Goal: Task Accomplishment & Management: Manage account settings

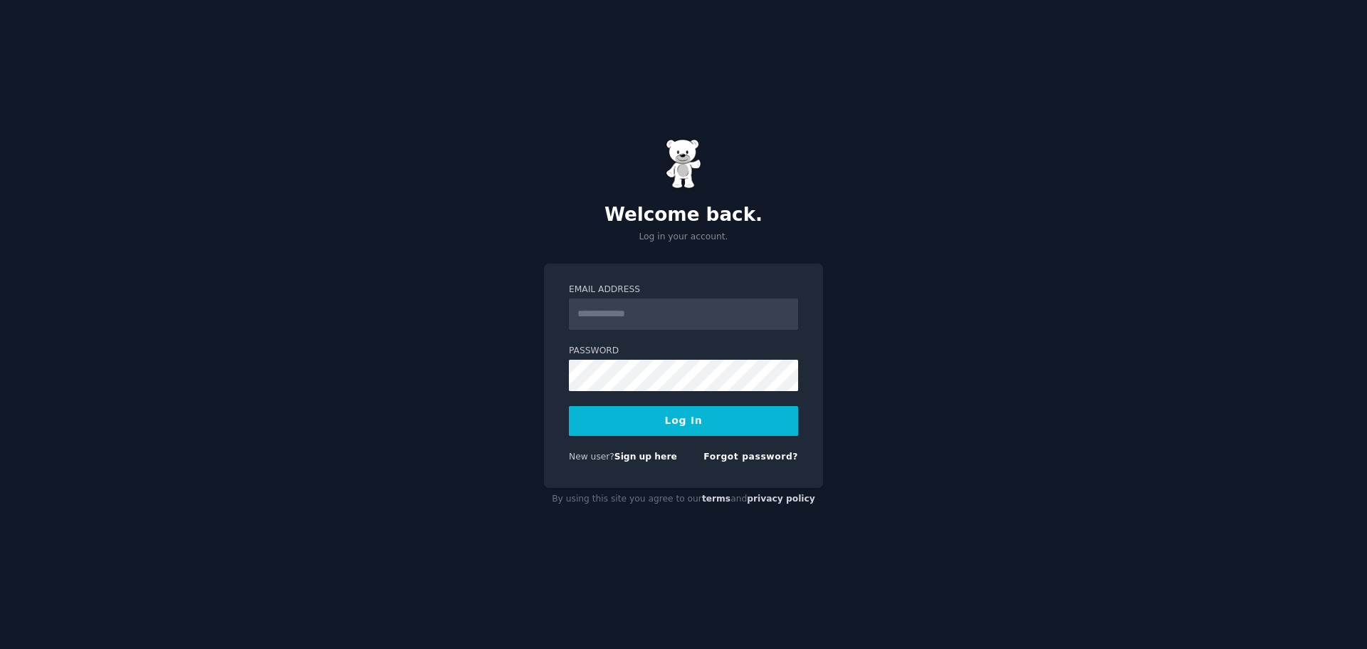
click at [637, 308] on input "Email Address" at bounding box center [683, 313] width 229 height 31
type input "**********"
click at [740, 452] on link "Forgot password?" at bounding box center [751, 457] width 95 height 10
click at [640, 317] on input "Email Address" at bounding box center [683, 313] width 229 height 31
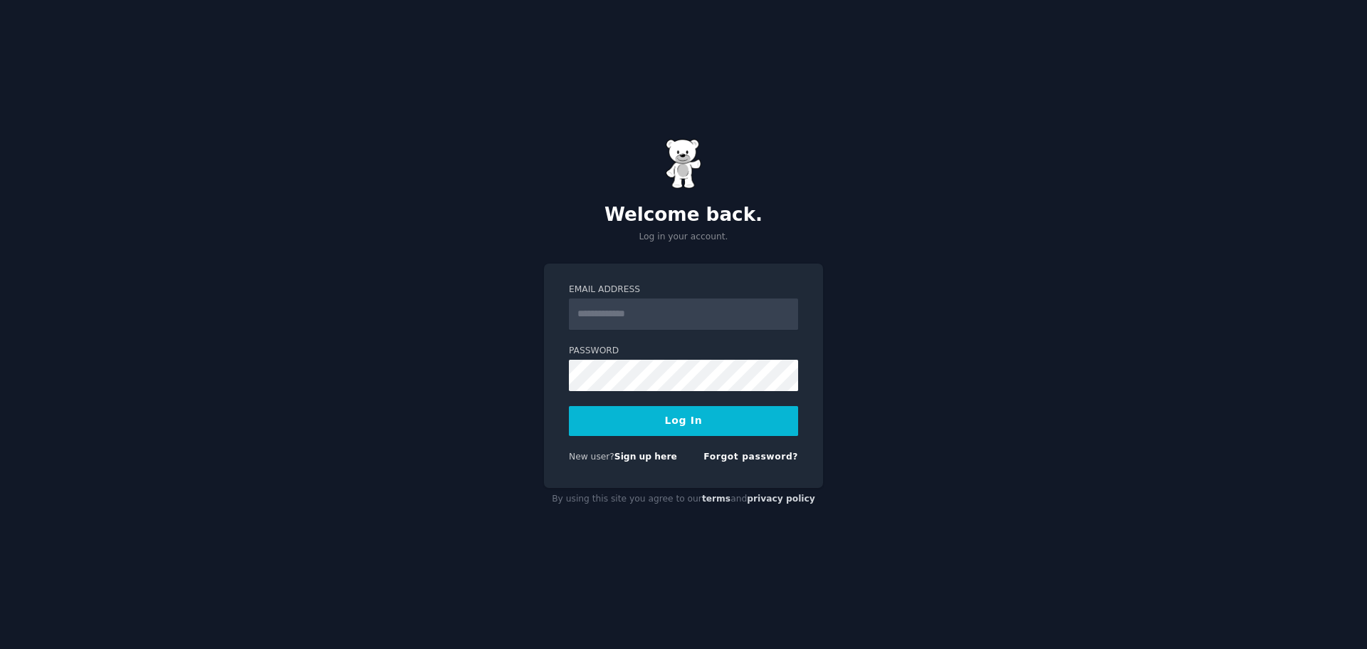
type input "**********"
click at [662, 419] on button "Log In" at bounding box center [683, 421] width 229 height 30
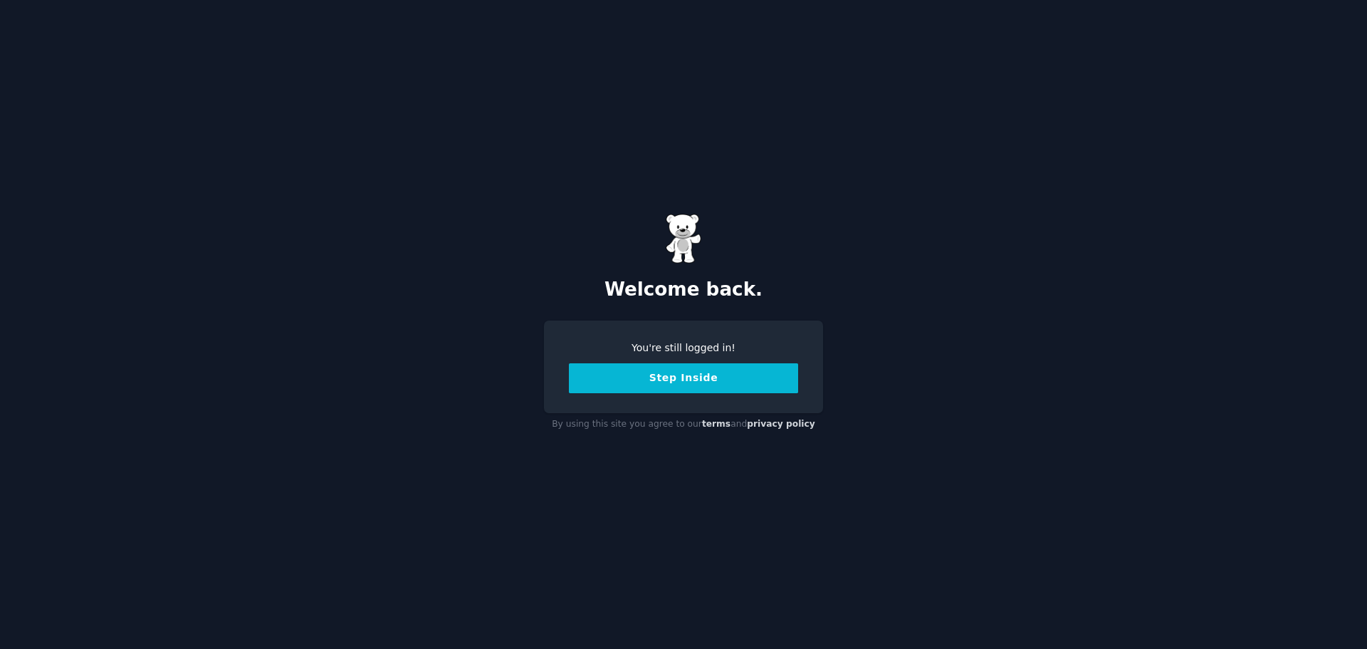
click at [701, 382] on button "Step Inside" at bounding box center [683, 378] width 229 height 30
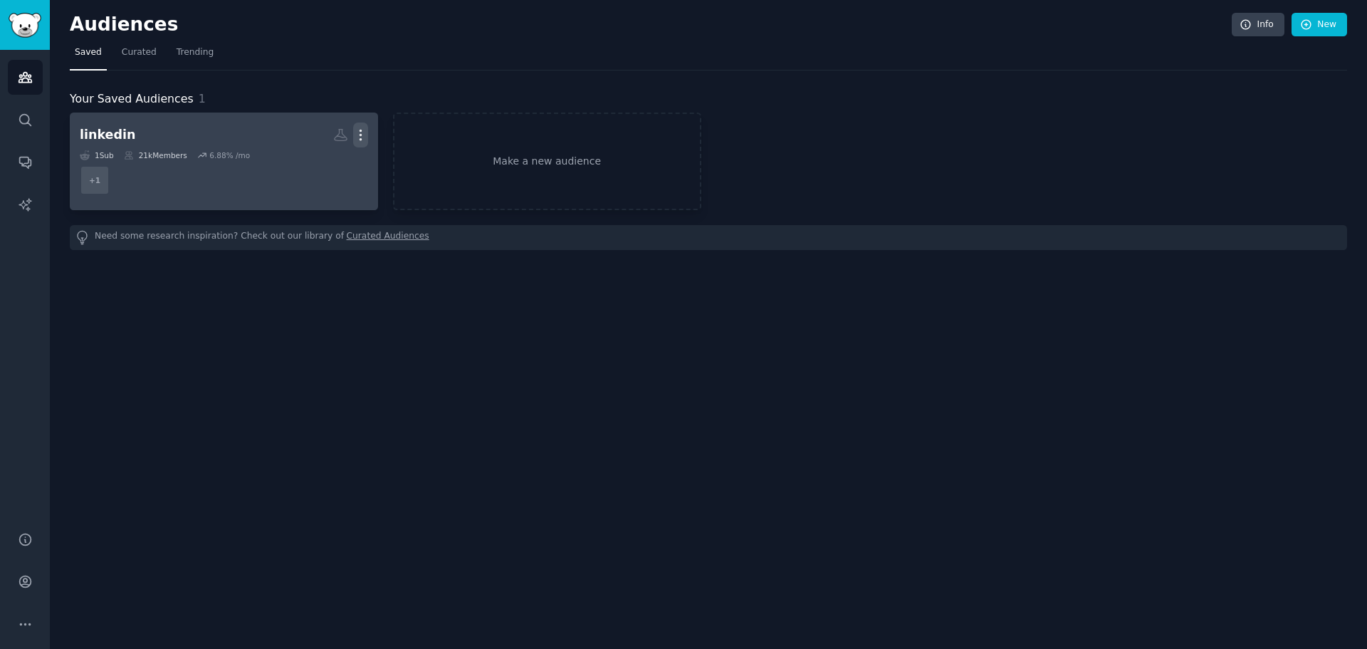
click at [360, 132] on icon "button" at bounding box center [360, 134] width 15 height 15
click at [321, 165] on p "Delete" at bounding box center [322, 164] width 33 height 15
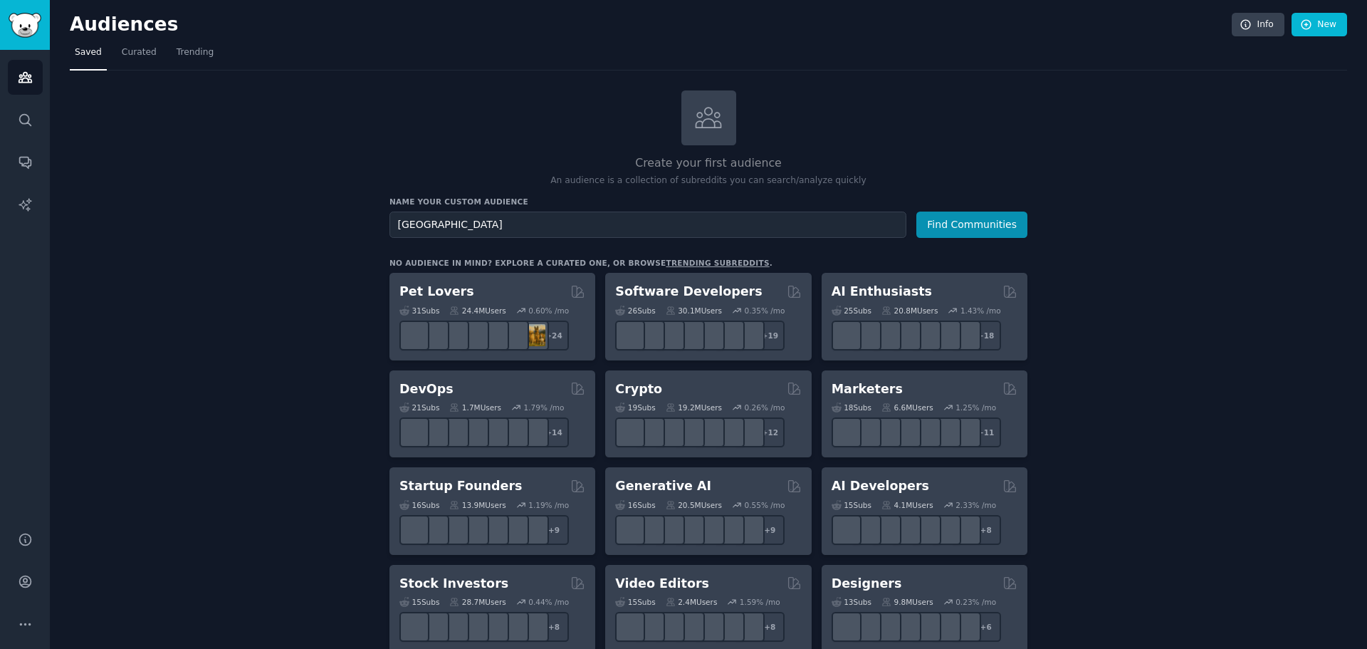
type input "India"
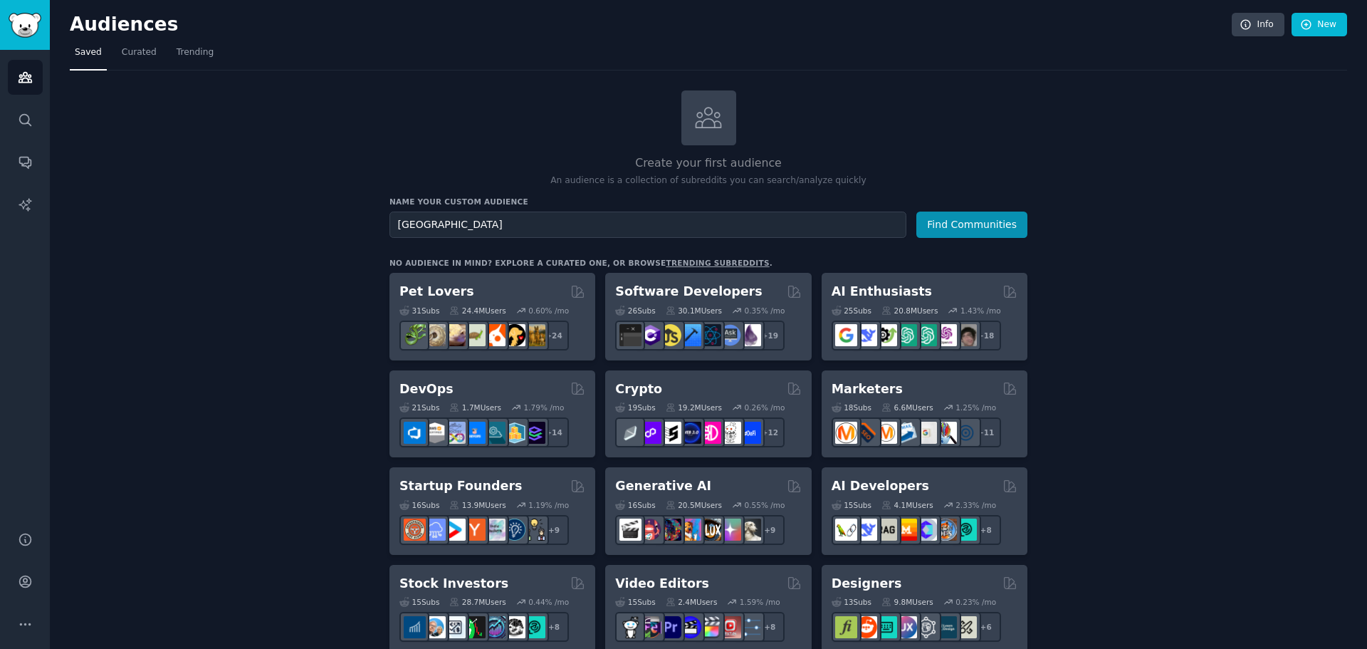
click at [917, 212] on button "Find Communities" at bounding box center [972, 225] width 111 height 26
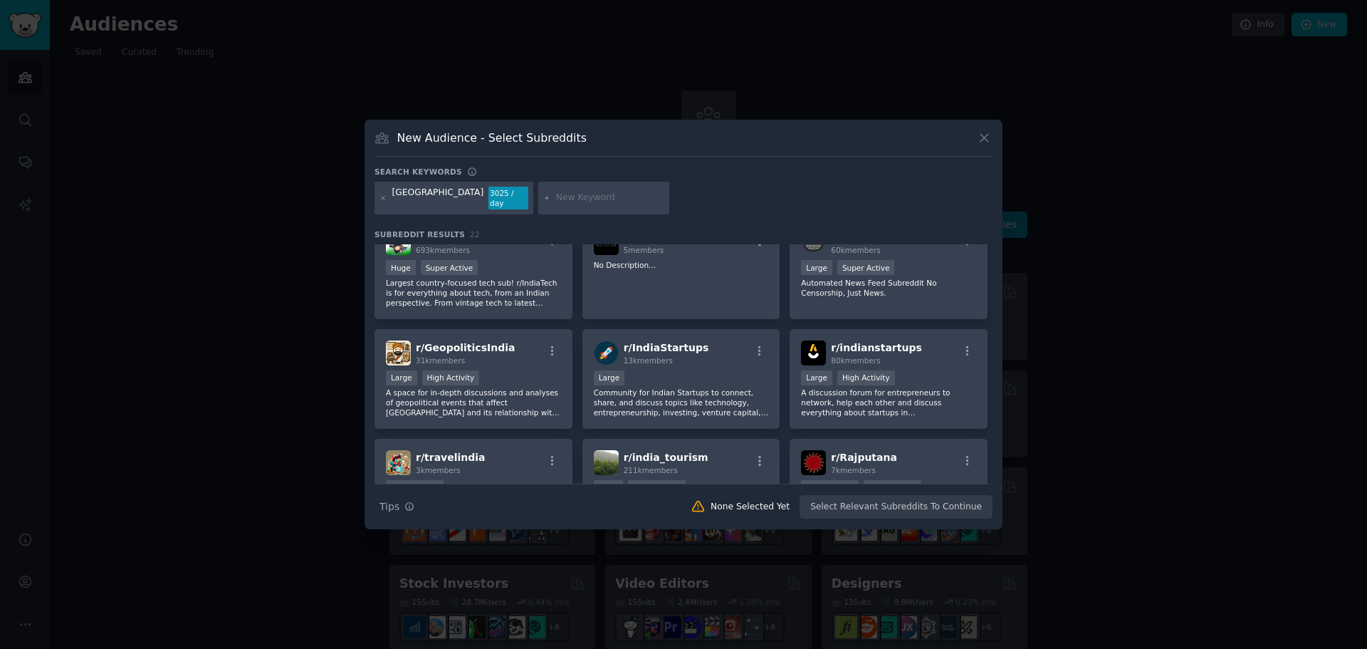
scroll to position [356, 0]
click at [714, 340] on div "r/ IndiaStartups 13k members" at bounding box center [681, 352] width 175 height 25
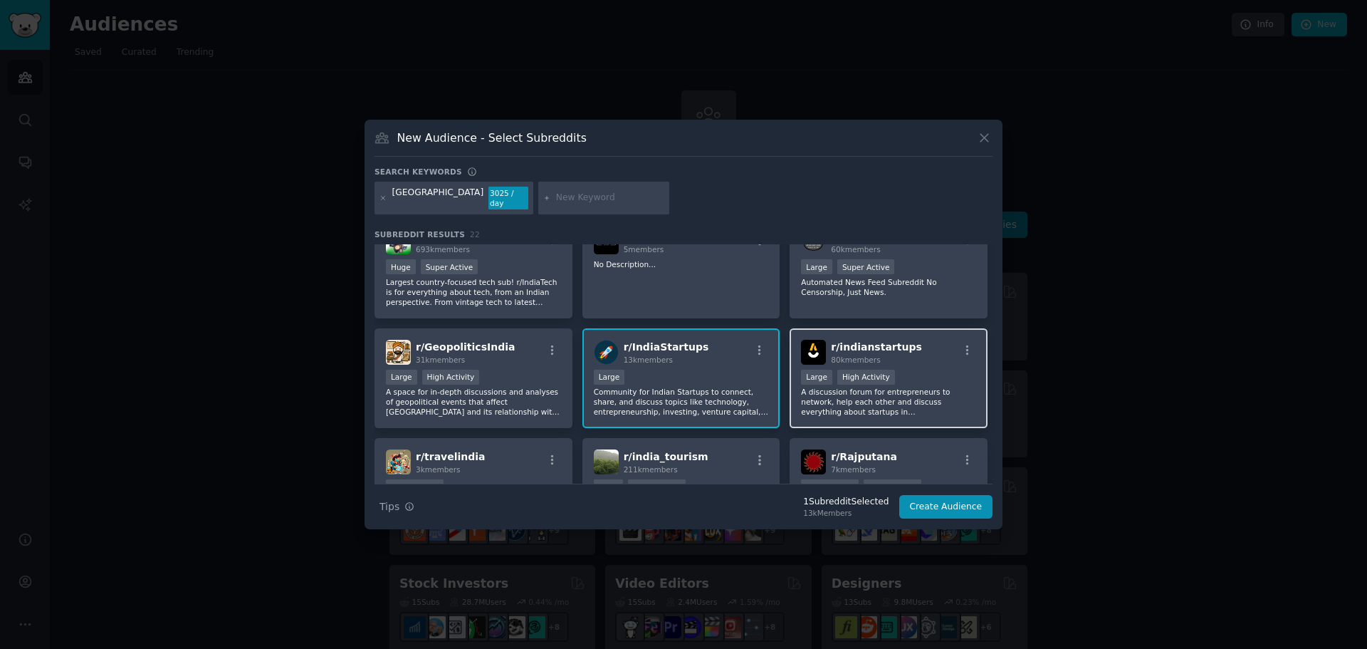
click at [866, 387] on p "A discussion forum for entrepreneurs to network, help each other and discuss ev…" at bounding box center [888, 402] width 175 height 30
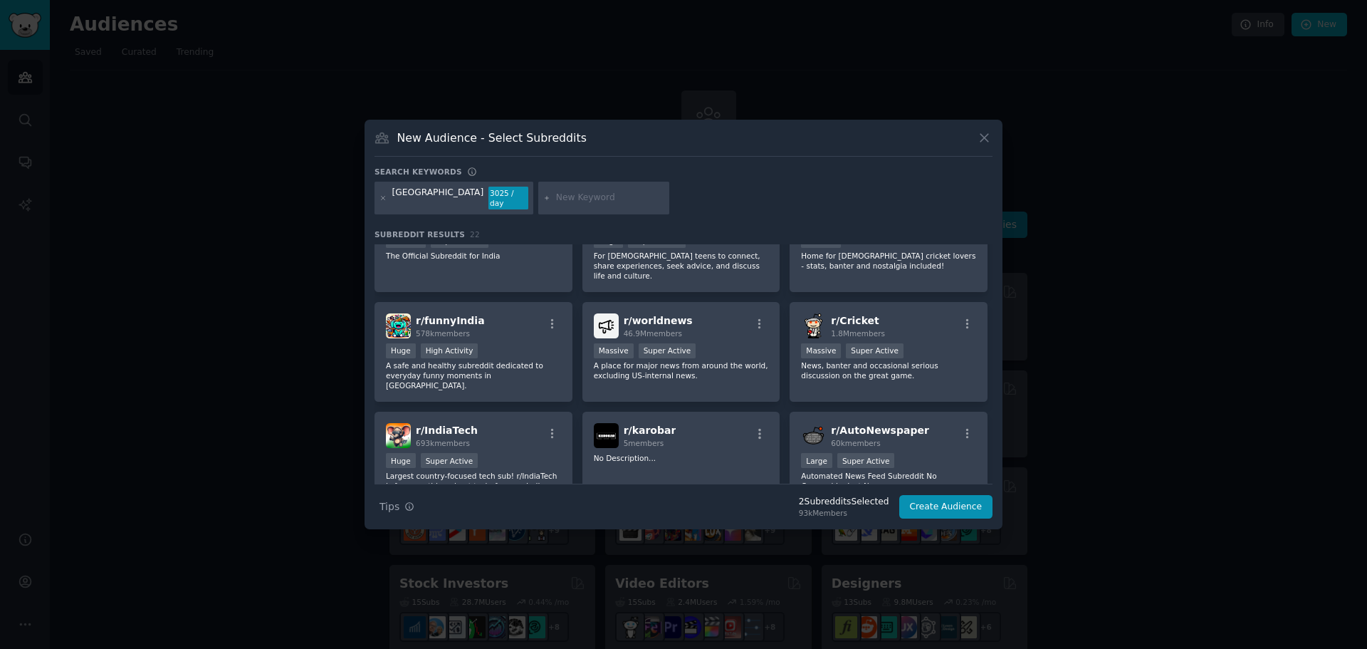
scroll to position [0, 0]
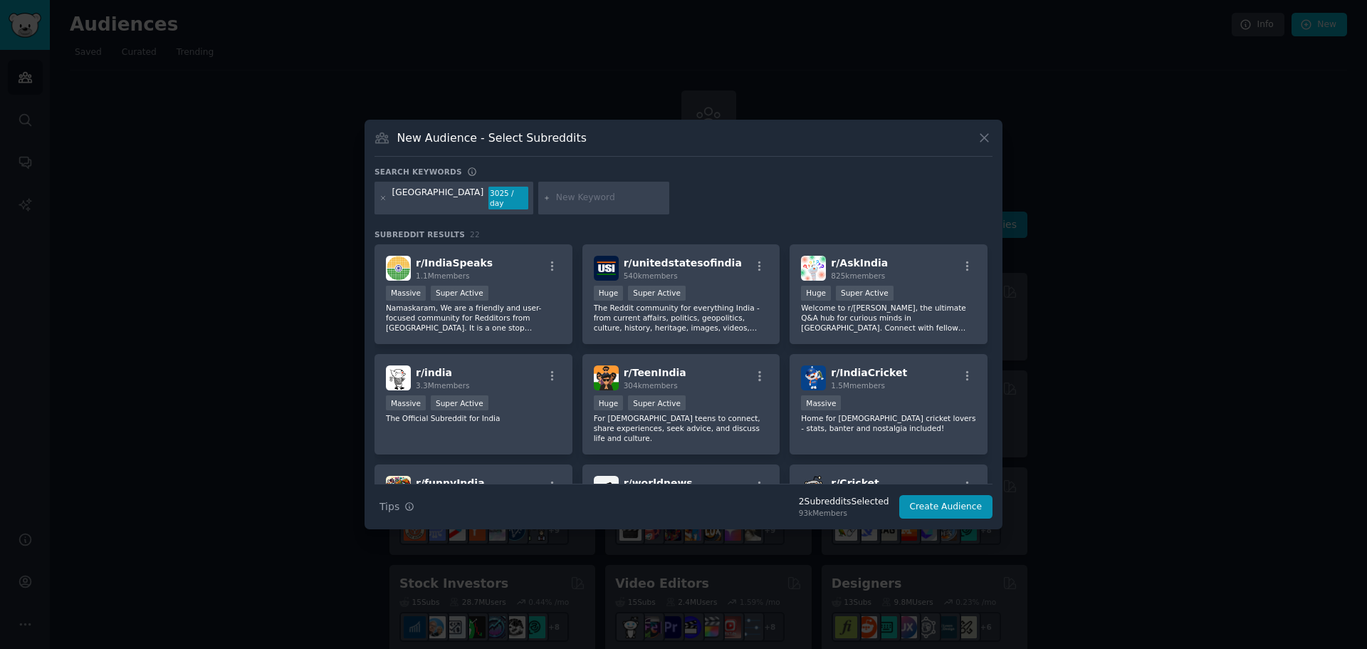
click at [556, 198] on input "text" at bounding box center [610, 198] width 108 height 13
type input "indian"
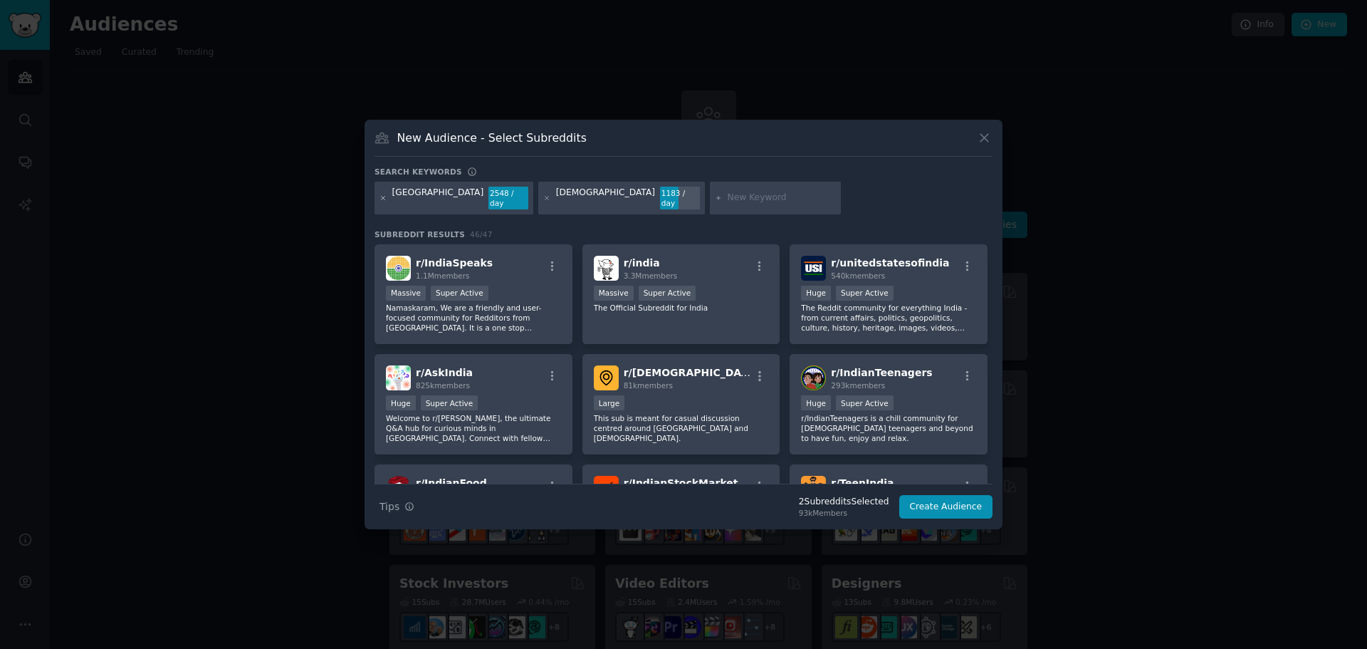
click at [386, 198] on icon at bounding box center [384, 198] width 8 height 8
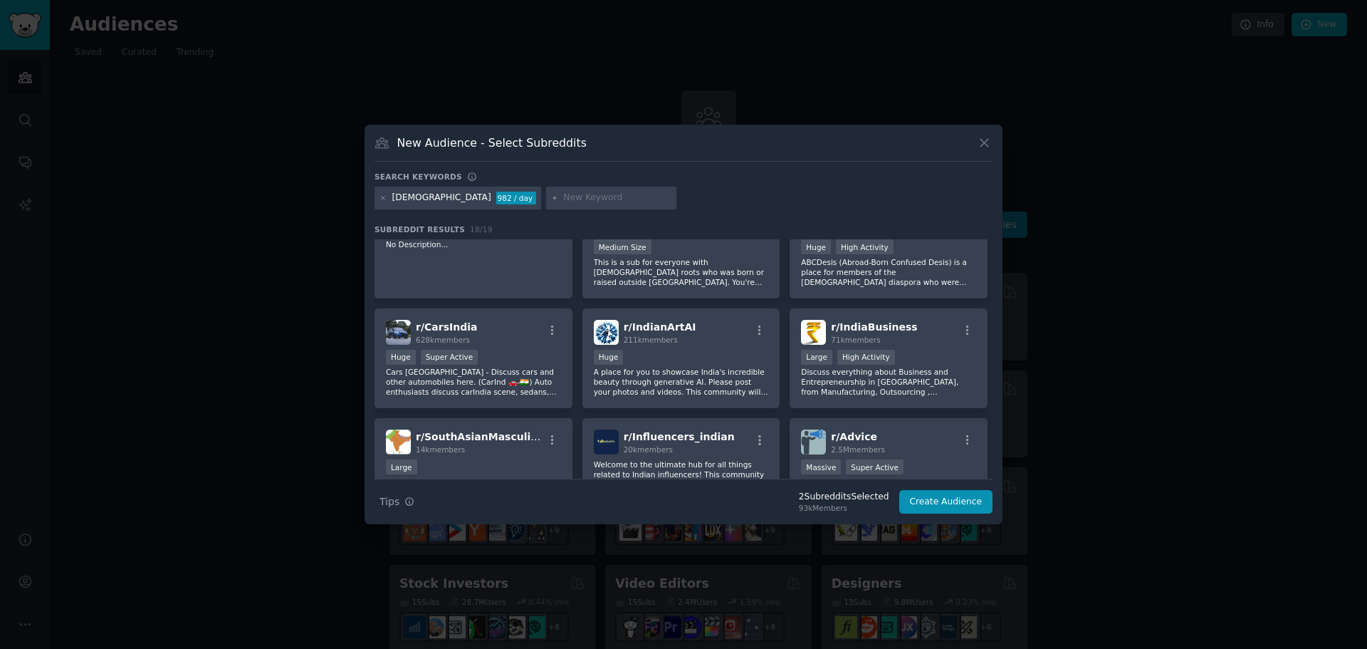
scroll to position [427, 0]
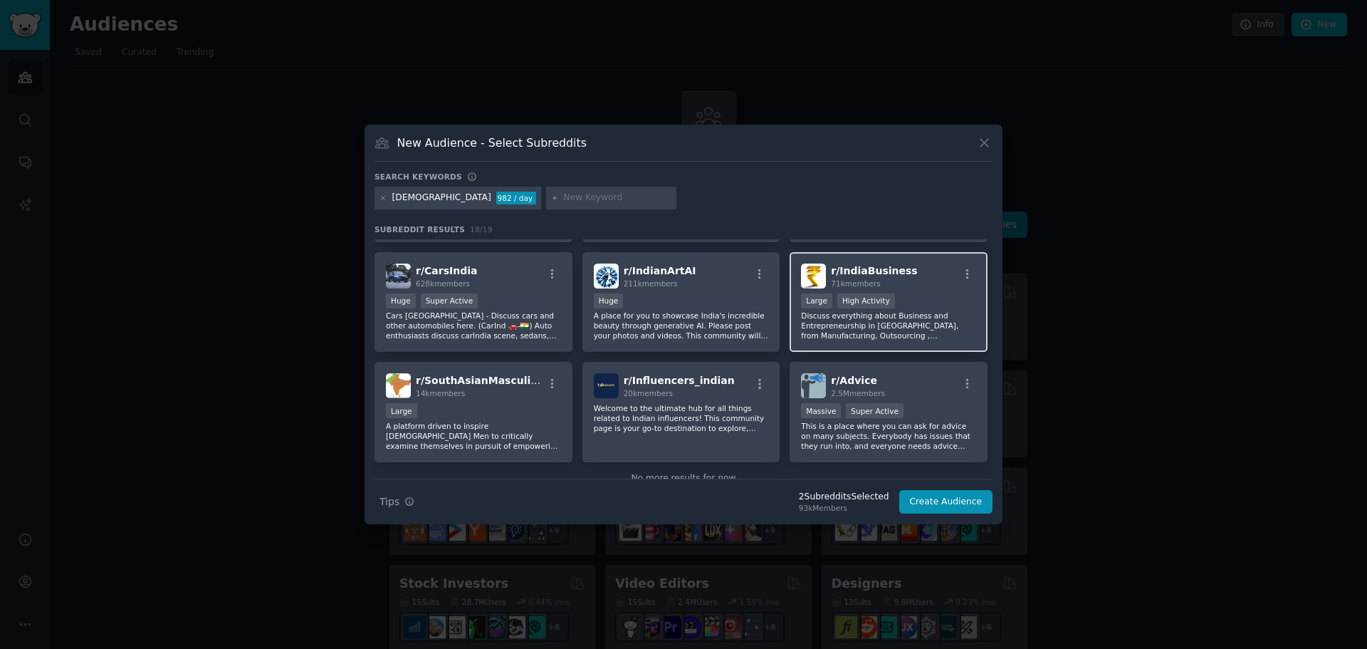
click at [942, 302] on div "Large High Activity" at bounding box center [888, 302] width 175 height 18
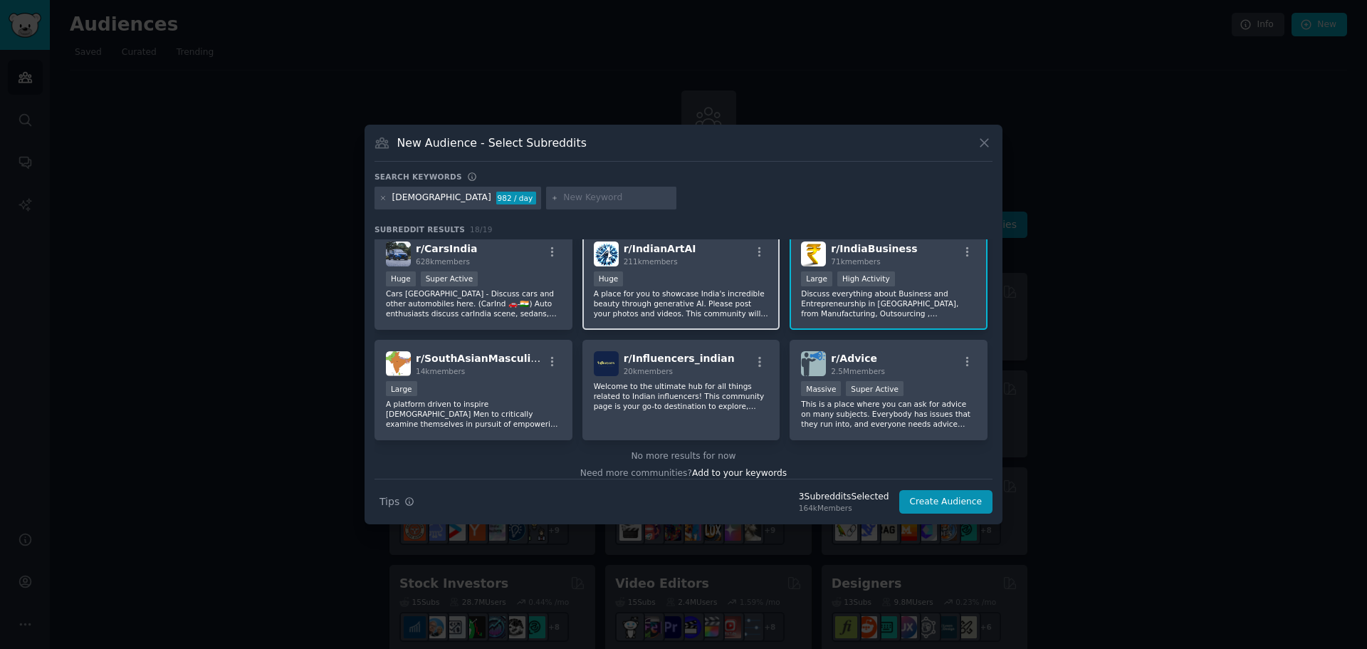
scroll to position [461, 0]
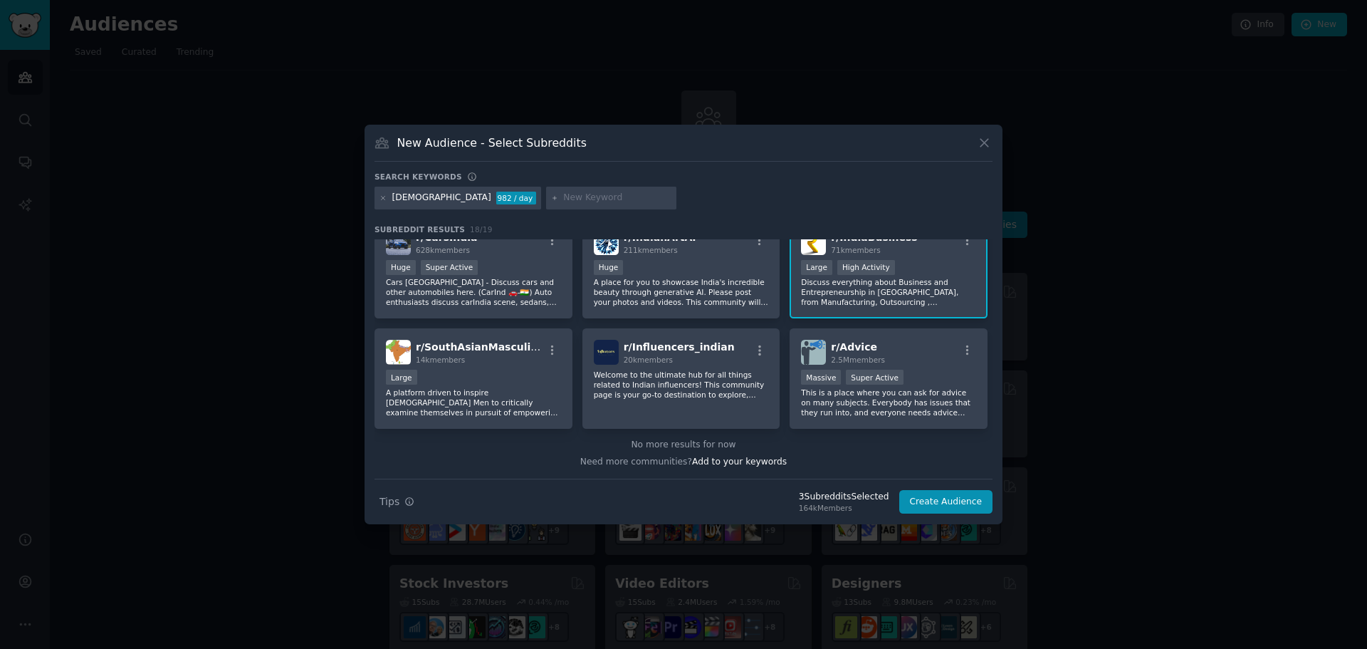
click at [563, 201] on input "text" at bounding box center [617, 198] width 108 height 13
type input "jobs"
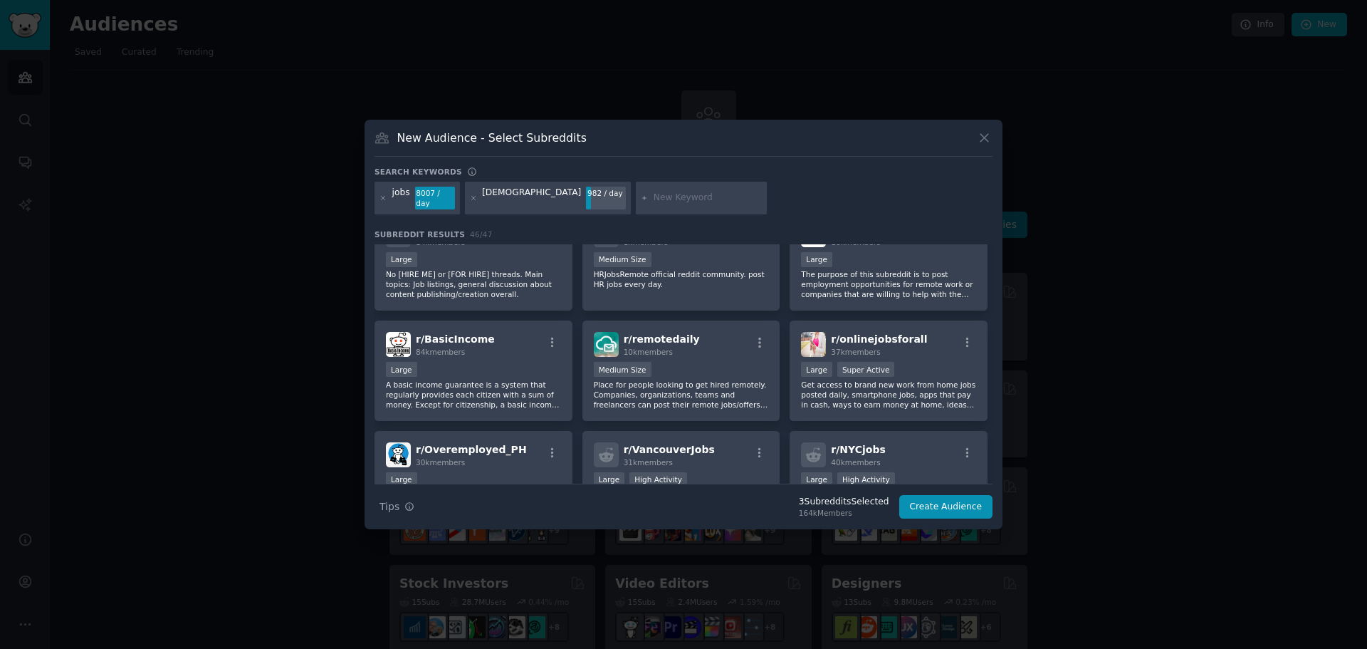
scroll to position [1063, 0]
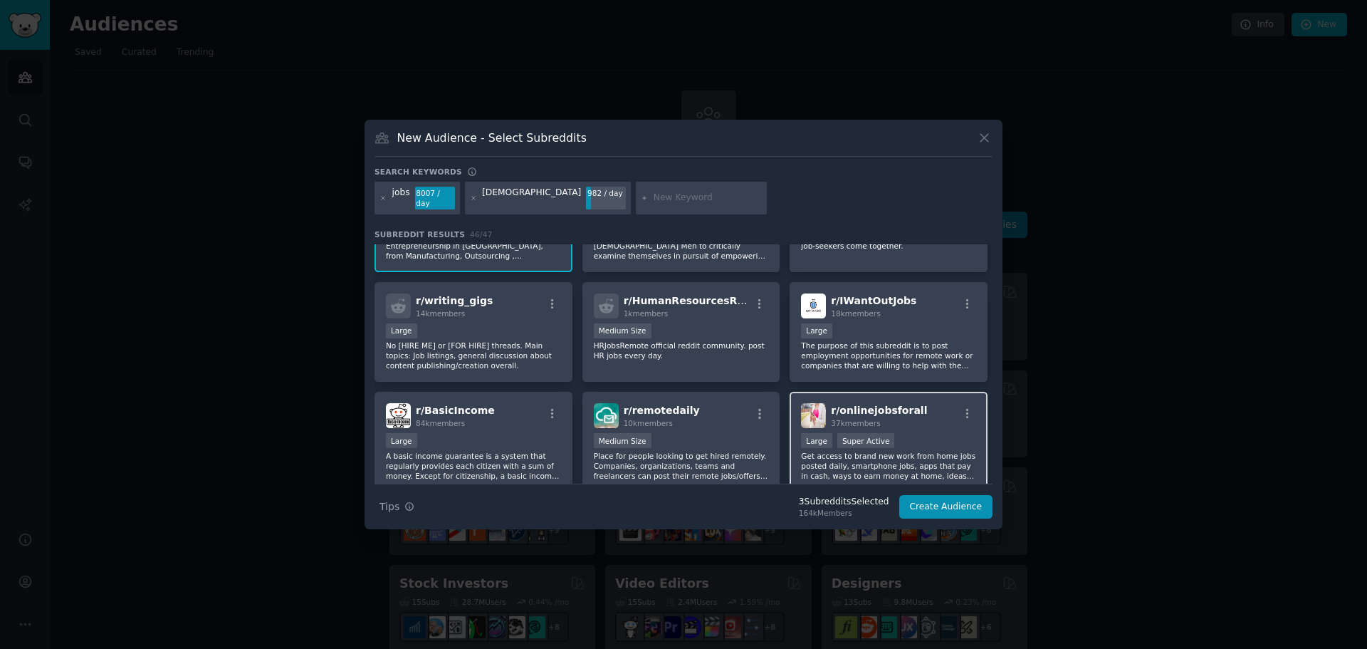
click at [929, 437] on div "Large Super Active" at bounding box center [888, 442] width 175 height 18
click at [917, 422] on div "r/ onlinejobsforall 37k members" at bounding box center [888, 415] width 175 height 25
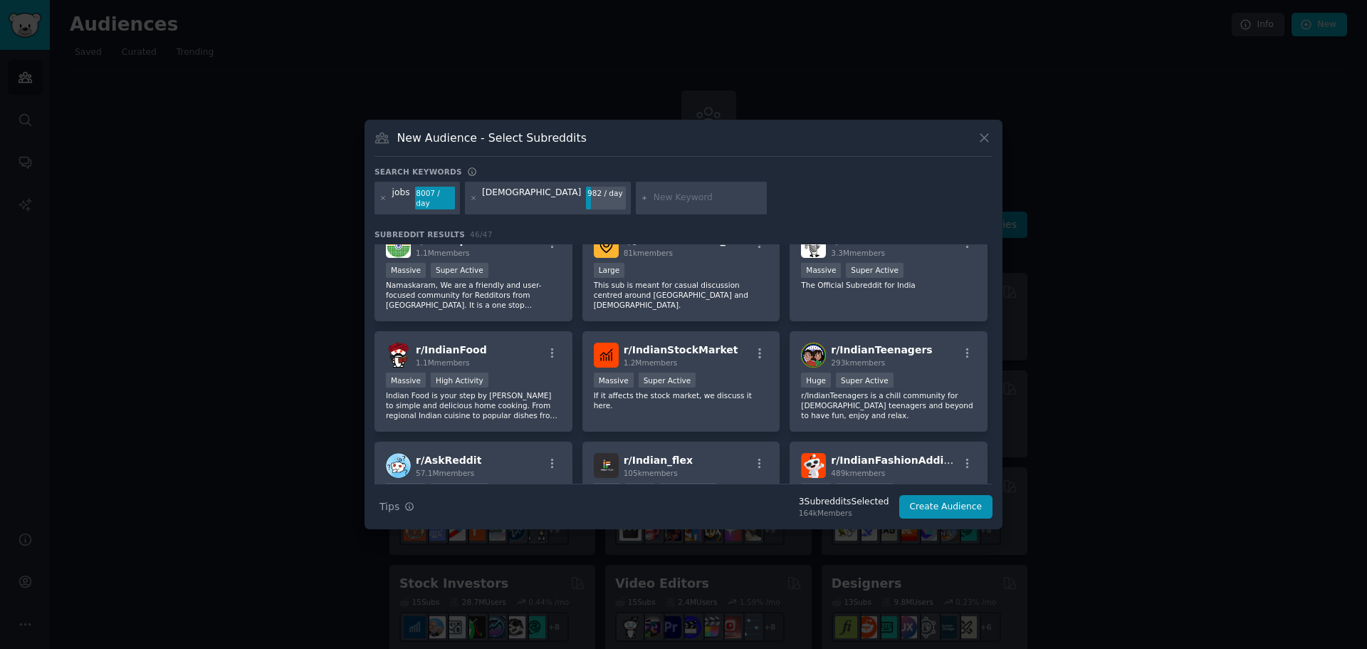
scroll to position [0, 0]
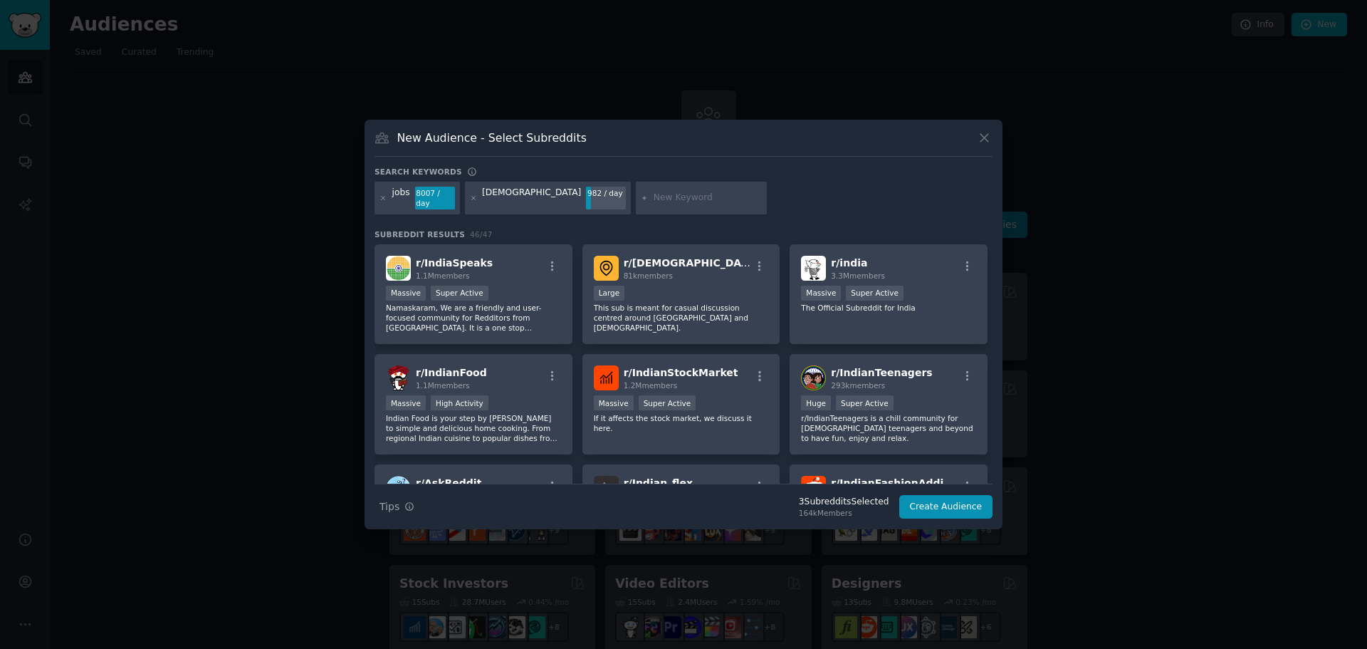
click at [654, 197] on input "text" at bounding box center [708, 198] width 108 height 13
type input "desi"
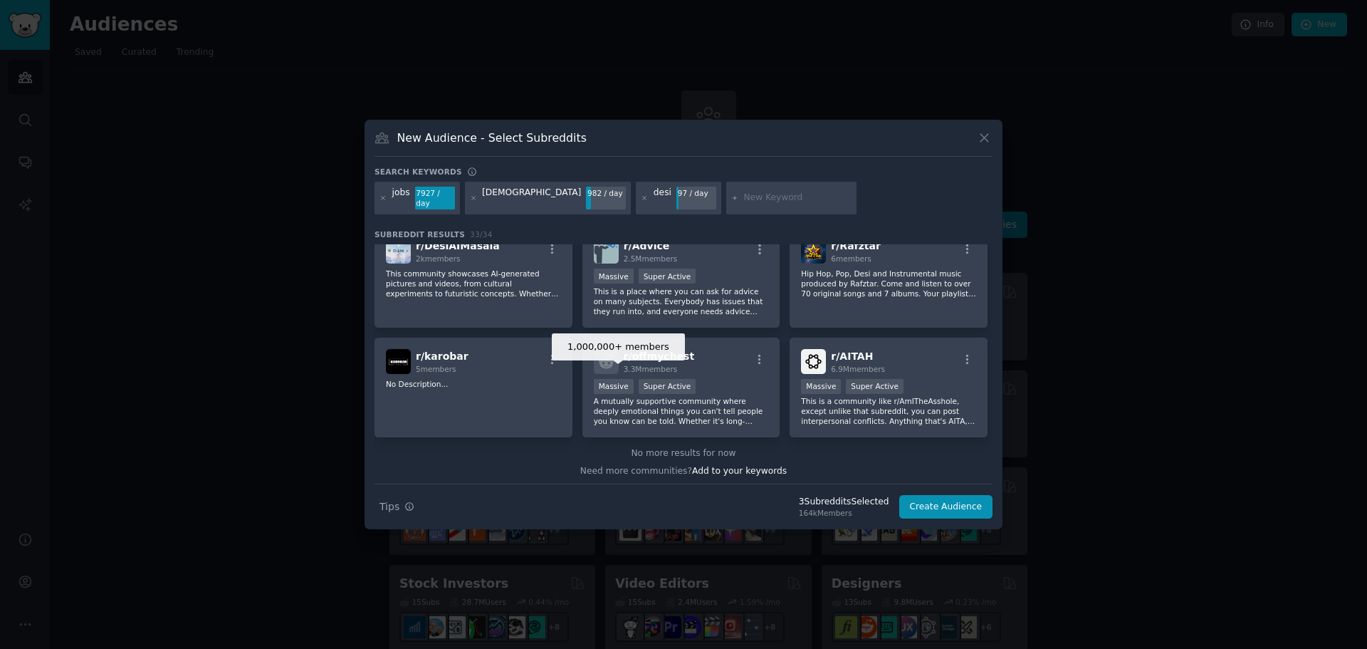
scroll to position [1001, 0]
click at [641, 197] on icon at bounding box center [645, 198] width 8 height 8
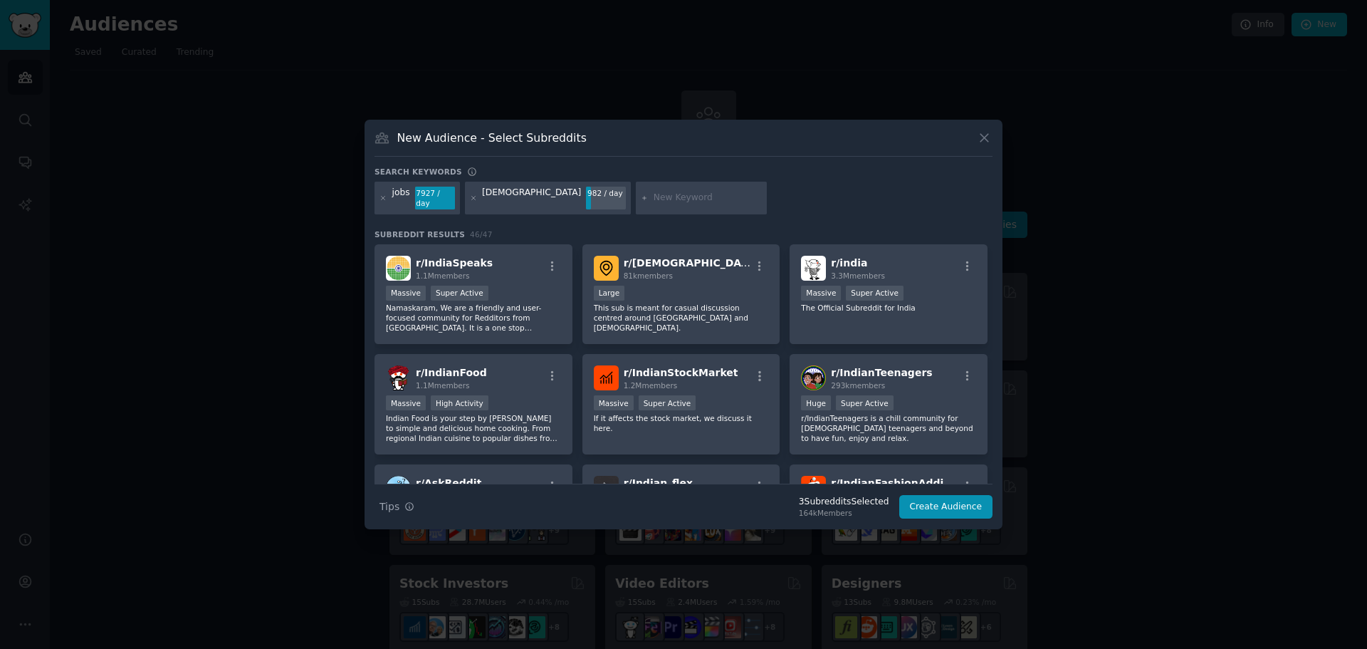
click at [636, 191] on div at bounding box center [701, 198] width 131 height 33
click at [654, 199] on input "text" at bounding box center [708, 198] width 108 height 13
type input "gig"
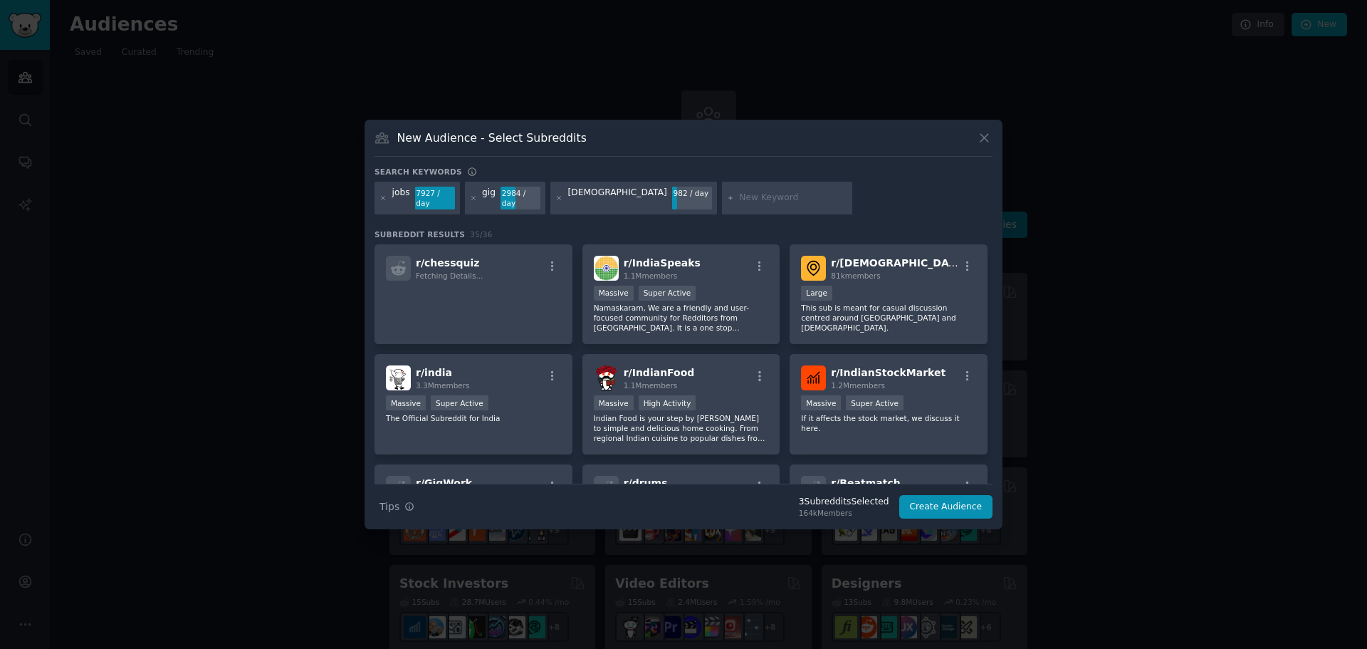
click at [472, 197] on icon at bounding box center [474, 198] width 8 height 8
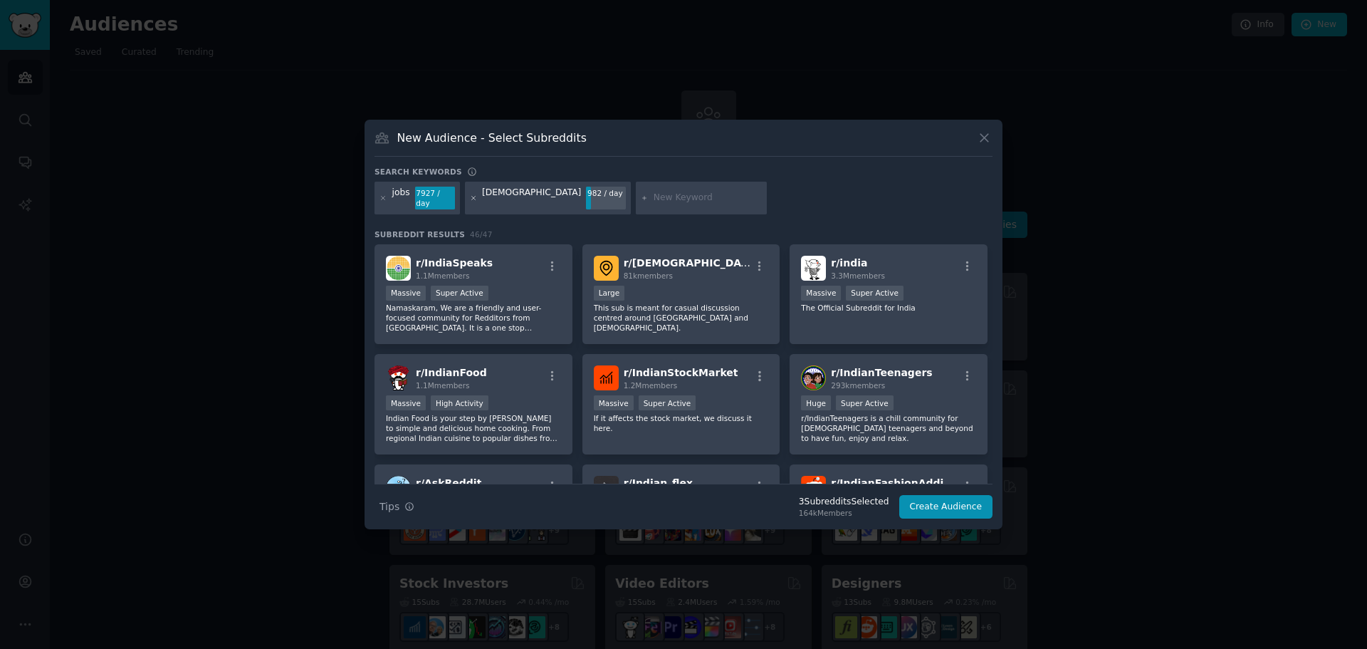
click at [470, 197] on icon at bounding box center [474, 198] width 8 height 8
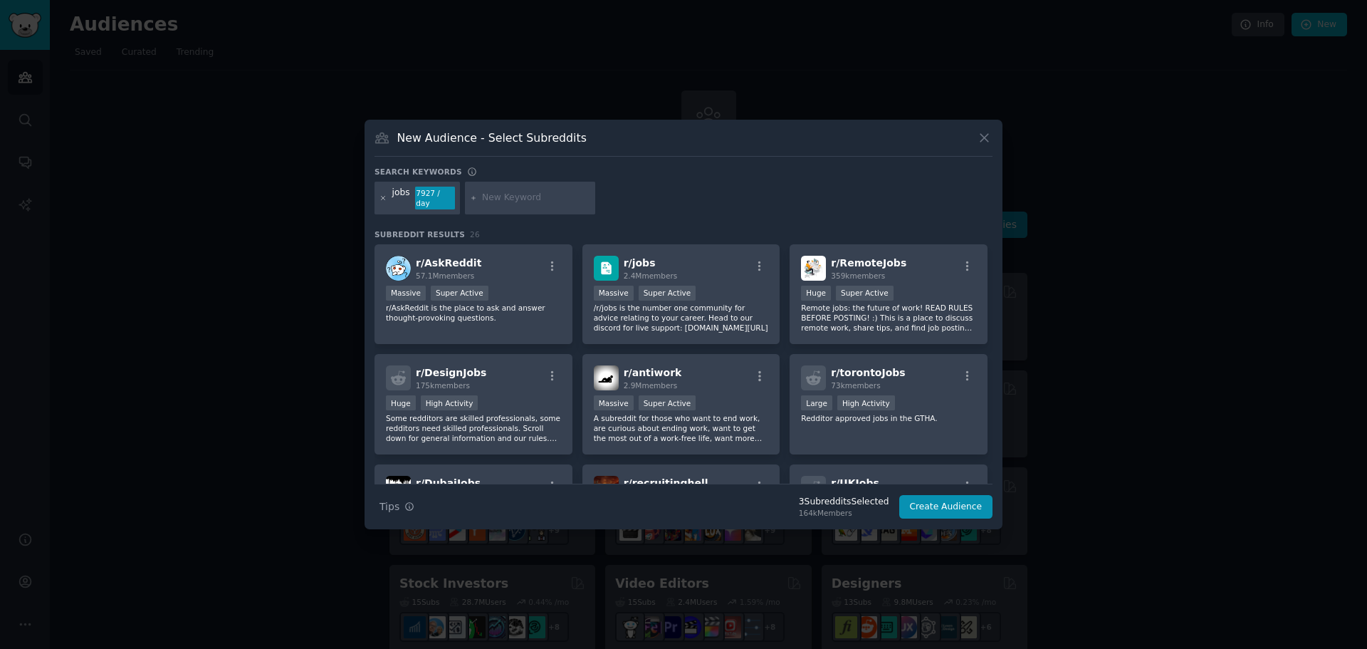
click at [382, 198] on icon at bounding box center [384, 198] width 8 height 8
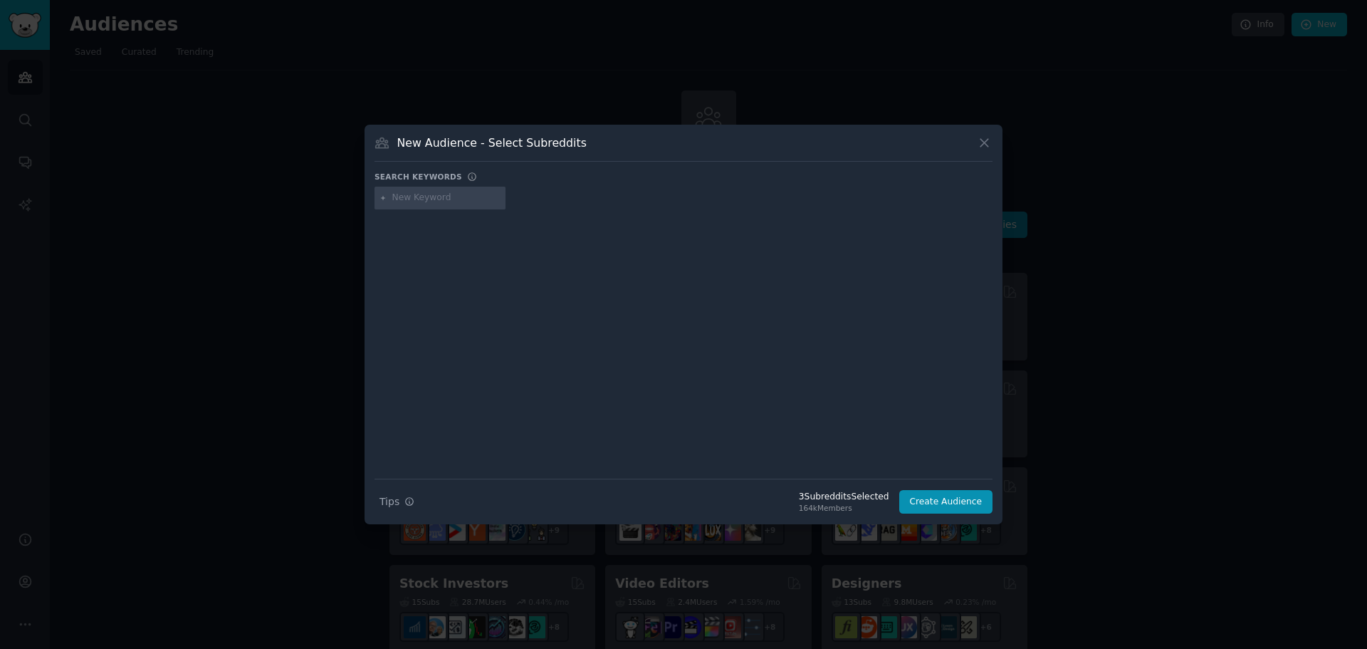
click at [429, 206] on div at bounding box center [440, 198] width 131 height 23
click at [426, 204] on input "text" at bounding box center [446, 198] width 108 height 13
type input "gg"
click at [383, 197] on icon at bounding box center [384, 198] width 8 height 8
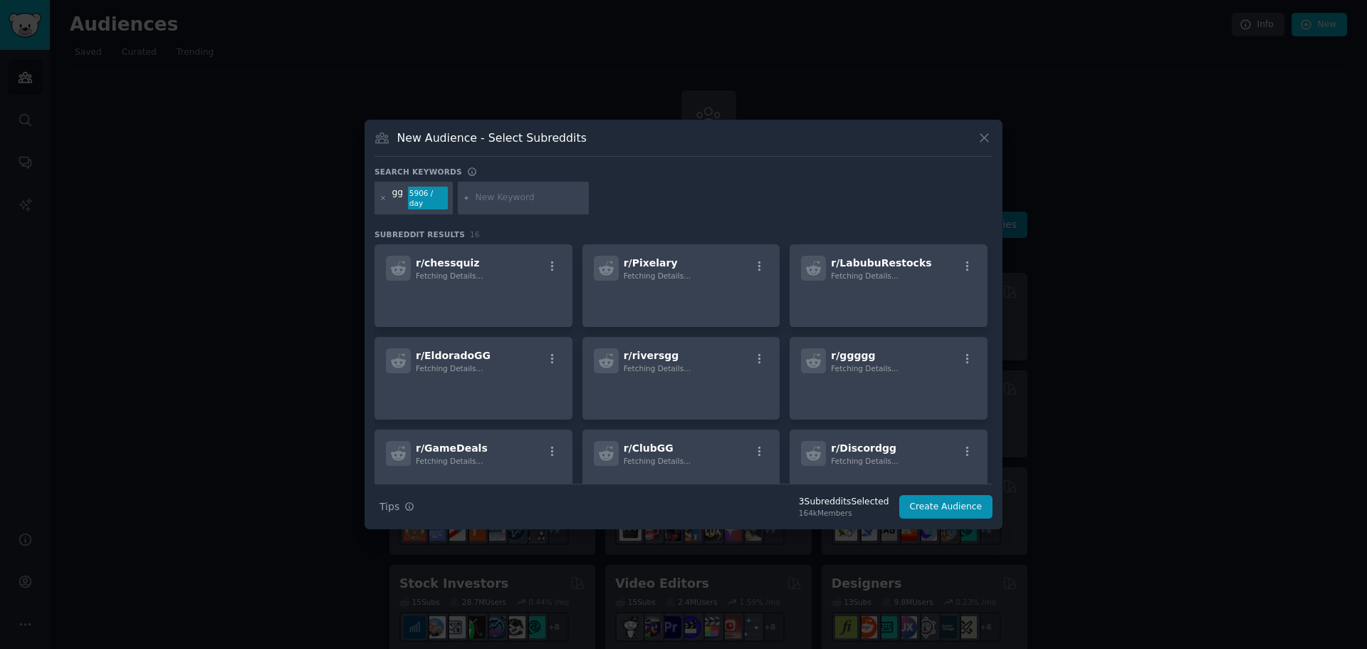
click at [423, 202] on div "5906 / day" at bounding box center [428, 198] width 40 height 23
click at [381, 202] on div at bounding box center [384, 198] width 8 height 23
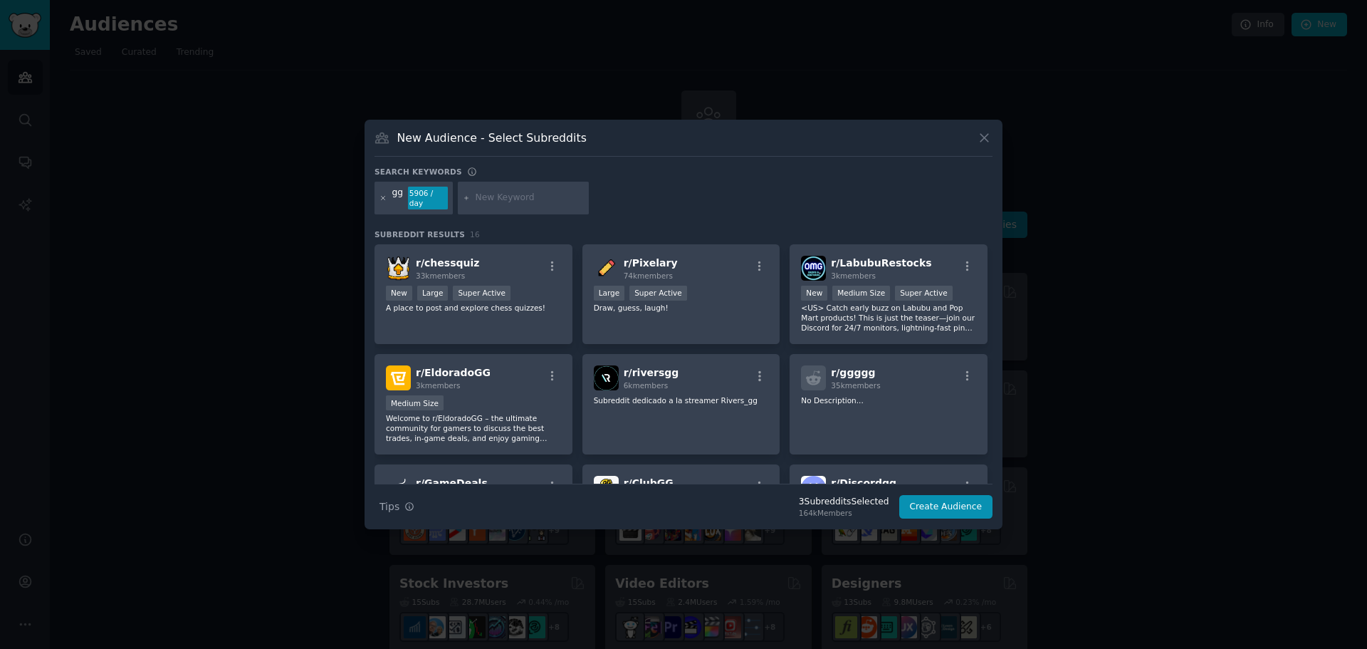
click at [384, 198] on icon at bounding box center [384, 198] width 8 height 8
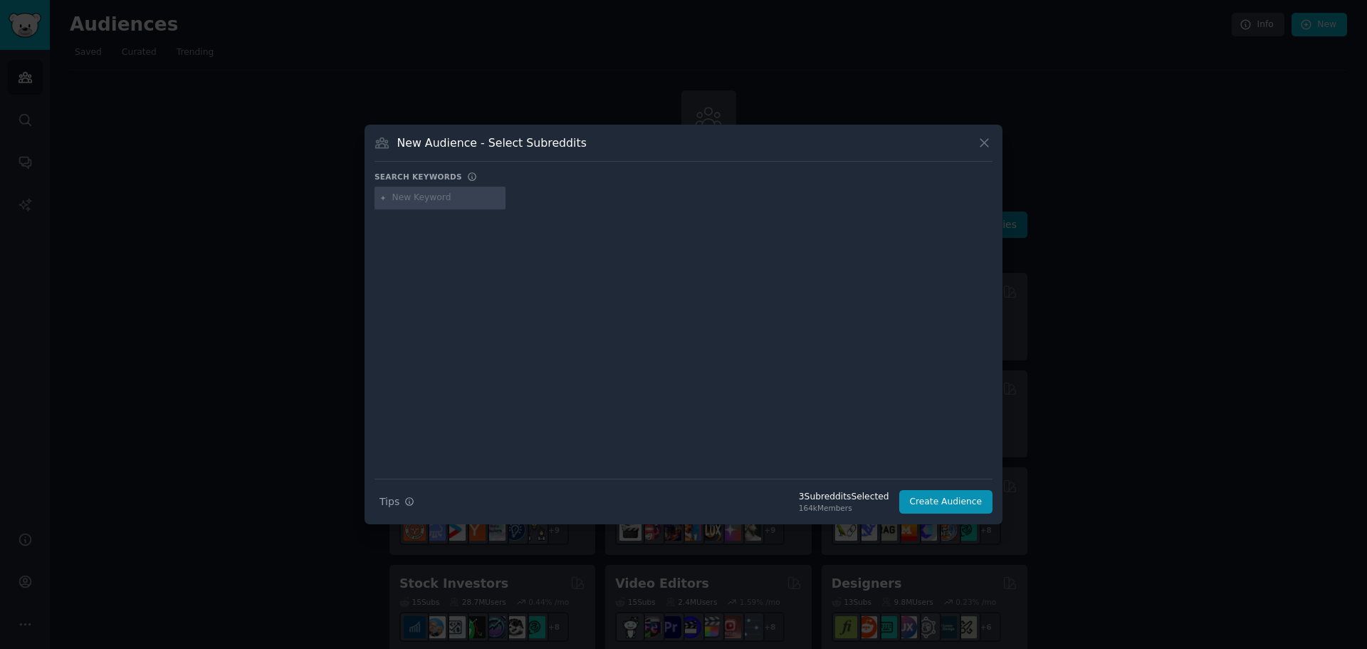
click at [397, 198] on input "text" at bounding box center [446, 198] width 108 height 13
type input "gig"
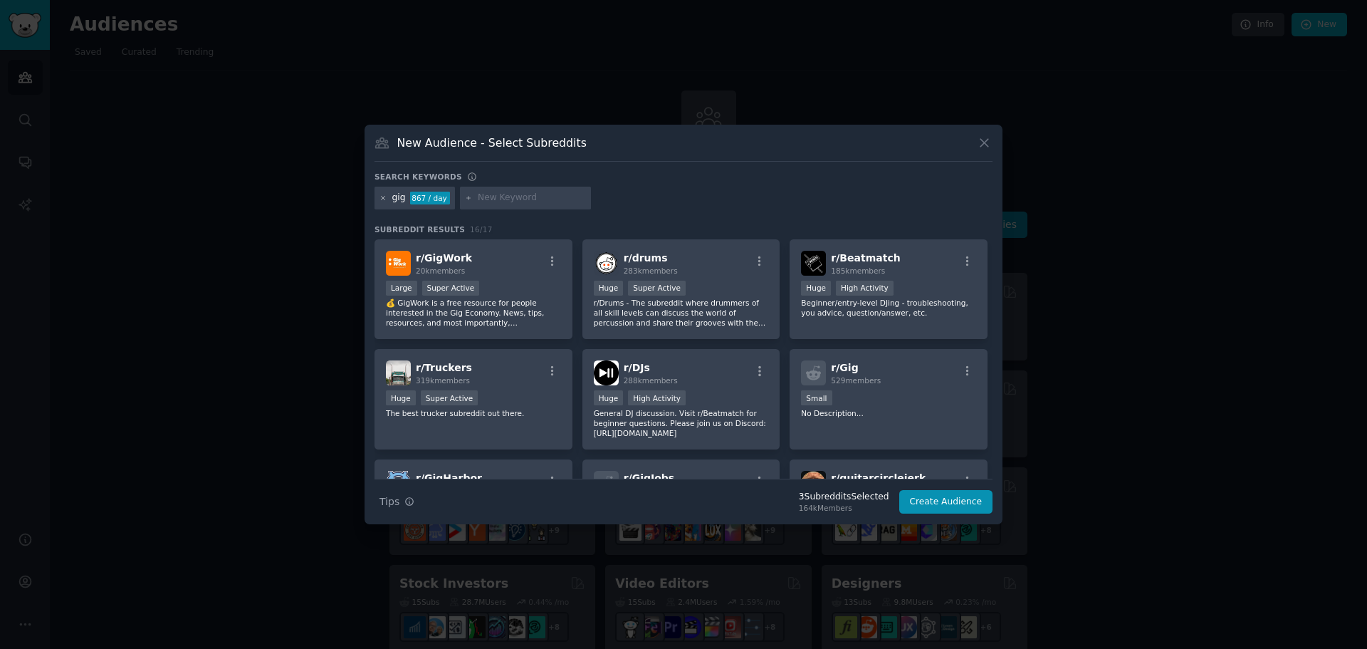
click at [384, 198] on icon at bounding box center [384, 198] width 8 height 8
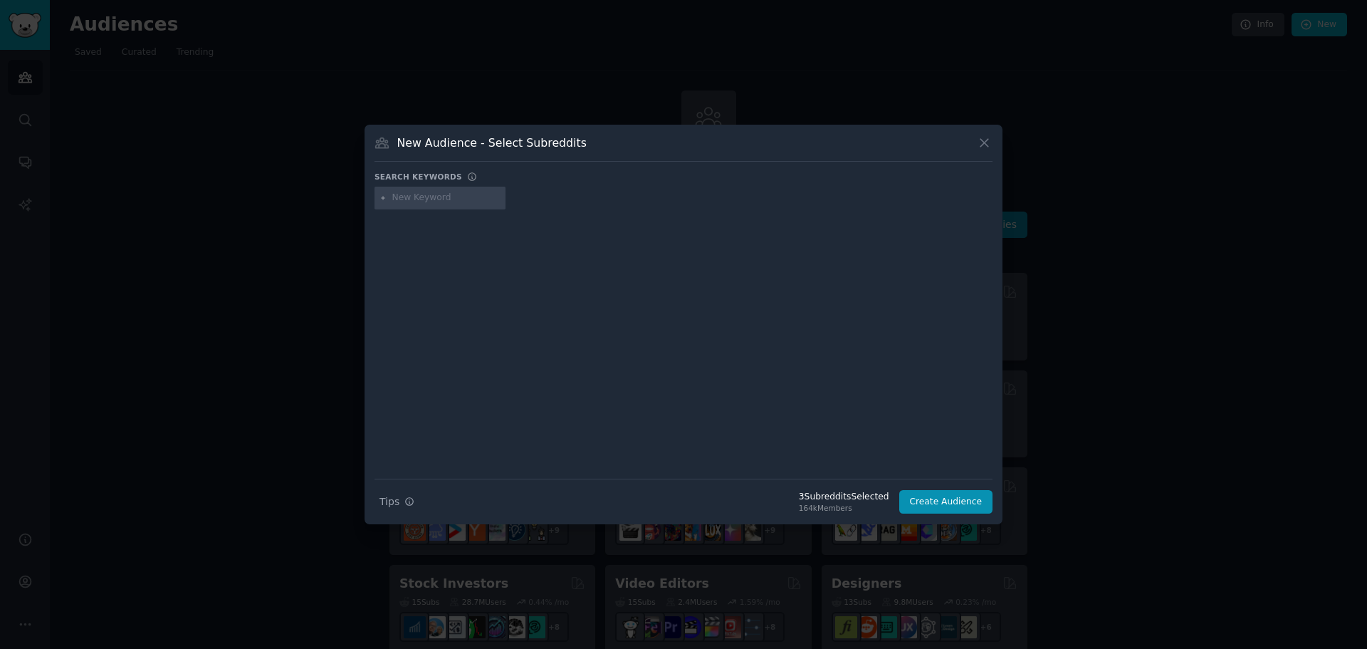
click at [409, 197] on input "text" at bounding box center [446, 198] width 108 height 13
type input "india"
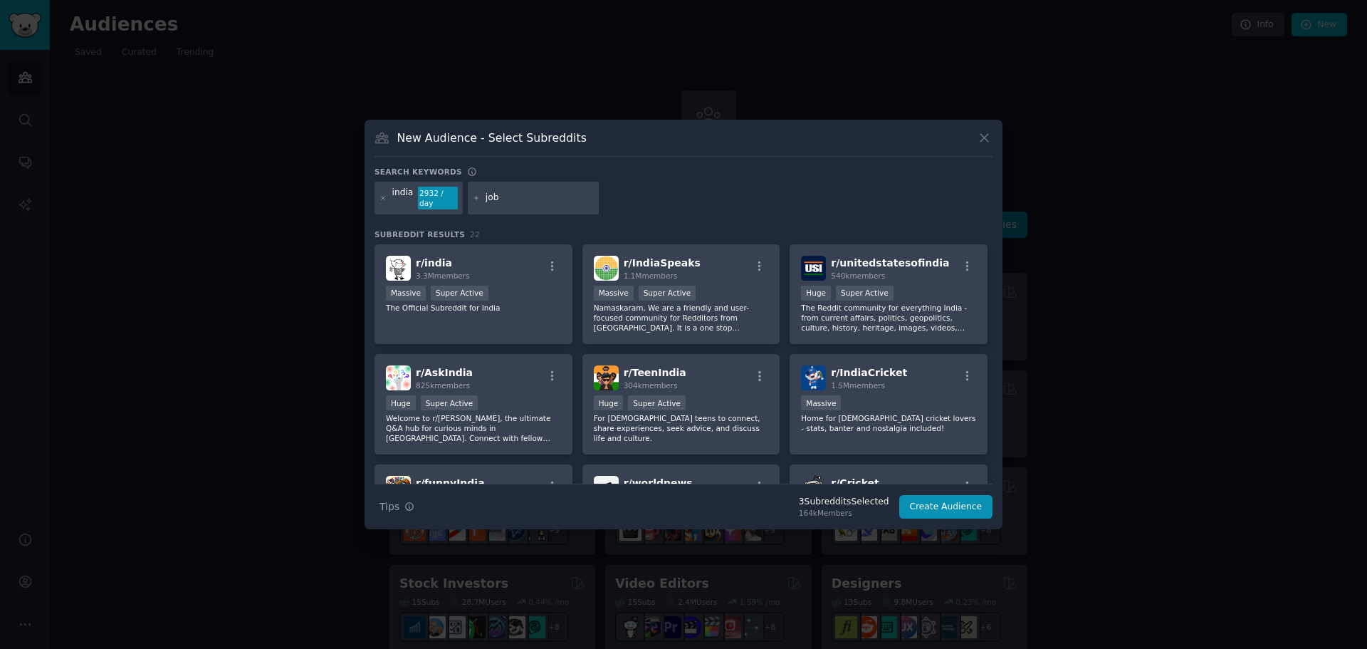
type input "jobs"
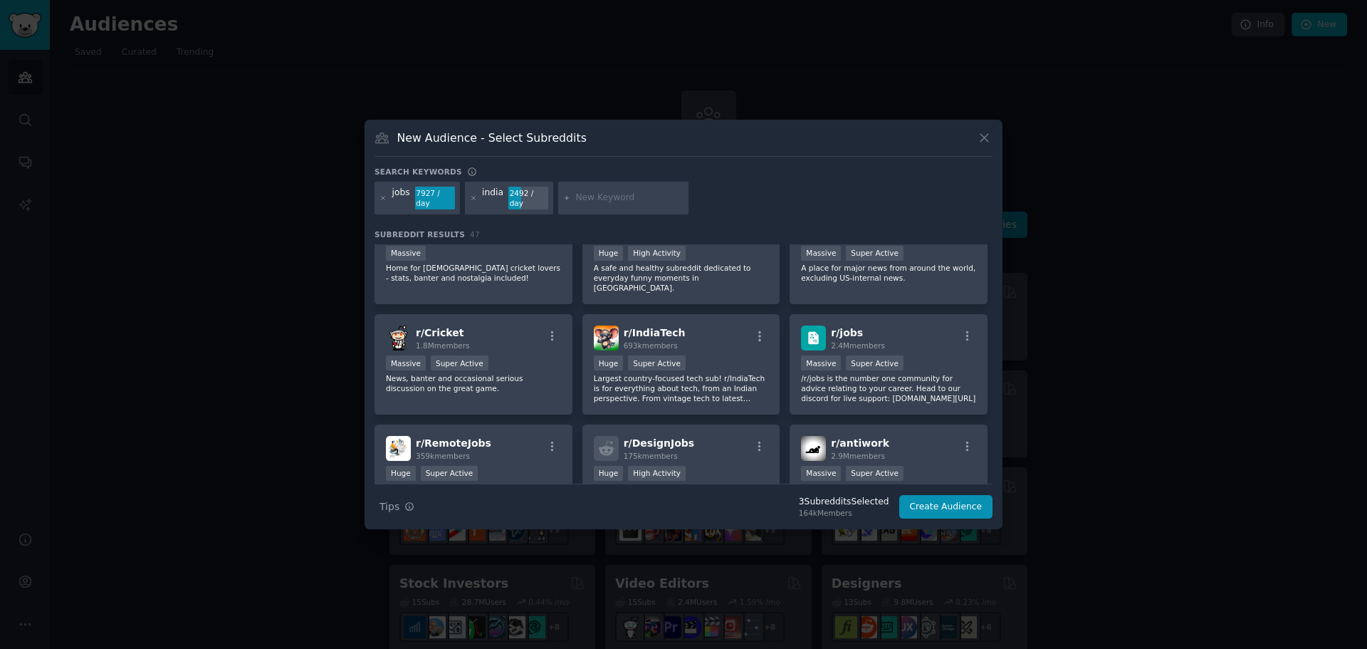
scroll to position [285, 0]
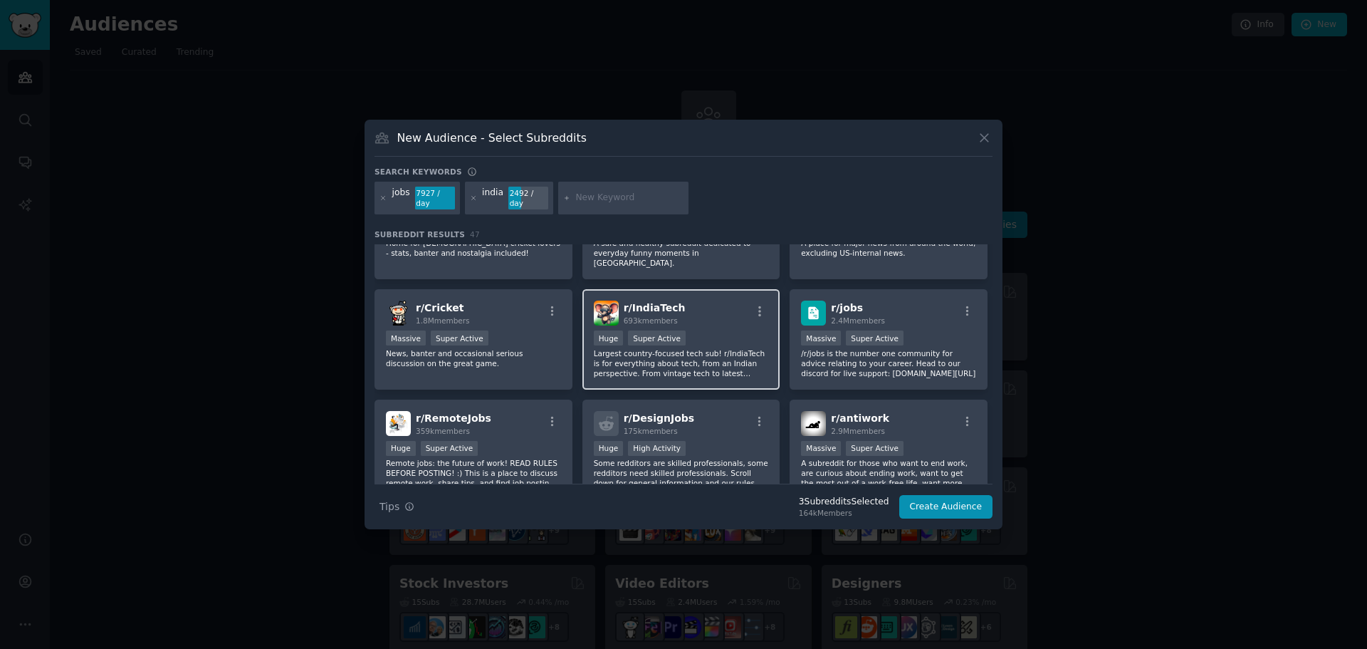
click at [743, 348] on p "Largest country-focused tech sub! r/IndiaTech is for everything about tech, fro…" at bounding box center [681, 363] width 175 height 30
click at [605, 201] on input "text" at bounding box center [629, 198] width 108 height 13
type input "indian"
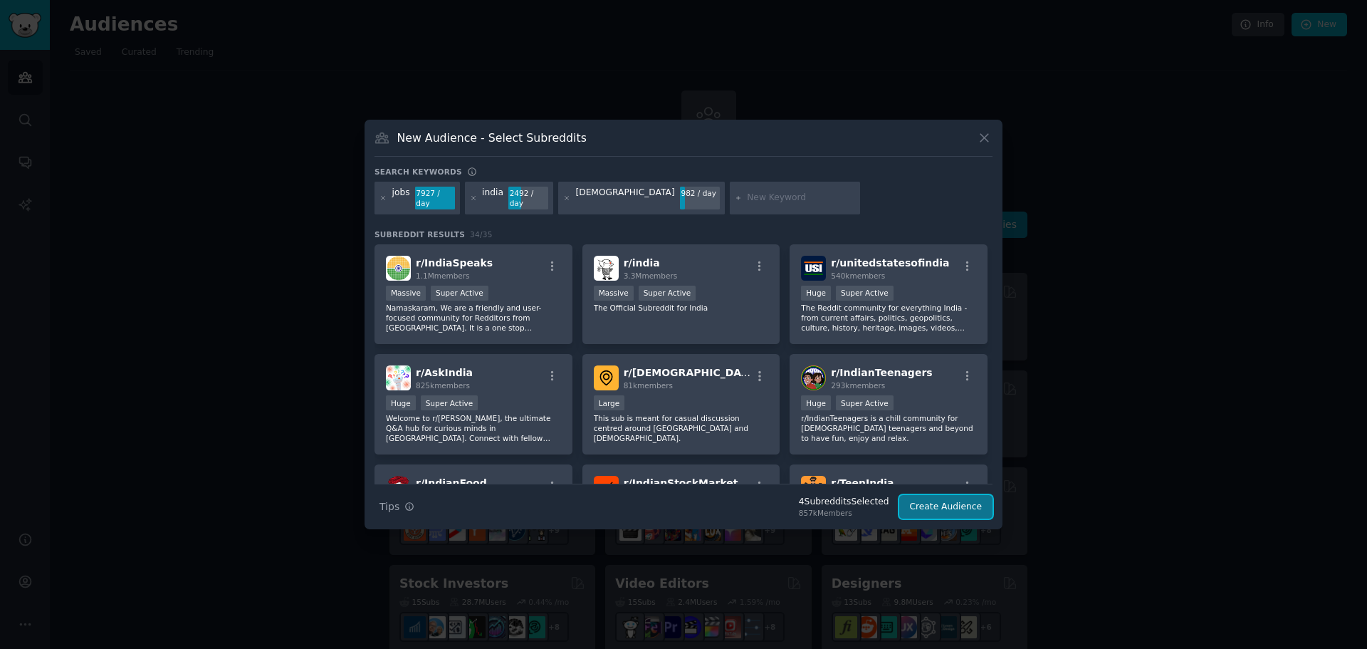
click at [939, 508] on button "Create Audience" at bounding box center [947, 507] width 94 height 24
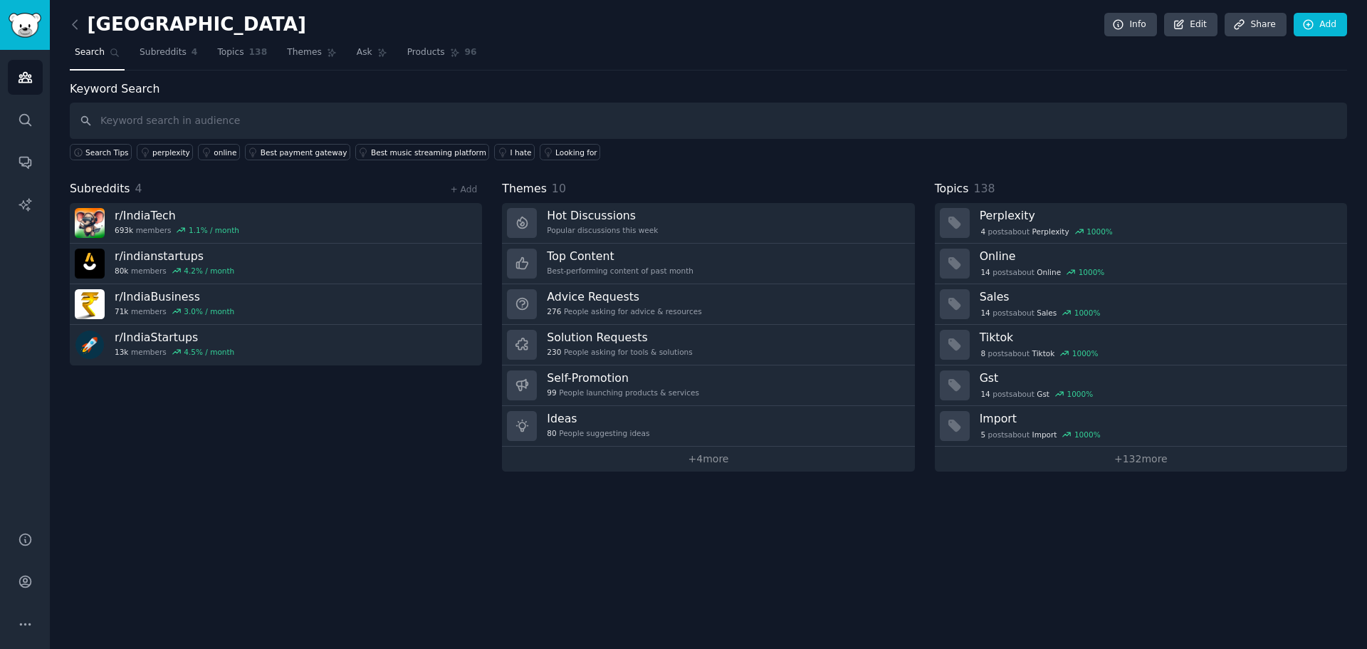
click at [165, 117] on input "text" at bounding box center [709, 121] width 1278 height 36
click at [235, 56] on link "Topics 138" at bounding box center [242, 55] width 60 height 29
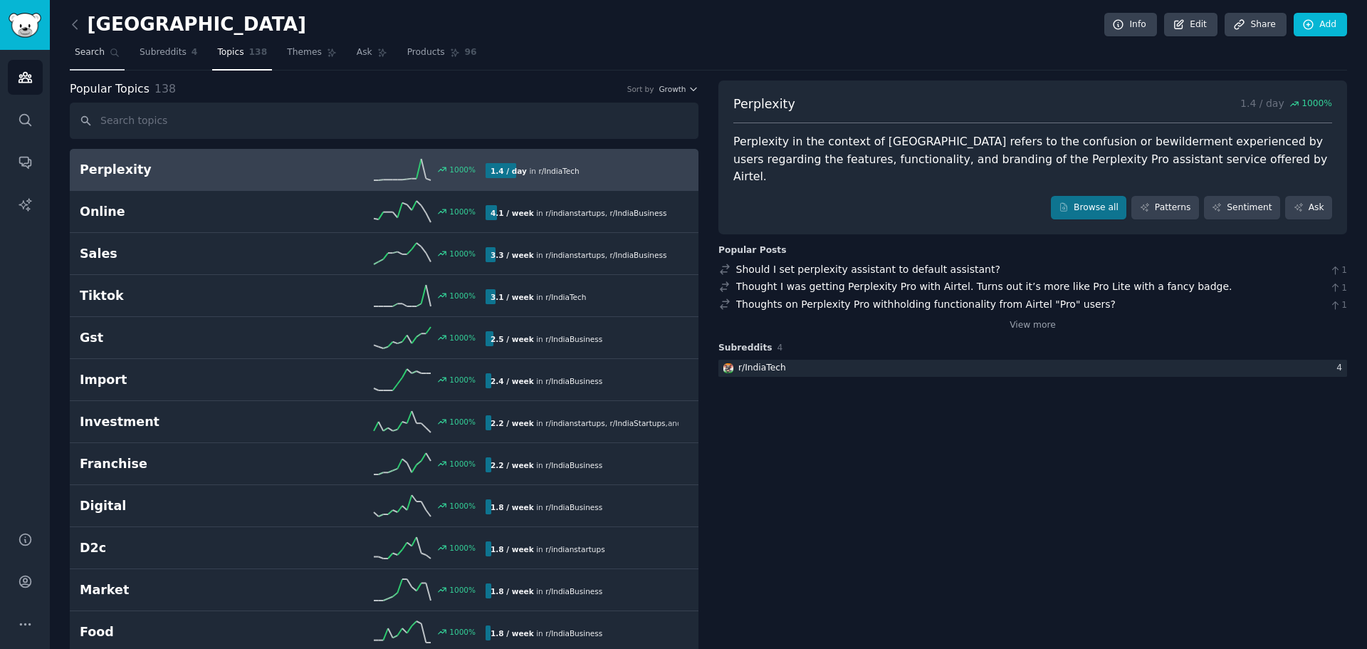
click at [99, 54] on span "Search" at bounding box center [90, 52] width 30 height 13
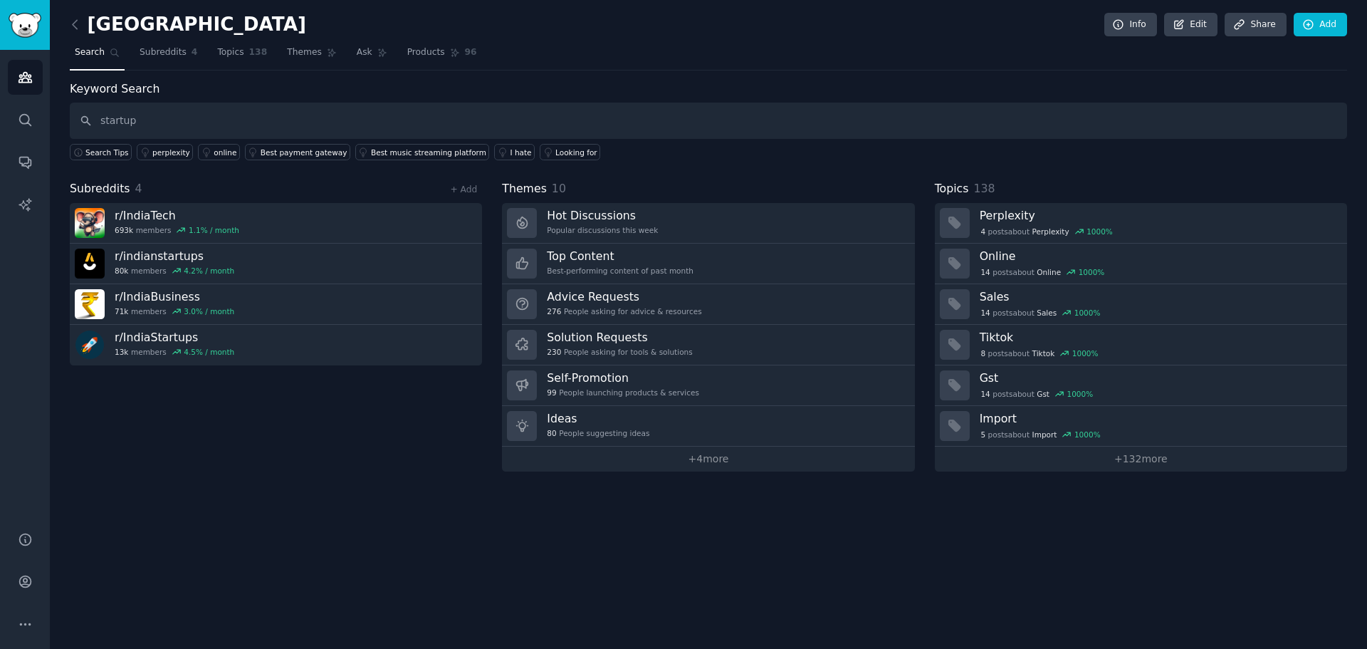
type input "startup"
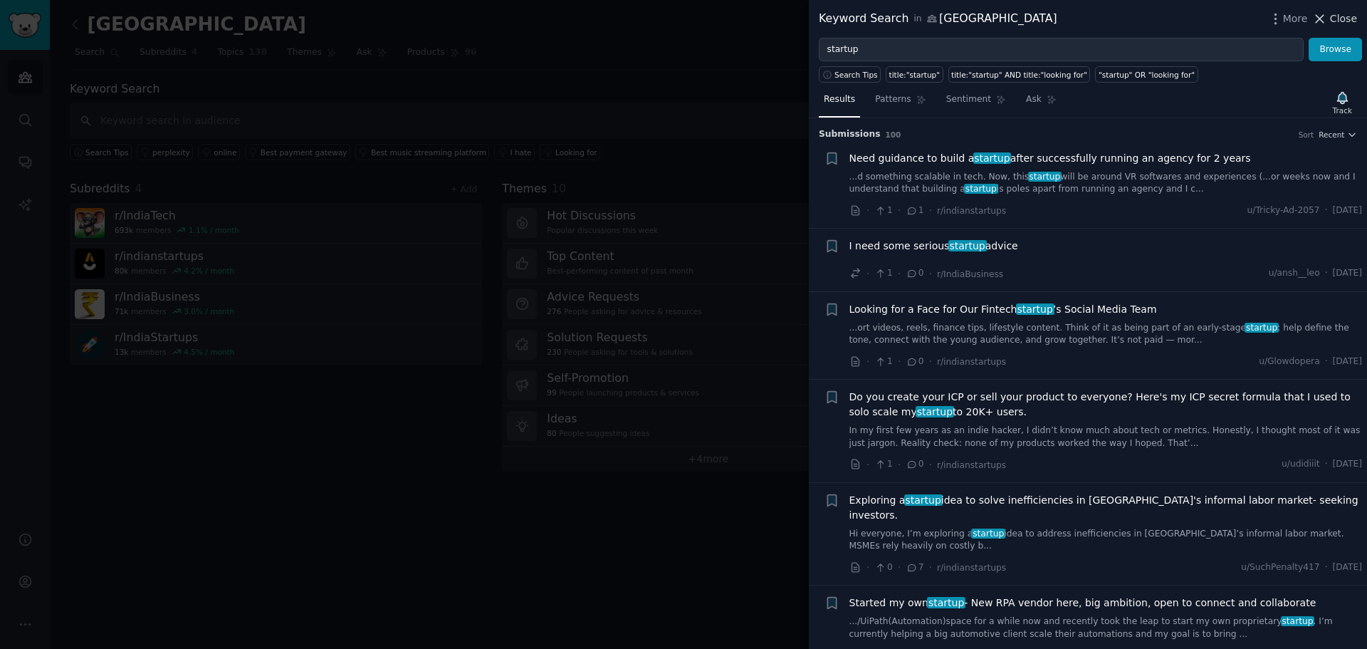
click at [1348, 14] on span "Close" at bounding box center [1343, 18] width 27 height 15
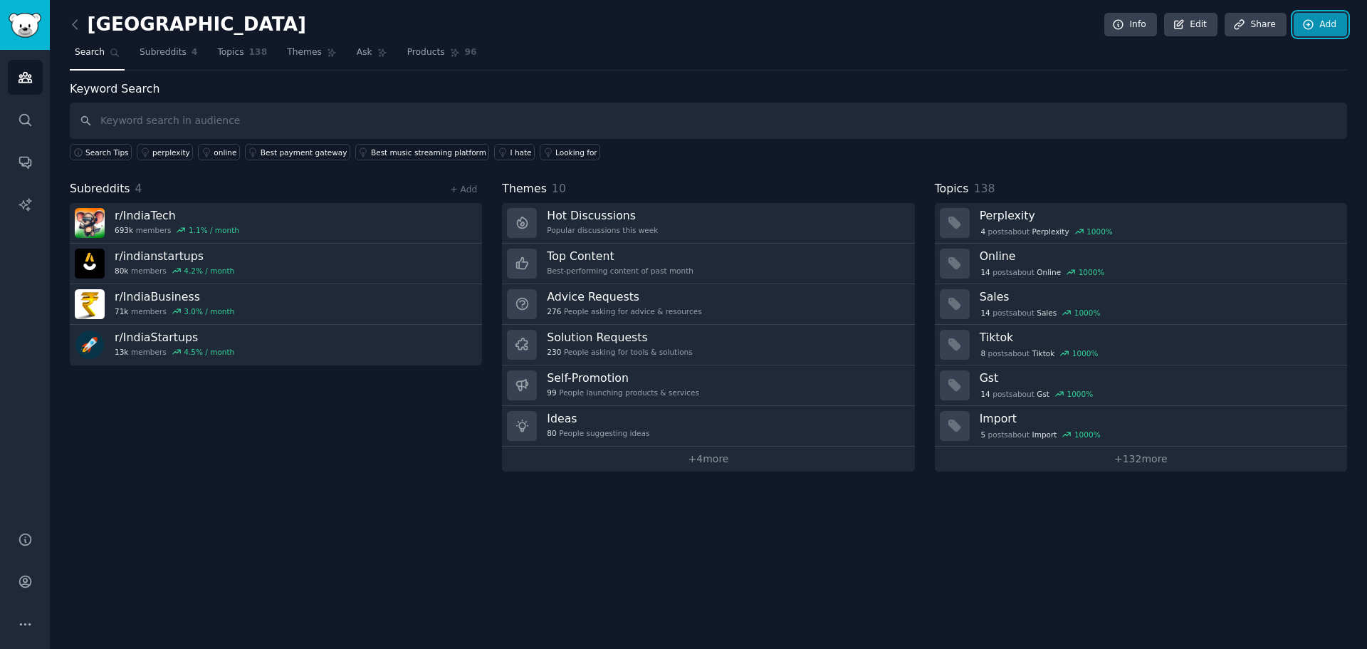
click at [1329, 24] on link "Add" at bounding box center [1320, 25] width 53 height 24
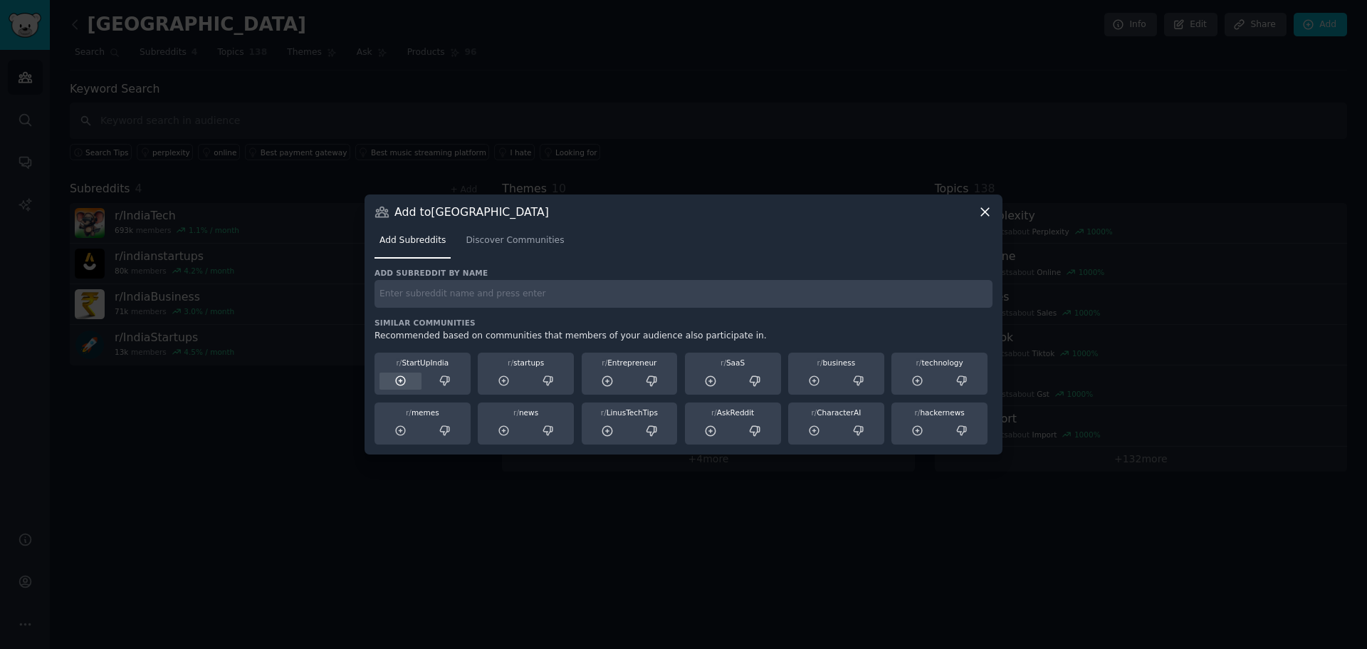
click at [403, 385] on icon at bounding box center [400, 380] width 9 height 9
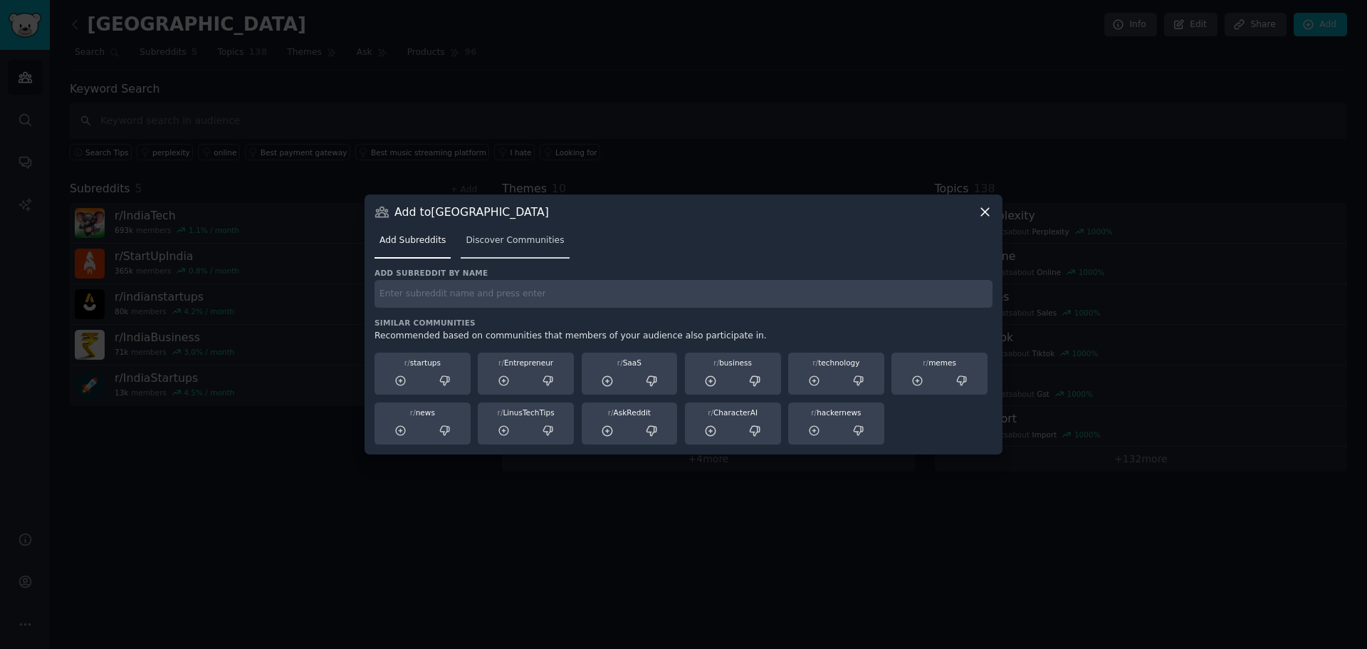
click at [481, 245] on span "Discover Communities" at bounding box center [515, 240] width 98 height 13
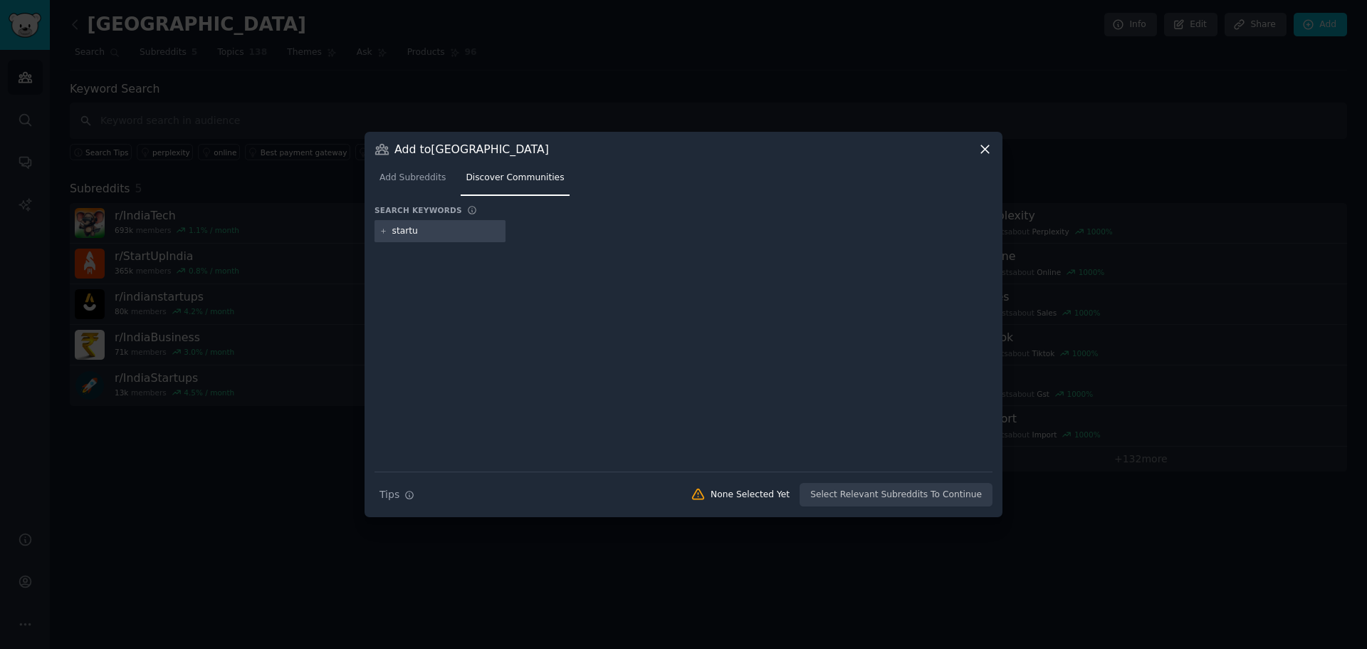
type input "startup"
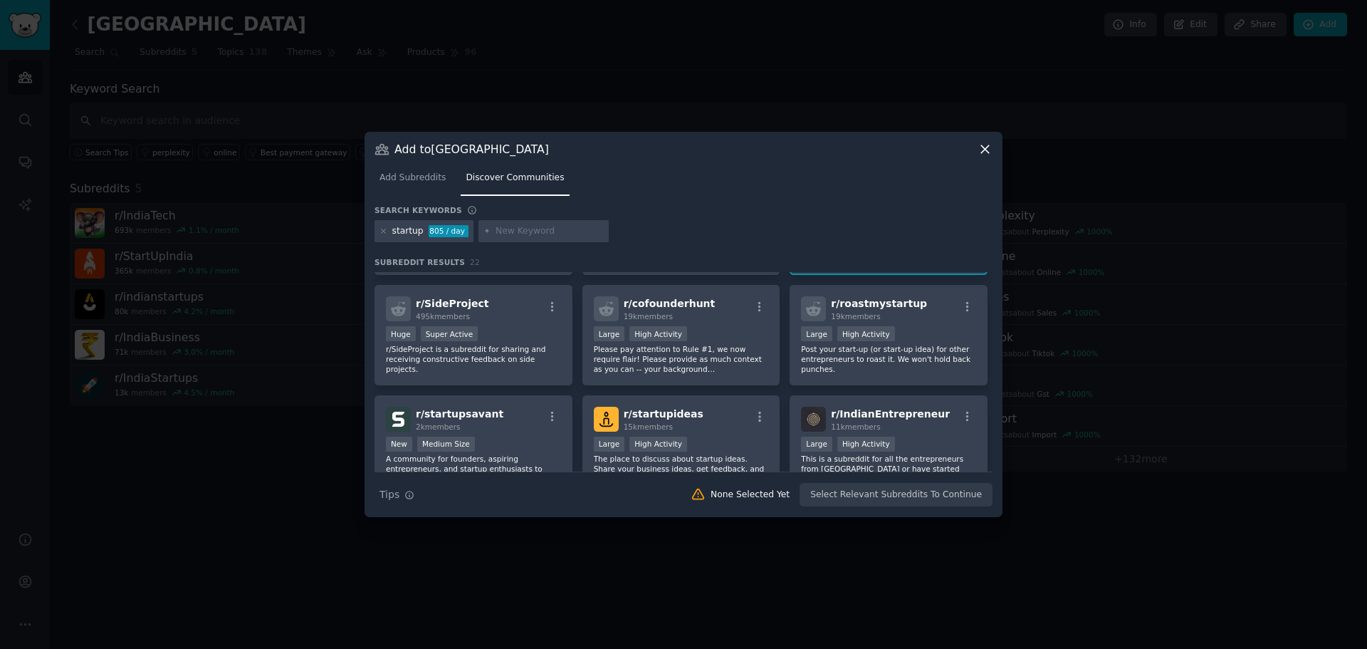
scroll to position [499, 0]
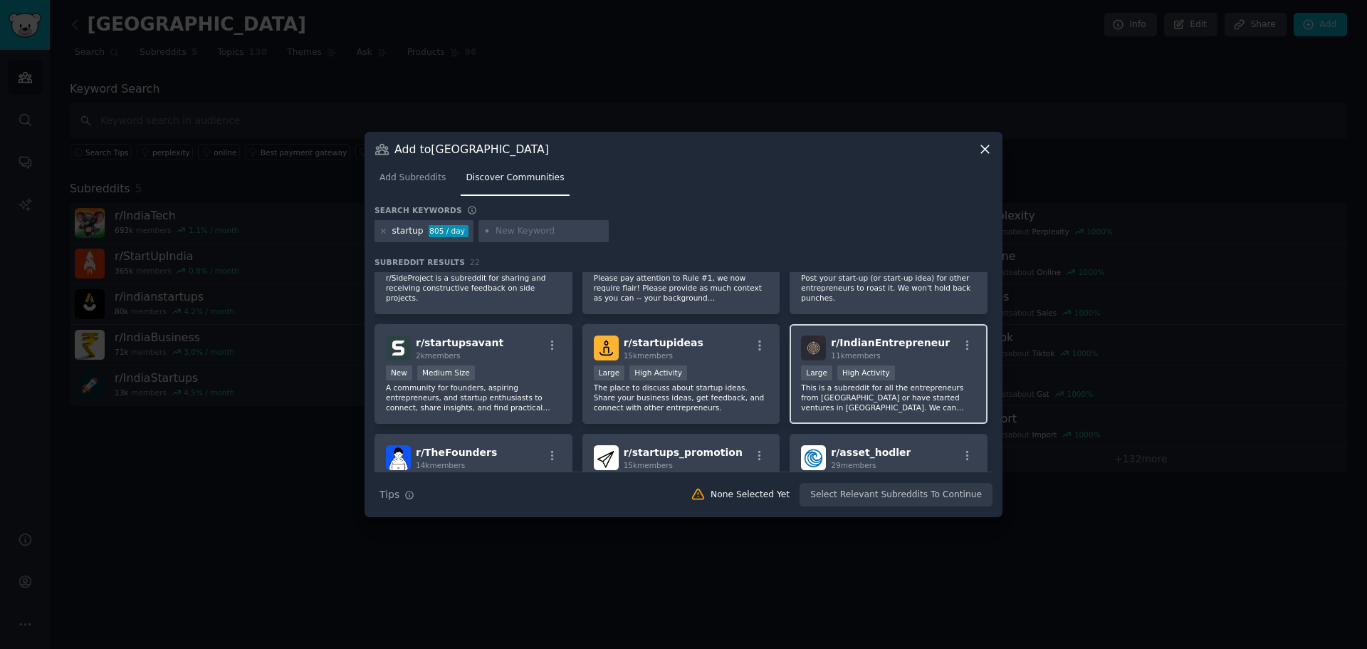
click at [939, 350] on div "r/ IndianEntrepreneur 11k members" at bounding box center [888, 347] width 175 height 25
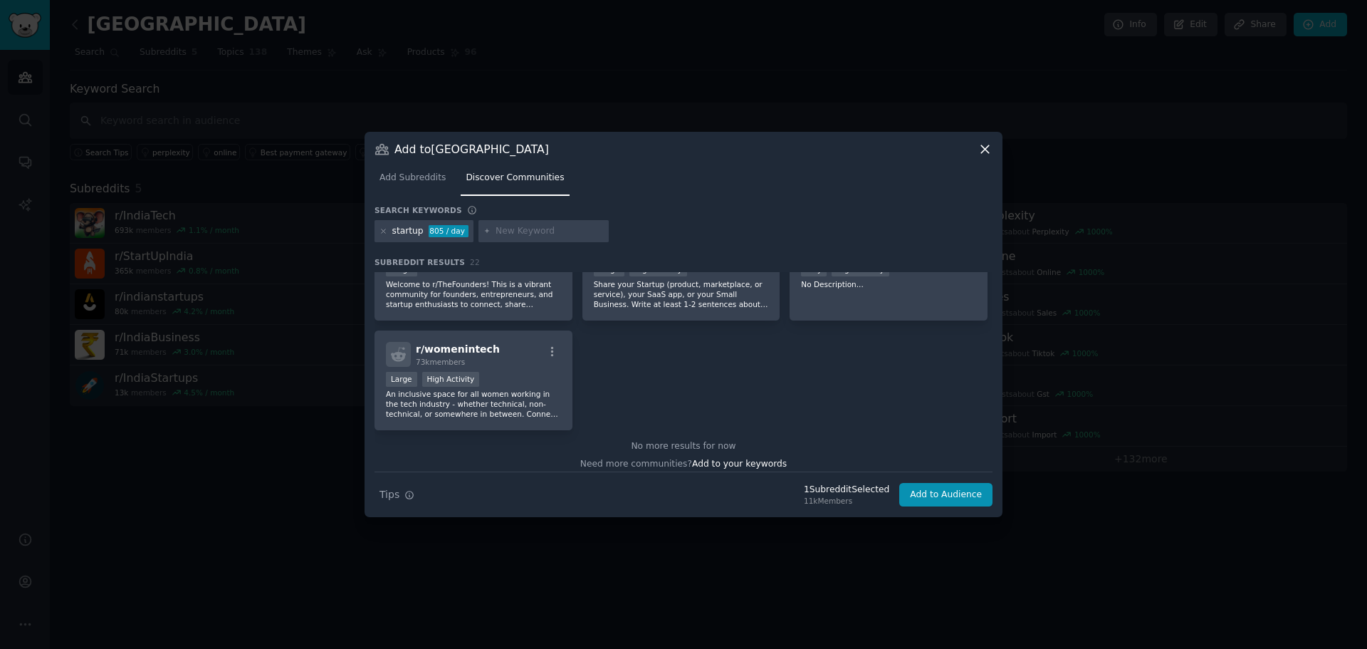
scroll to position [721, 0]
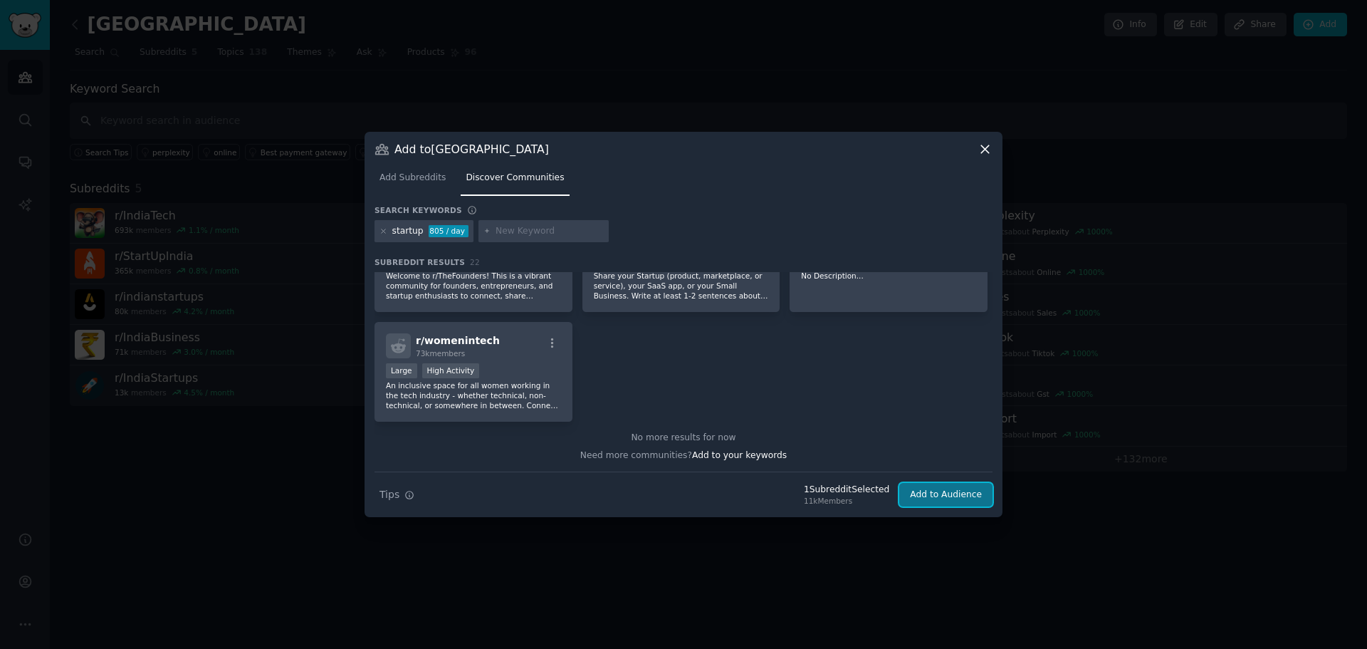
click at [958, 499] on button "Add to Audience" at bounding box center [946, 495] width 93 height 24
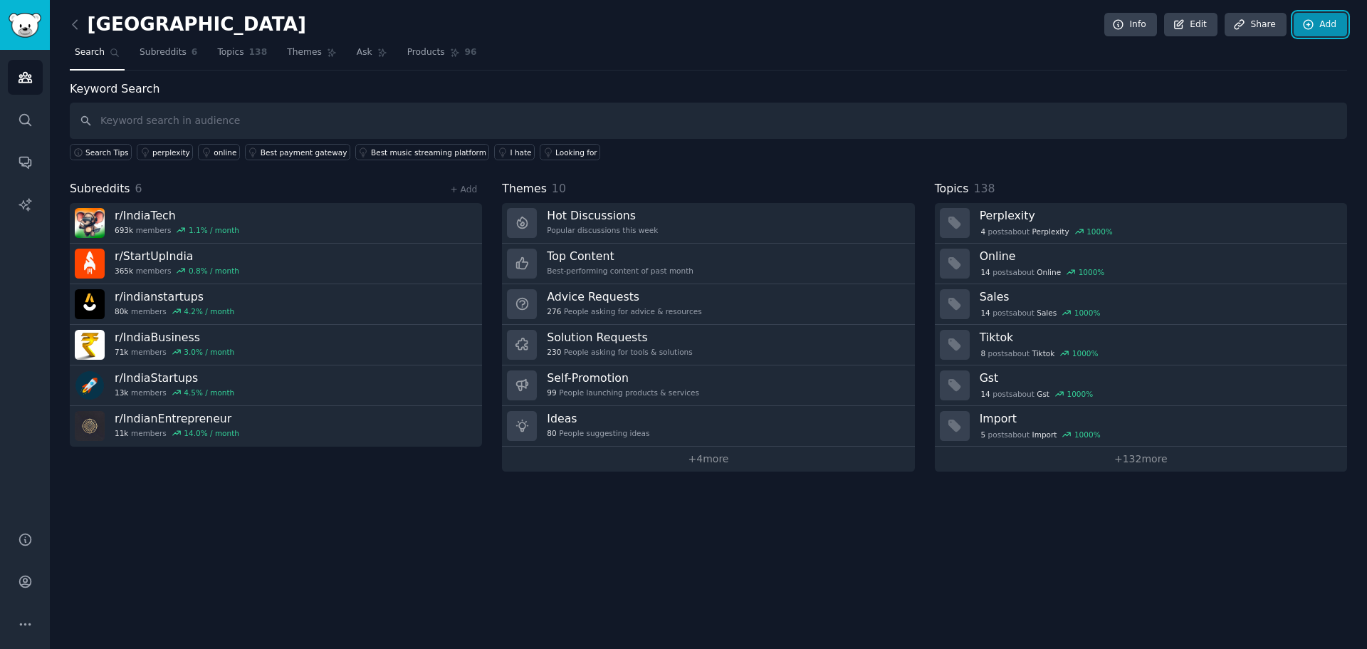
click at [1317, 28] on link "Add" at bounding box center [1320, 25] width 53 height 24
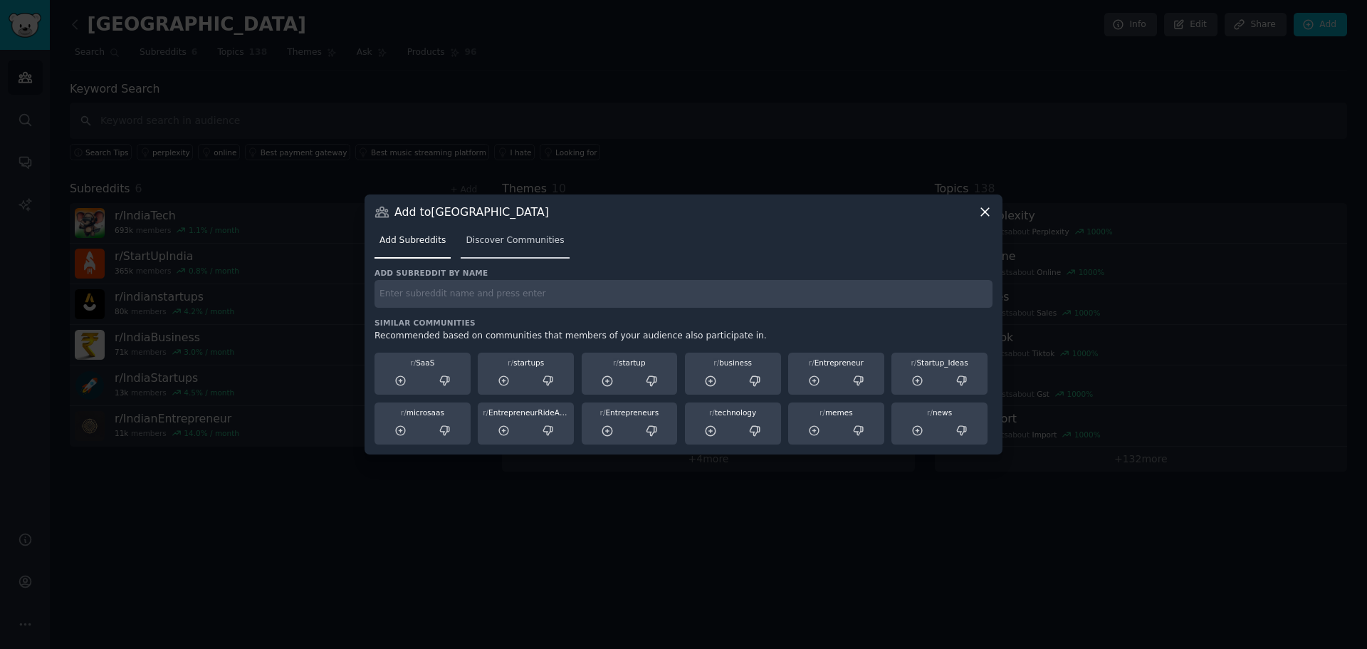
click at [512, 234] on span "Discover Communities" at bounding box center [515, 240] width 98 height 13
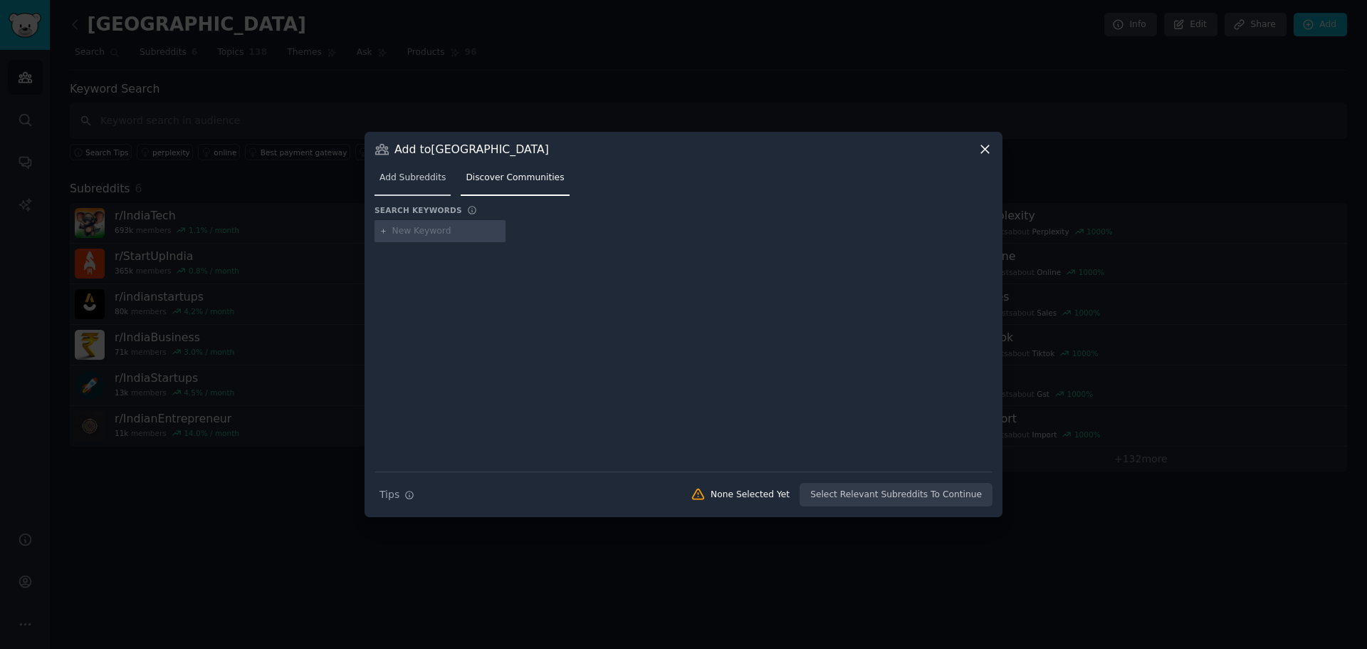
click at [391, 179] on span "Add Subreddits" at bounding box center [413, 178] width 66 height 13
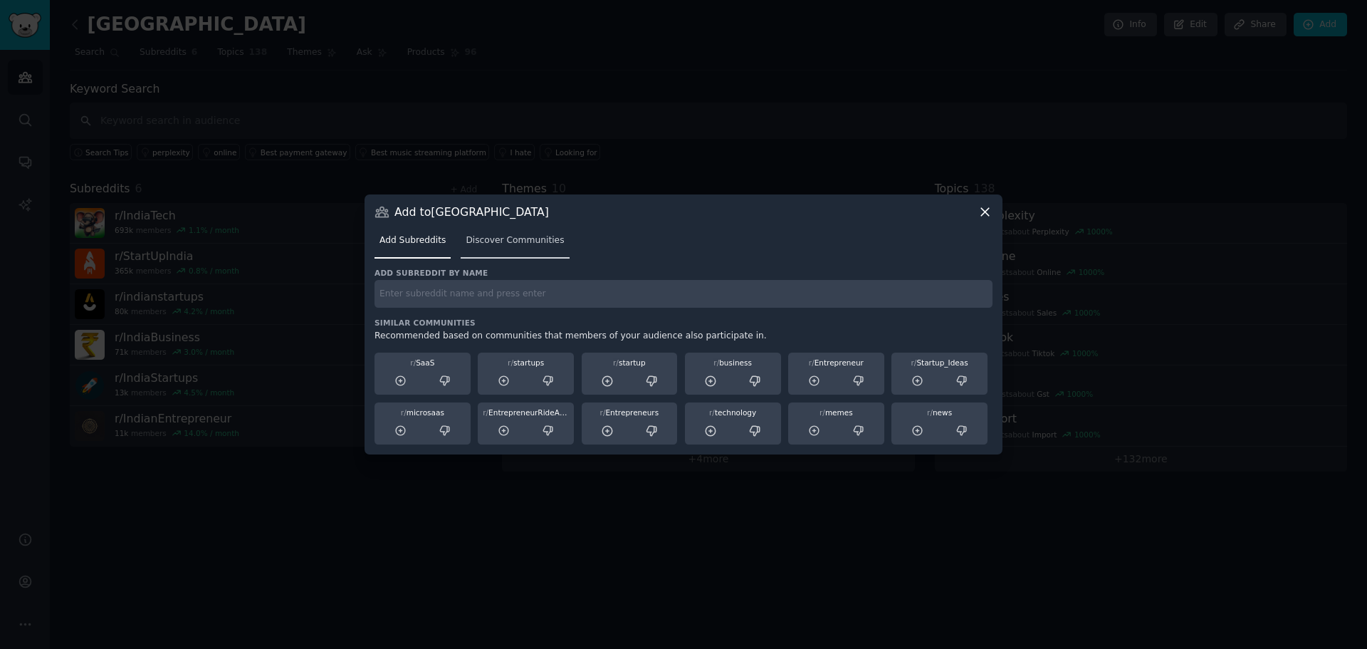
click at [542, 242] on span "Discover Communities" at bounding box center [515, 240] width 98 height 13
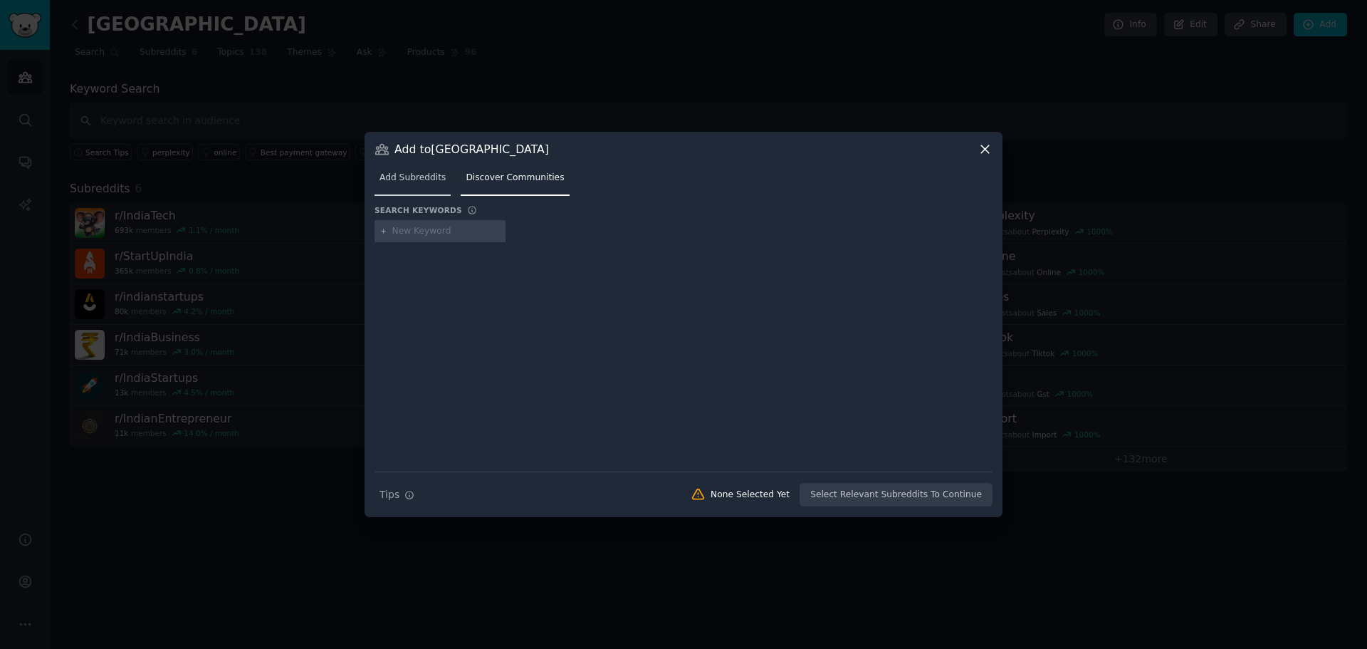
click at [425, 179] on span "Add Subreddits" at bounding box center [413, 178] width 66 height 13
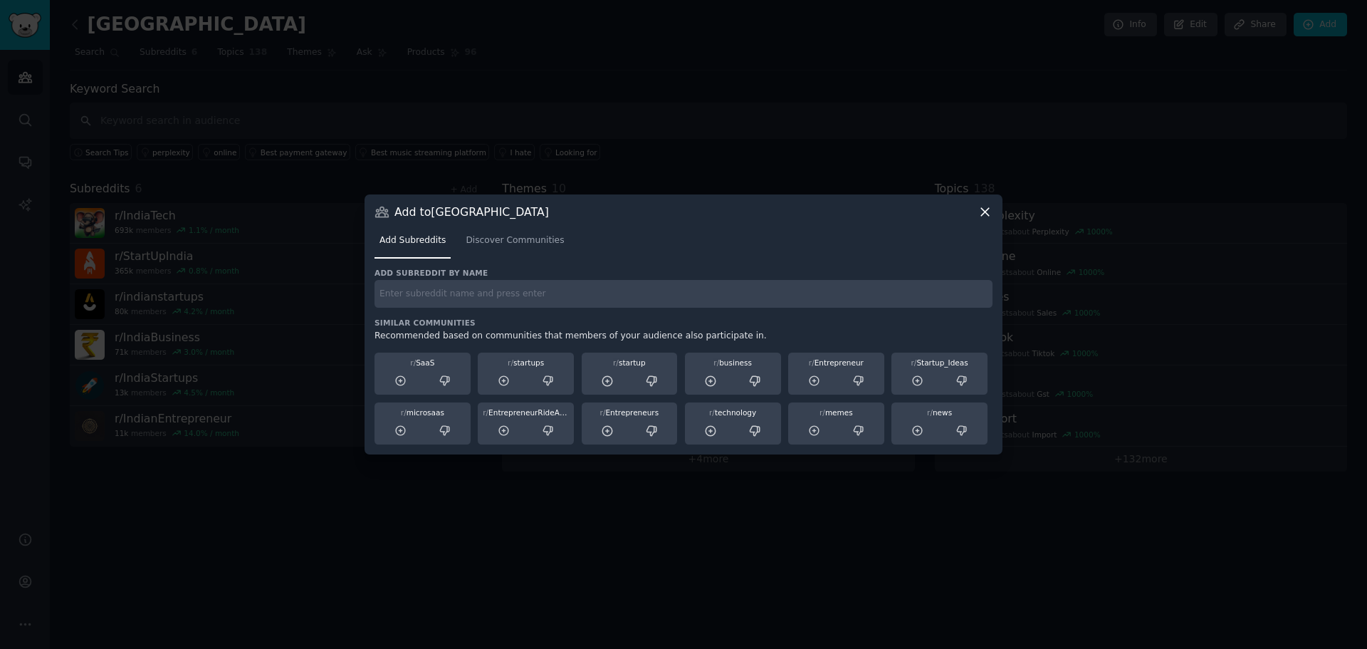
click at [984, 212] on icon at bounding box center [985, 212] width 8 height 8
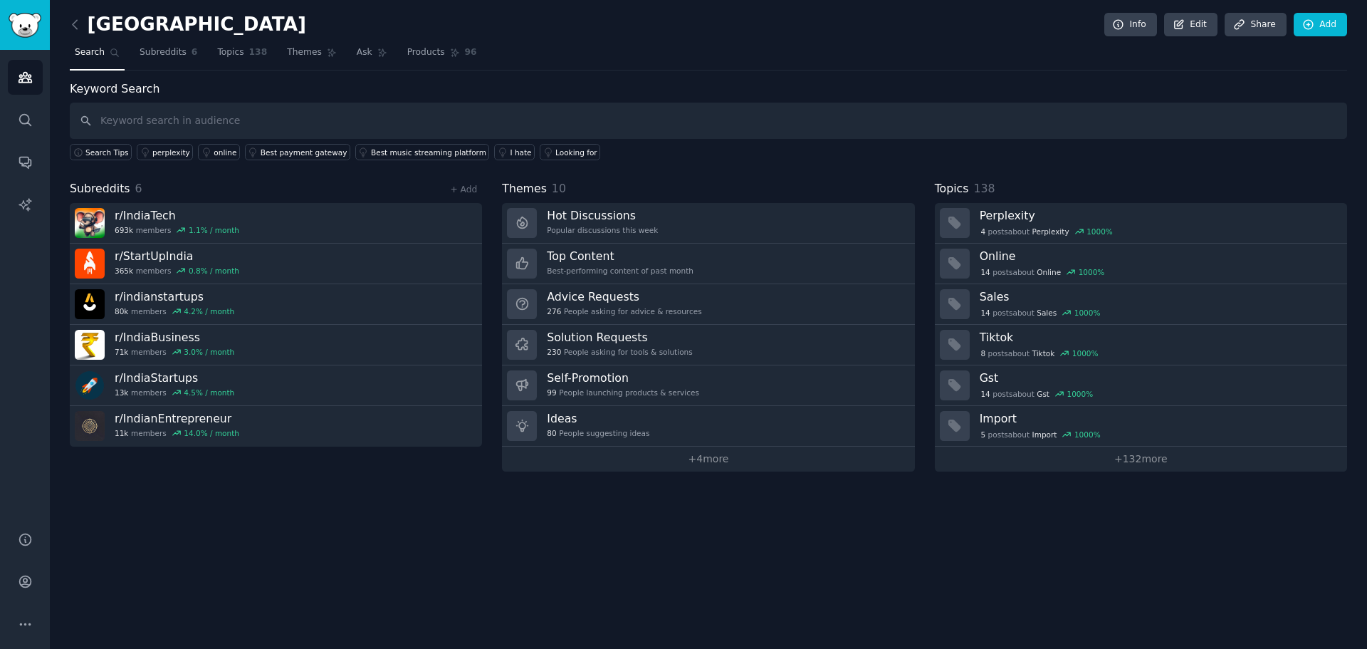
click at [1314, 9] on div "India Info Edit Share Add Search Subreddits 6 Topics 138 Themes Ask Products 96…" at bounding box center [709, 324] width 1318 height 649
click at [1312, 27] on icon at bounding box center [1309, 25] width 13 height 13
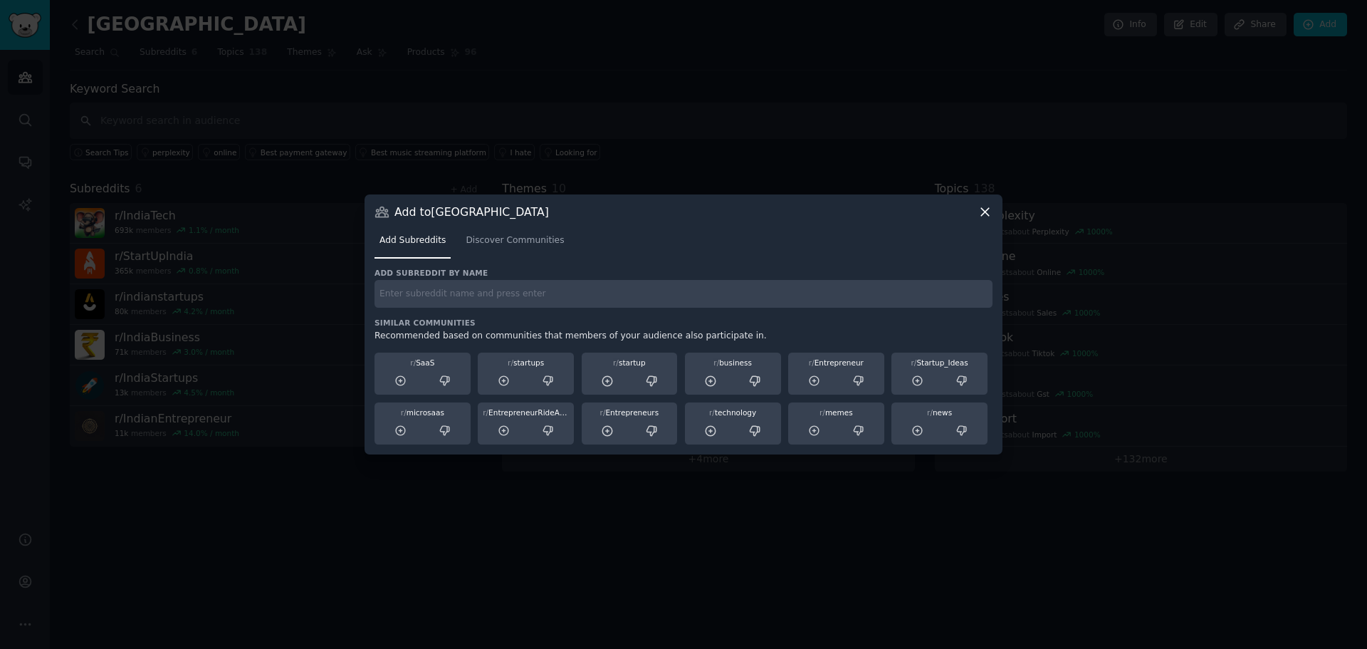
click at [435, 308] on div "Add subreddit by name Similar Communities Recommended based on communities that…" at bounding box center [684, 356] width 618 height 177
click at [434, 306] on input "text" at bounding box center [684, 294] width 618 height 28
type input "founder"
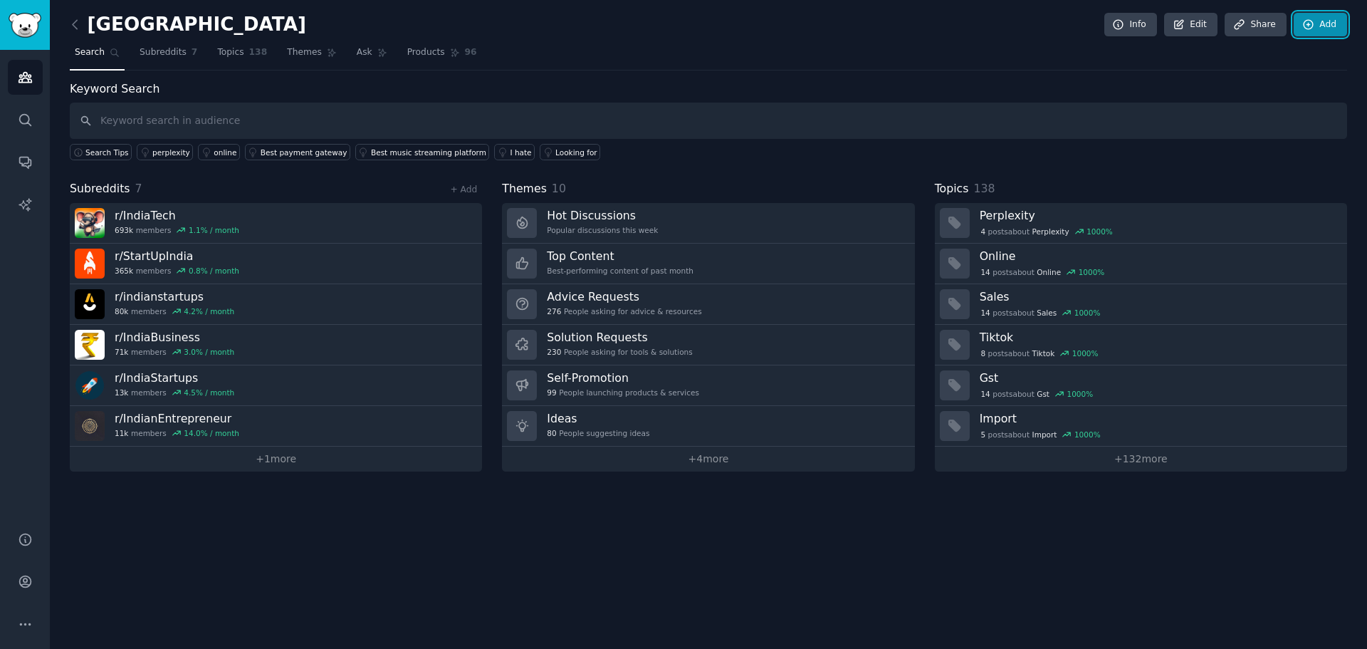
click at [1318, 17] on link "Add" at bounding box center [1320, 25] width 53 height 24
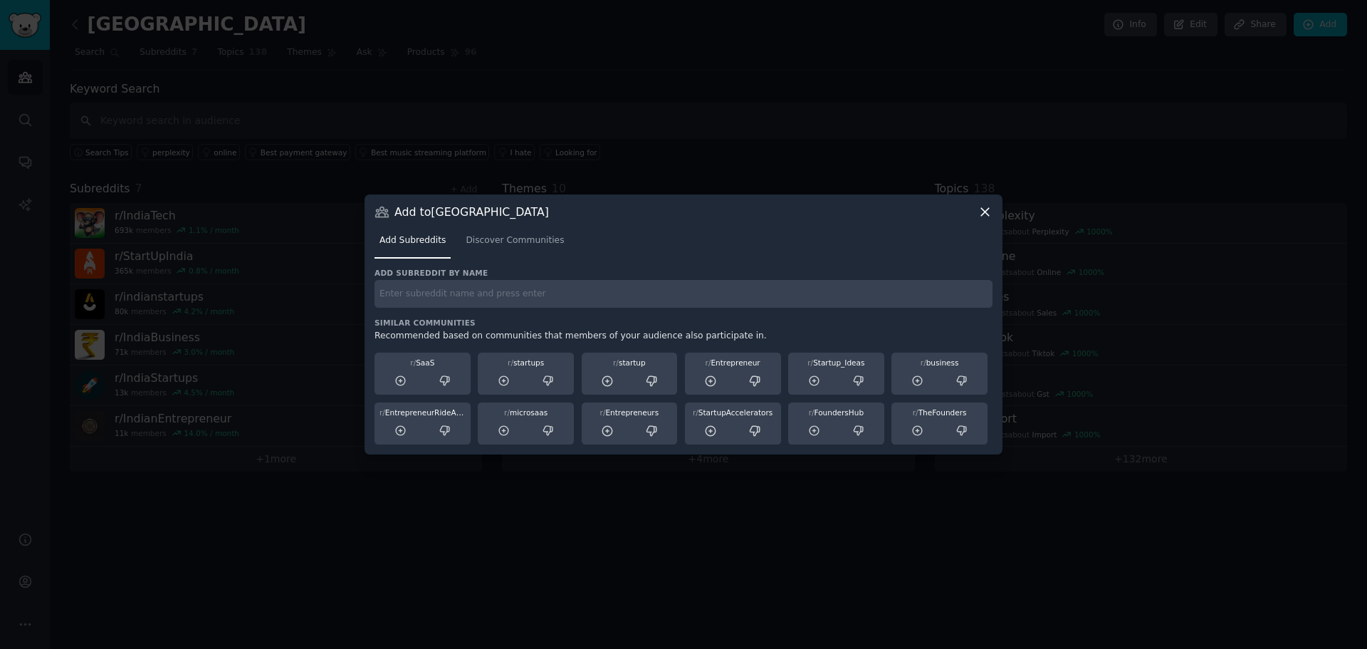
click at [451, 296] on input "text" at bounding box center [684, 294] width 618 height 28
type input "founder"
click at [496, 234] on link "Discover Communities" at bounding box center [515, 243] width 108 height 29
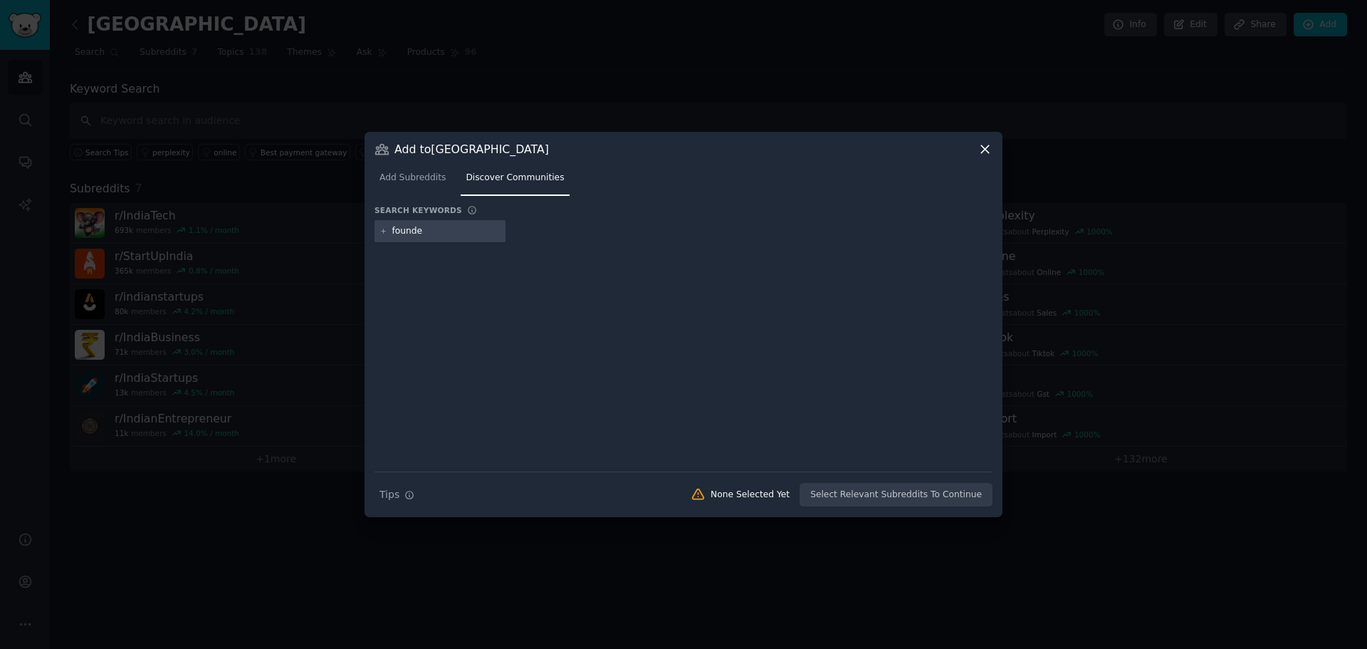
type input "founder"
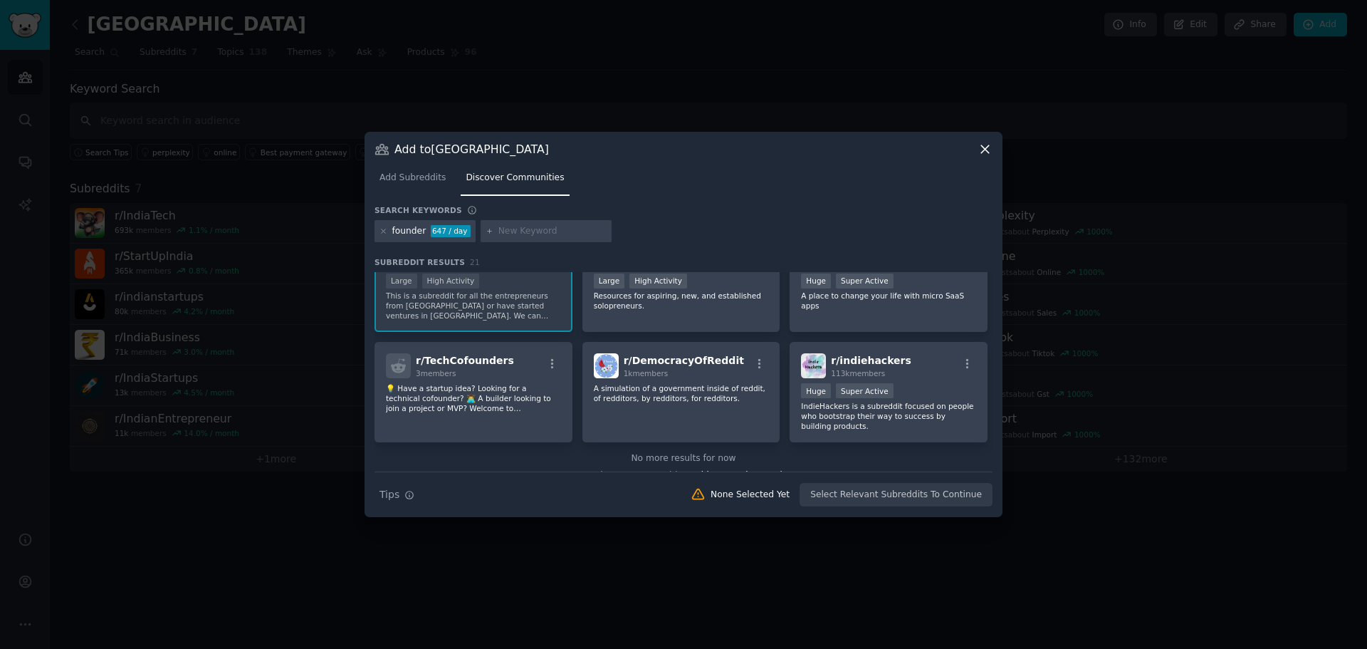
scroll to position [601, 0]
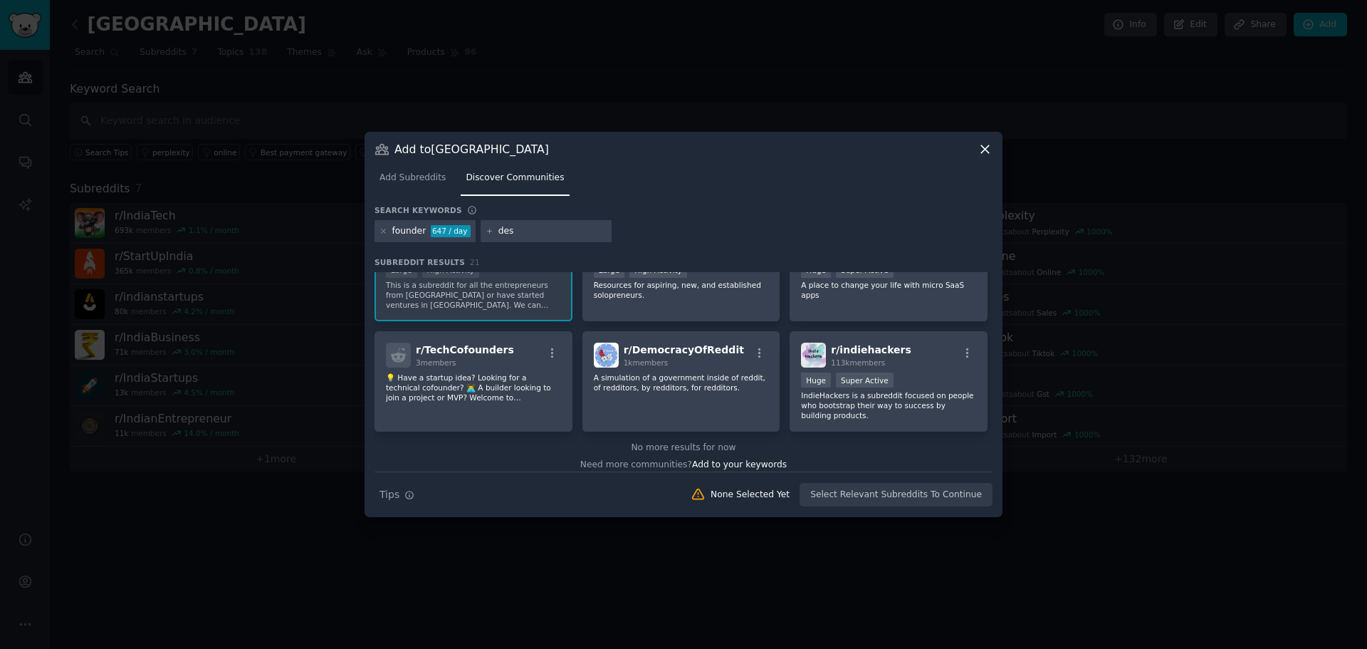
type input "desi"
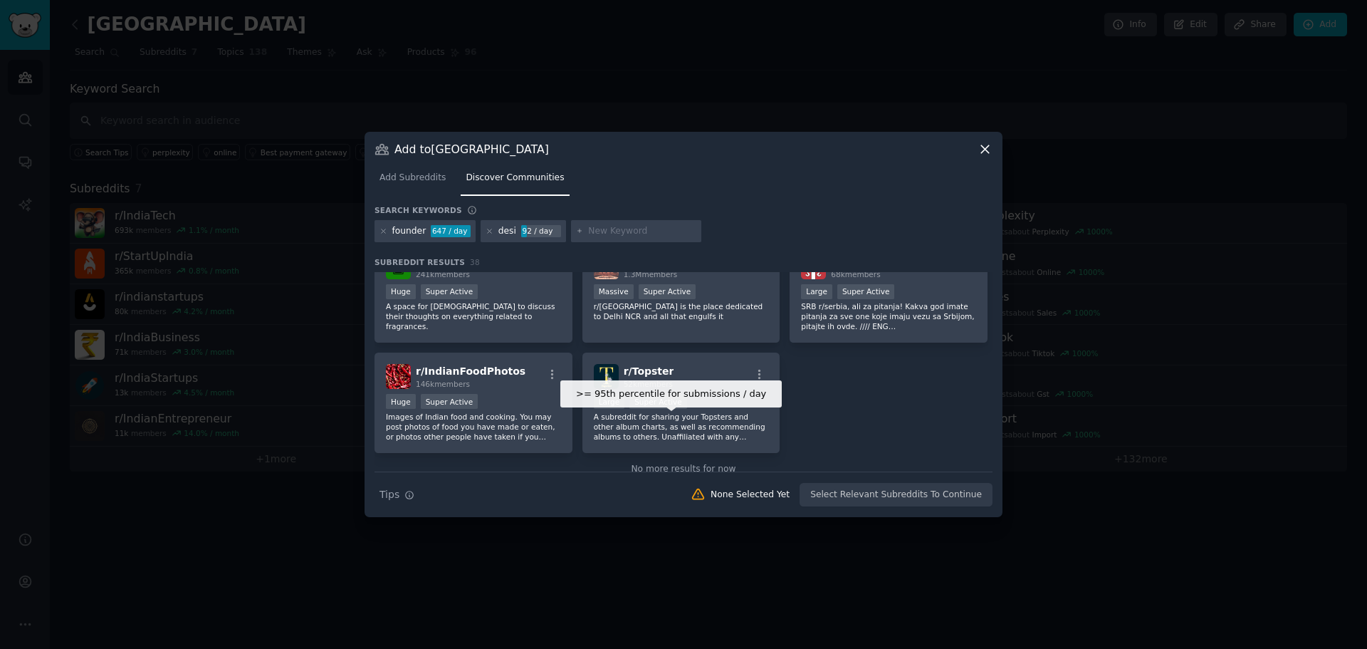
scroll to position [1211, 0]
click at [987, 151] on icon at bounding box center [985, 149] width 8 height 8
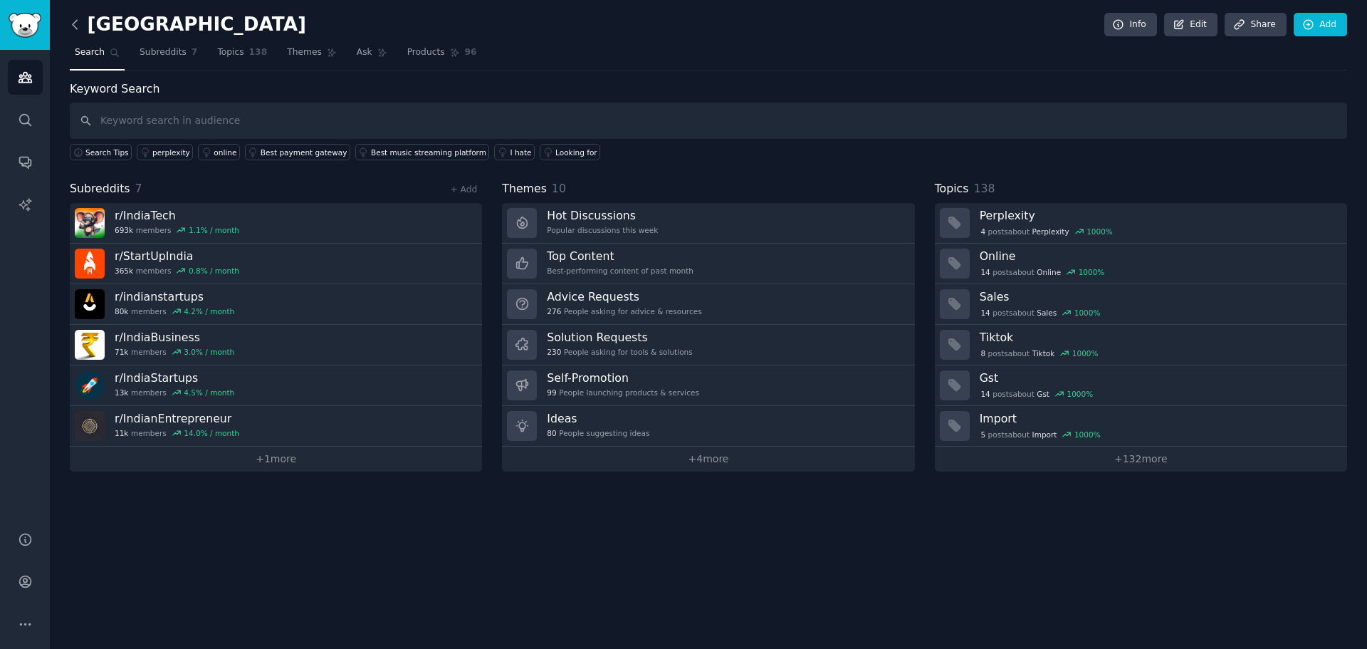
click at [74, 28] on icon at bounding box center [75, 24] width 15 height 15
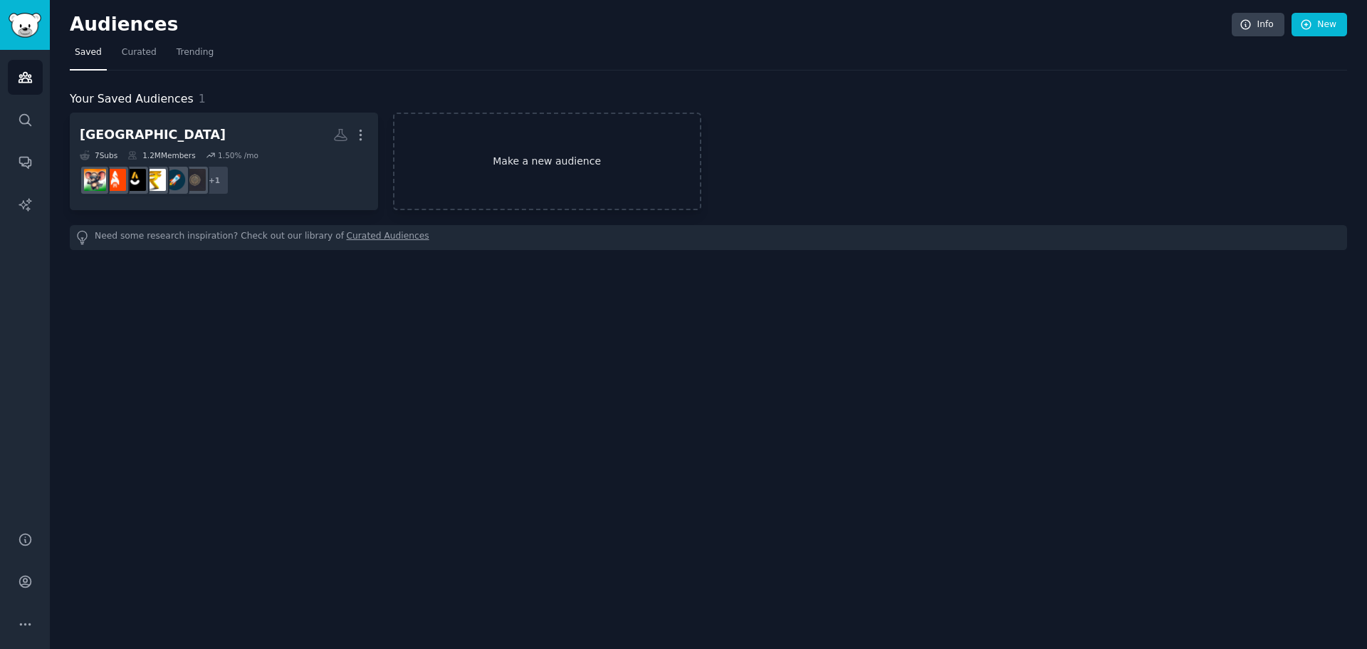
click at [599, 163] on link "Make a new audience" at bounding box center [547, 162] width 308 height 98
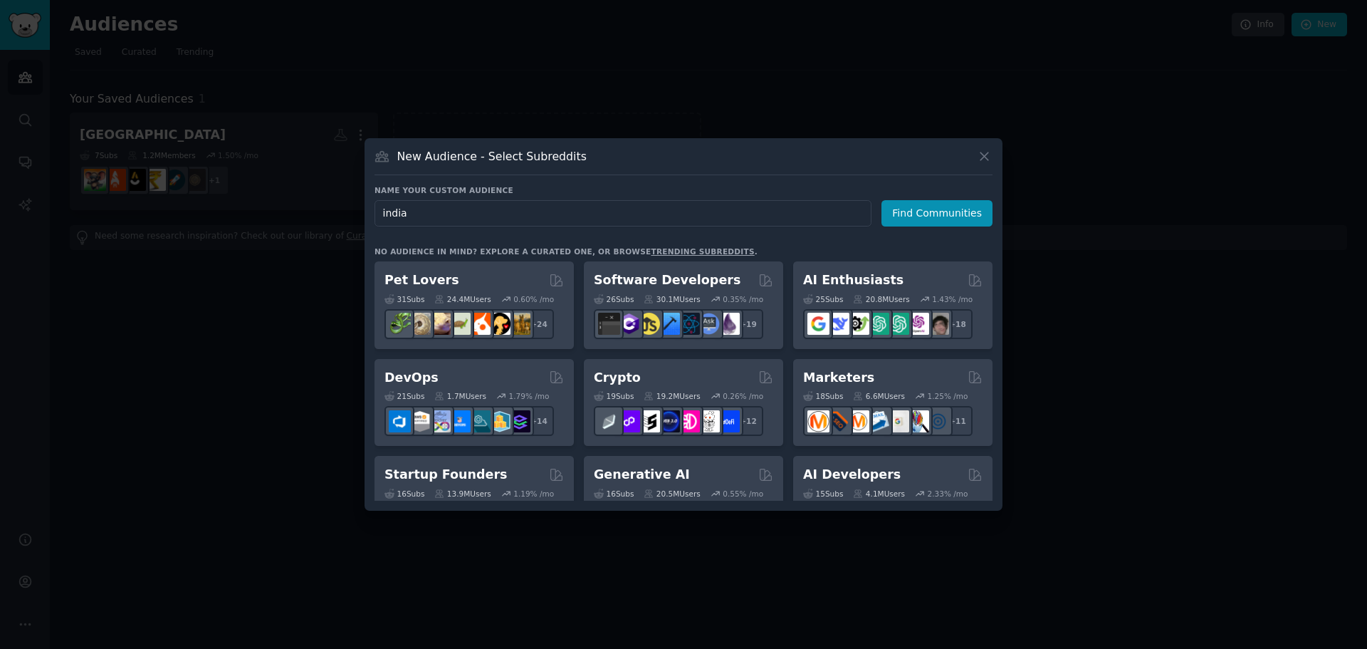
type input "indian"
click button "Find Communities" at bounding box center [937, 213] width 111 height 26
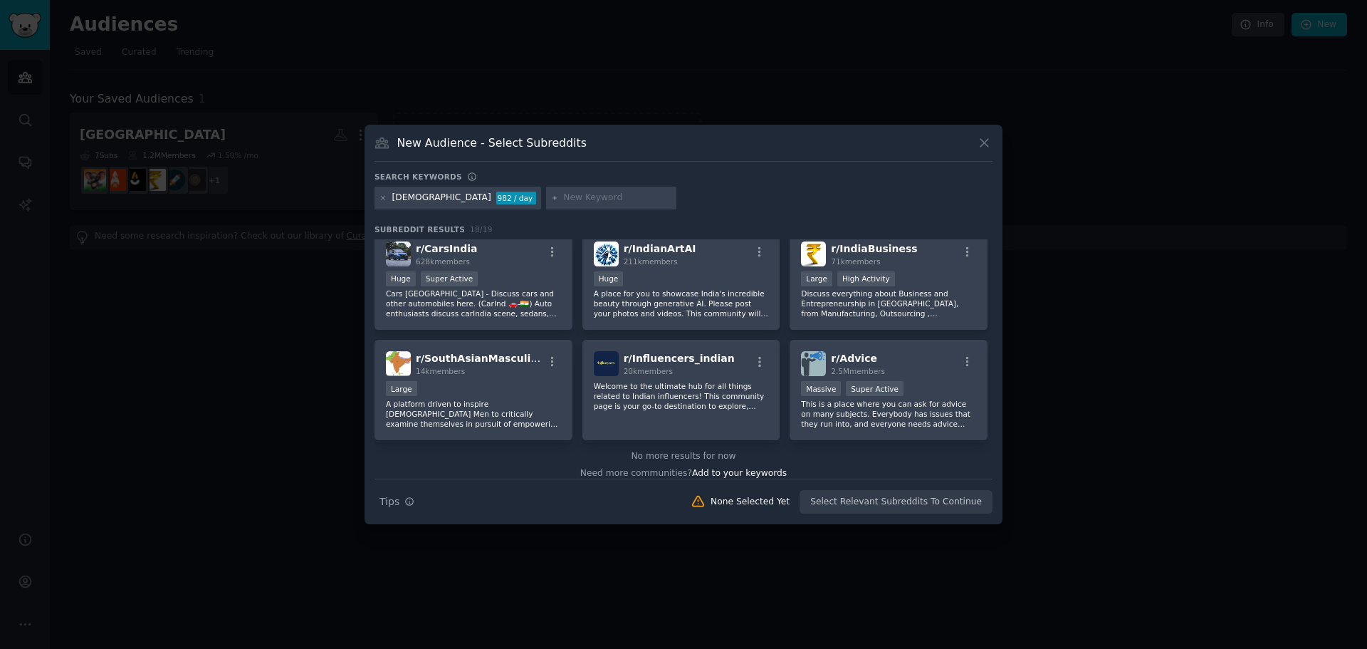
scroll to position [461, 0]
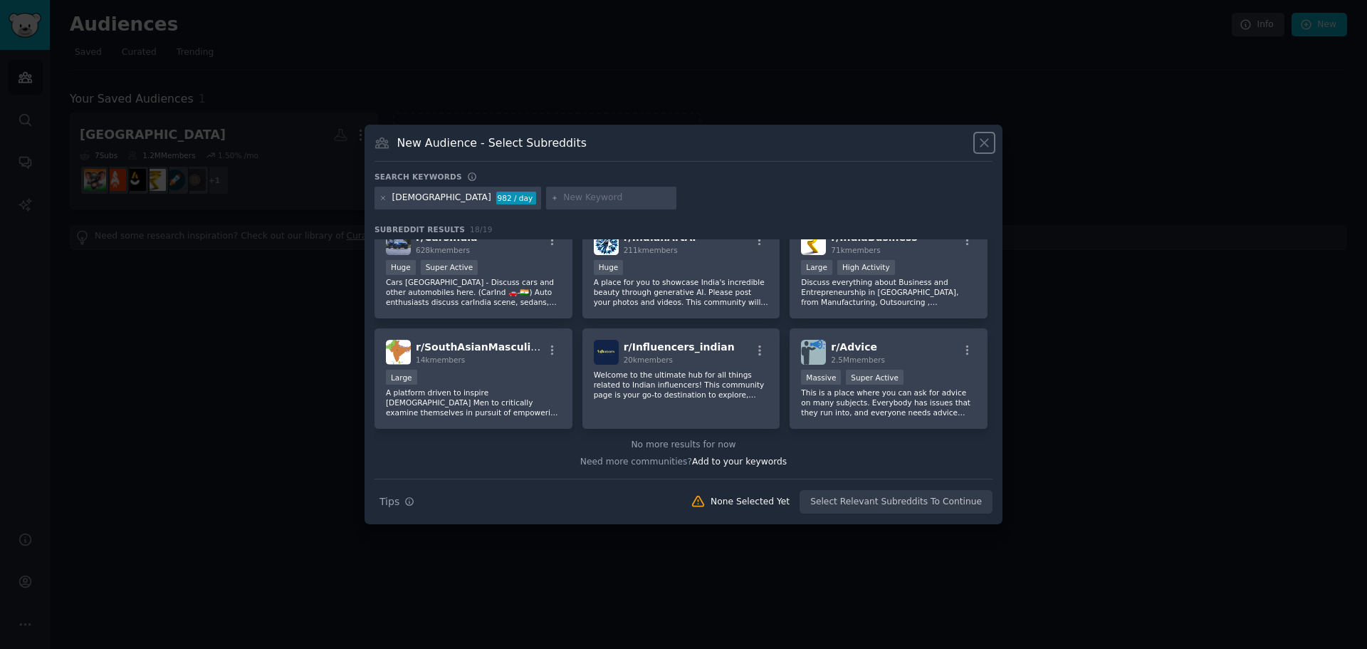
click at [986, 140] on icon at bounding box center [984, 142] width 15 height 15
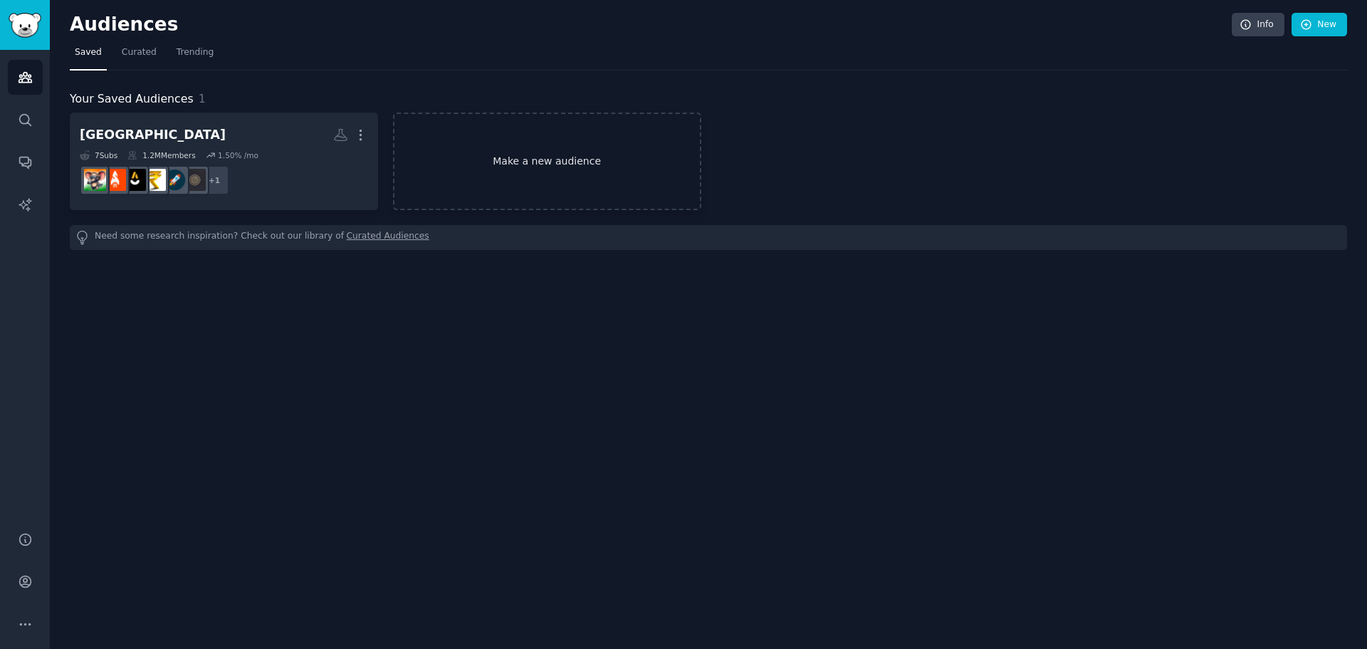
click at [583, 137] on link "Make a new audience" at bounding box center [547, 162] width 308 height 98
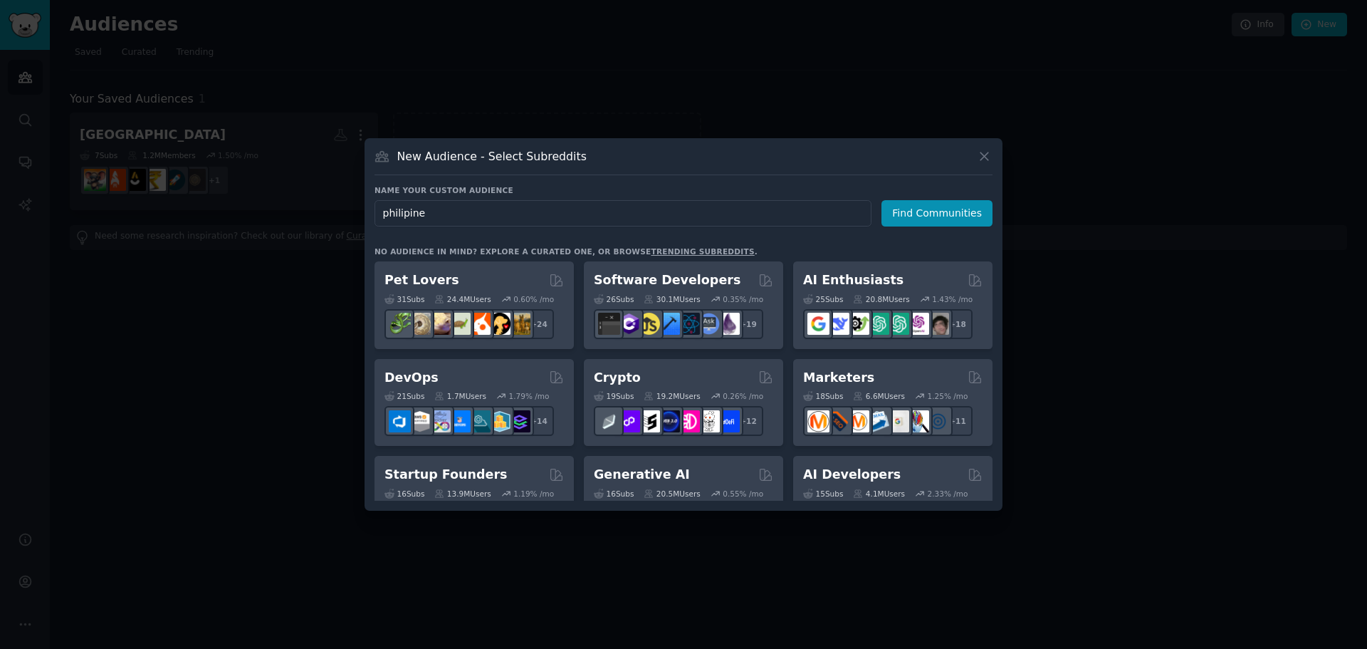
type input "philipines"
click button "Find Communities" at bounding box center [937, 213] width 111 height 26
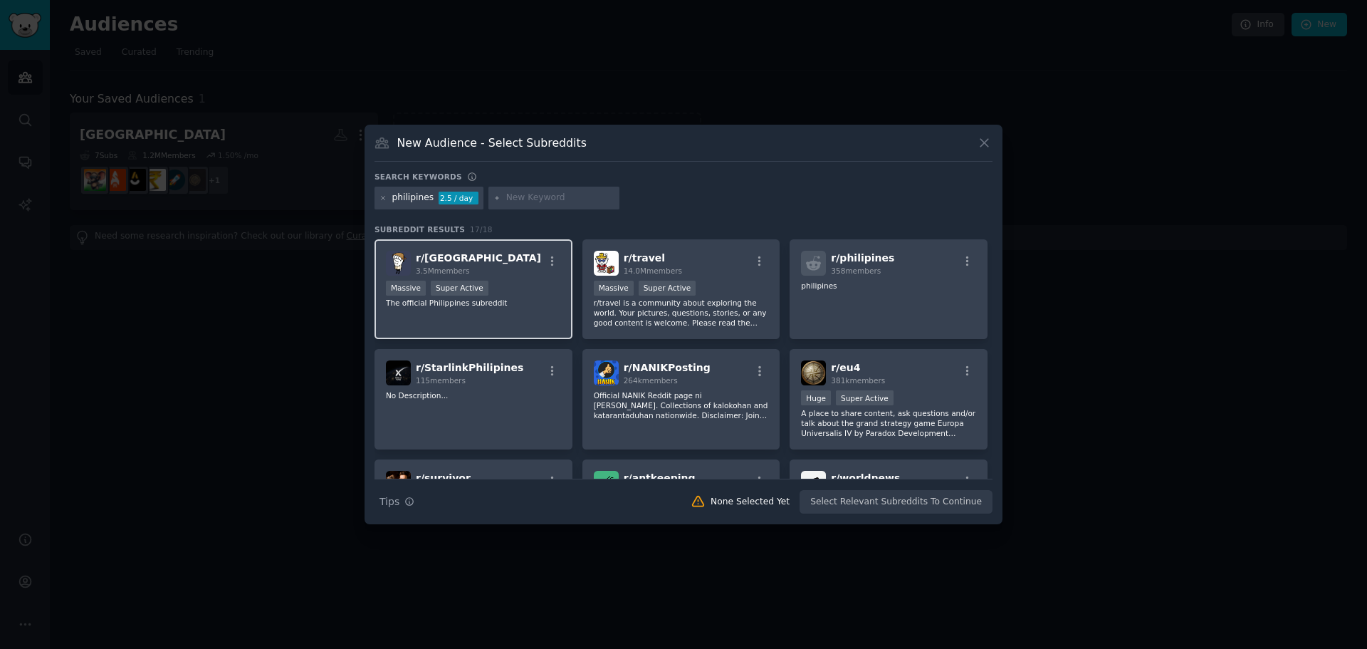
click at [499, 289] on div "Massive Super Active" at bounding box center [473, 290] width 175 height 18
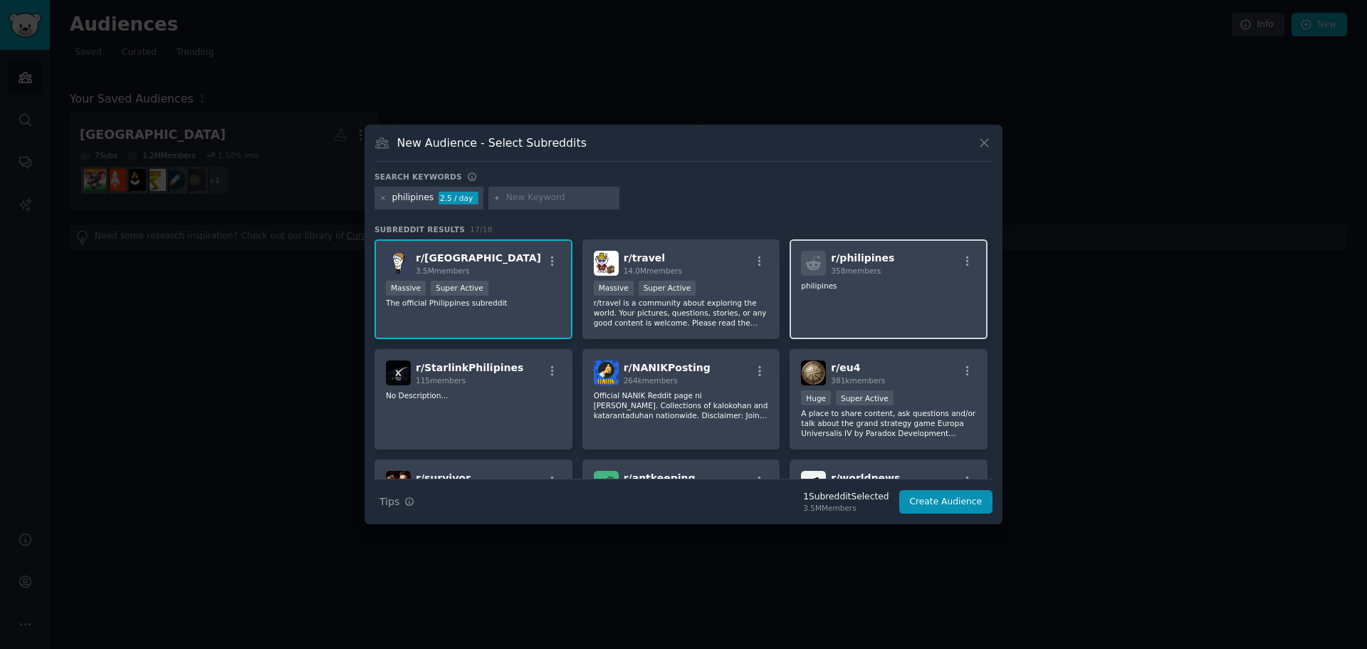
click at [899, 309] on div "r/ philipines 358 members philipines" at bounding box center [889, 289] width 198 height 100
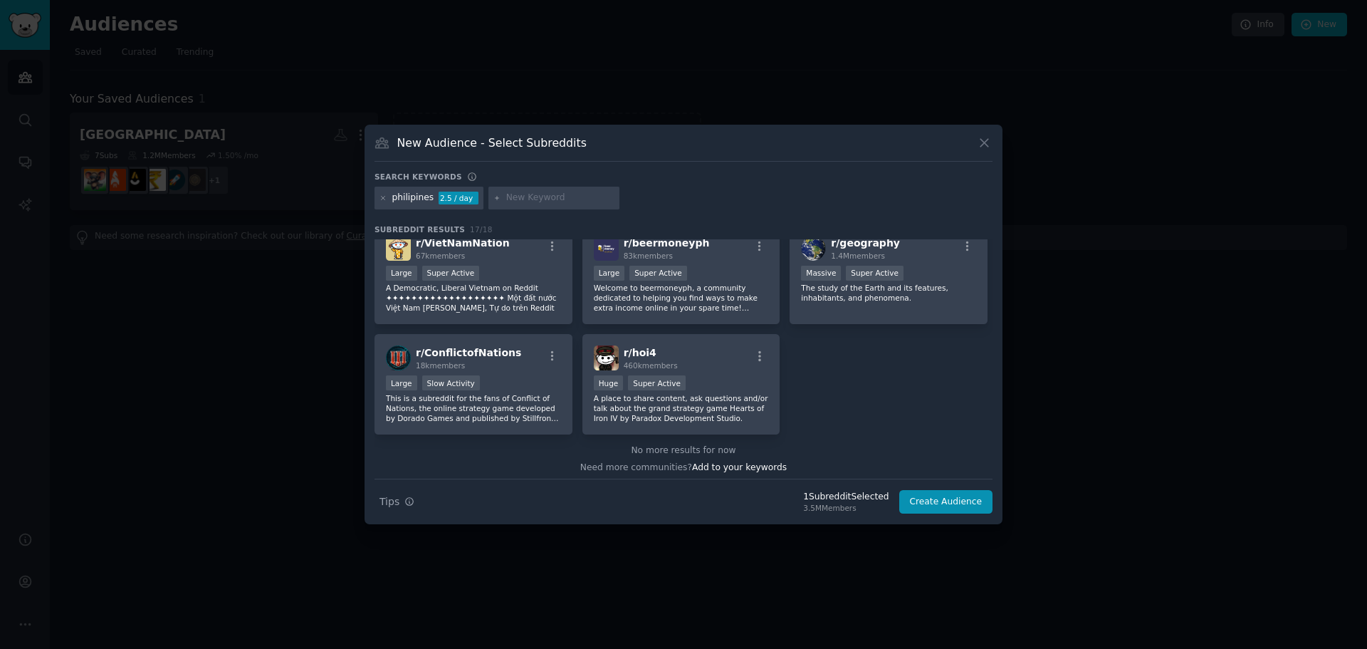
scroll to position [451, 0]
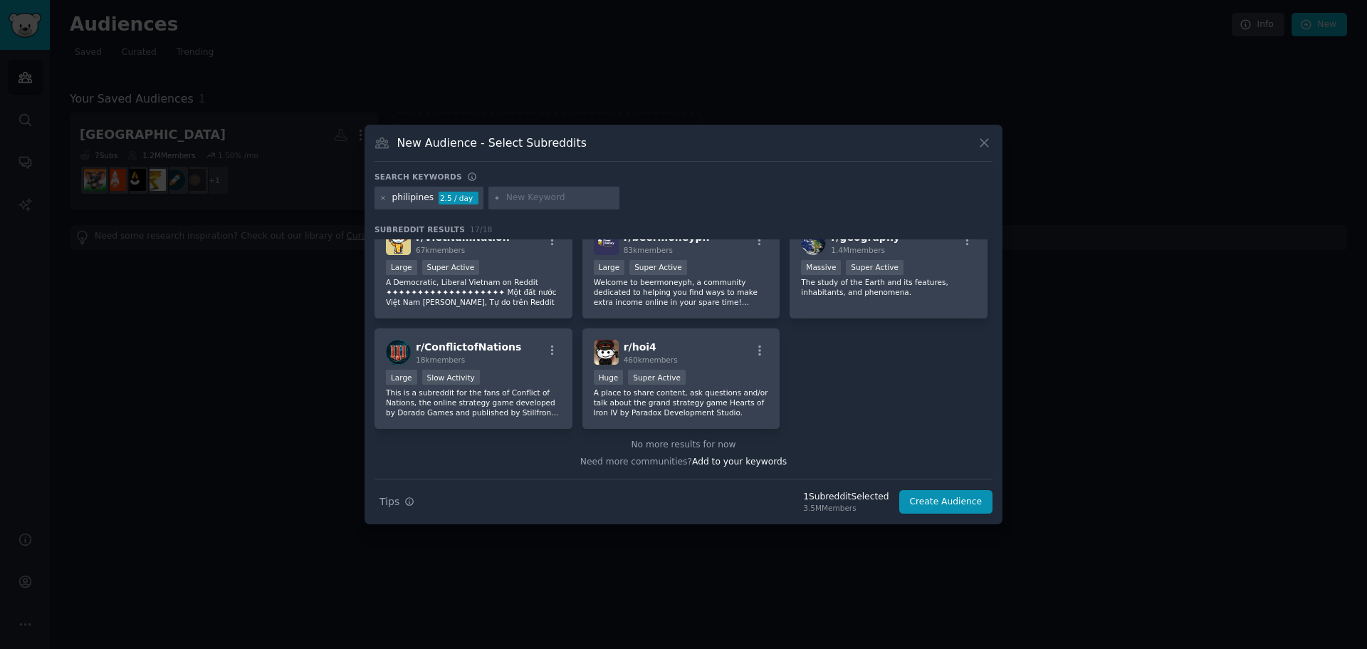
click at [533, 196] on input "text" at bounding box center [560, 198] width 108 height 13
type input "b"
type input "u"
type input "buhay"
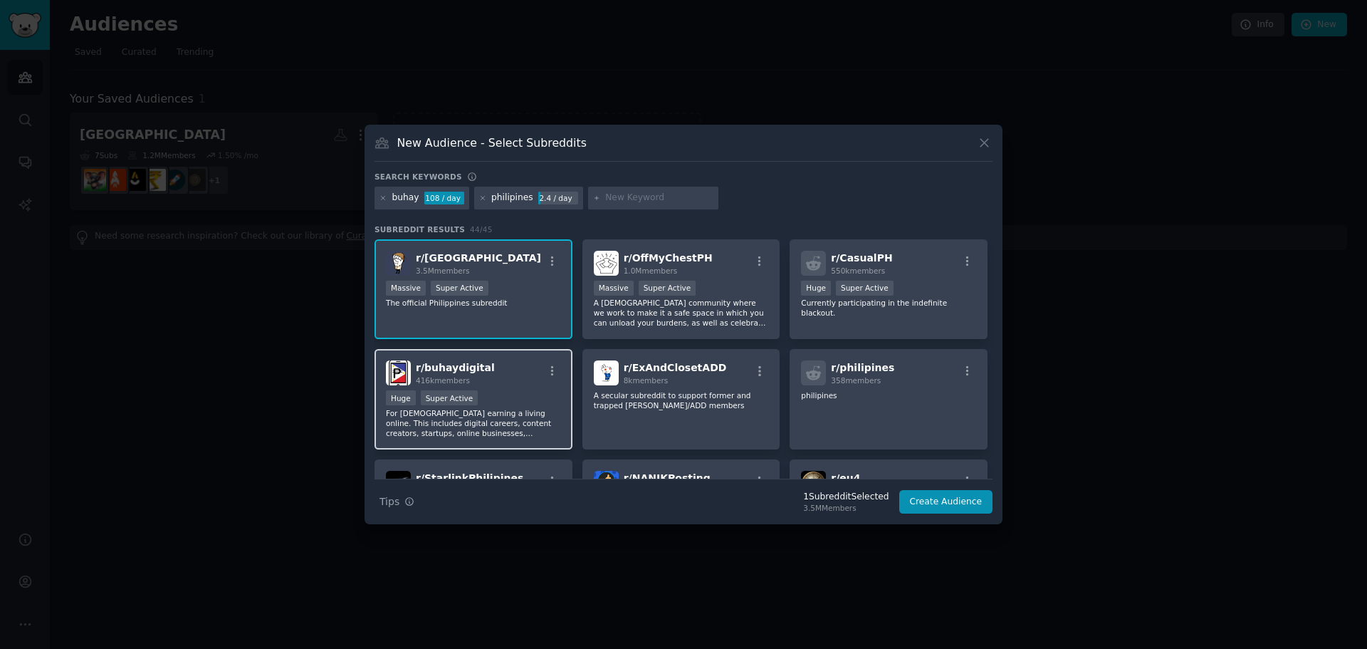
click at [526, 393] on div "Huge Super Active" at bounding box center [473, 399] width 175 height 18
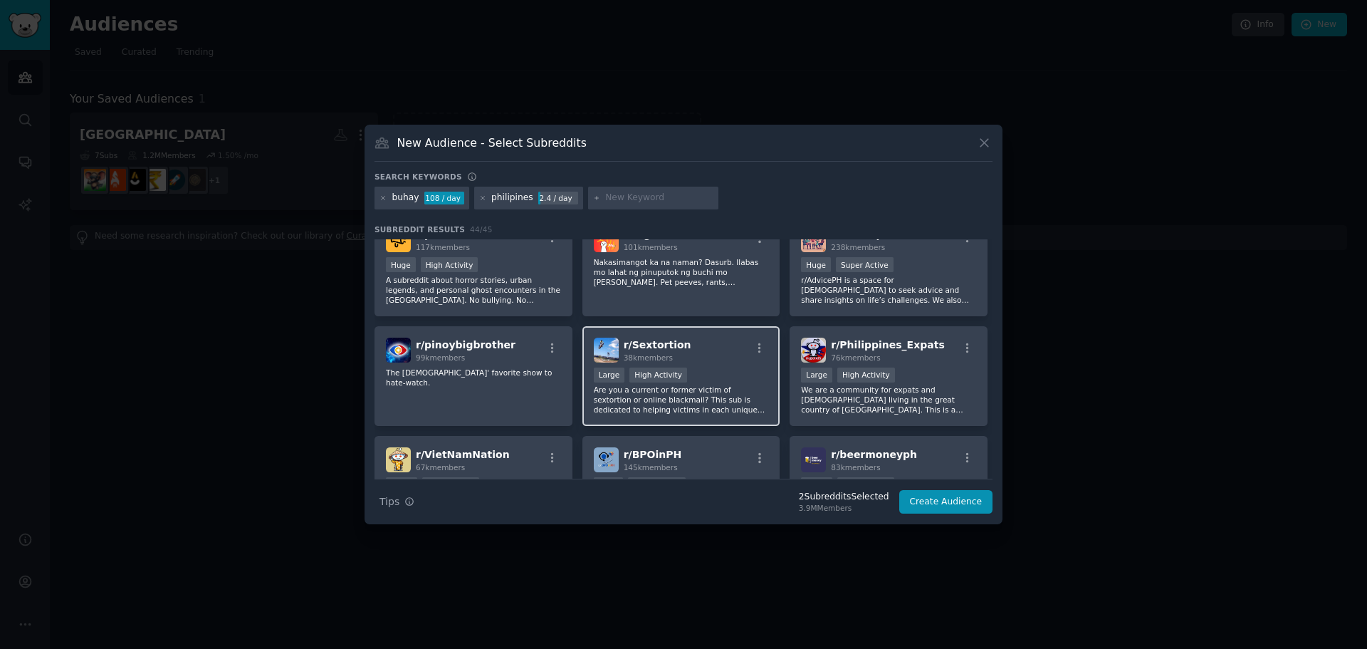
scroll to position [855, 0]
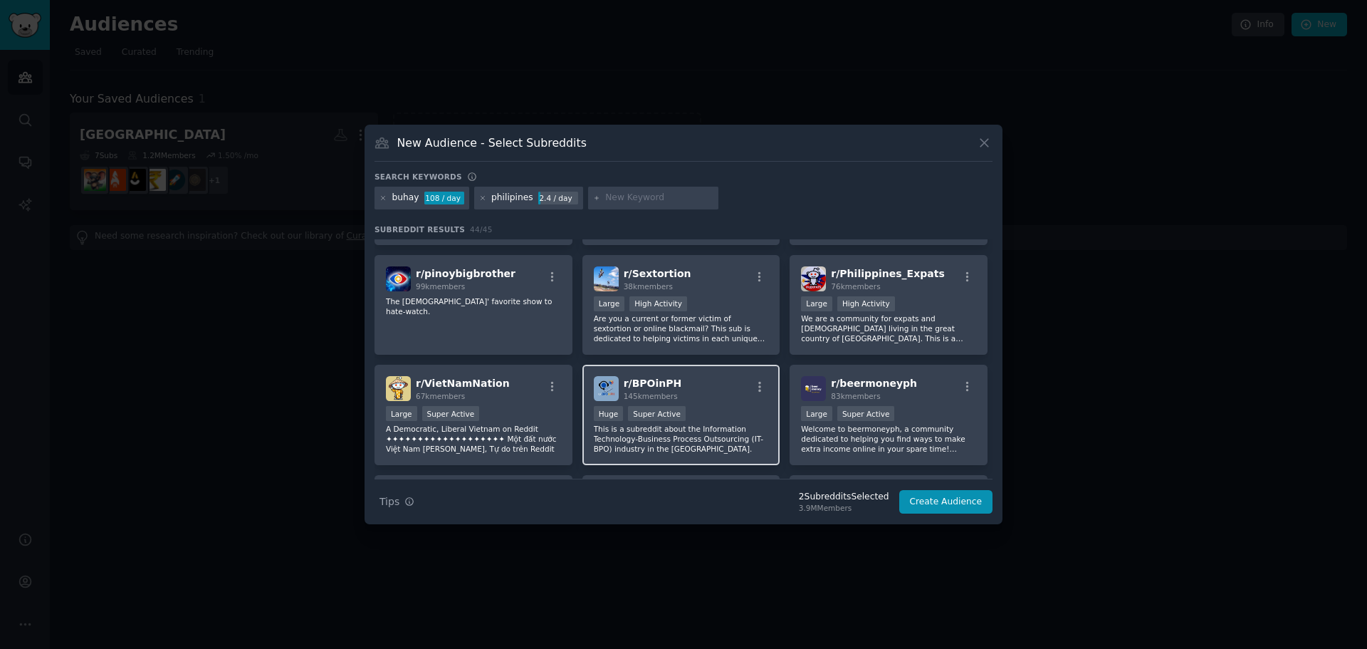
click at [686, 382] on div "r/ BPOinPH 145k members" at bounding box center [681, 388] width 175 height 25
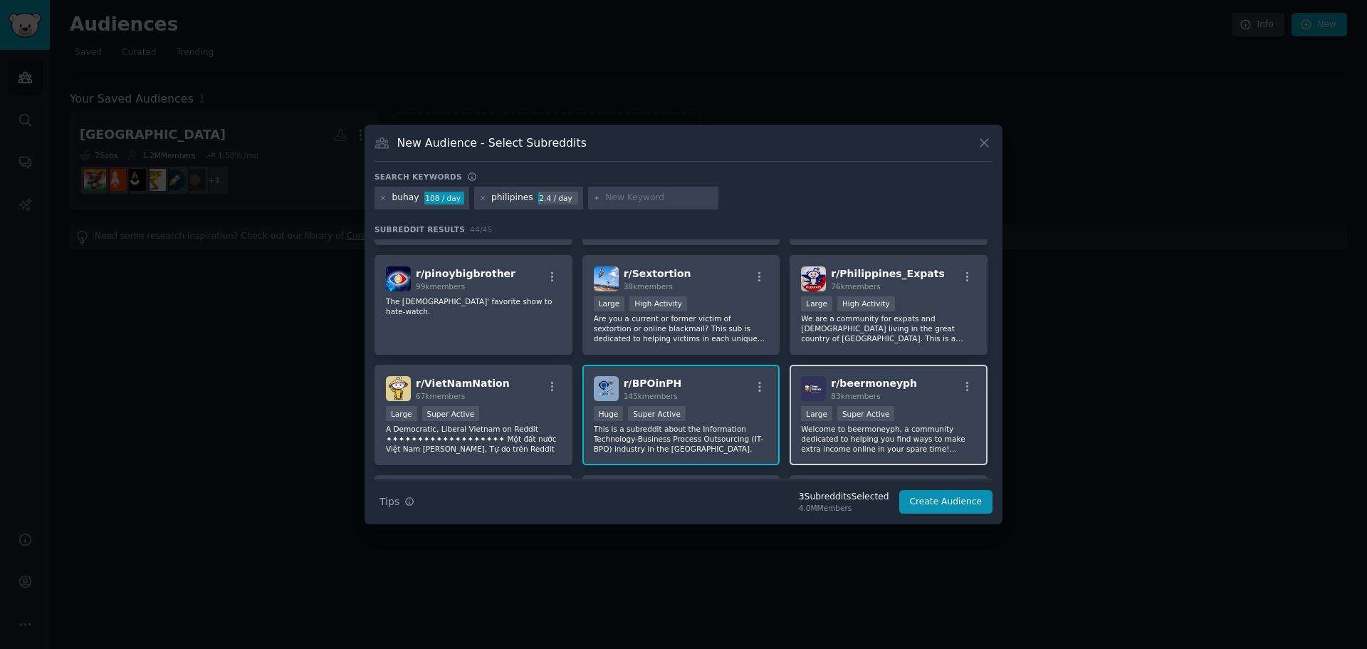
click at [937, 426] on p "Welcome to beermoneyph, a community dedicated to helping you find ways to make …" at bounding box center [888, 439] width 175 height 30
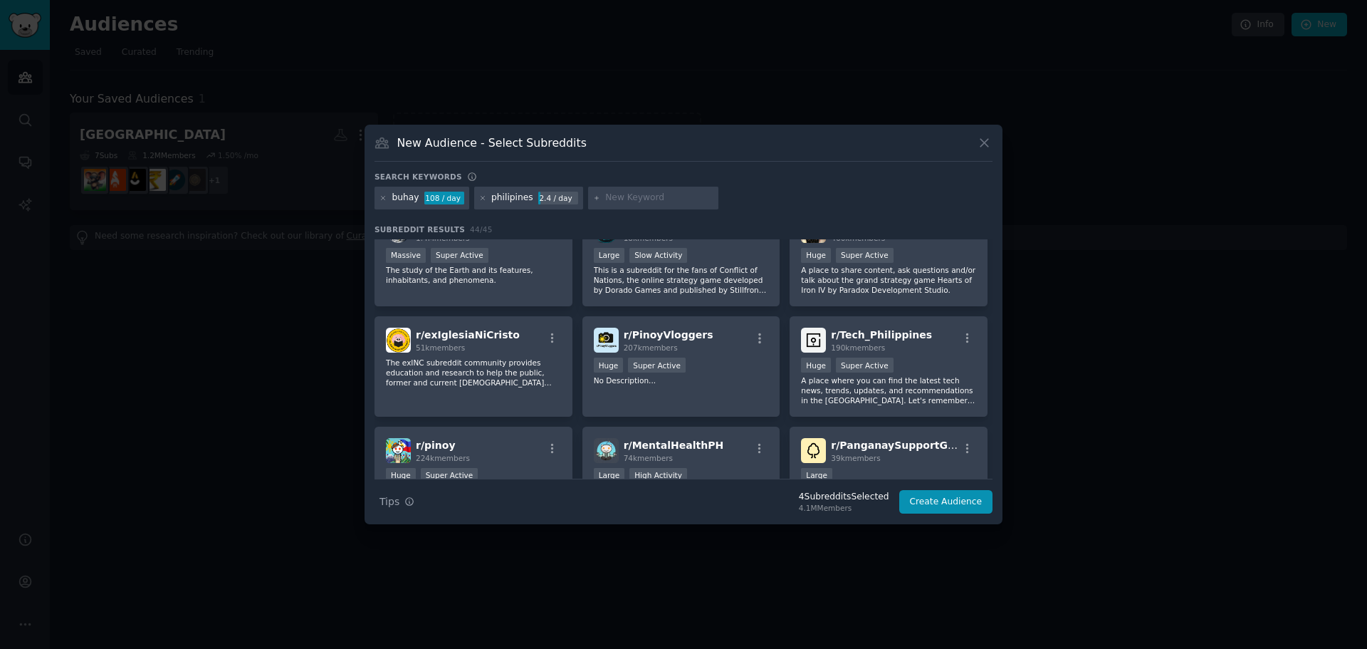
scroll to position [1140, 0]
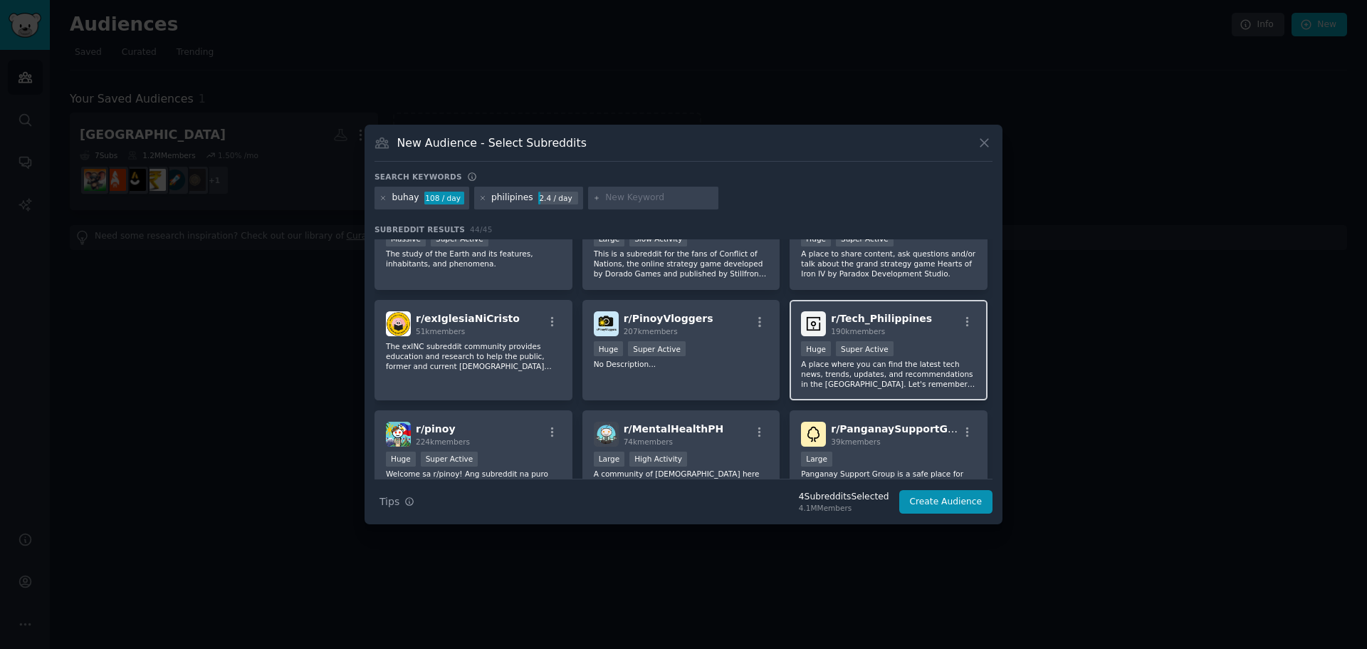
click at [931, 350] on div ">= 95th percentile for submissions / day Huge Super Active" at bounding box center [888, 350] width 175 height 18
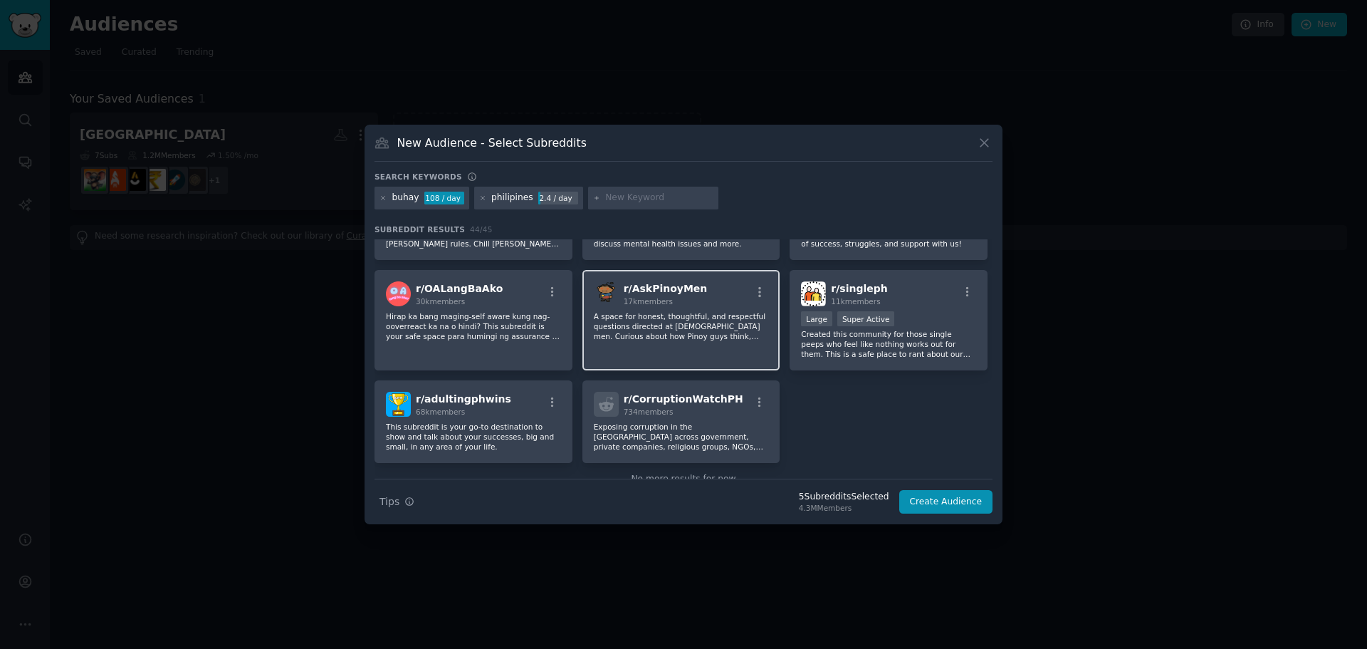
scroll to position [1424, 0]
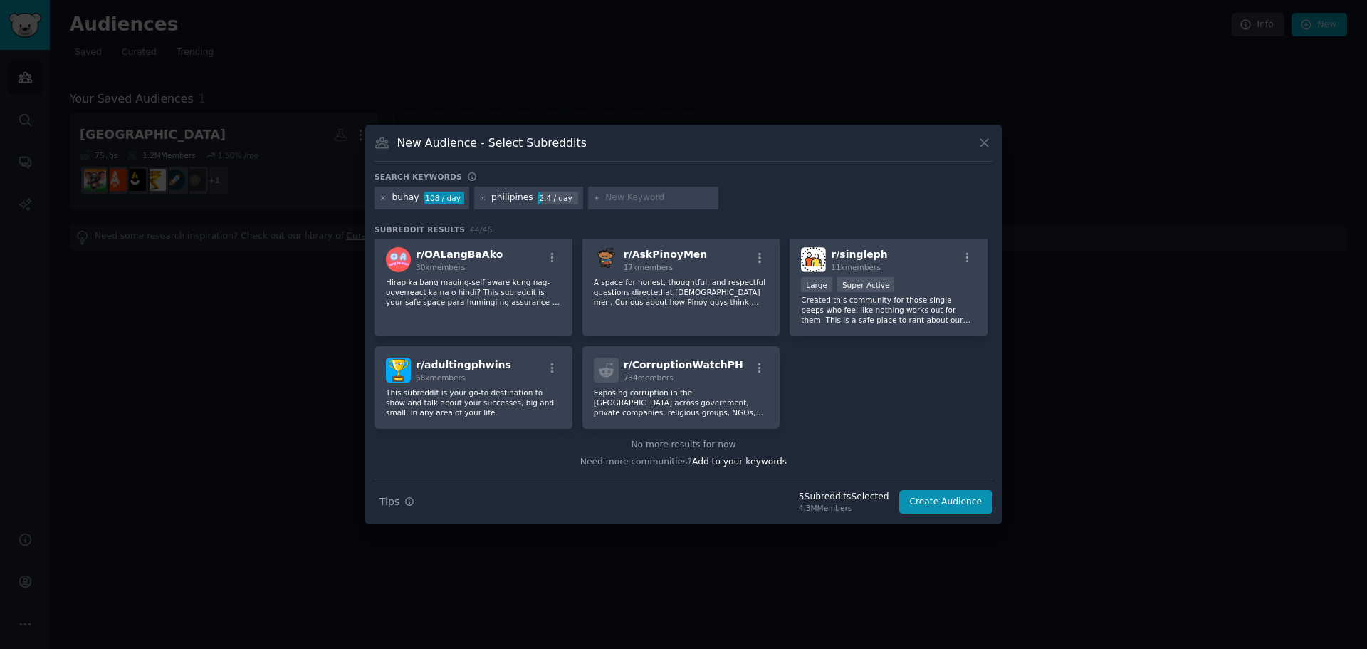
click at [615, 203] on input "text" at bounding box center [659, 198] width 108 height 13
type input "PH"
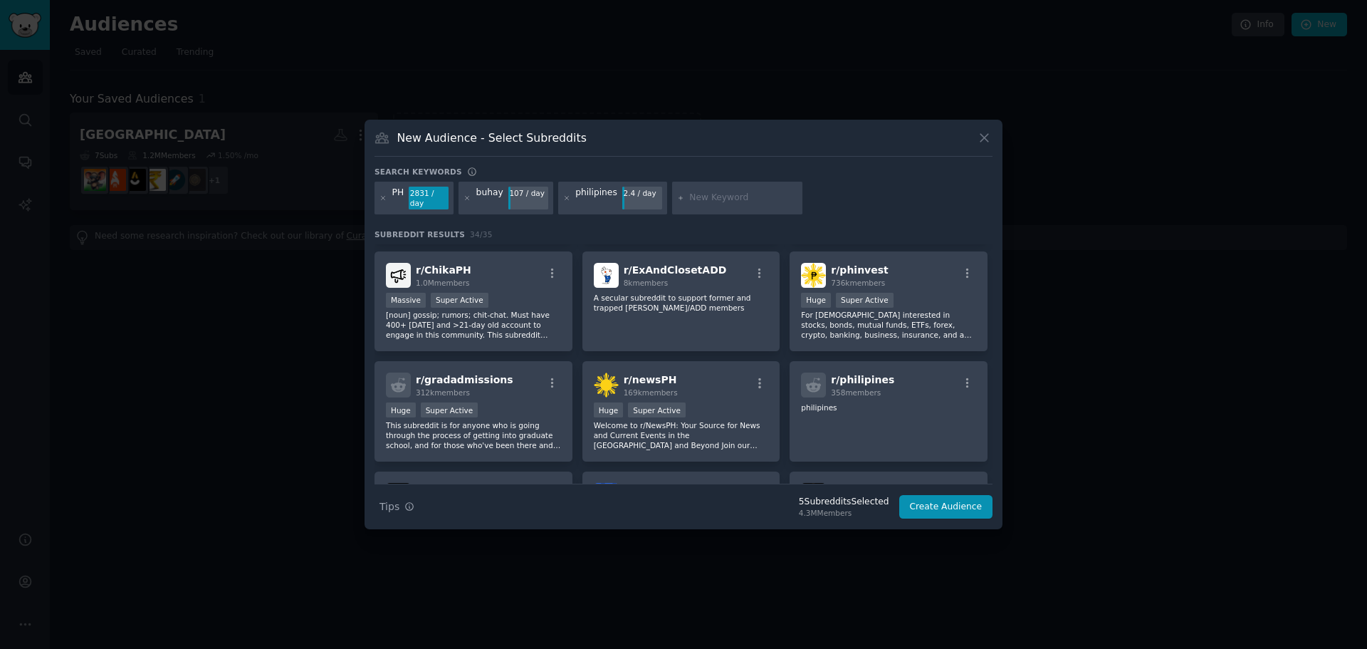
scroll to position [214, 0]
click at [942, 309] on p "For Filipinos interested in stocks, bonds, mutual funds, ETFs, forex, crypto, b…" at bounding box center [888, 324] width 175 height 30
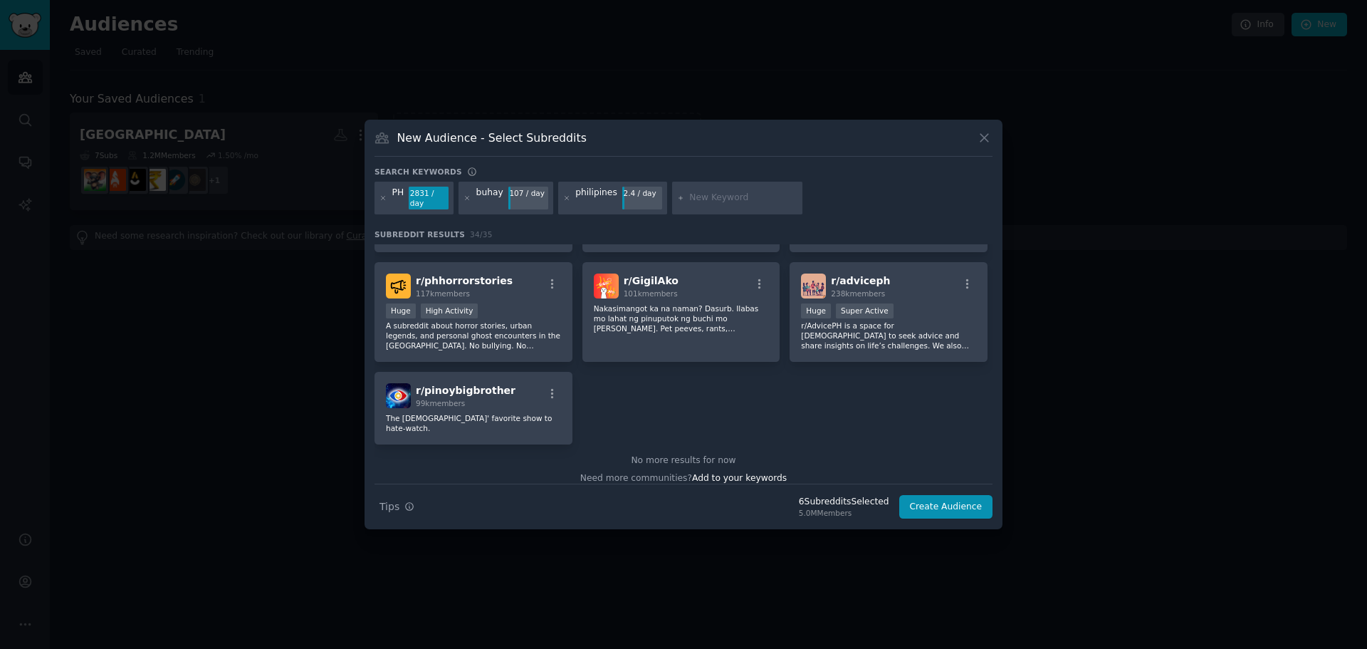
scroll to position [1073, 0]
click at [944, 497] on button "Create Audience" at bounding box center [947, 507] width 94 height 24
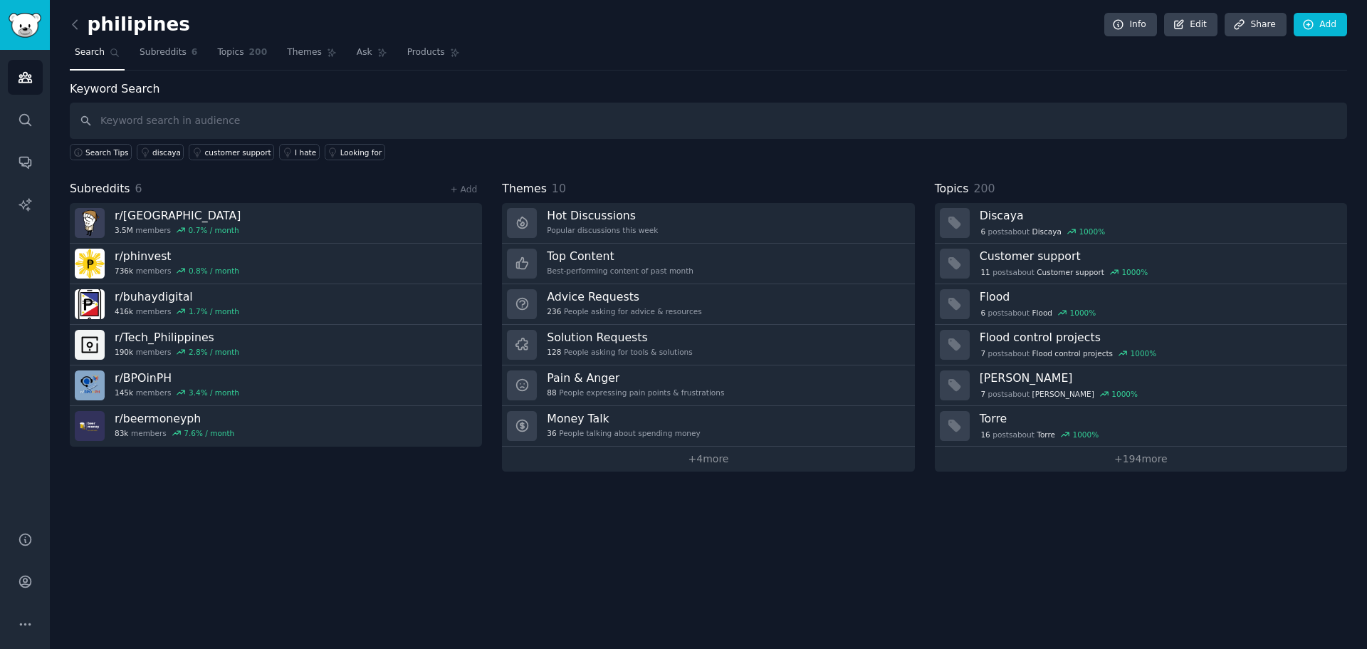
click at [149, 35] on h2 "philipines" at bounding box center [130, 25] width 120 height 23
click at [1300, 21] on link "Add" at bounding box center [1320, 25] width 53 height 24
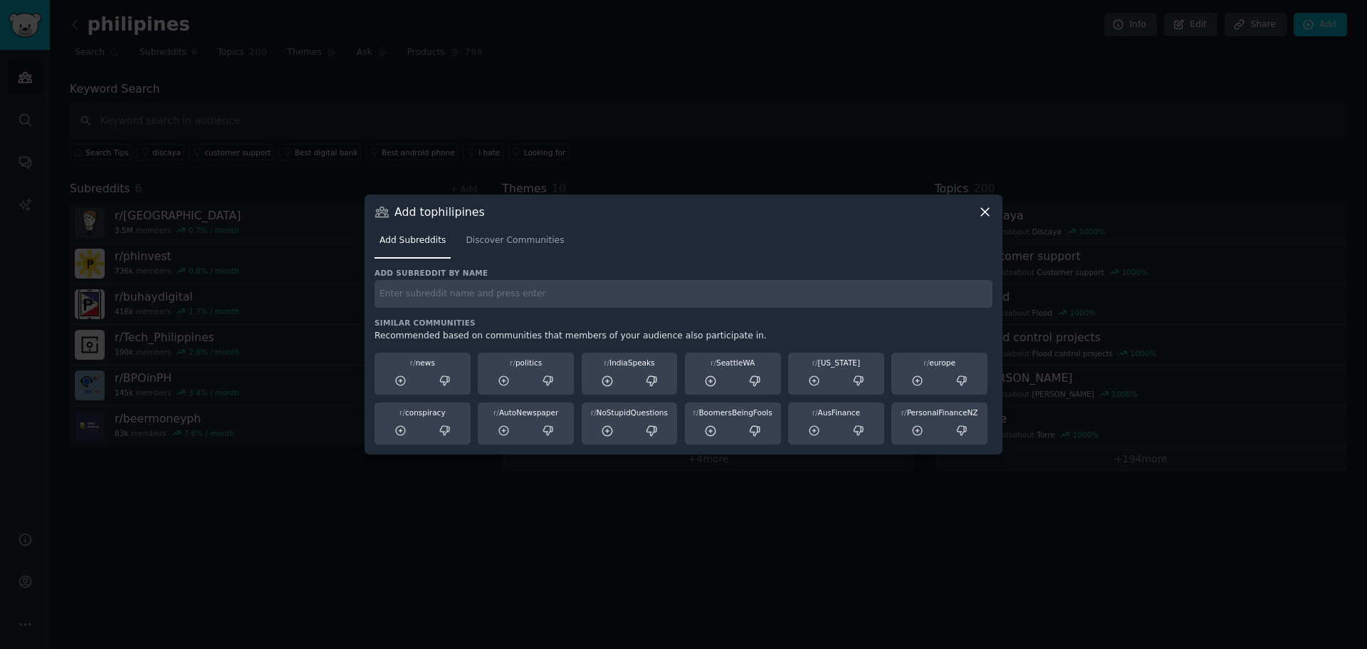
click at [979, 214] on icon at bounding box center [985, 211] width 15 height 15
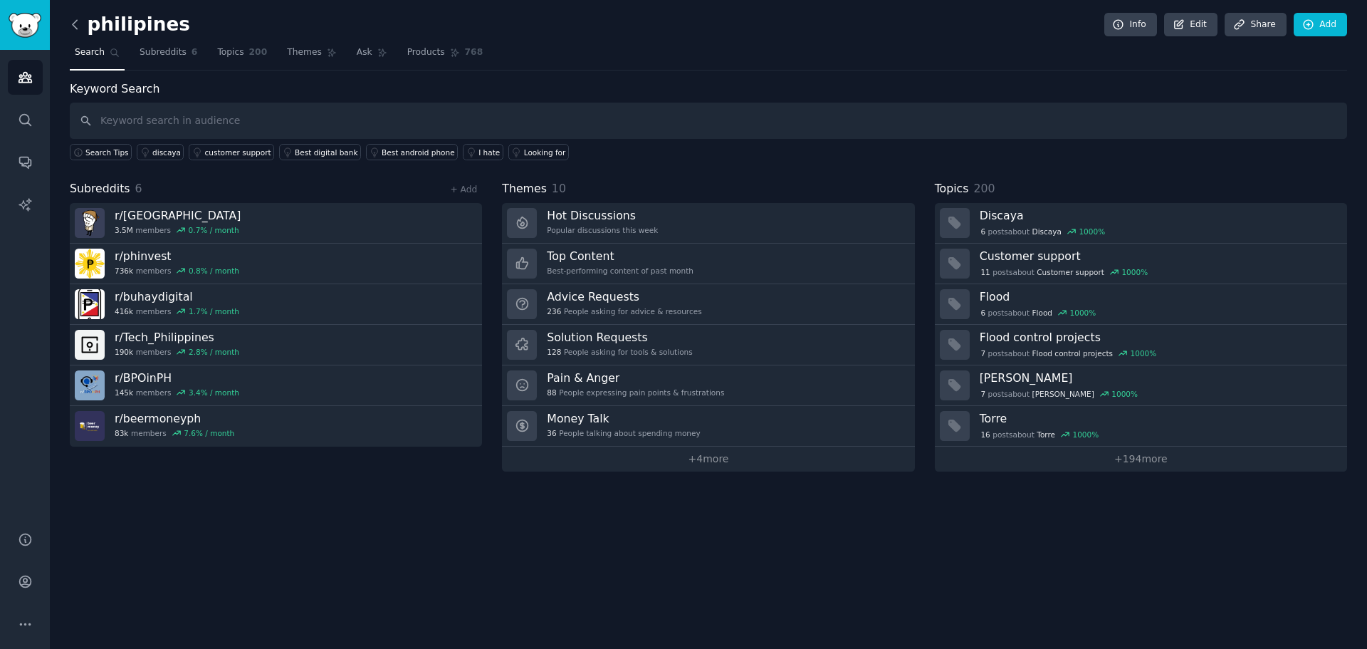
click at [71, 21] on icon at bounding box center [75, 24] width 15 height 15
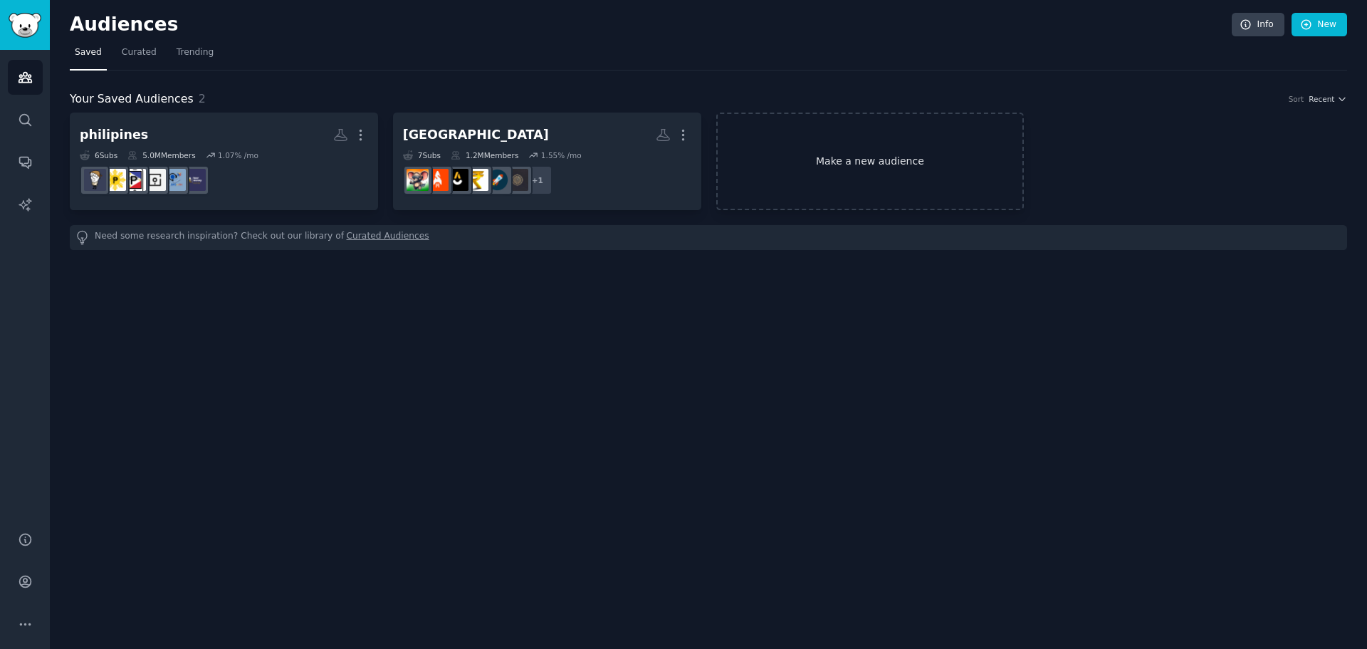
click at [889, 137] on link "Make a new audience" at bounding box center [870, 162] width 308 height 98
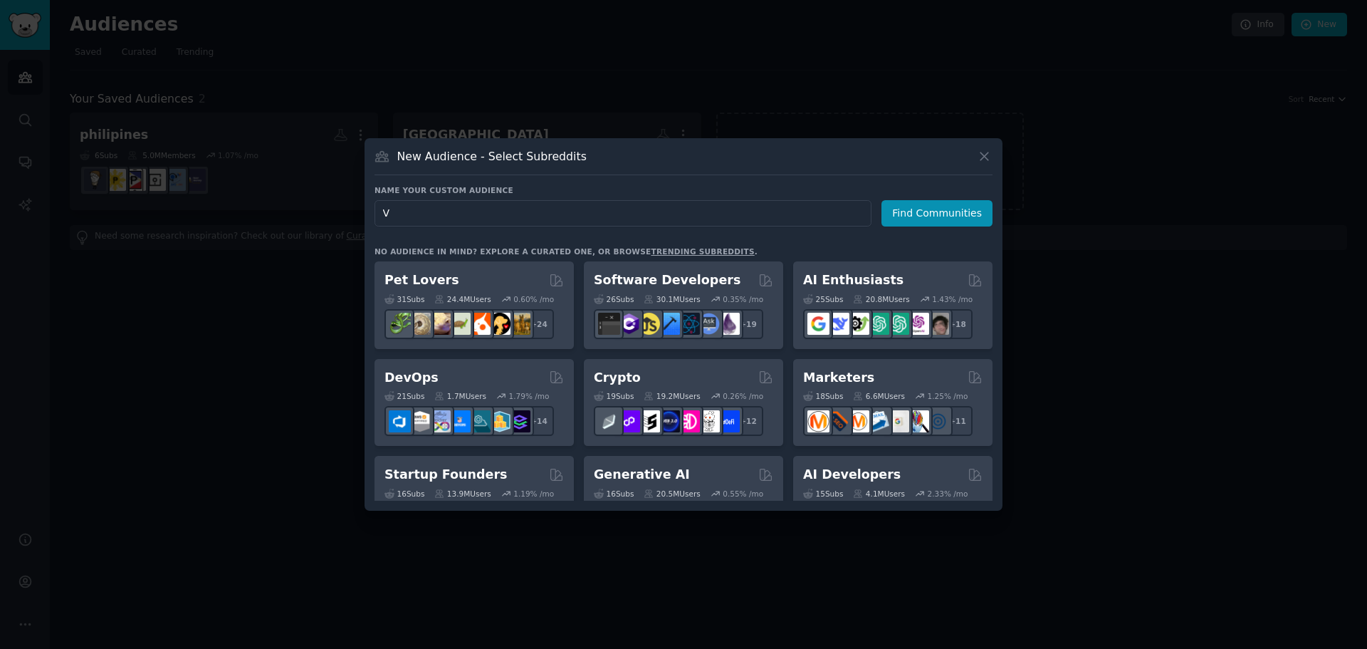
type input "VA"
click button "Find Communities" at bounding box center [937, 213] width 111 height 26
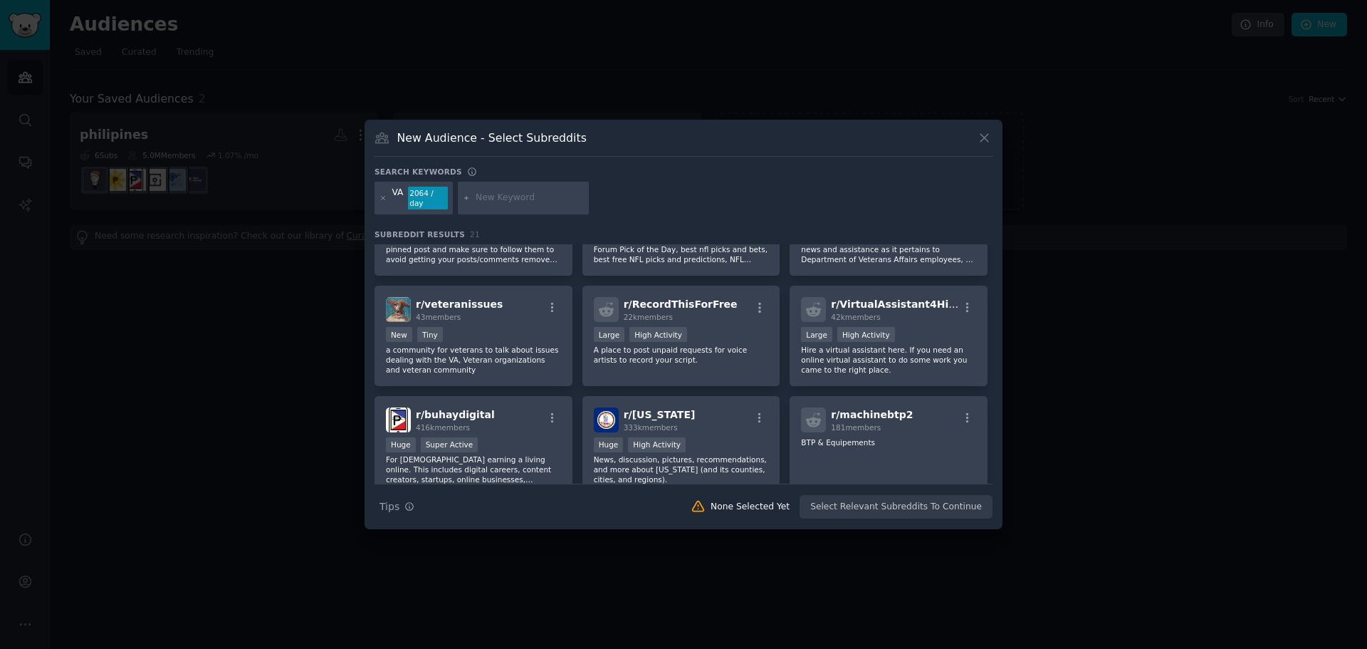
scroll to position [561, 0]
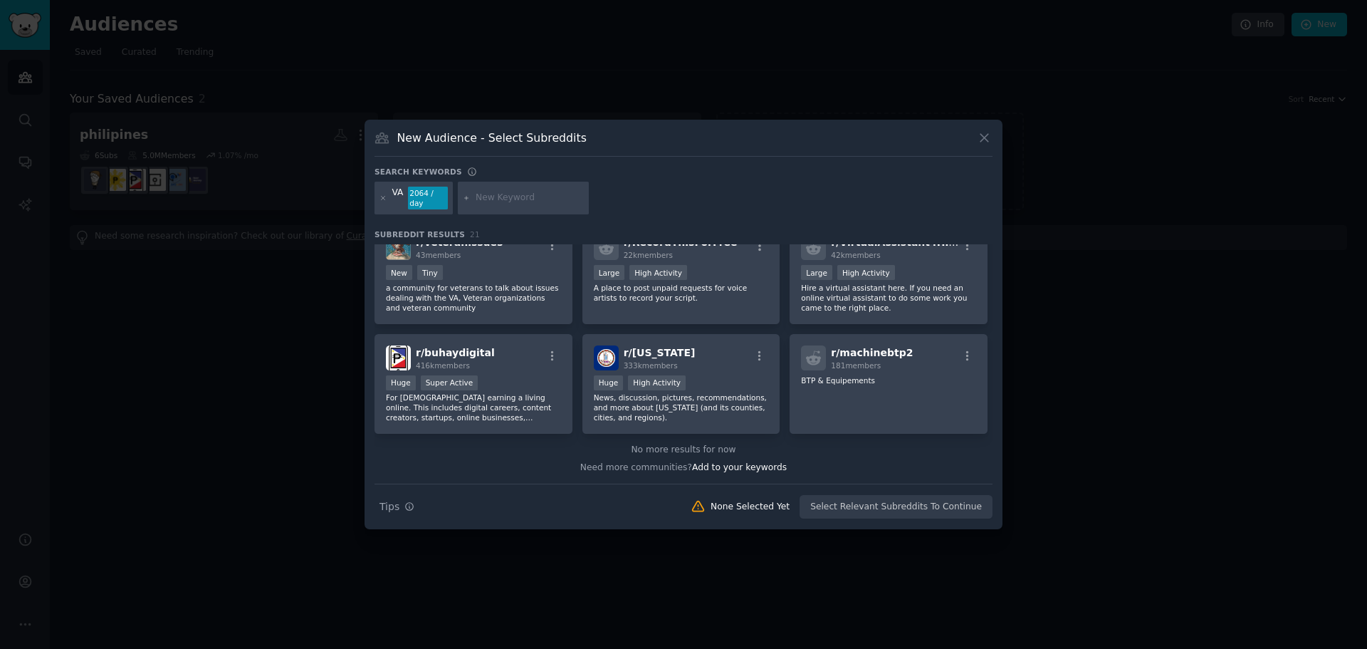
click at [486, 198] on input "text" at bounding box center [530, 198] width 108 height 13
type input "Virtual Assistant"
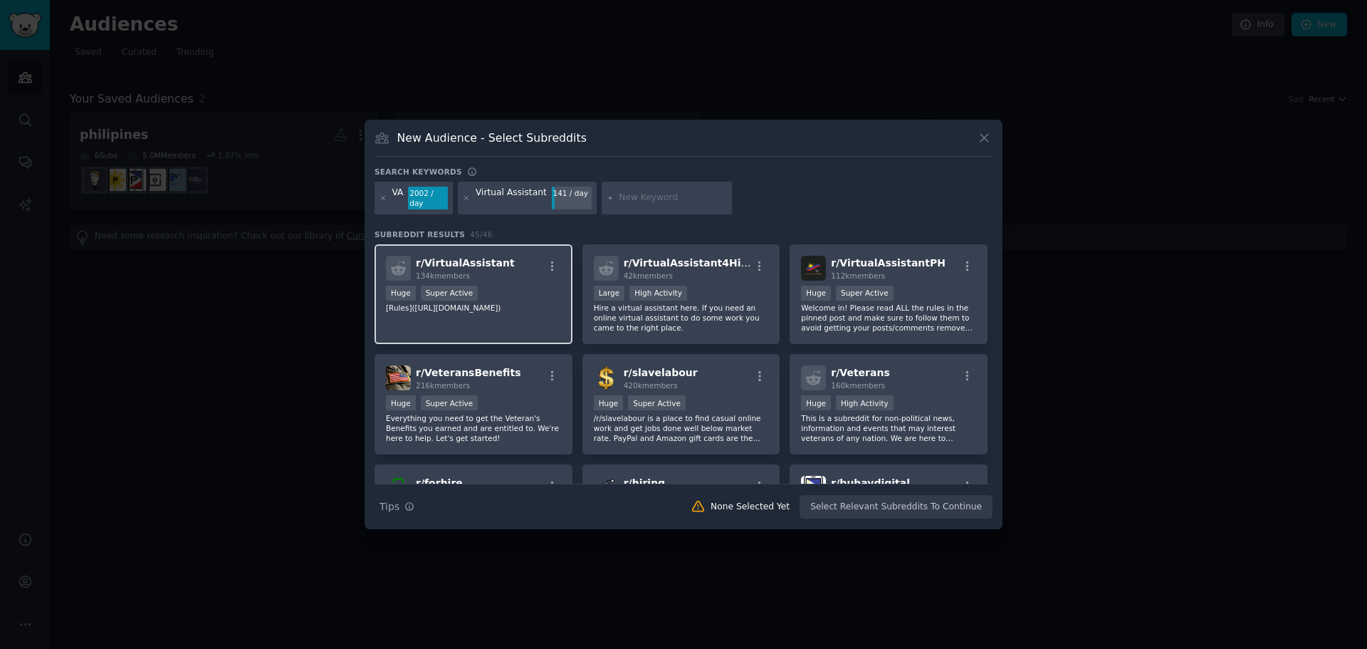
click at [526, 291] on div "Huge Super Active" at bounding box center [473, 295] width 175 height 18
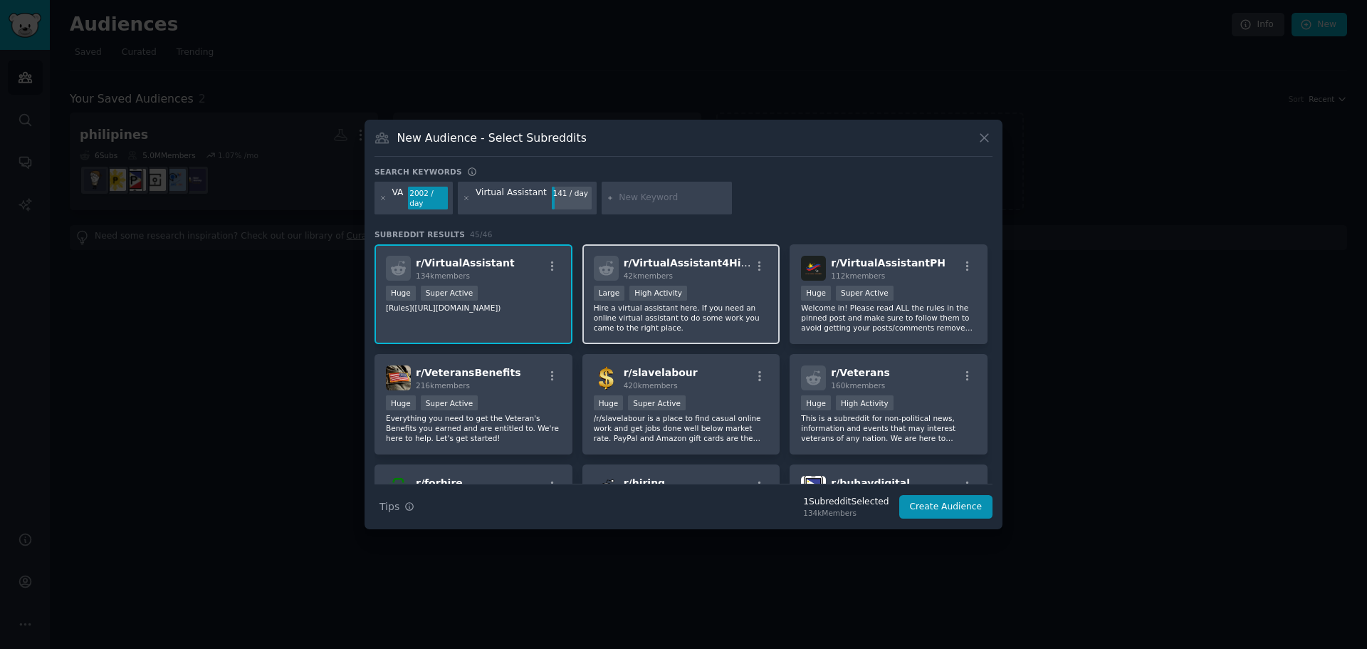
click at [729, 312] on p "Hire a virtual assistant here. If you need an online virtual assistant to do so…" at bounding box center [681, 318] width 175 height 30
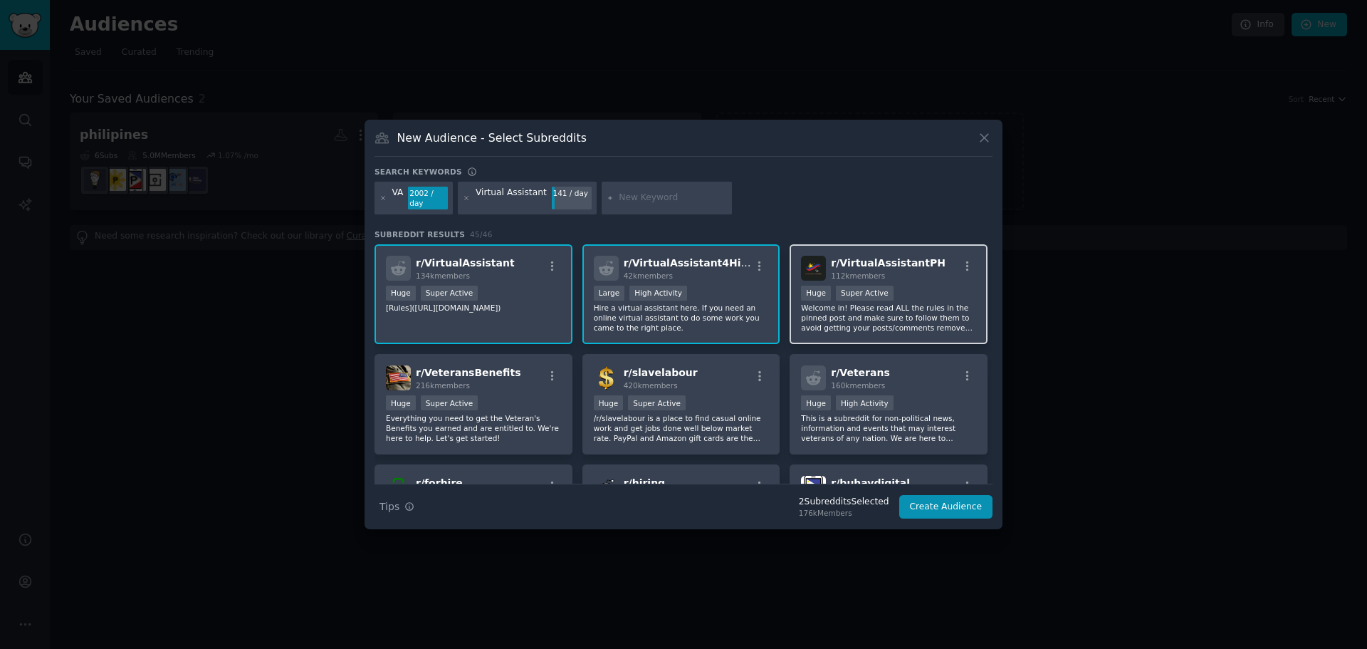
click at [917, 306] on p "Welcome in! Please read ALL the rules in the pinned post and make sure to follo…" at bounding box center [888, 318] width 175 height 30
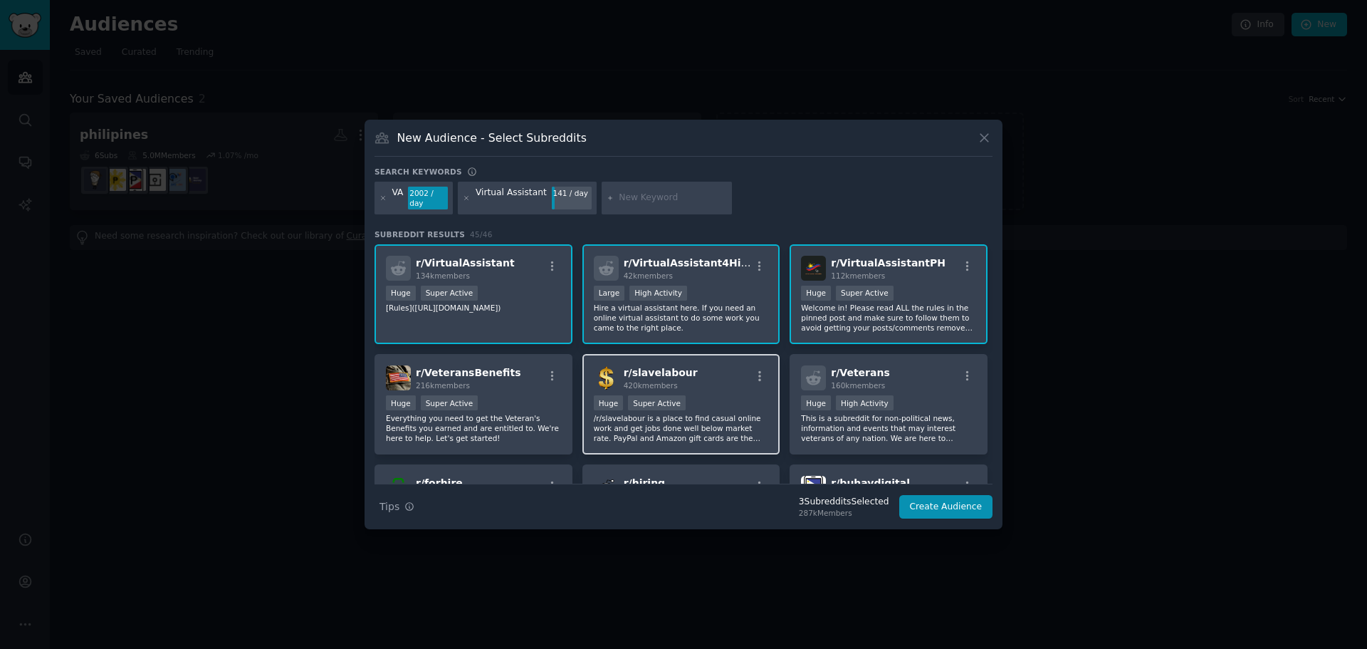
click at [729, 426] on p "/r/slavelabour is a place to find casual online work and get jobs done well bel…" at bounding box center [681, 428] width 175 height 30
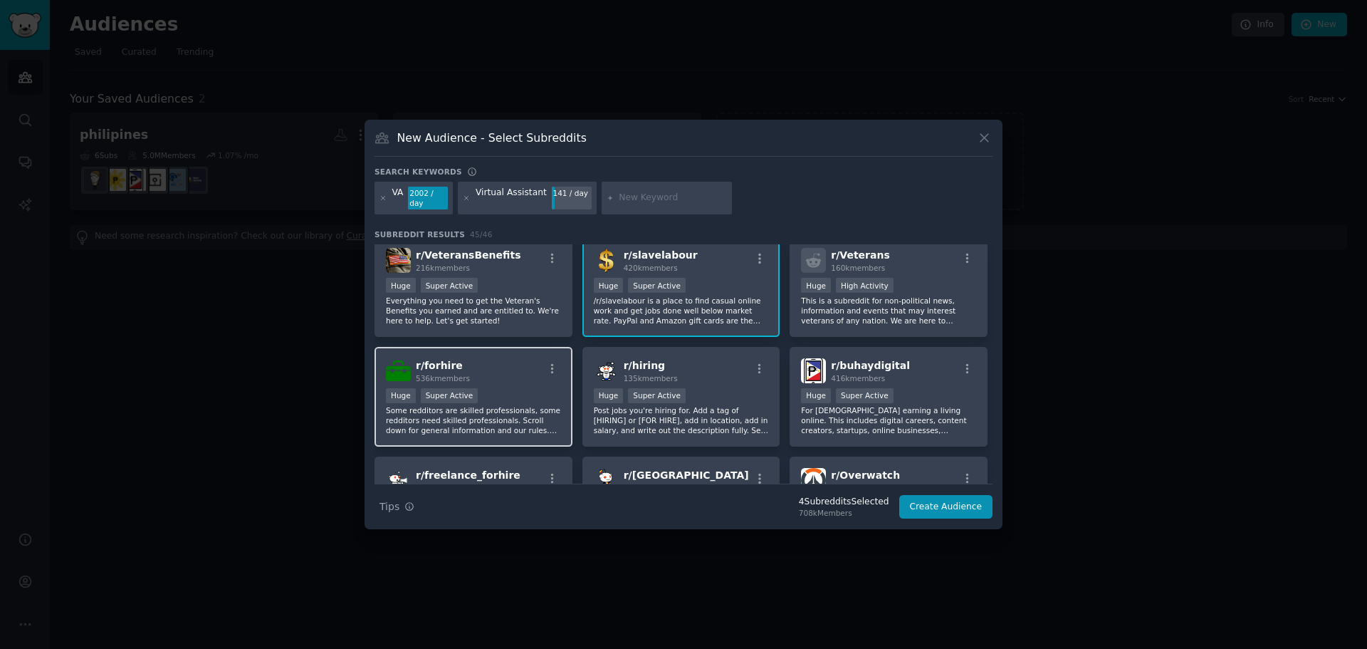
scroll to position [142, 0]
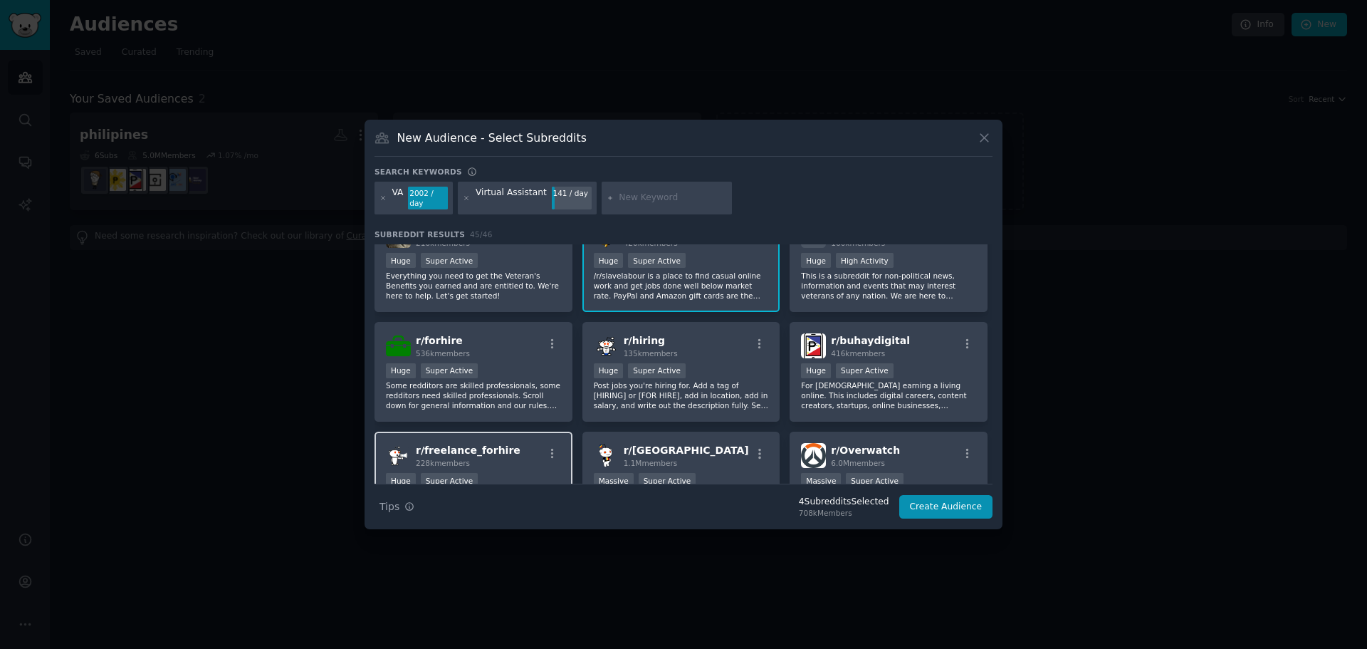
click at [530, 444] on div "r/ freelance_forhire 228k members" at bounding box center [473, 455] width 175 height 25
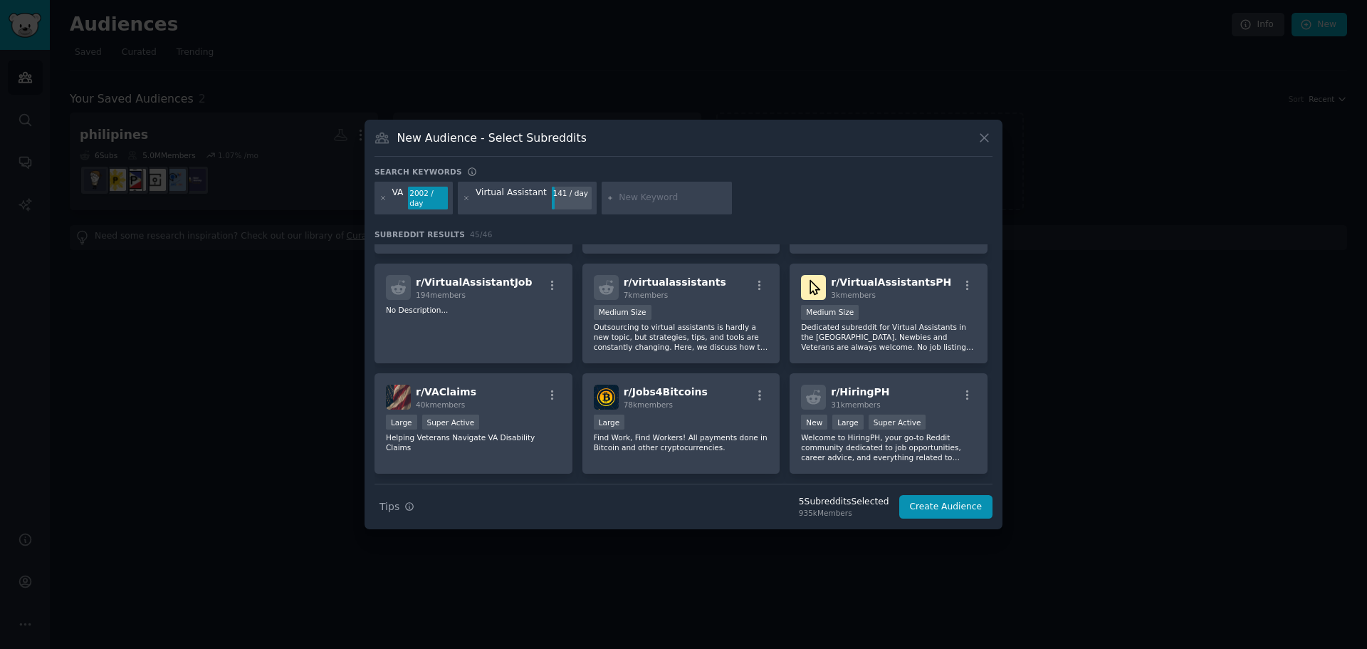
scroll to position [570, 0]
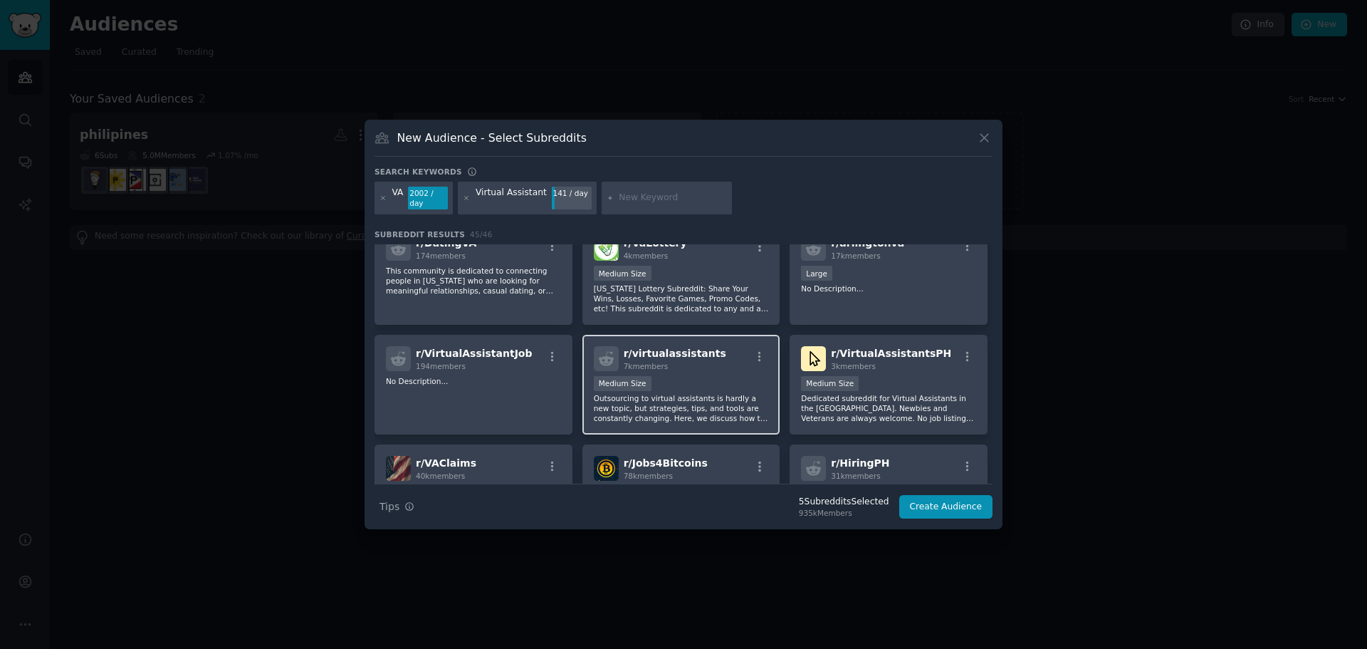
click at [734, 397] on p "Outsourcing to virtual assistants is hardly a new topic, but strategies, tips, …" at bounding box center [681, 408] width 175 height 30
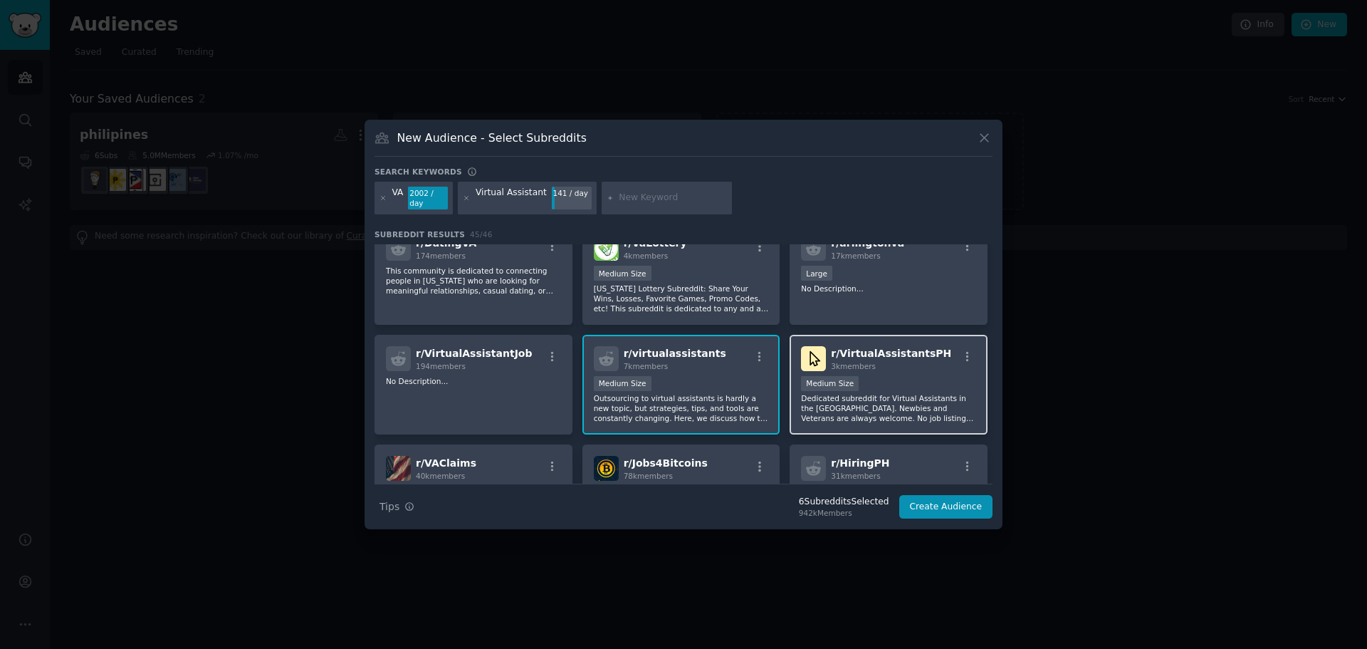
click at [880, 400] on p "Dedicated subreddit for Virtual Assistants in the Philippines. Newbies and Vete…" at bounding box center [888, 408] width 175 height 30
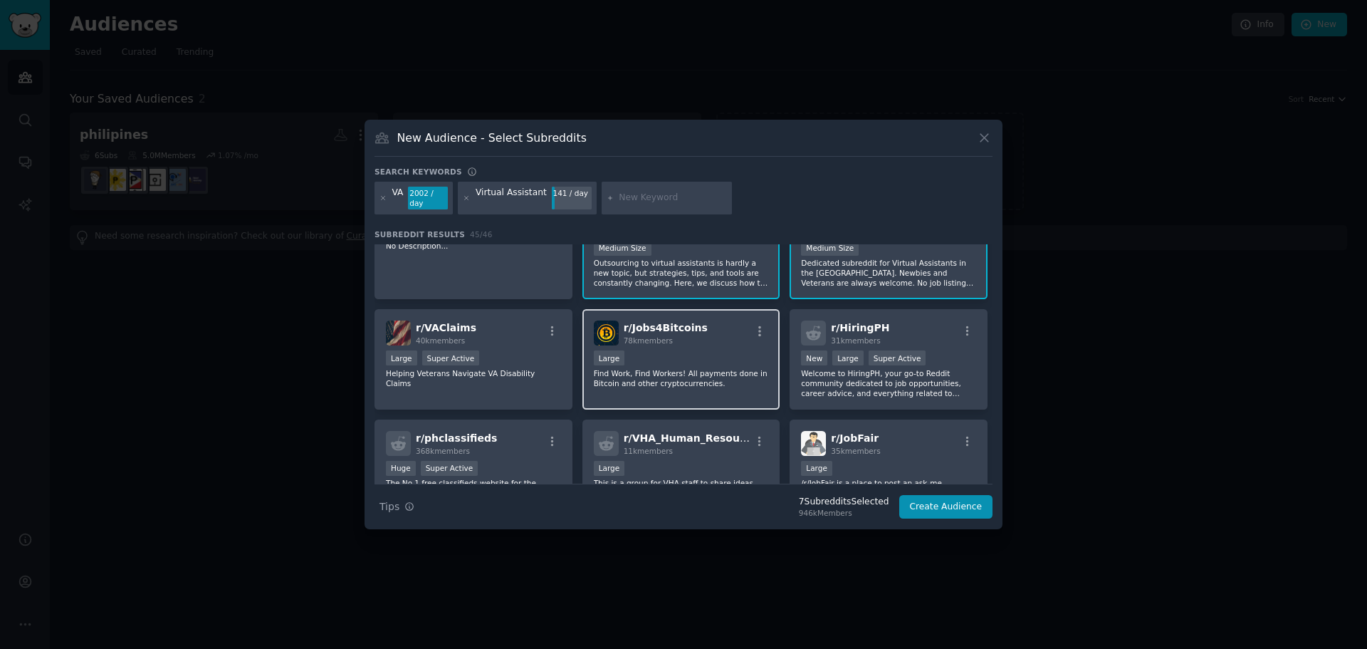
scroll to position [712, 0]
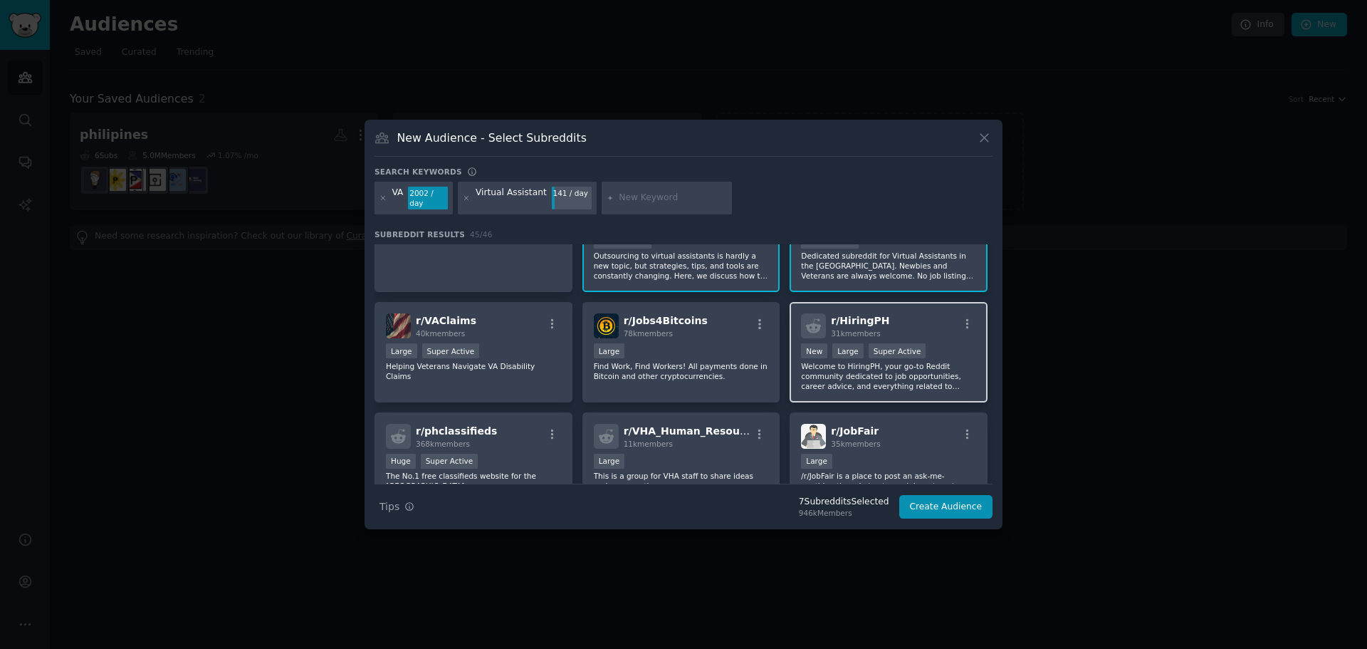
click at [933, 355] on div ">= 95th percentile for submissions / day New Large Super Active" at bounding box center [888, 352] width 175 height 18
click at [541, 458] on div "Huge Super Active" at bounding box center [473, 463] width 175 height 18
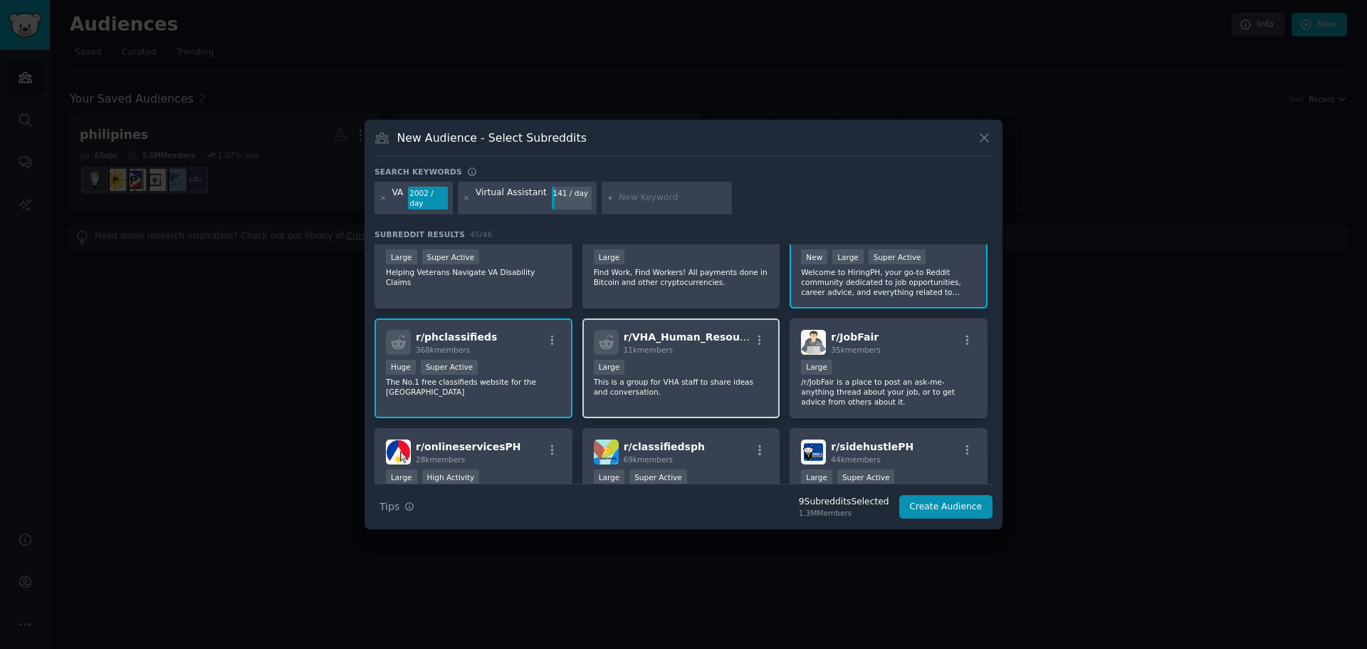
scroll to position [855, 0]
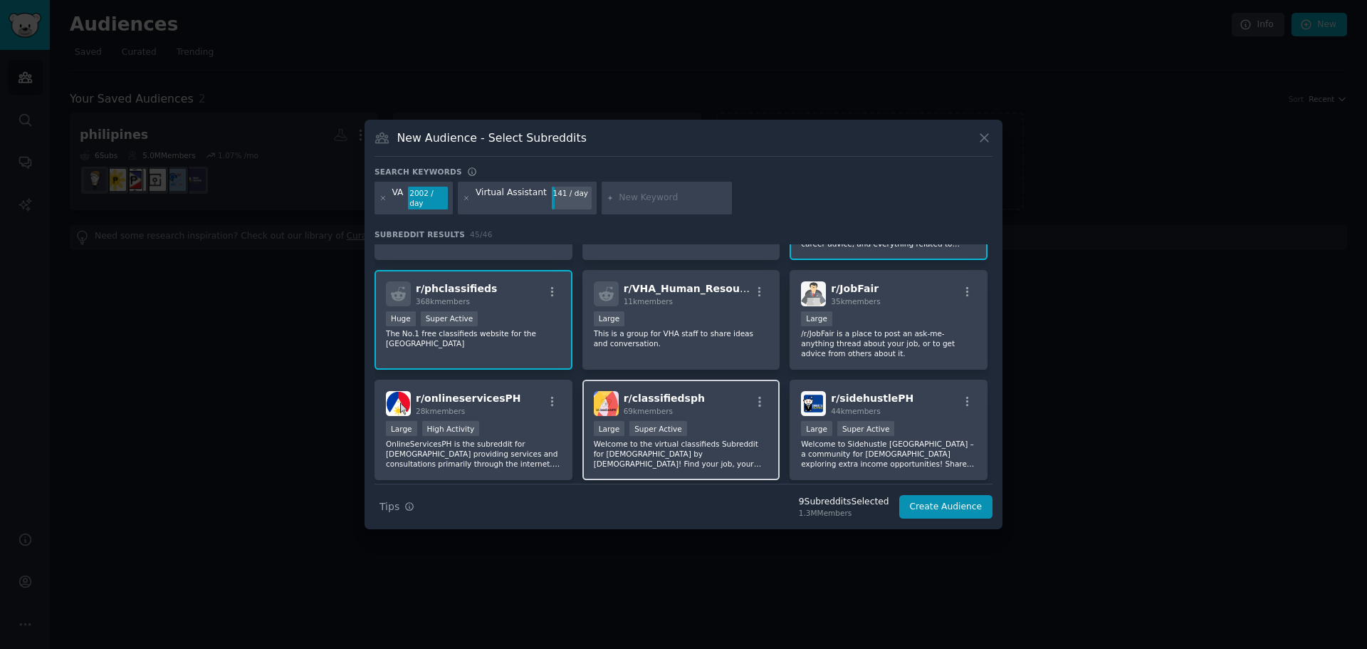
click at [744, 421] on div "Large Super Active" at bounding box center [681, 430] width 175 height 18
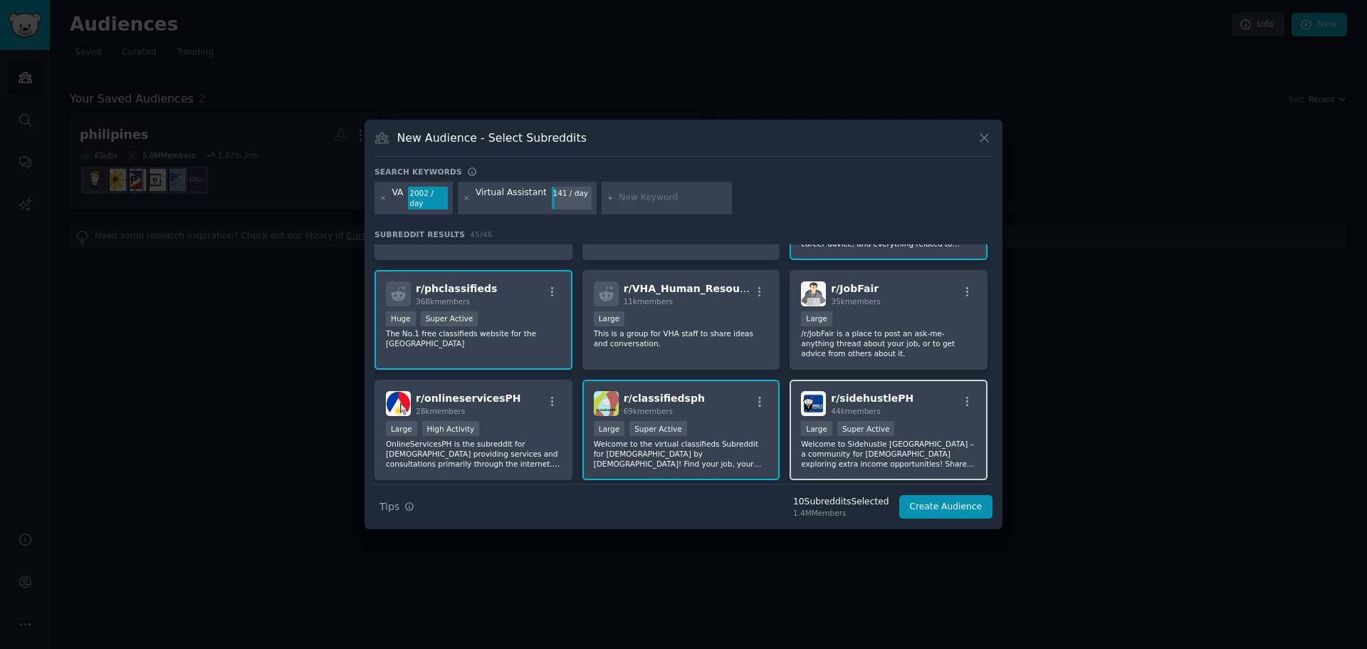
click at [936, 439] on p "Welcome to Sidehustle Philippines – a community for Filipinos exploring extra i…" at bounding box center [888, 454] width 175 height 30
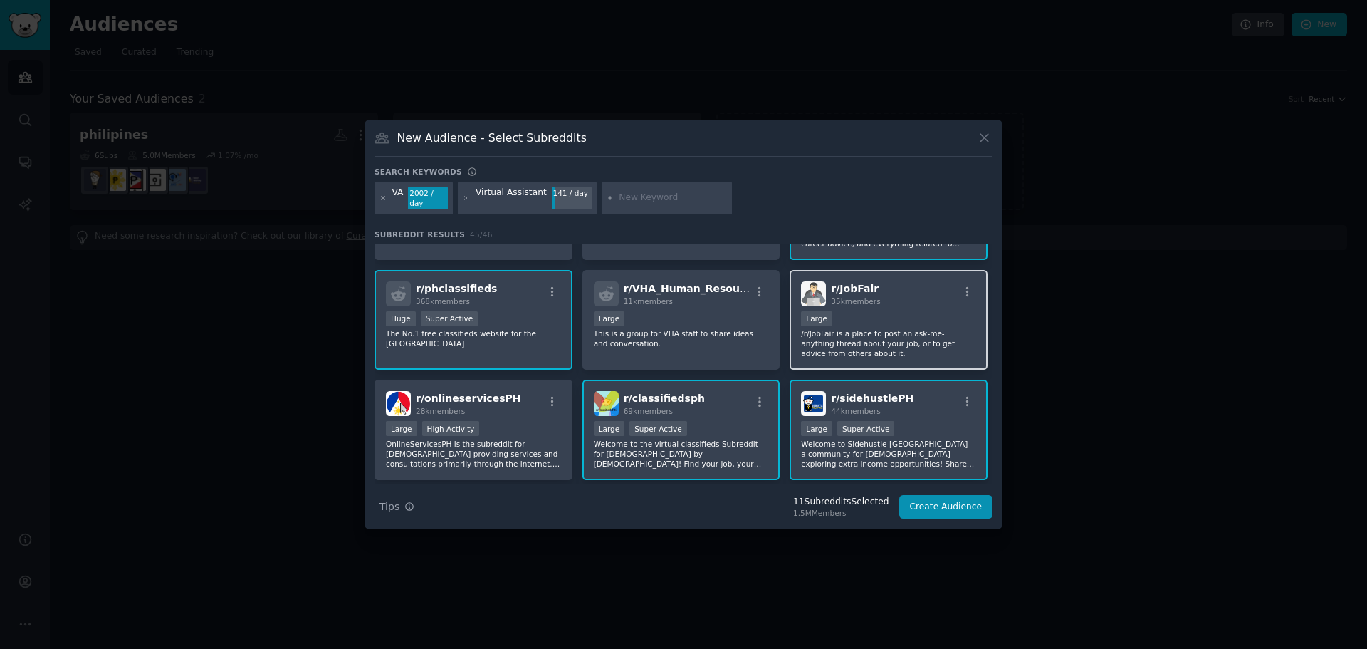
click at [937, 312] on div "10,000 - 100,000 members Large" at bounding box center [888, 320] width 175 height 18
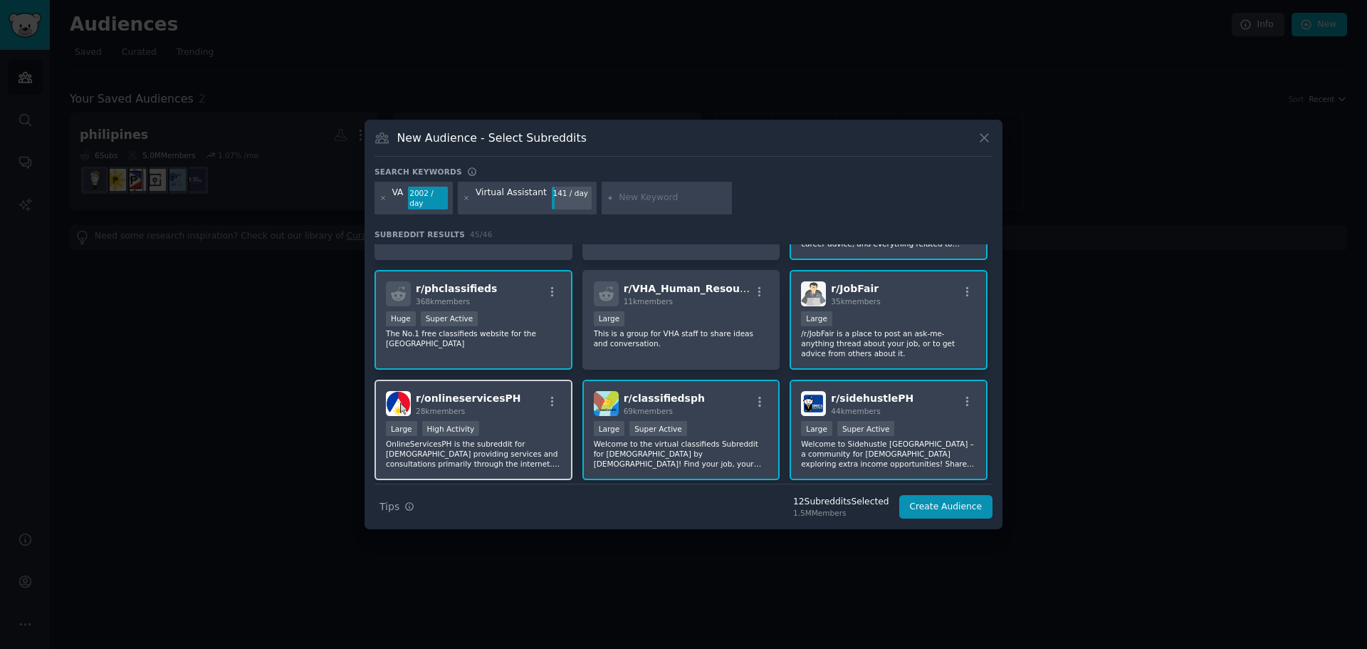
click at [533, 444] on p "OnlineServicesPH is the subreddit for Filipinos providing services and consulta…" at bounding box center [473, 454] width 175 height 30
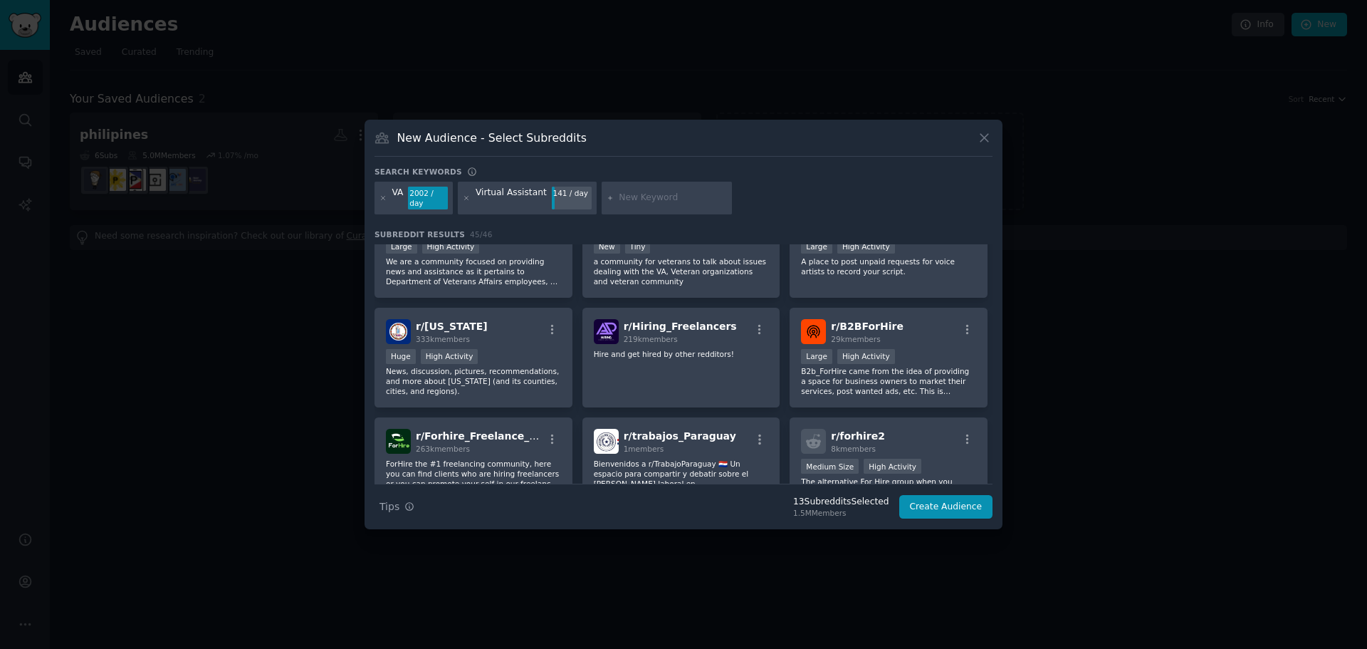
scroll to position [1282, 0]
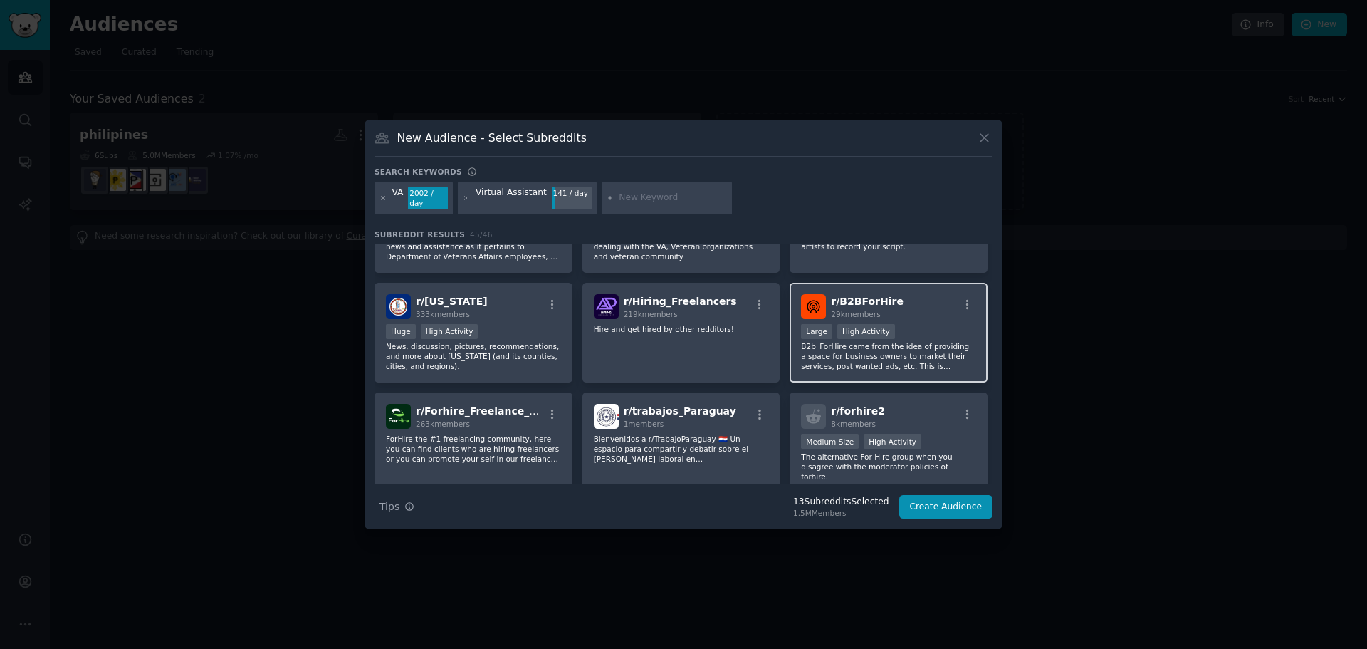
click at [919, 350] on p "B2b_ForHire came from the idea of providing a space for business owners to mark…" at bounding box center [888, 356] width 175 height 30
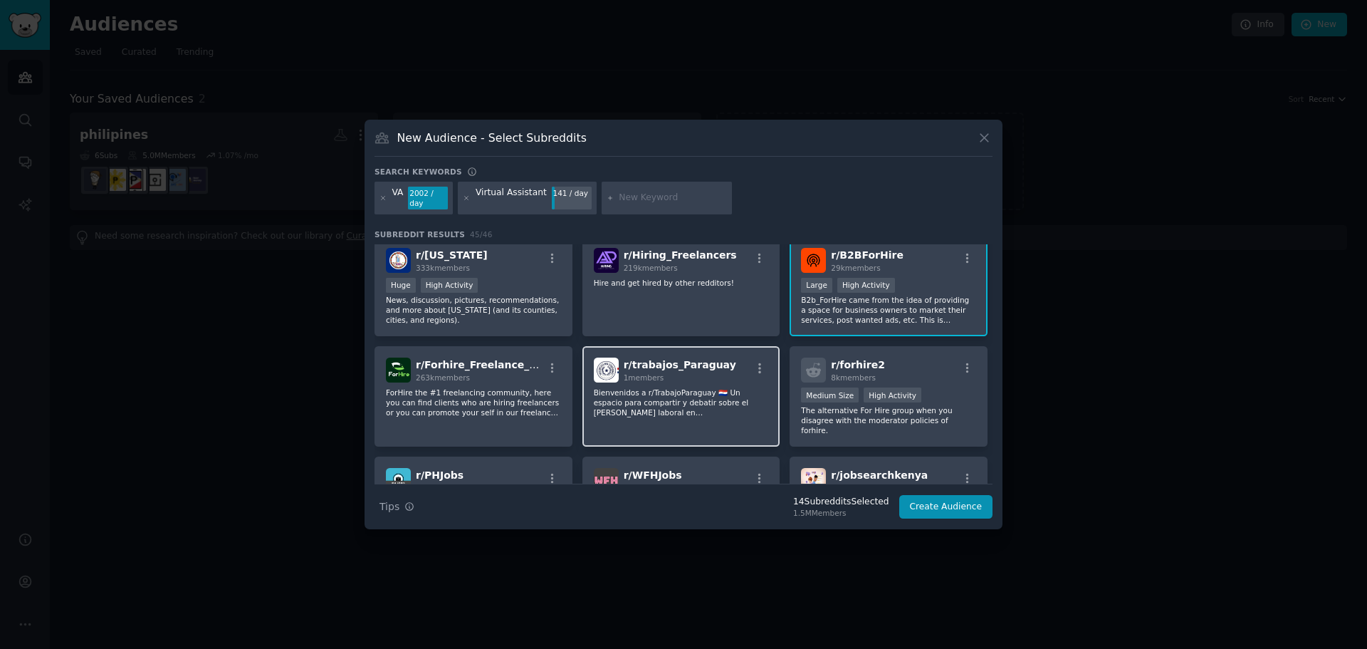
scroll to position [1353, 0]
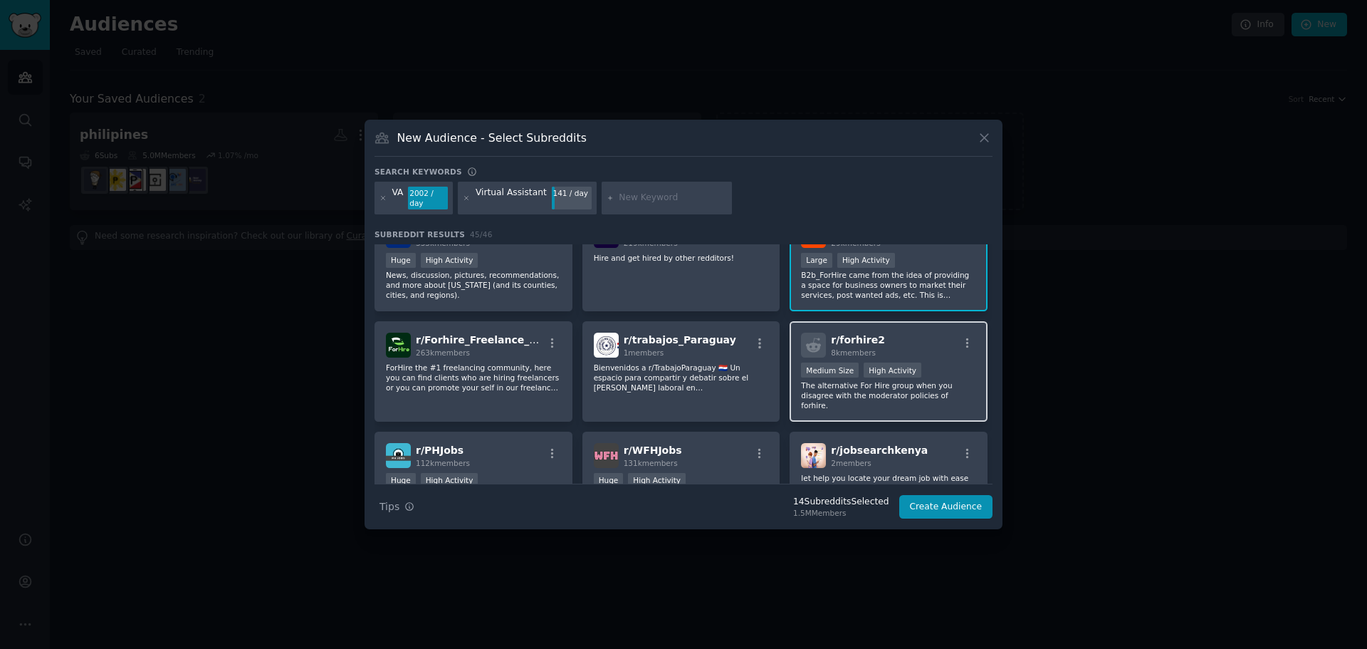
click at [958, 382] on p "The alternative For Hire group when you disagree with the moderator policies of…" at bounding box center [888, 395] width 175 height 30
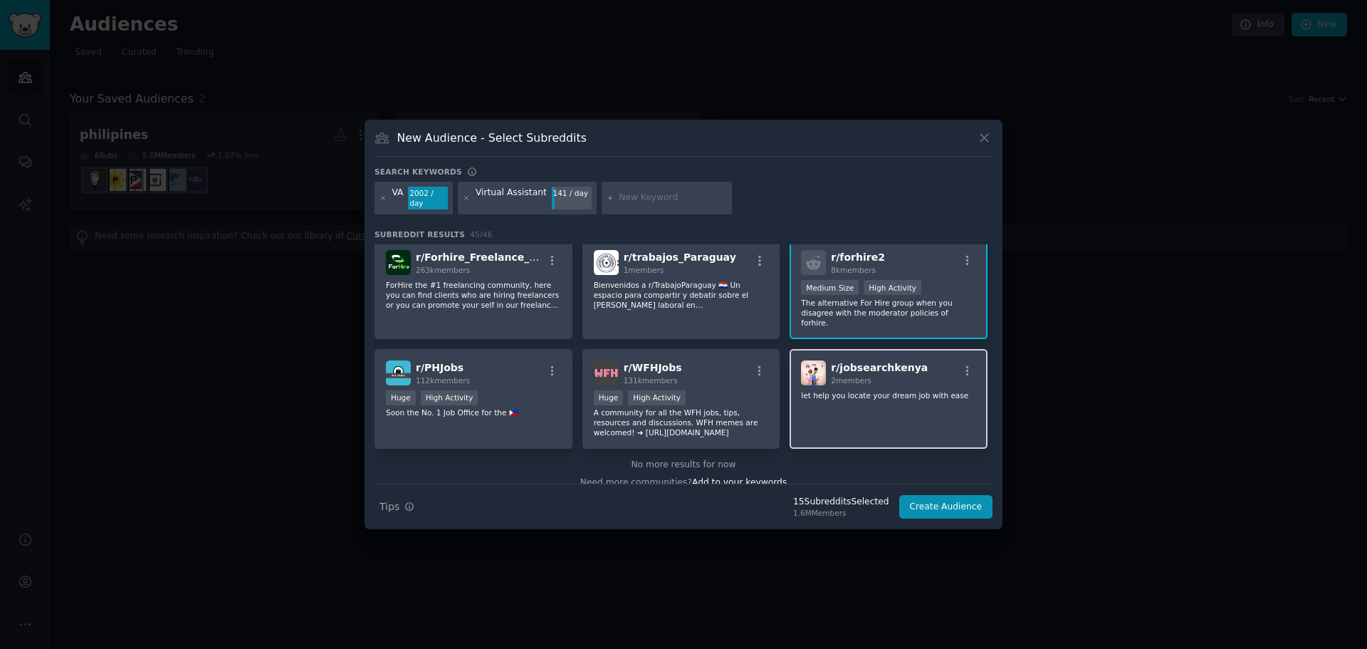
scroll to position [1441, 0]
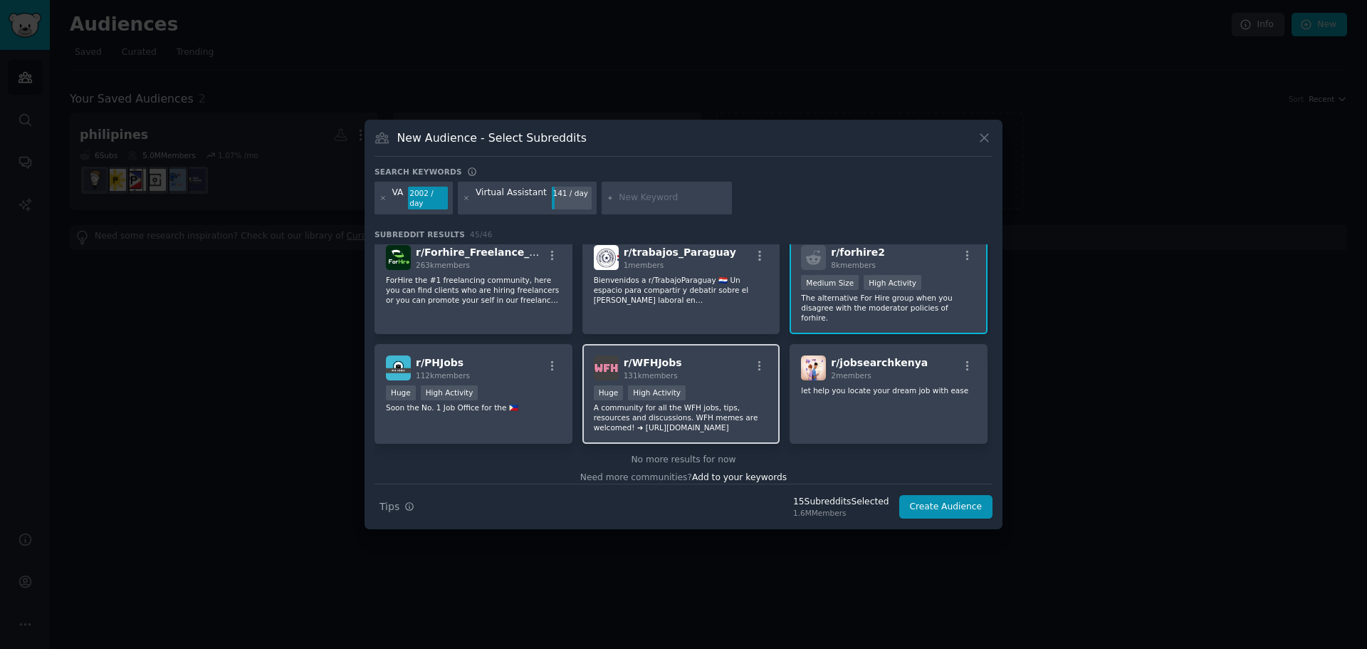
click at [699, 410] on p "A community for all the WFH jobs, tips, resources and discussions. WFH memes ar…" at bounding box center [681, 417] width 175 height 30
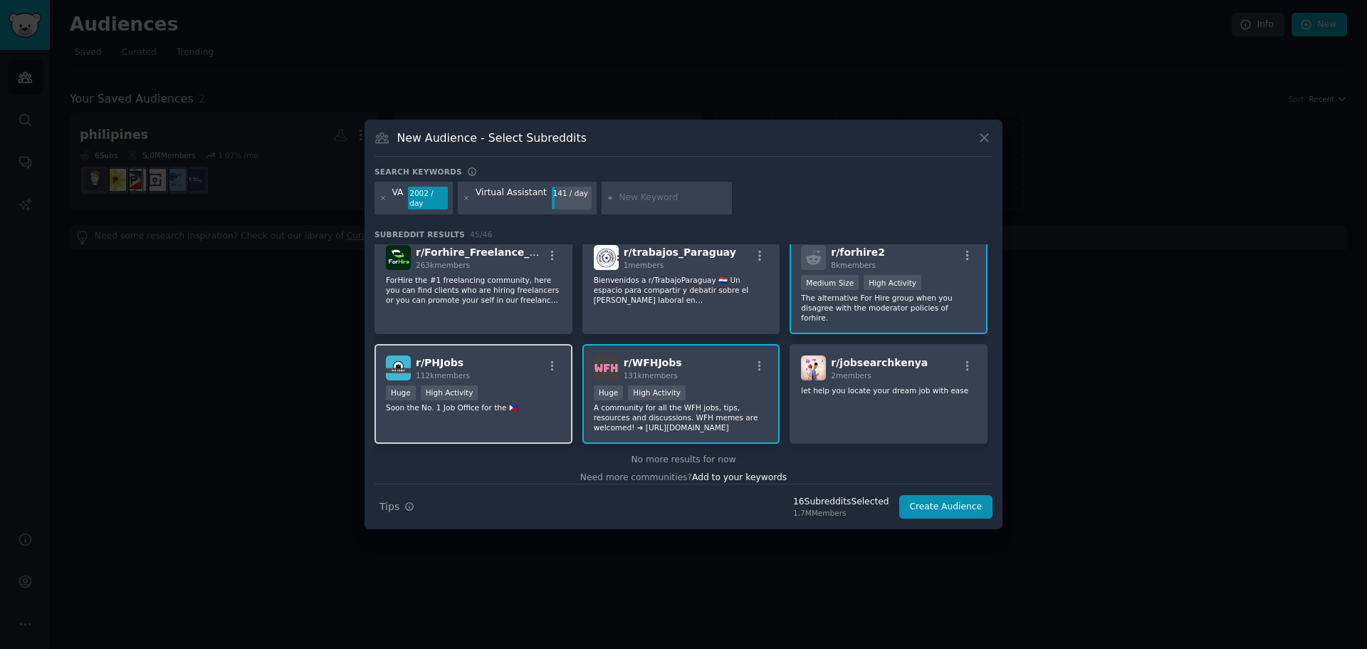
click at [512, 385] on div "Huge High Activity" at bounding box center [473, 394] width 175 height 18
click at [947, 495] on button "Create Audience" at bounding box center [947, 507] width 94 height 24
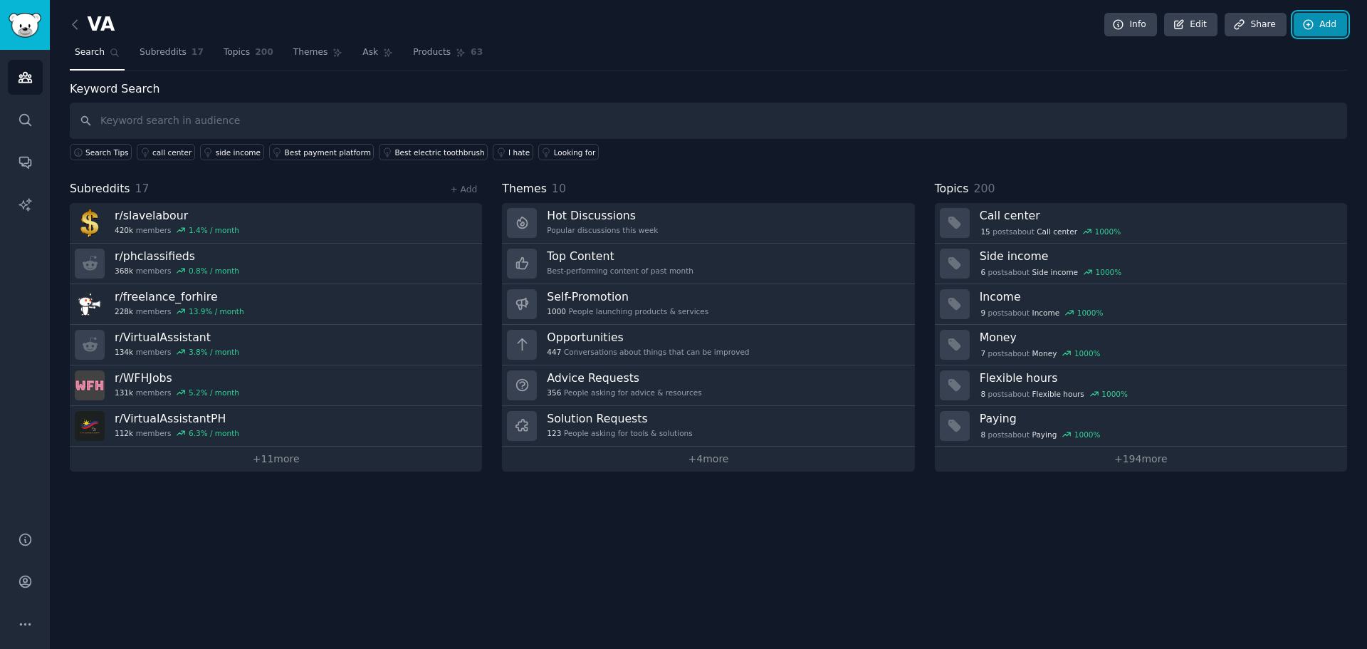
click at [1311, 21] on icon at bounding box center [1308, 24] width 9 height 9
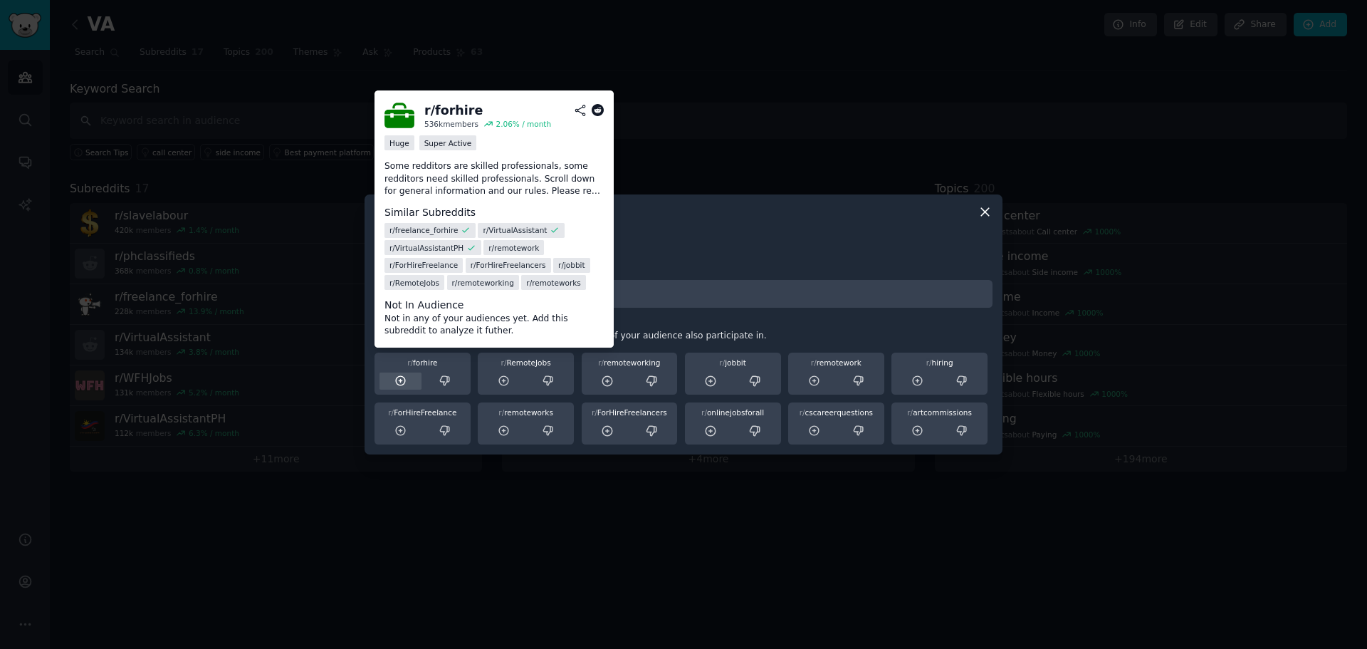
click at [406, 381] on icon at bounding box center [401, 381] width 13 height 13
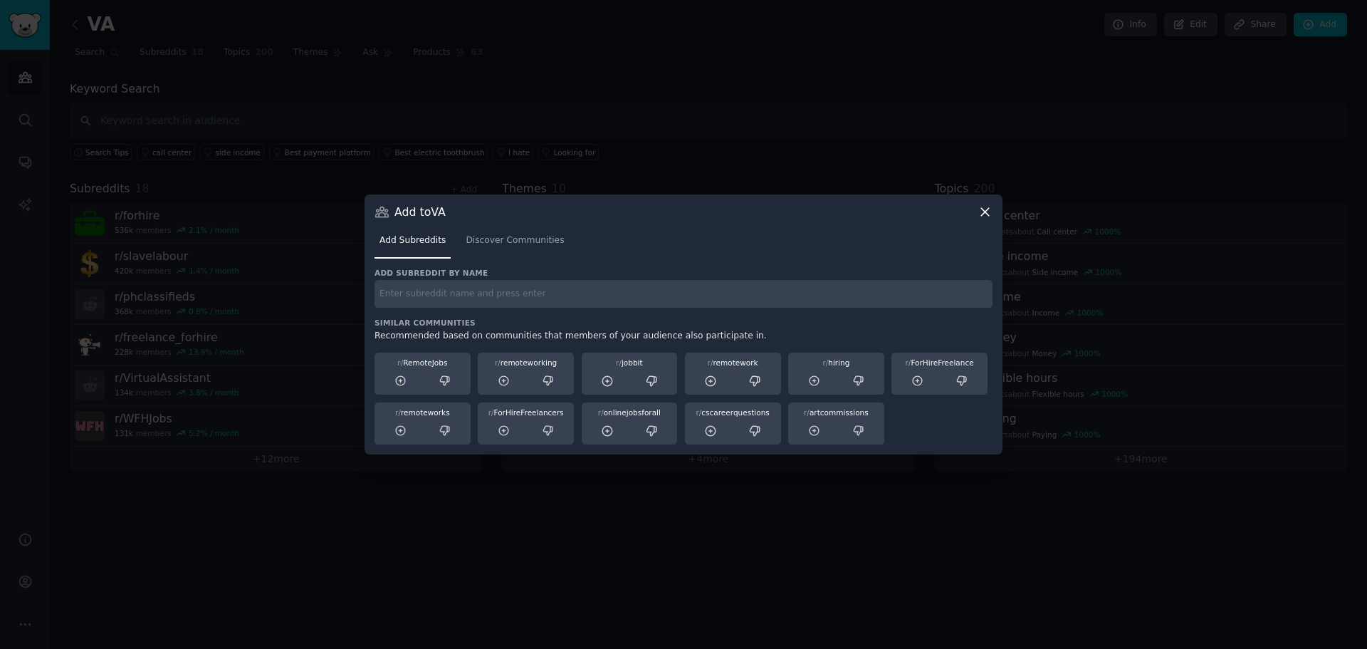
click at [406, 381] on icon at bounding box center [401, 381] width 13 height 13
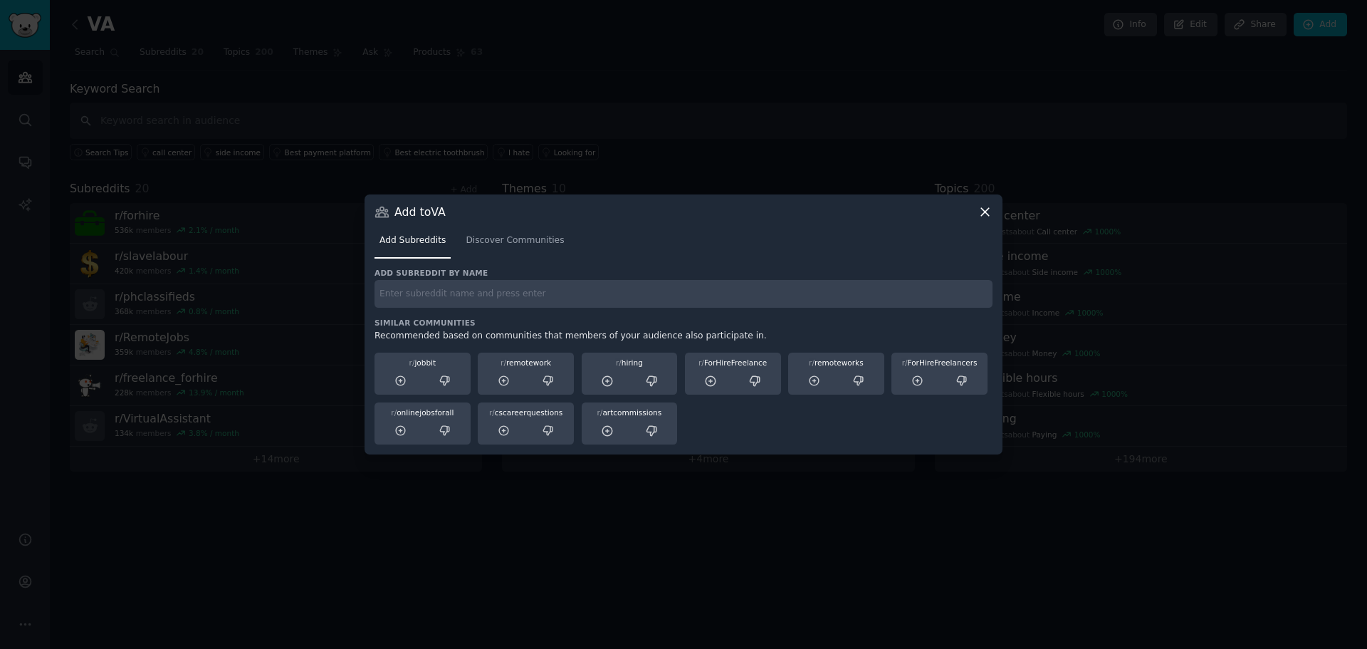
click at [406, 381] on icon at bounding box center [401, 381] width 13 height 13
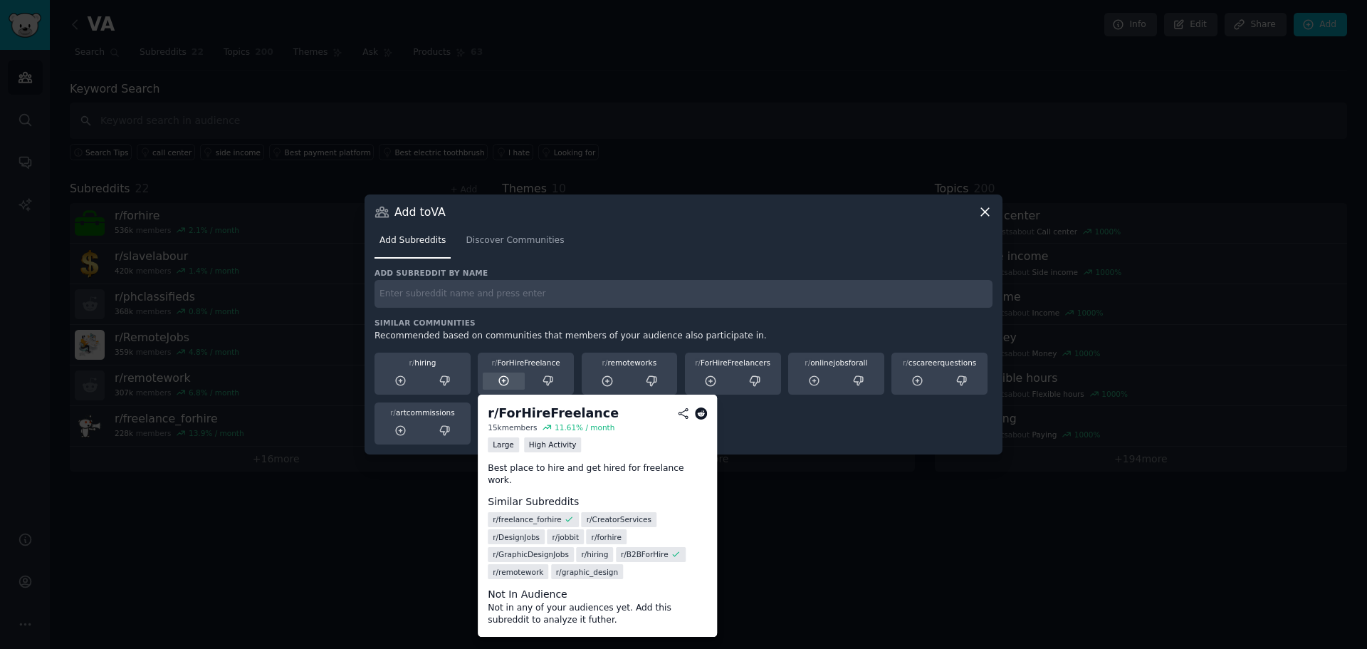
click at [503, 385] on icon at bounding box center [503, 380] width 9 height 9
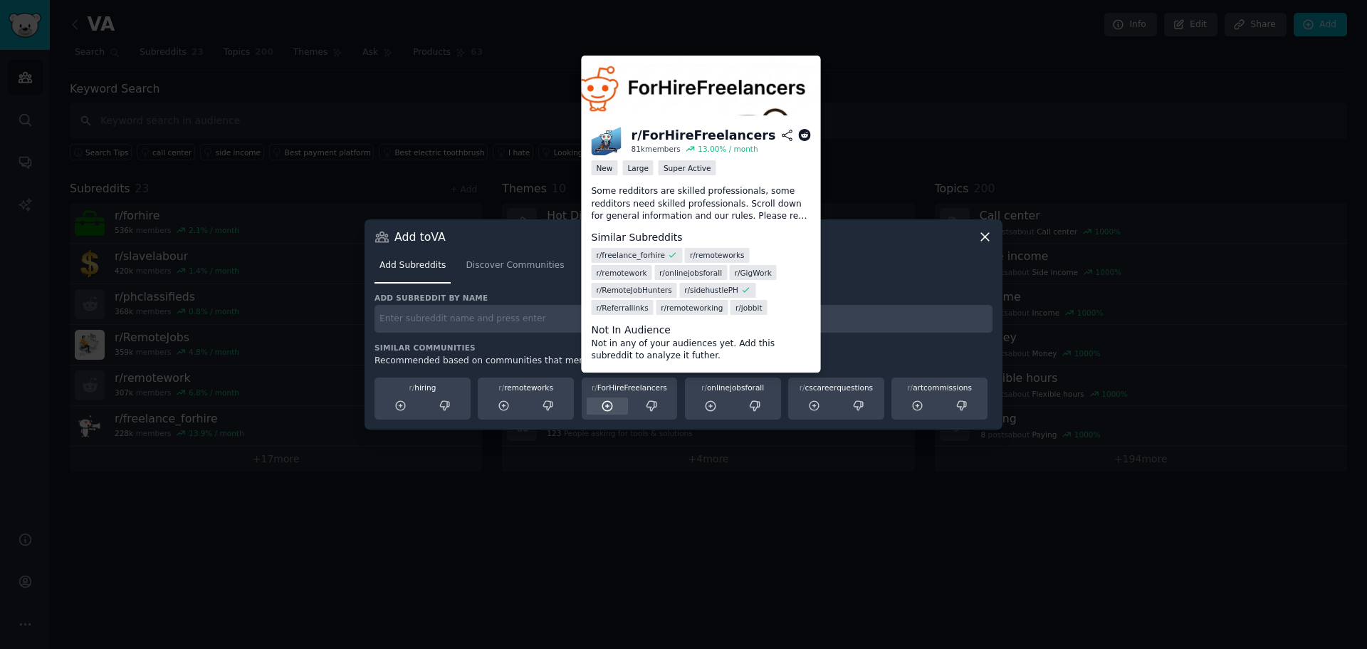
click at [606, 407] on icon at bounding box center [607, 406] width 13 height 13
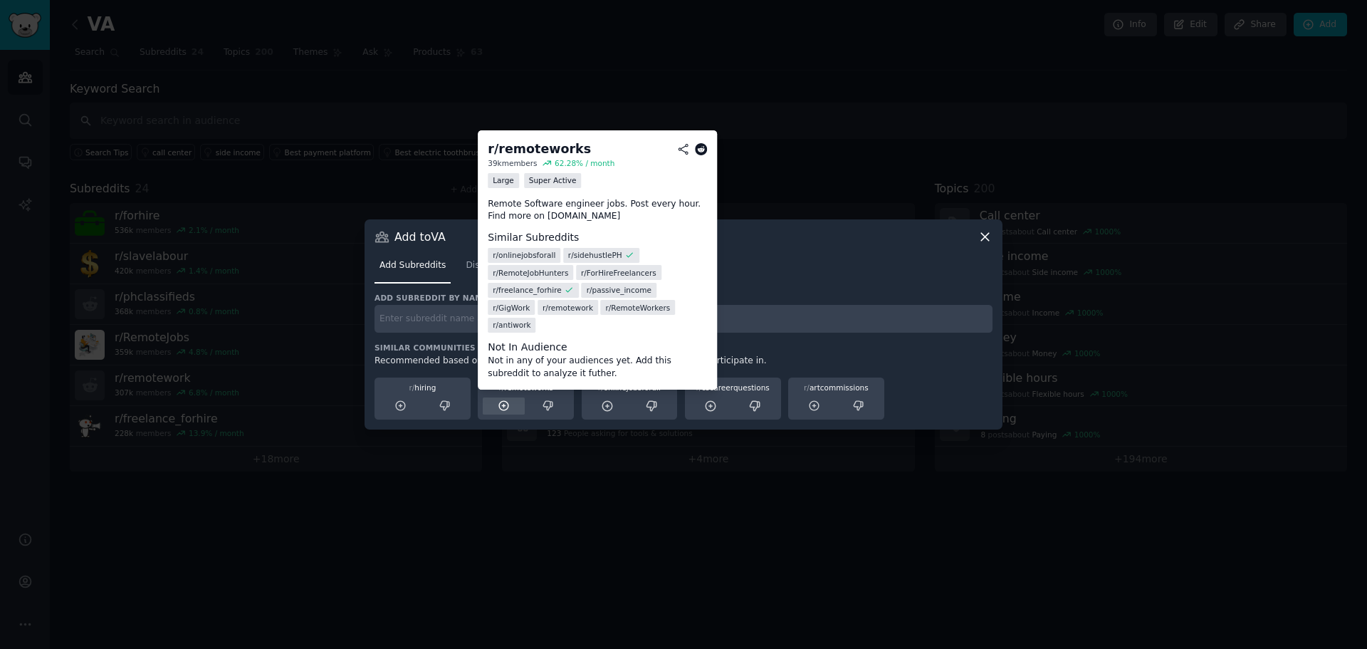
click at [509, 409] on icon at bounding box center [504, 406] width 13 height 13
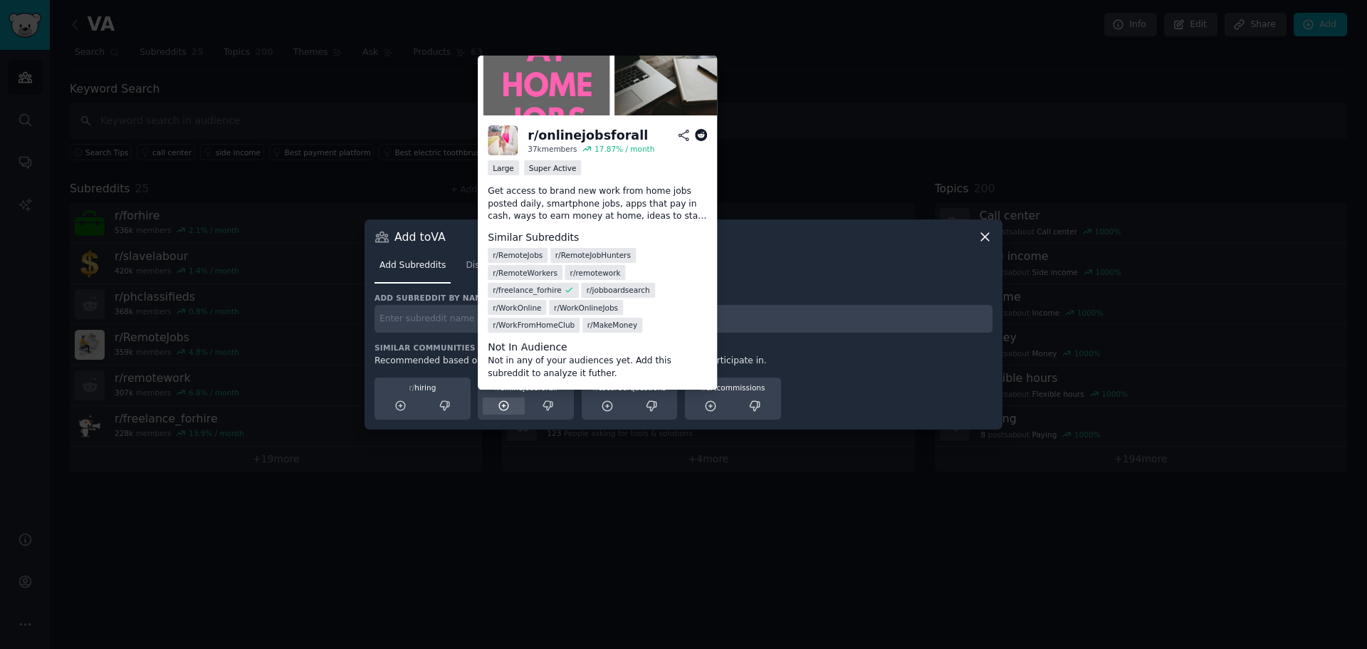
click at [504, 410] on icon at bounding box center [503, 405] width 9 height 9
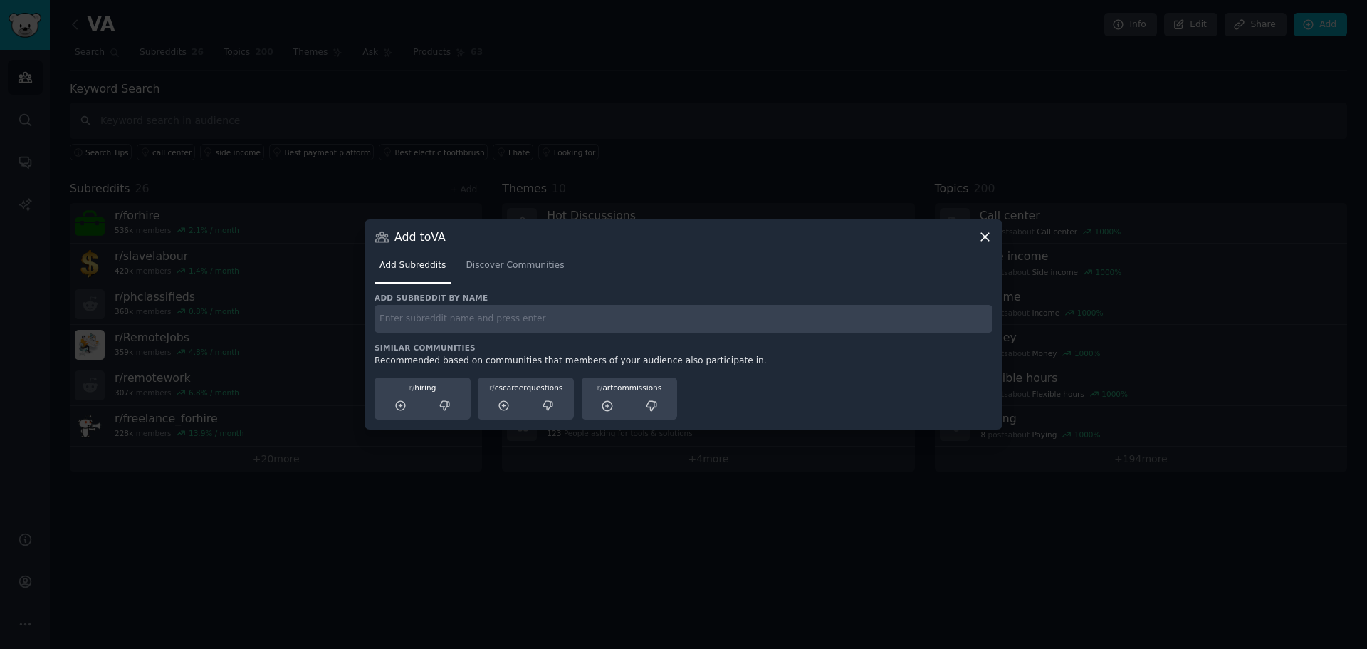
click at [984, 233] on icon at bounding box center [985, 236] width 15 height 15
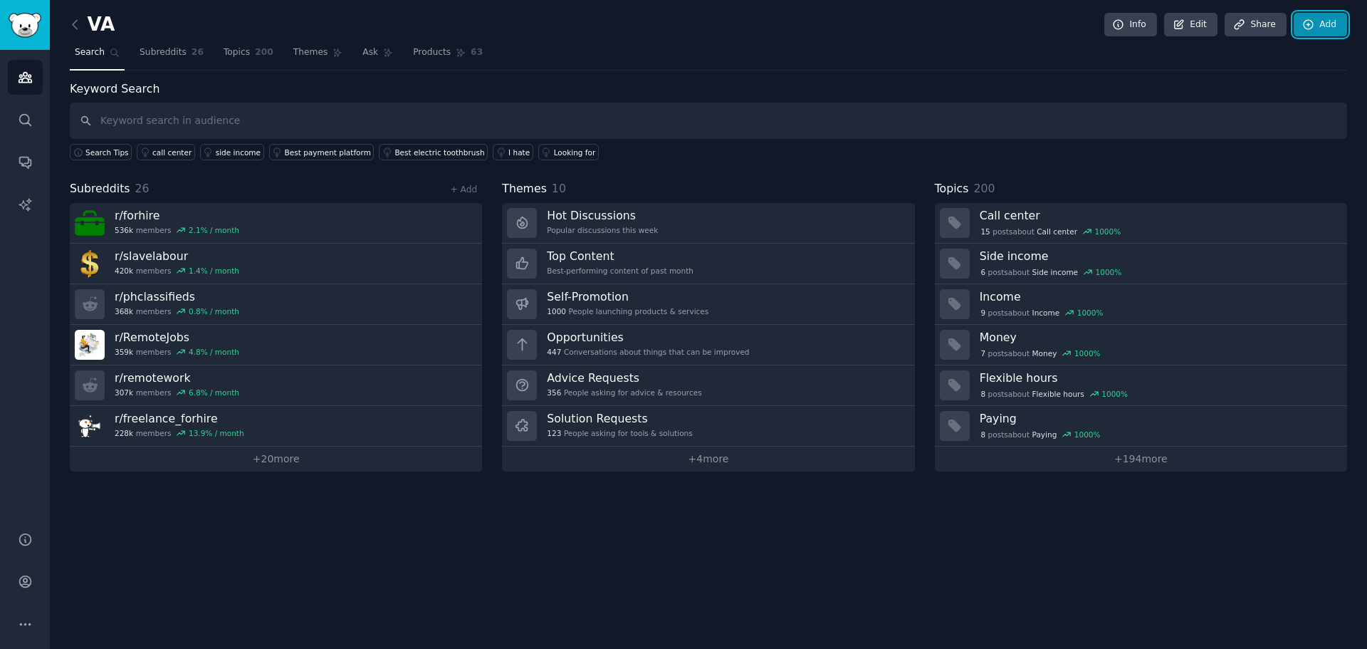
click at [1316, 26] on link "Add" at bounding box center [1320, 25] width 53 height 24
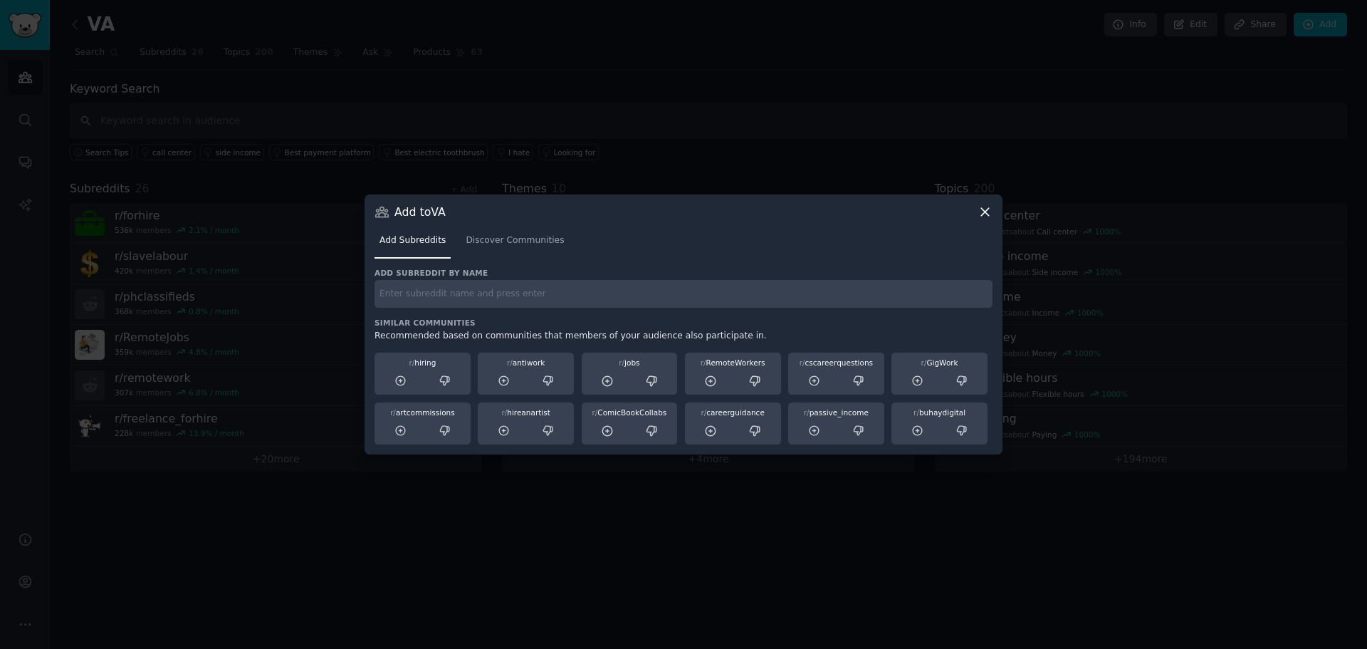
click at [1011, 547] on div at bounding box center [683, 324] width 1367 height 649
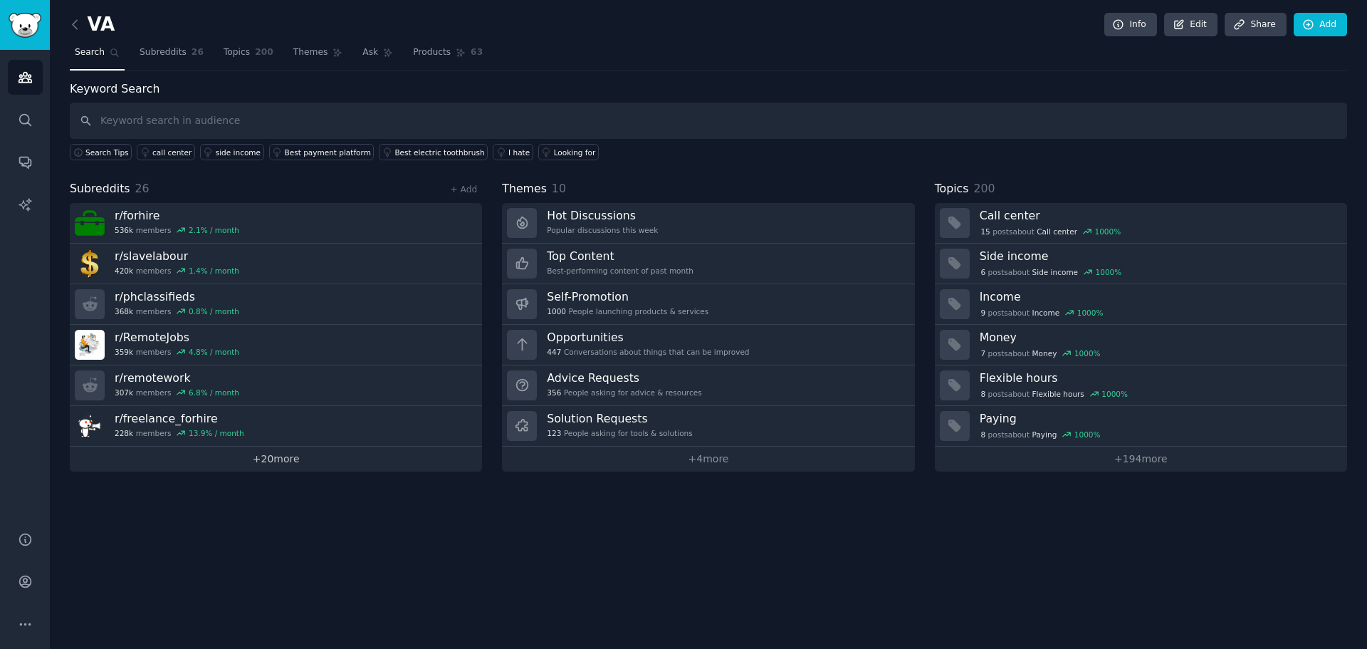
click at [276, 469] on link "+ 20 more" at bounding box center [276, 459] width 412 height 25
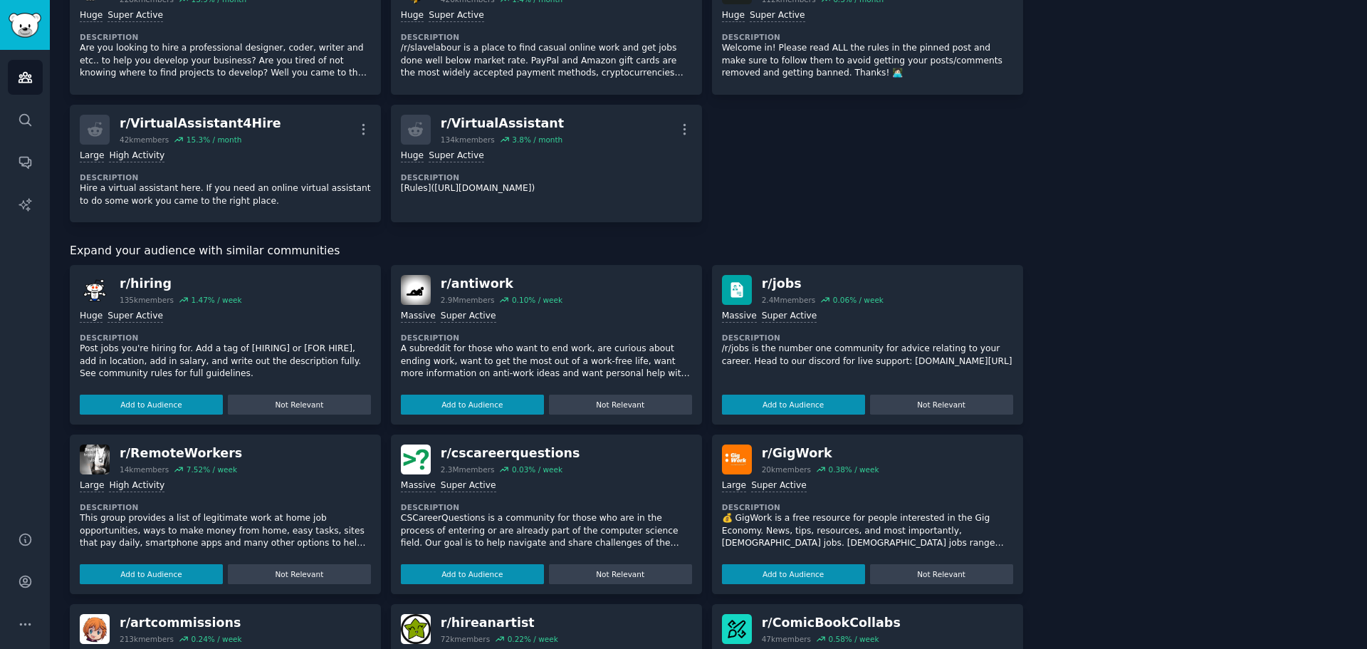
scroll to position [889, 0]
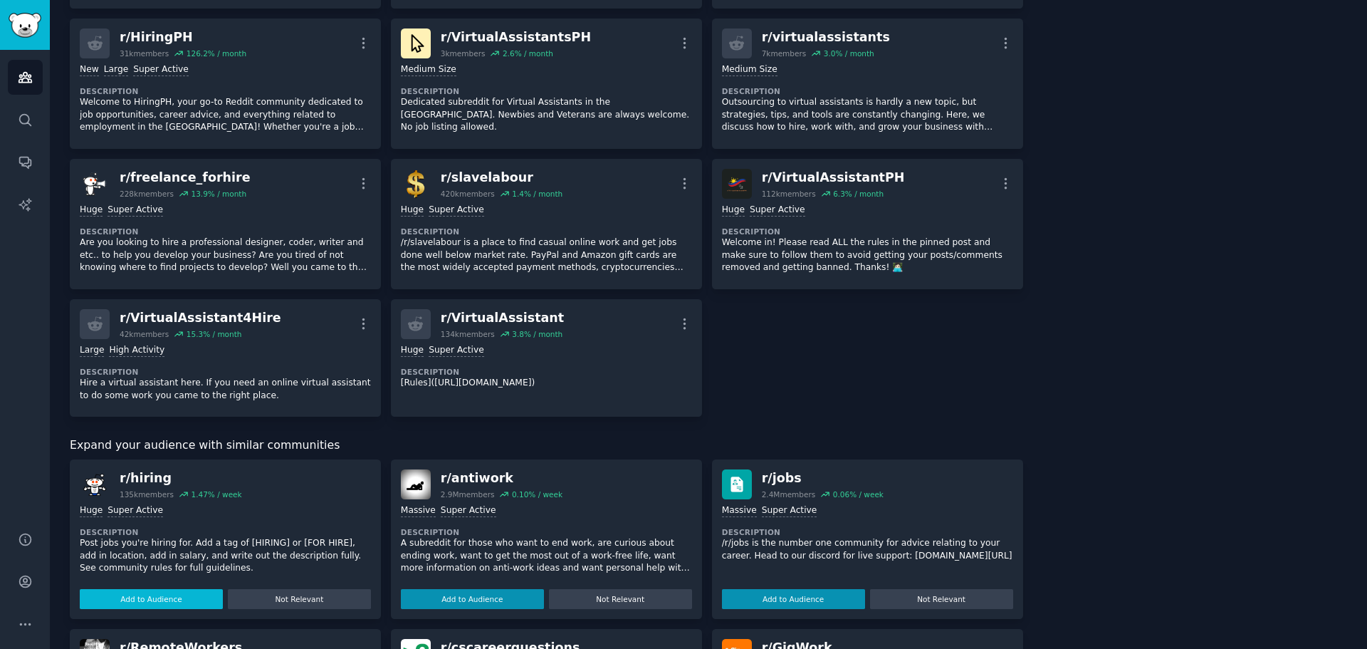
click at [177, 594] on button "Add to Audience" at bounding box center [151, 599] width 143 height 20
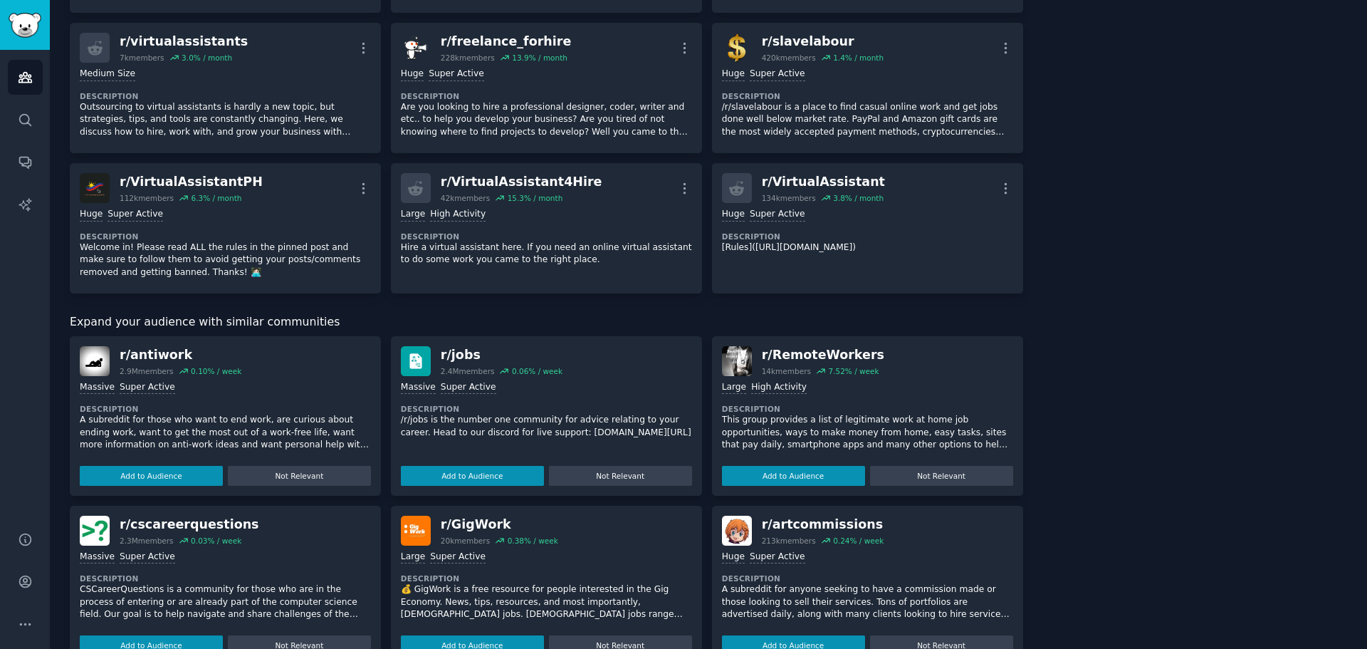
scroll to position [1068, 0]
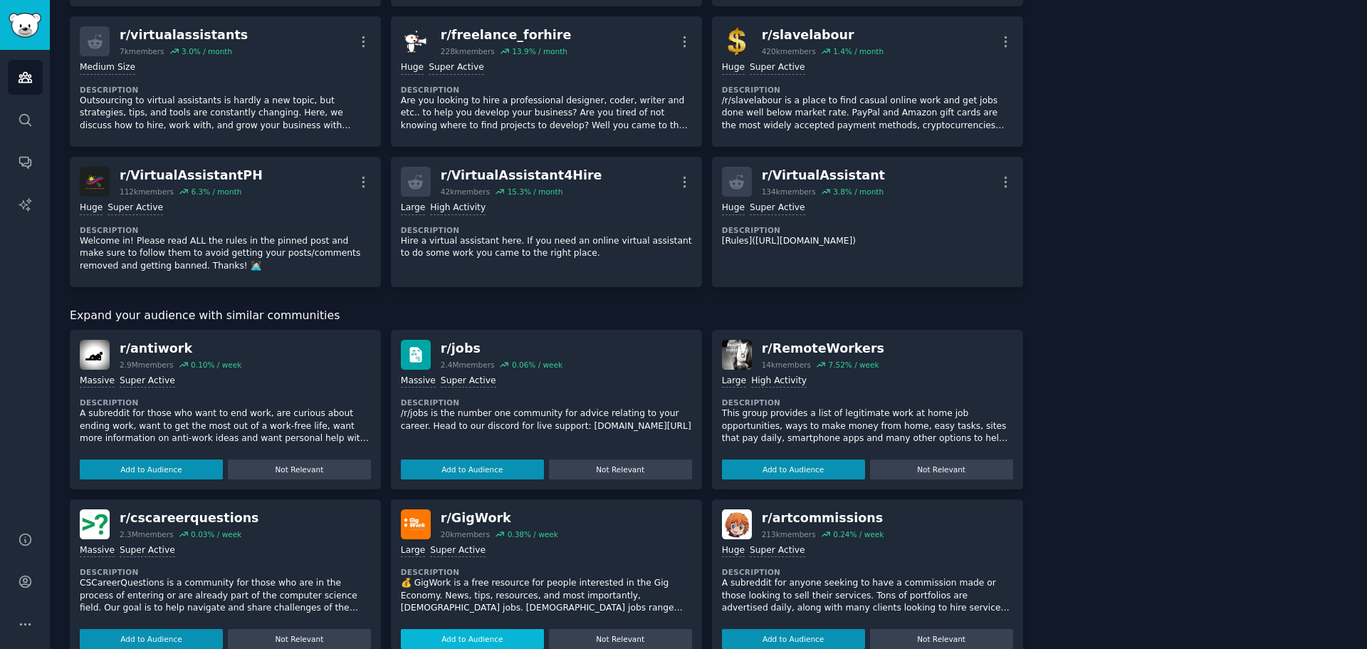
click at [506, 634] on button "Add to Audience" at bounding box center [472, 639] width 143 height 20
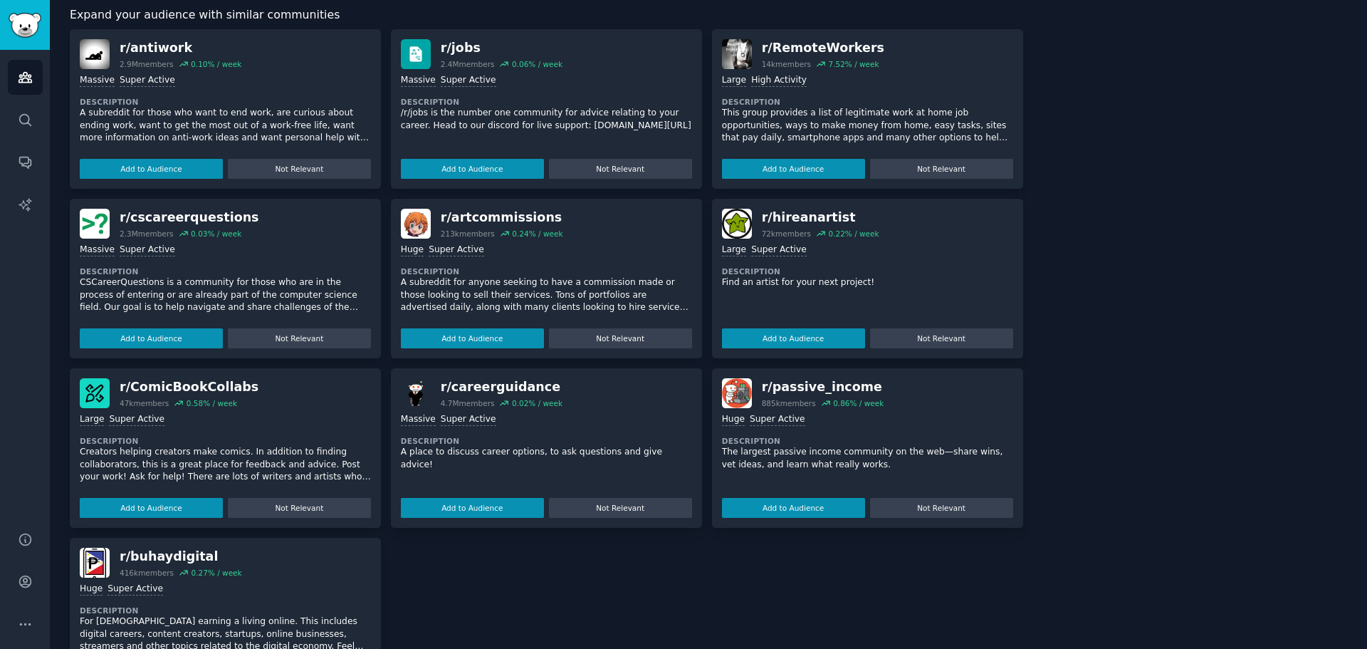
scroll to position [1553, 0]
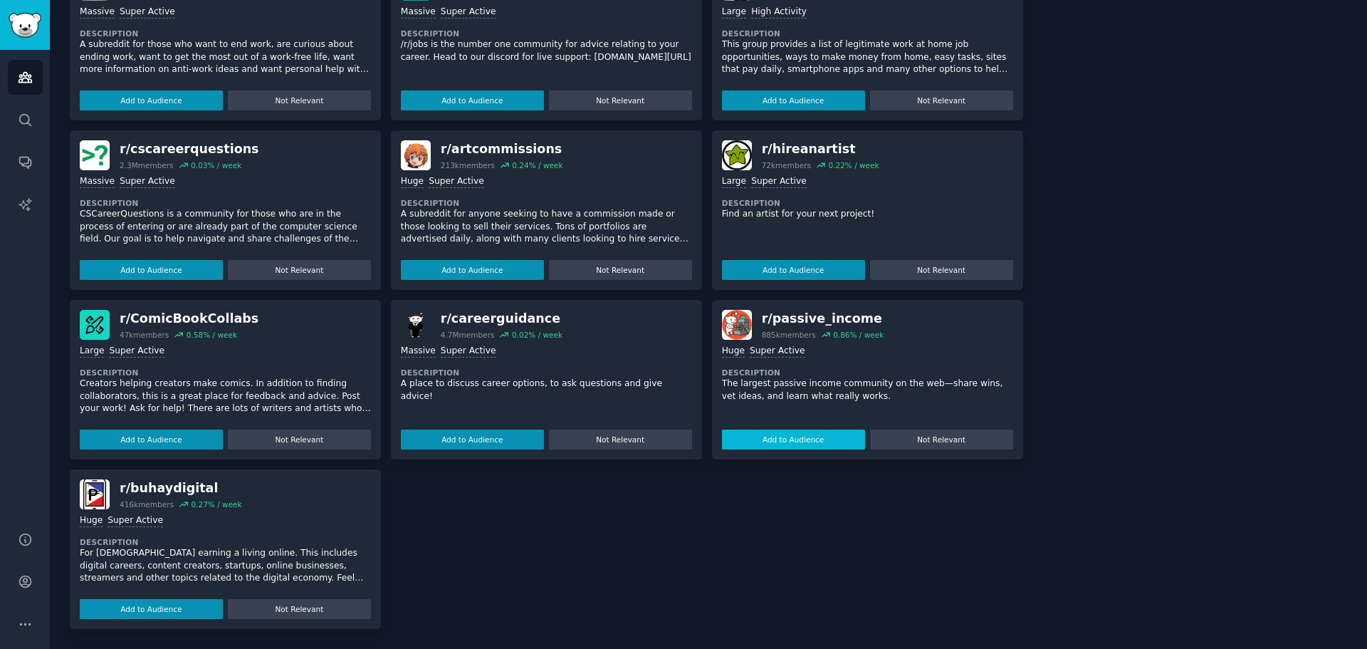
click at [822, 441] on button "Add to Audience" at bounding box center [793, 439] width 143 height 20
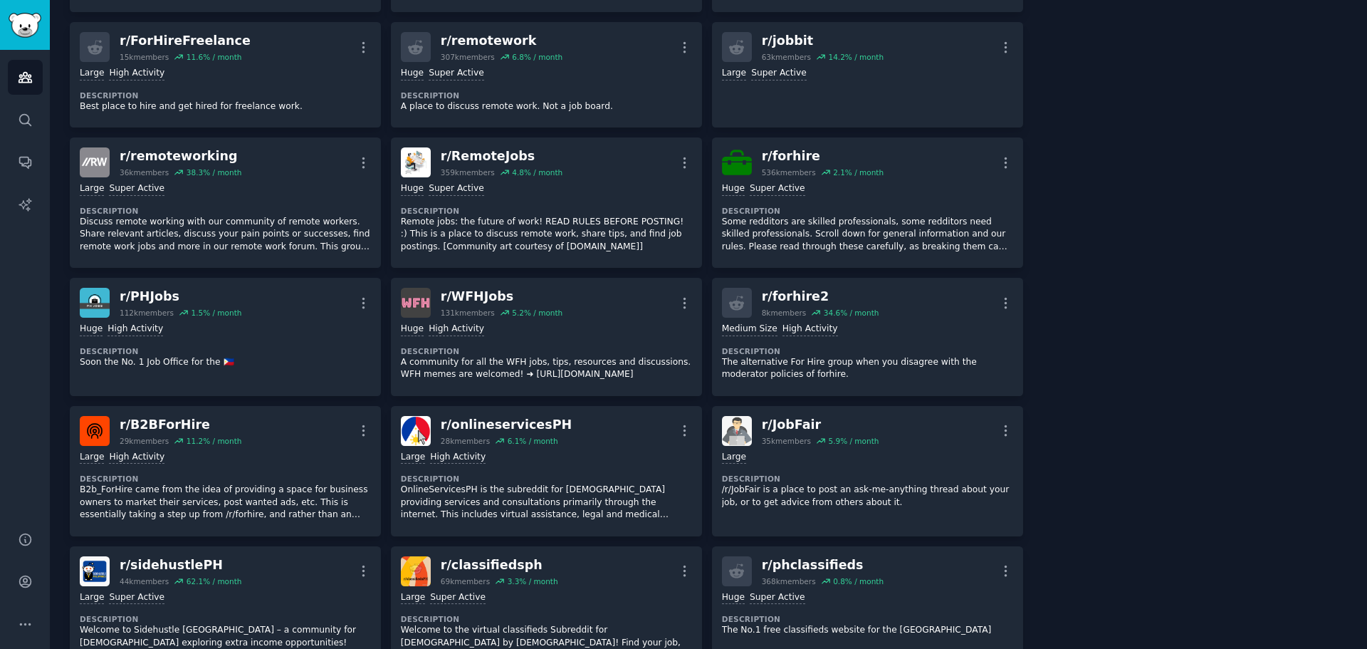
scroll to position [0, 0]
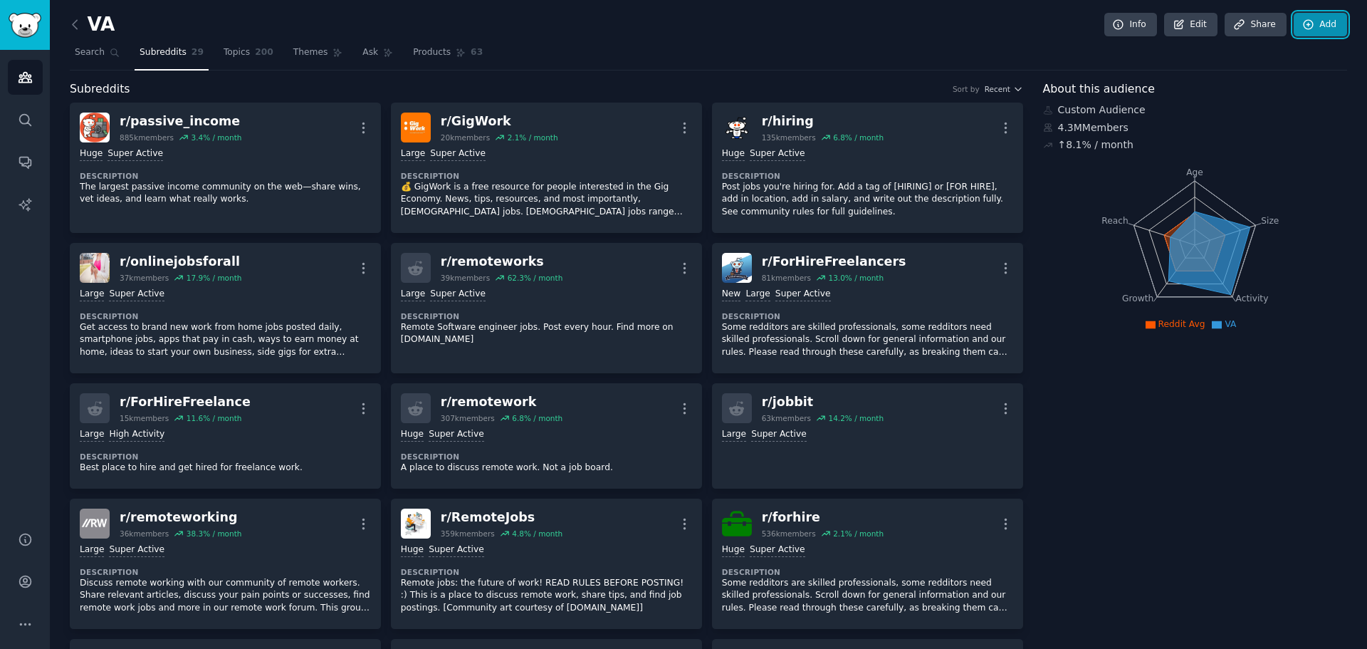
click at [1303, 19] on icon at bounding box center [1309, 25] width 13 height 13
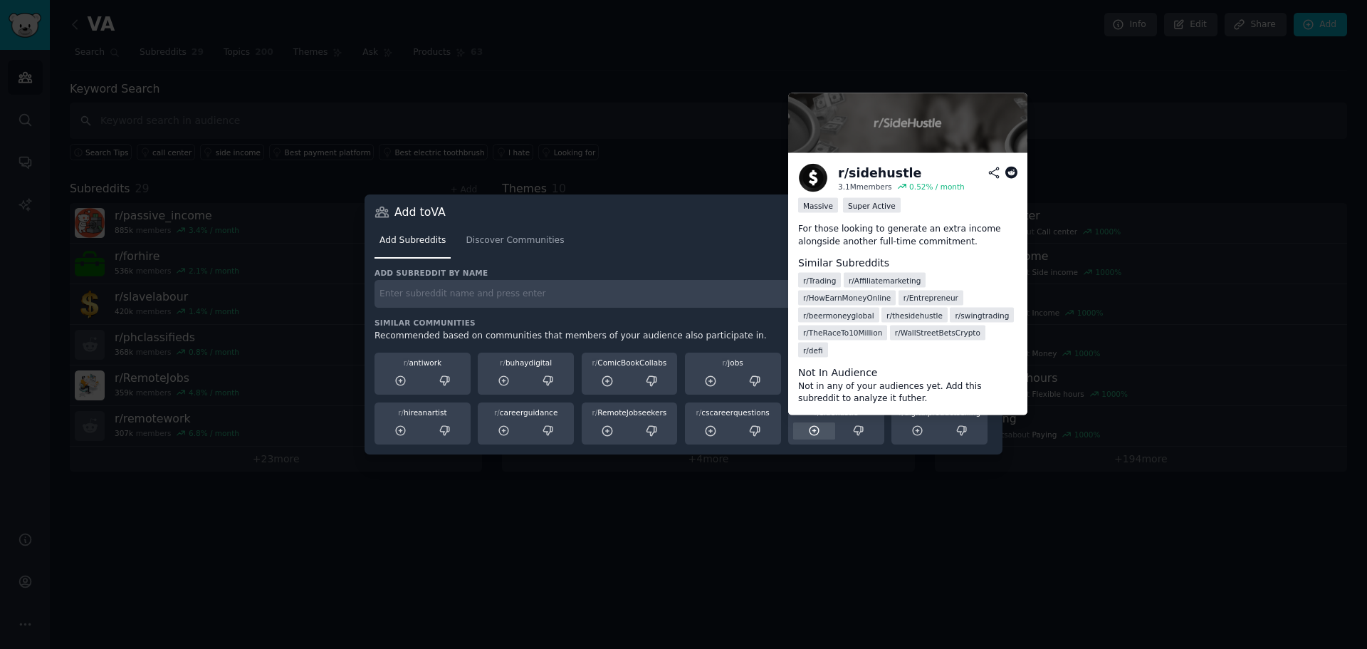
click at [818, 427] on icon at bounding box center [814, 430] width 13 height 13
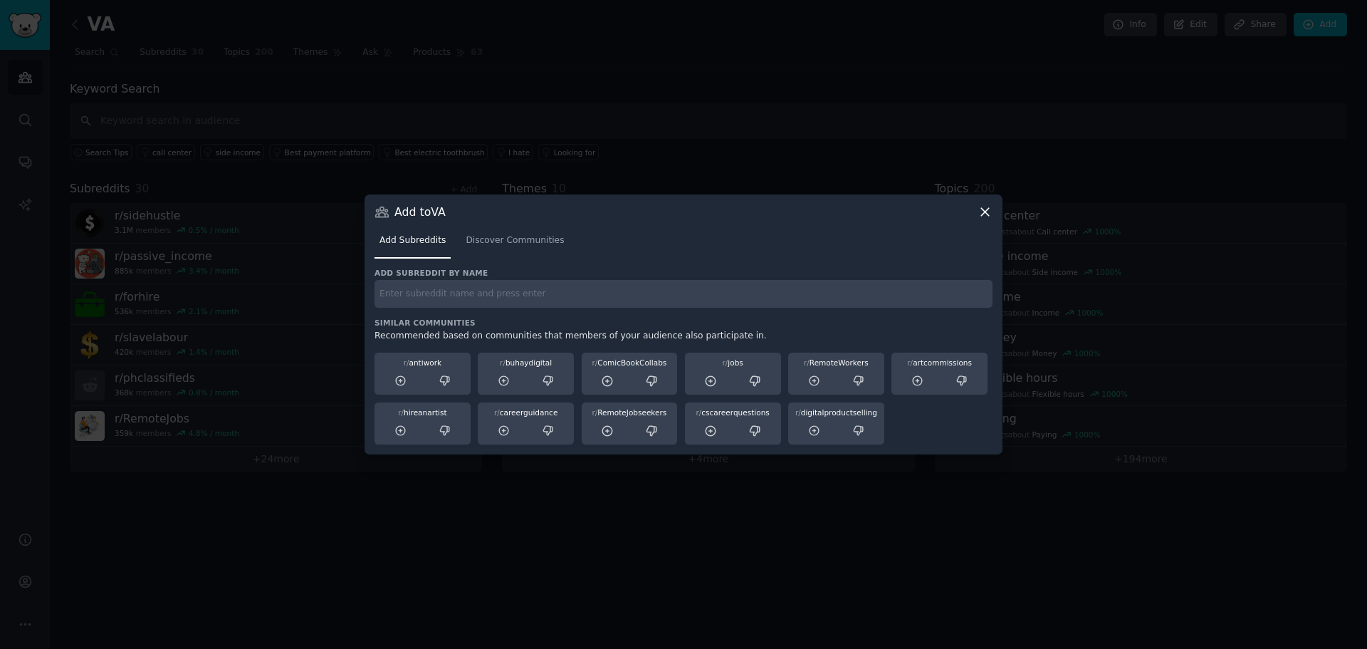
click at [986, 212] on icon at bounding box center [985, 212] width 8 height 8
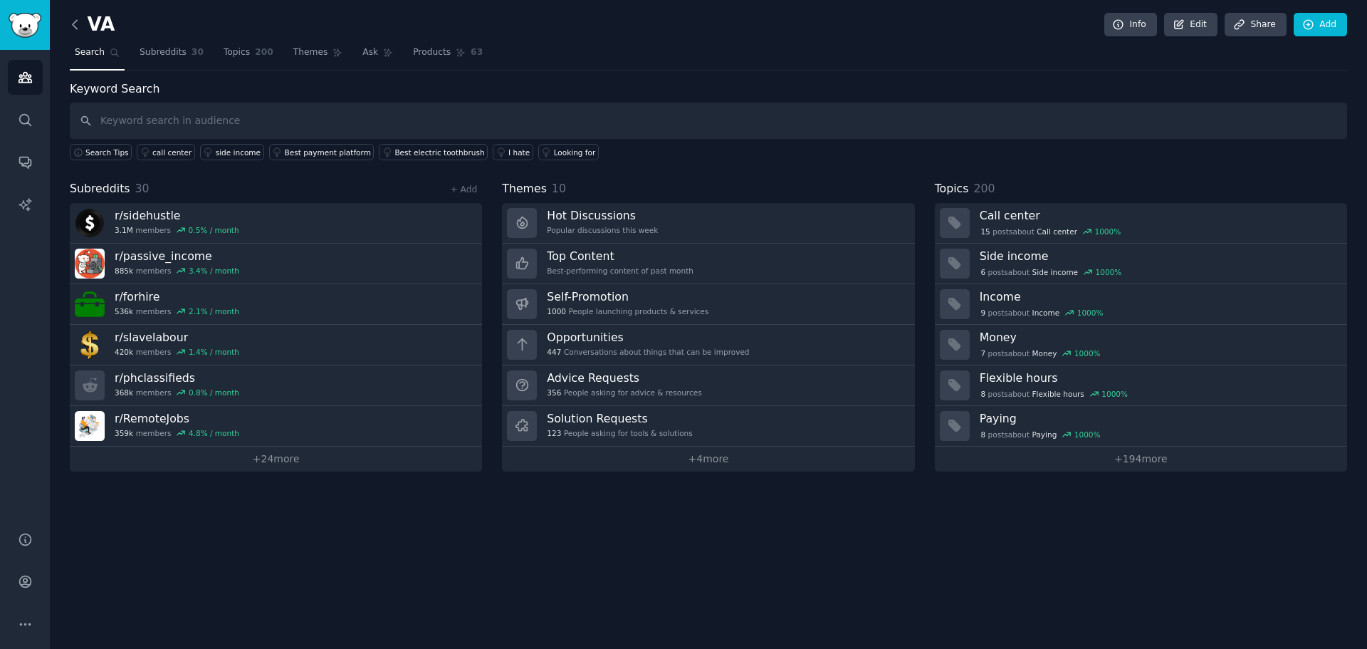
click at [72, 28] on icon at bounding box center [75, 24] width 15 height 15
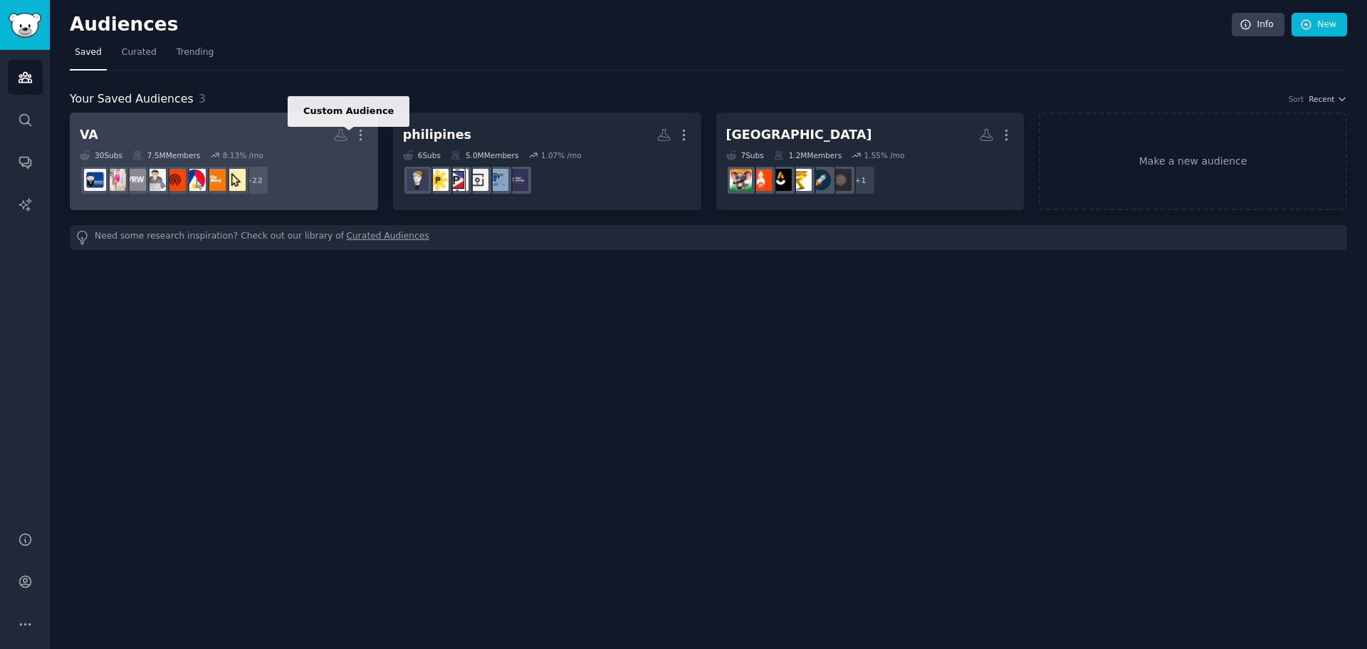
click at [340, 139] on icon at bounding box center [340, 134] width 15 height 15
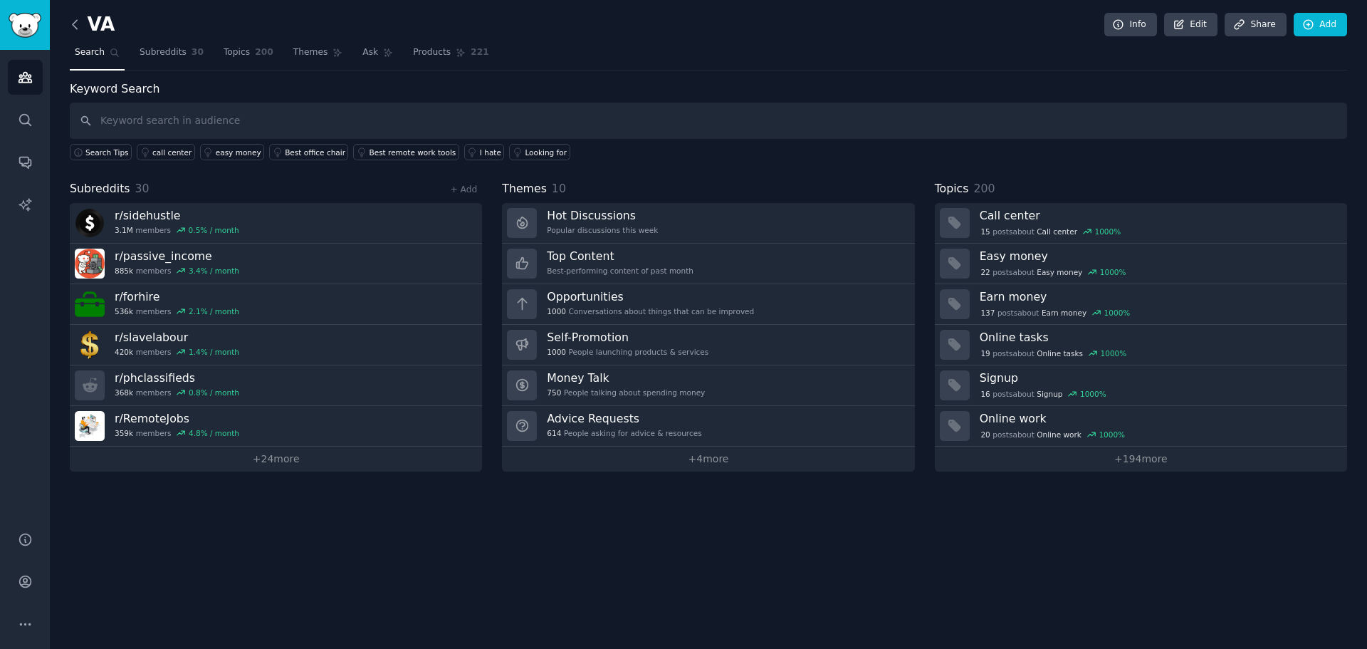
click at [80, 29] on icon at bounding box center [75, 24] width 15 height 15
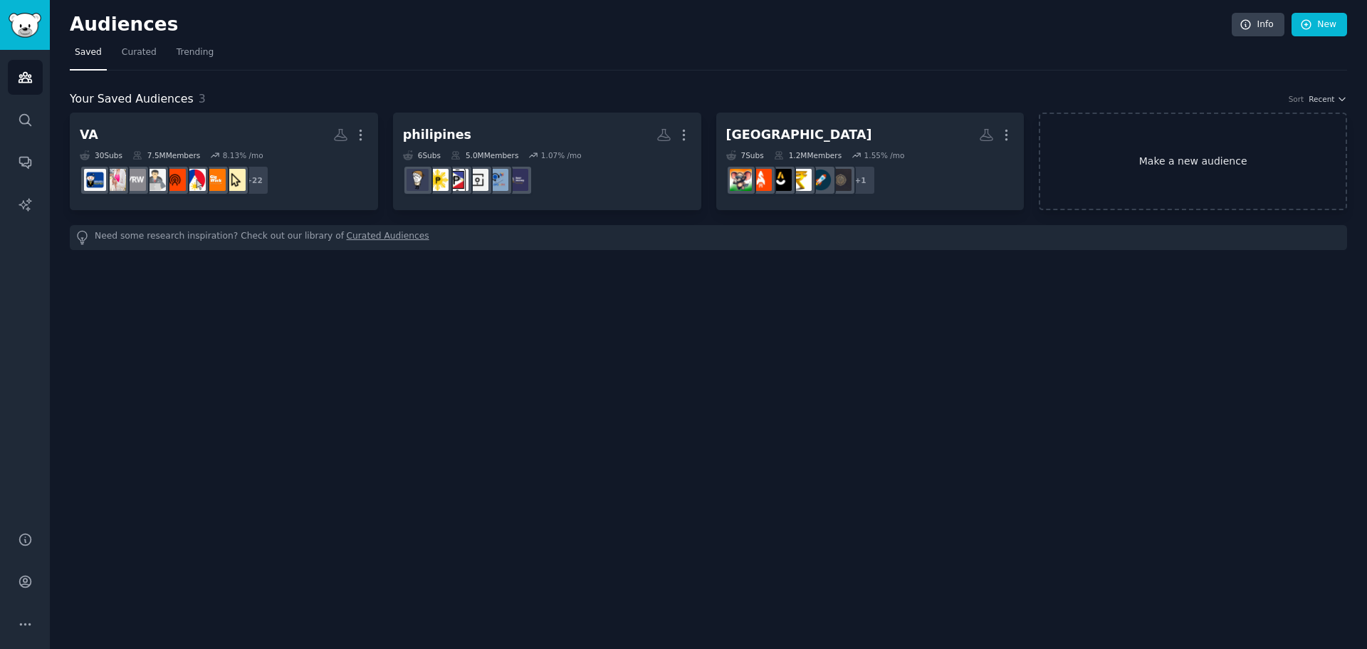
click at [1214, 160] on link "Make a new audience" at bounding box center [1193, 162] width 308 height 98
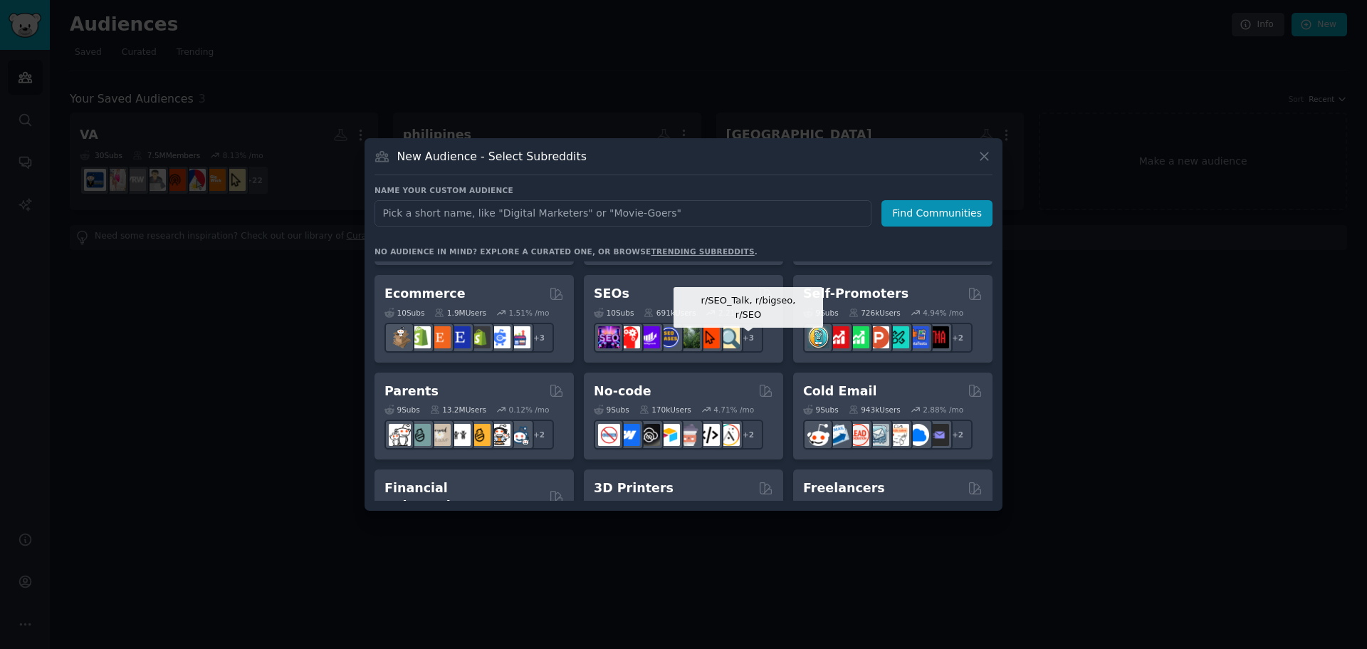
scroll to position [641, 0]
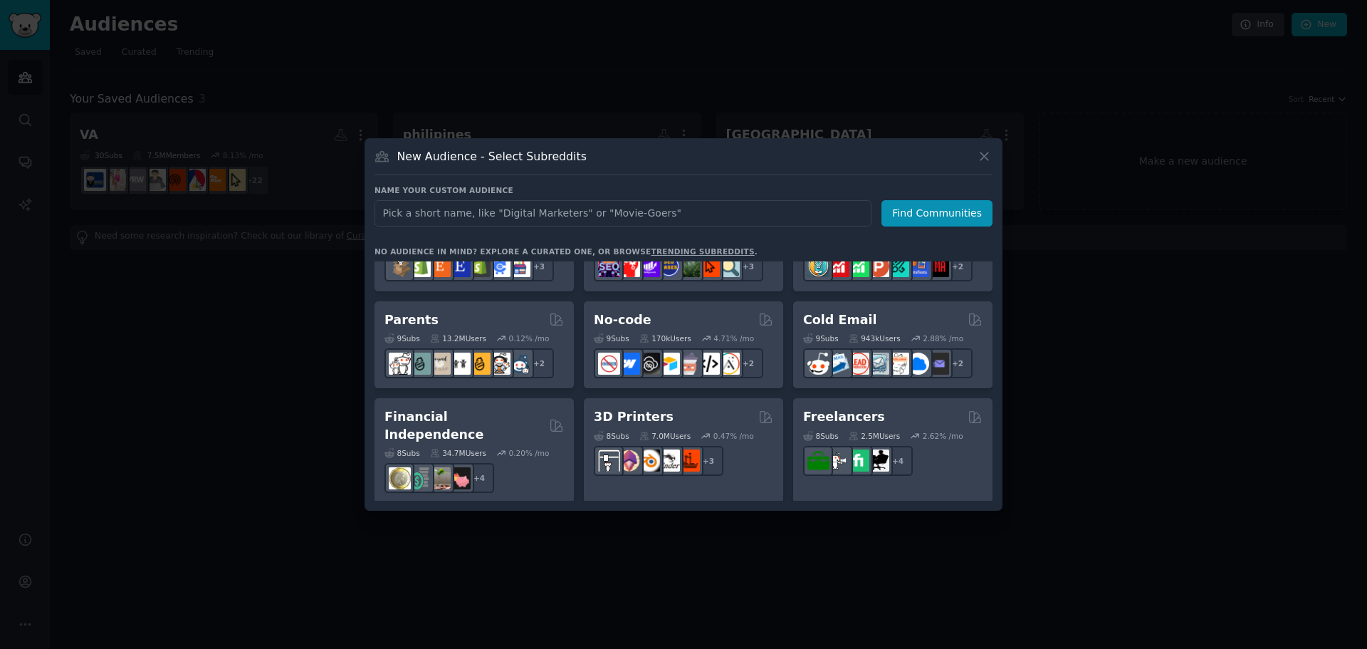
click at [528, 214] on input "text" at bounding box center [623, 213] width 497 height 26
type input "waalaxy"
click button "Find Communities" at bounding box center [937, 213] width 111 height 26
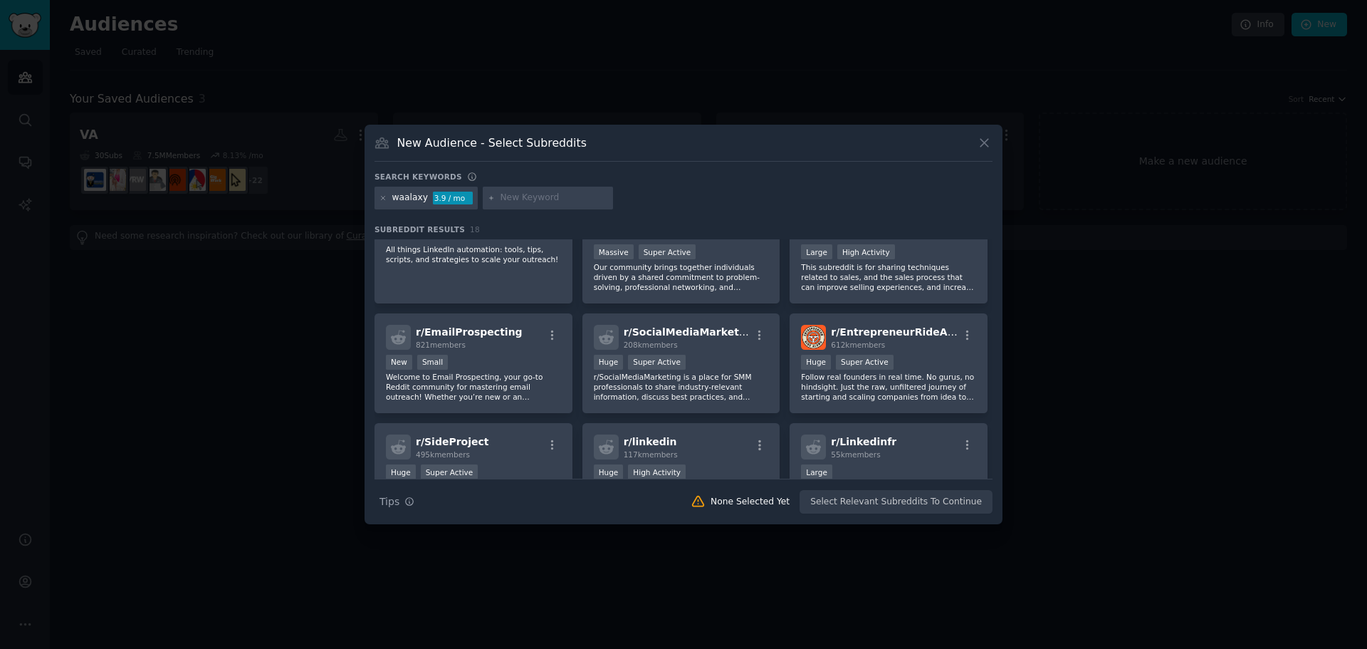
scroll to position [427, 0]
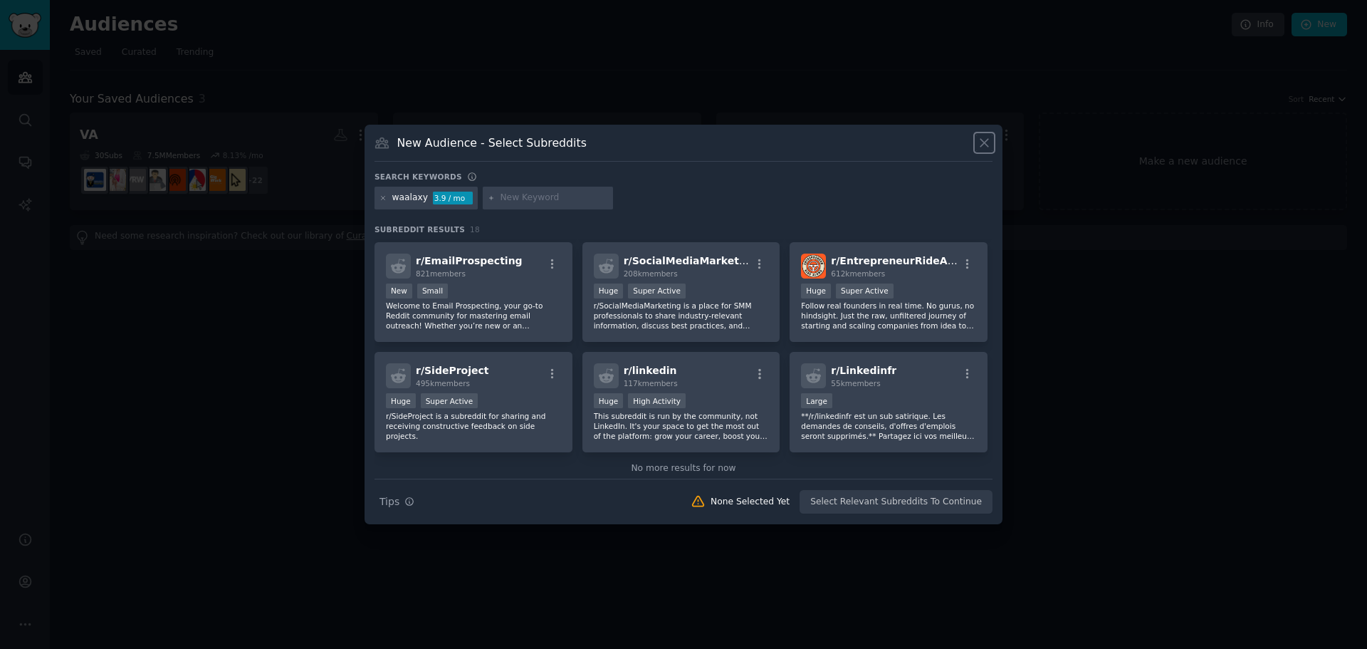
click at [984, 141] on icon at bounding box center [984, 142] width 15 height 15
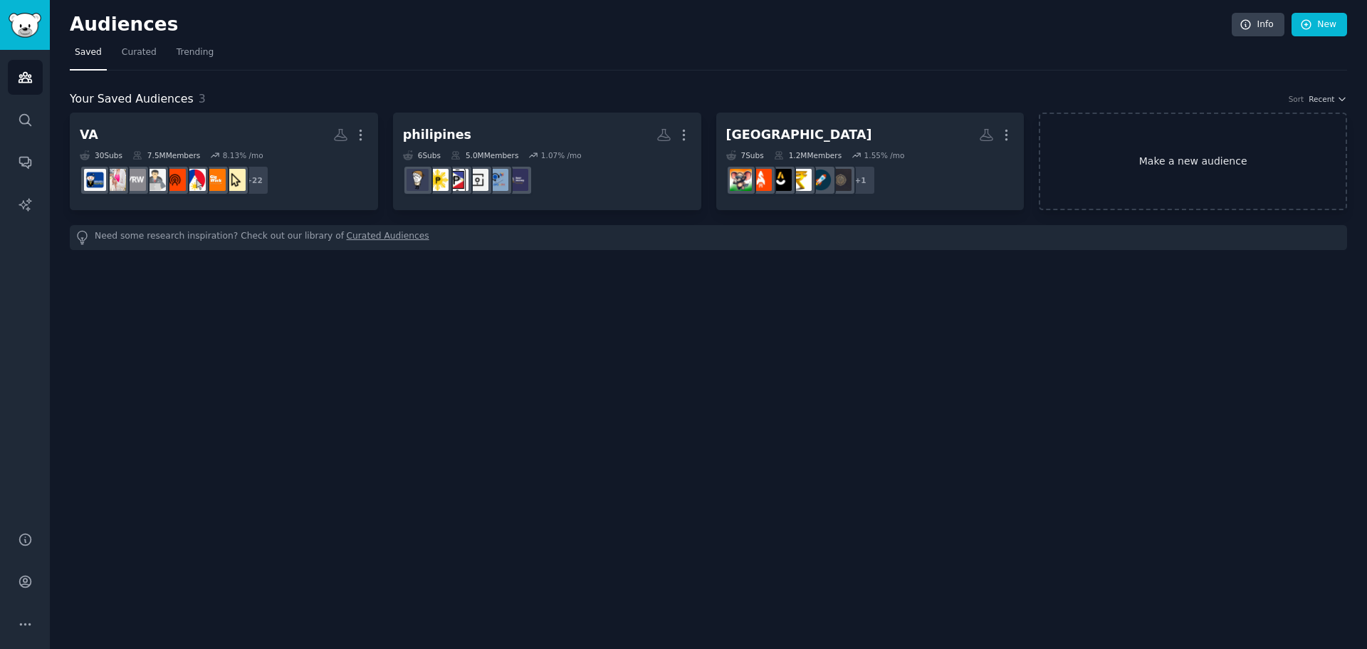
click at [1248, 150] on link "Make a new audience" at bounding box center [1193, 162] width 308 height 98
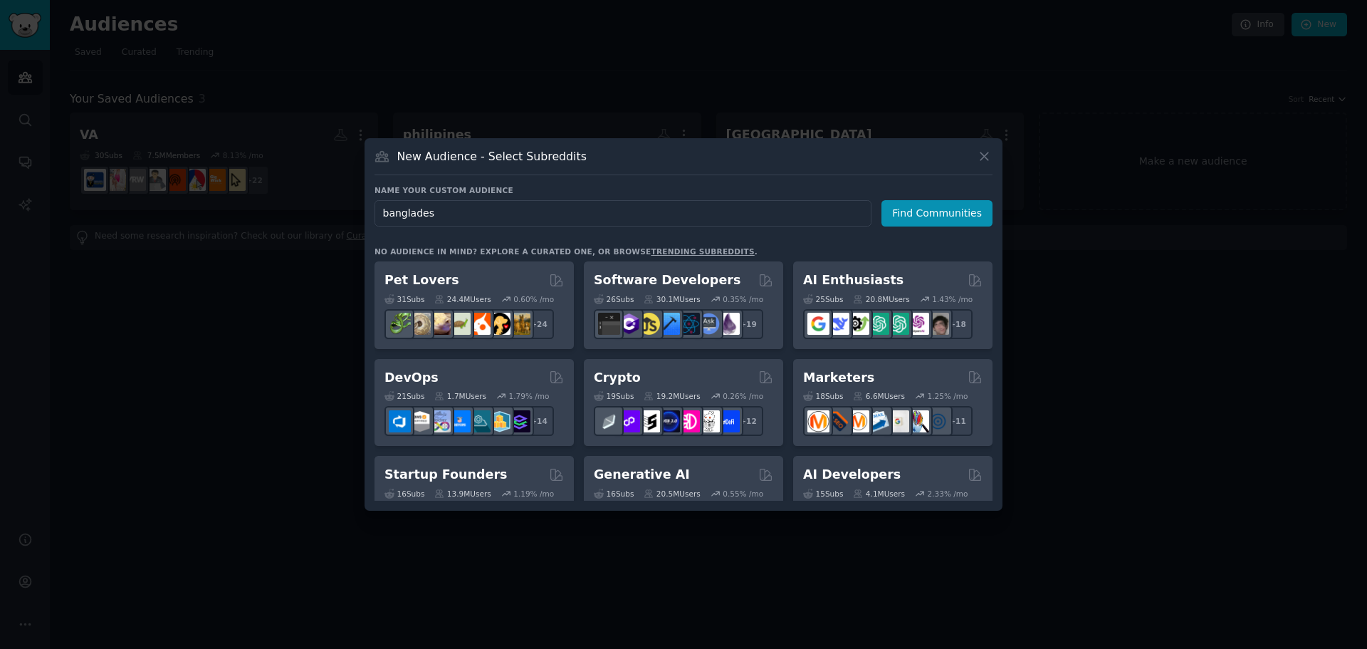
type input "bangladesh"
click button "Find Communities" at bounding box center [937, 213] width 111 height 26
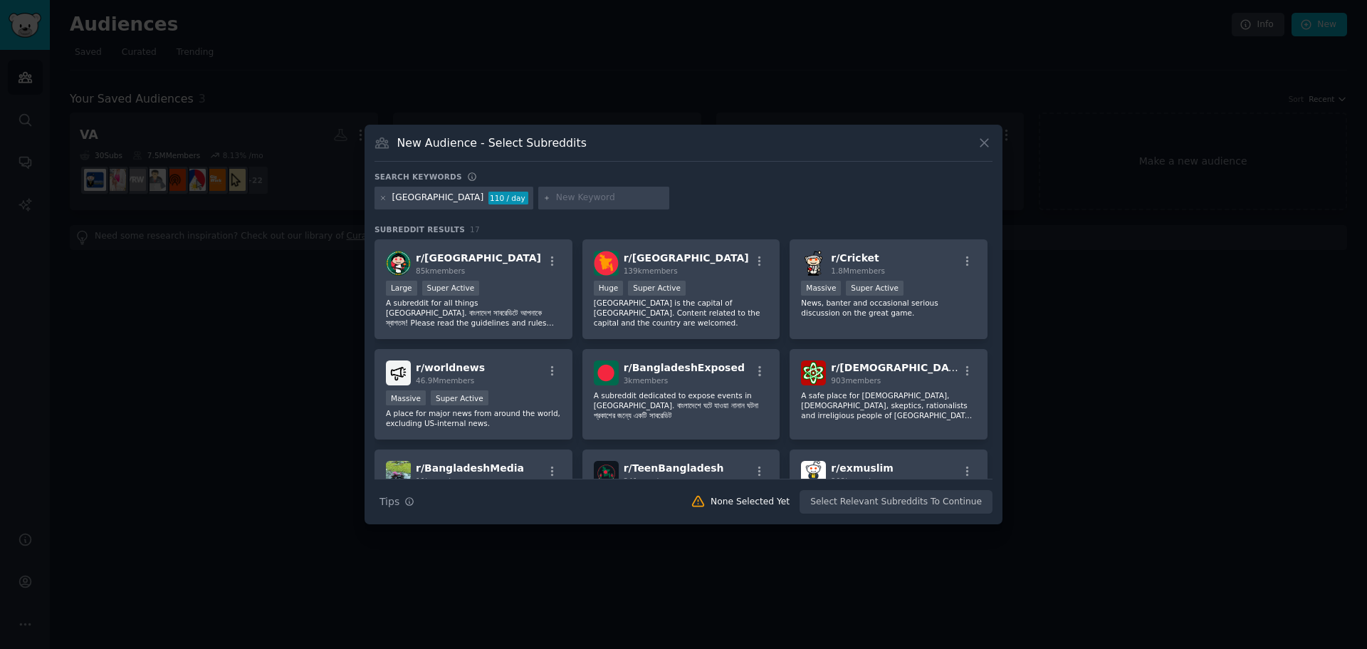
click at [556, 192] on input "text" at bounding box center [610, 198] width 108 height 13
type input "bangla"
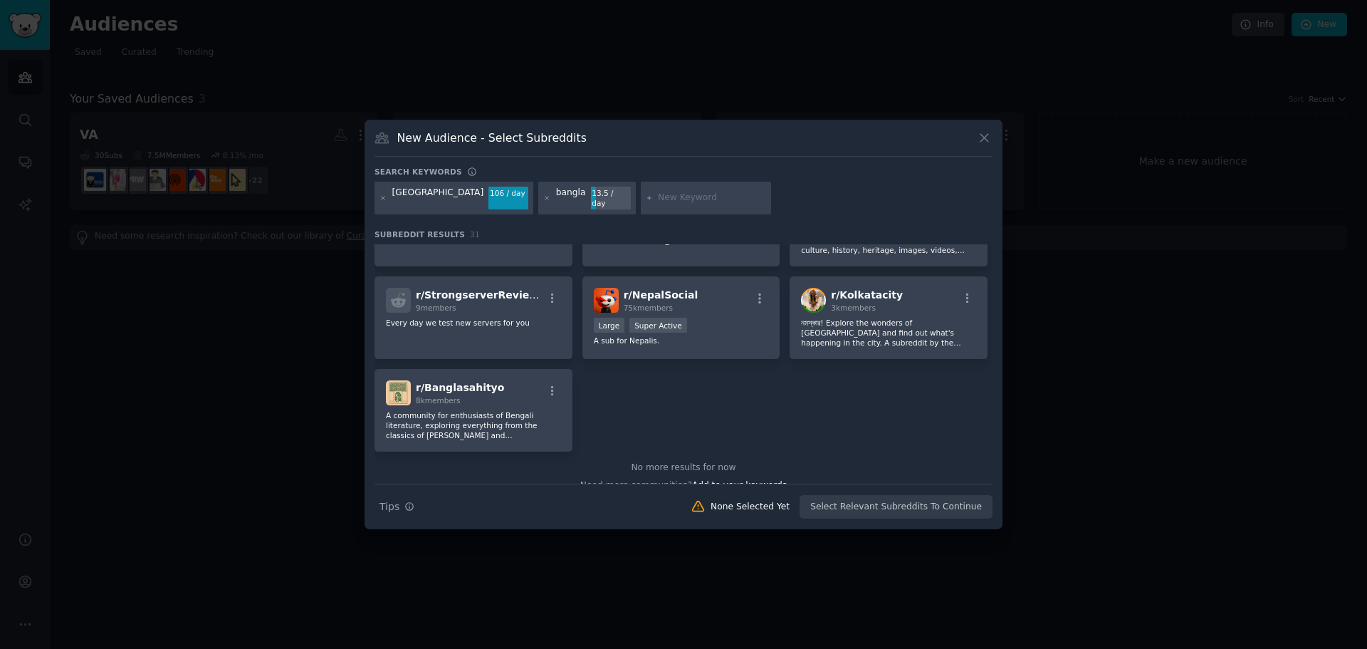
scroll to position [911, 0]
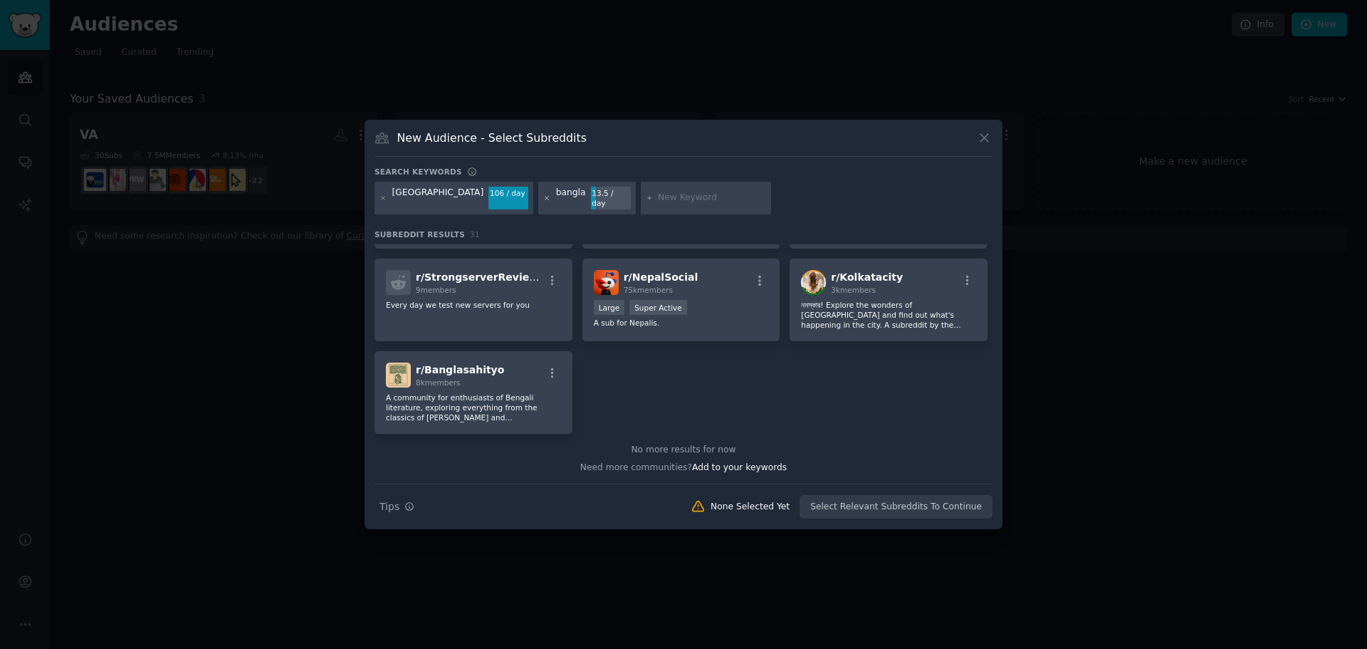
click at [543, 199] on icon at bounding box center [547, 198] width 8 height 8
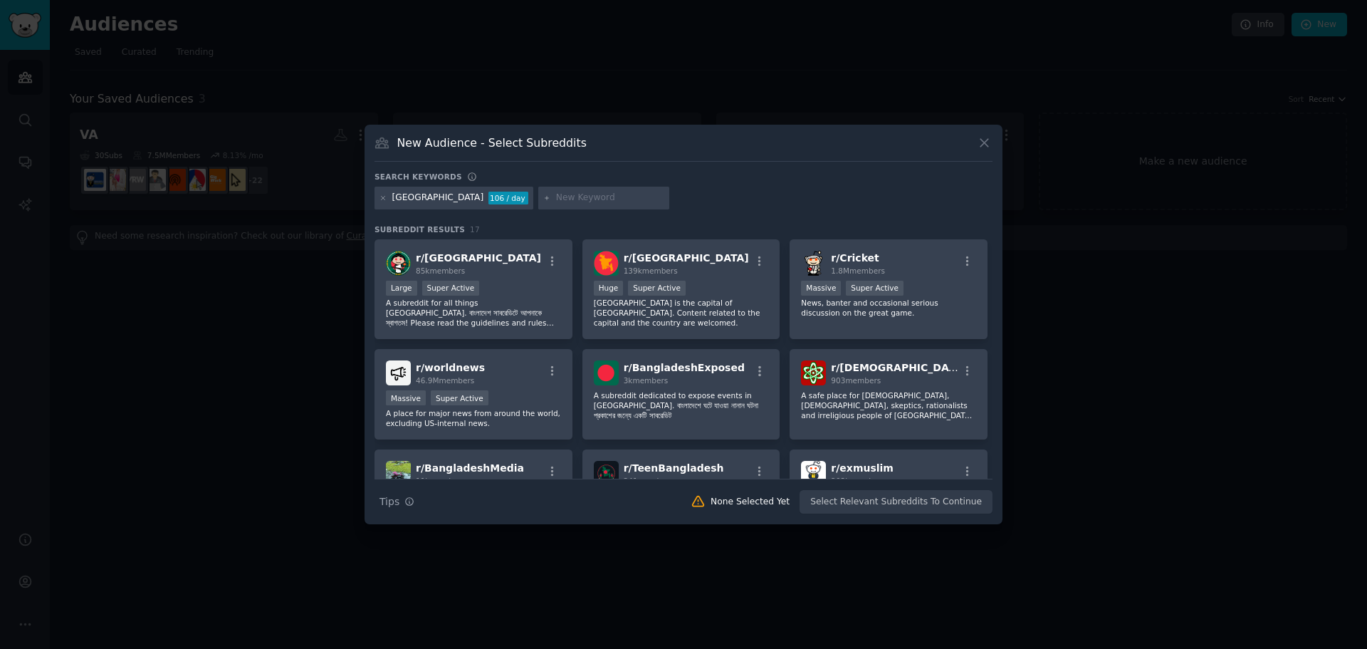
click at [377, 197] on div "bangladesh 106 / day" at bounding box center [454, 198] width 159 height 23
click at [383, 198] on icon at bounding box center [384, 198] width 4 height 4
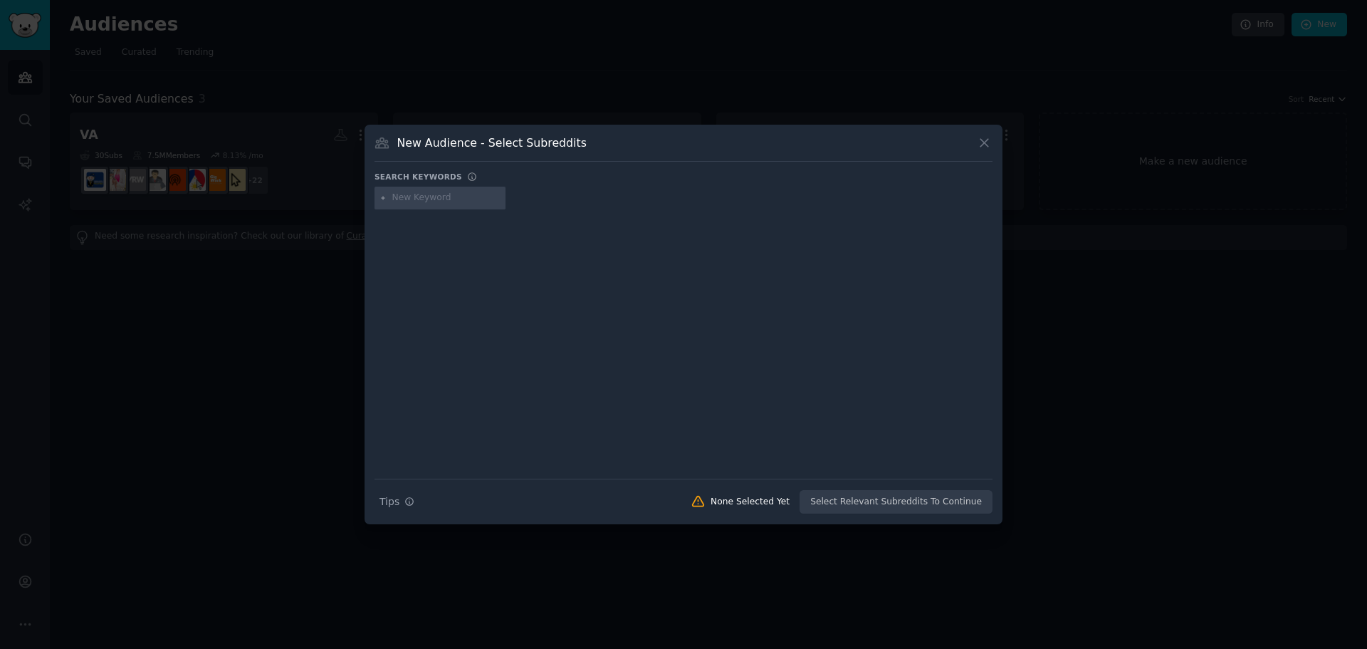
click at [398, 199] on input "text" at bounding box center [446, 198] width 108 height 13
type input ""sales navigator""
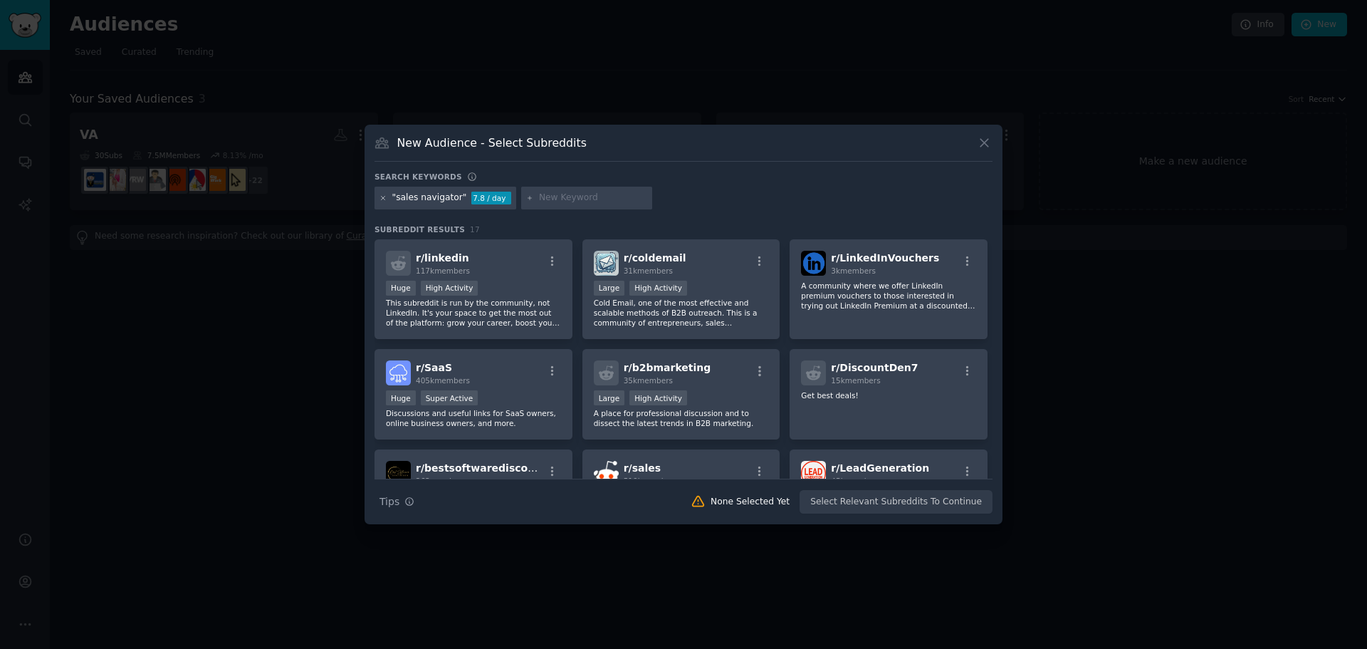
click at [383, 197] on icon at bounding box center [384, 198] width 8 height 8
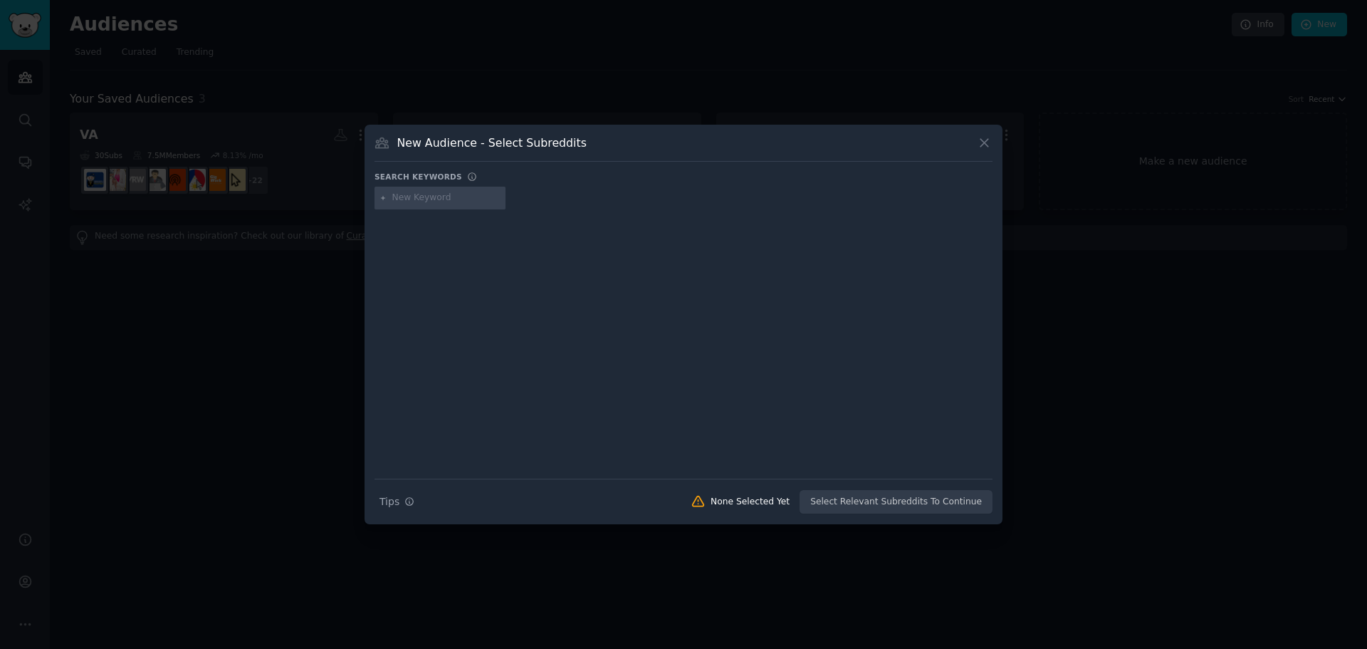
click at [428, 200] on input "text" at bounding box center [446, 198] width 108 height 13
type input "GTM"
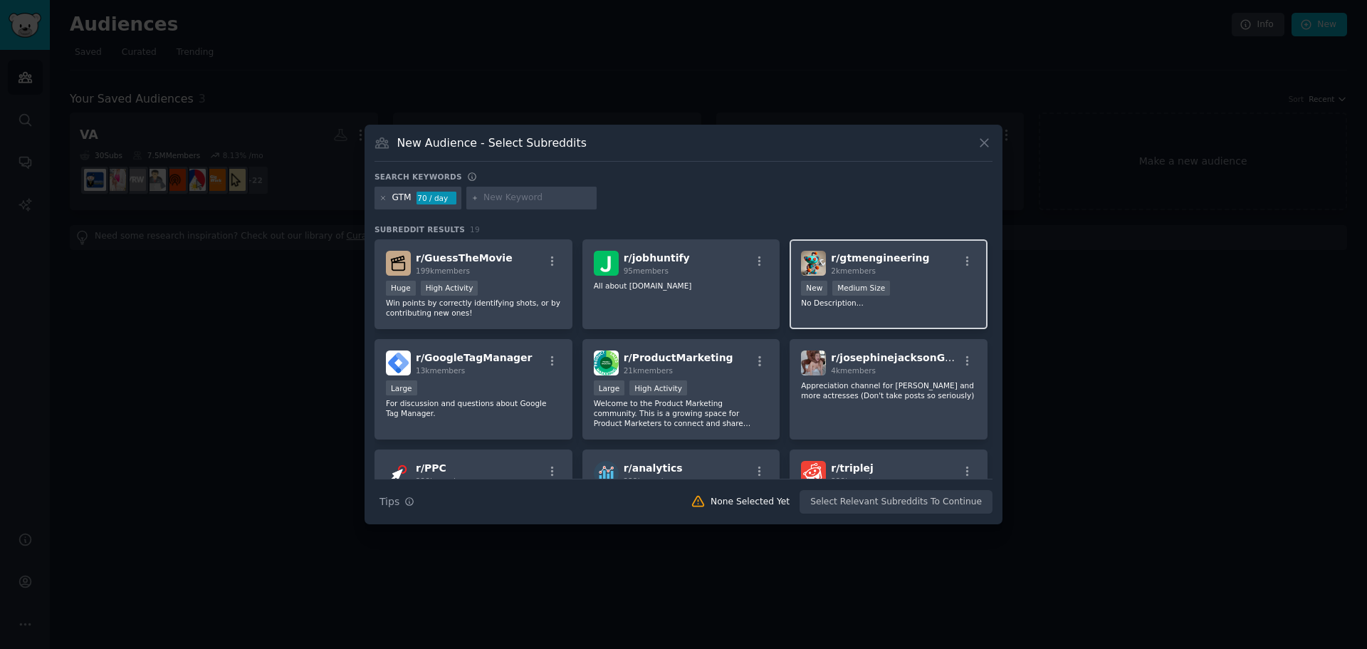
click at [922, 278] on div "r/ gtmengineering 2k members New Medium Size No Description..." at bounding box center [889, 284] width 198 height 90
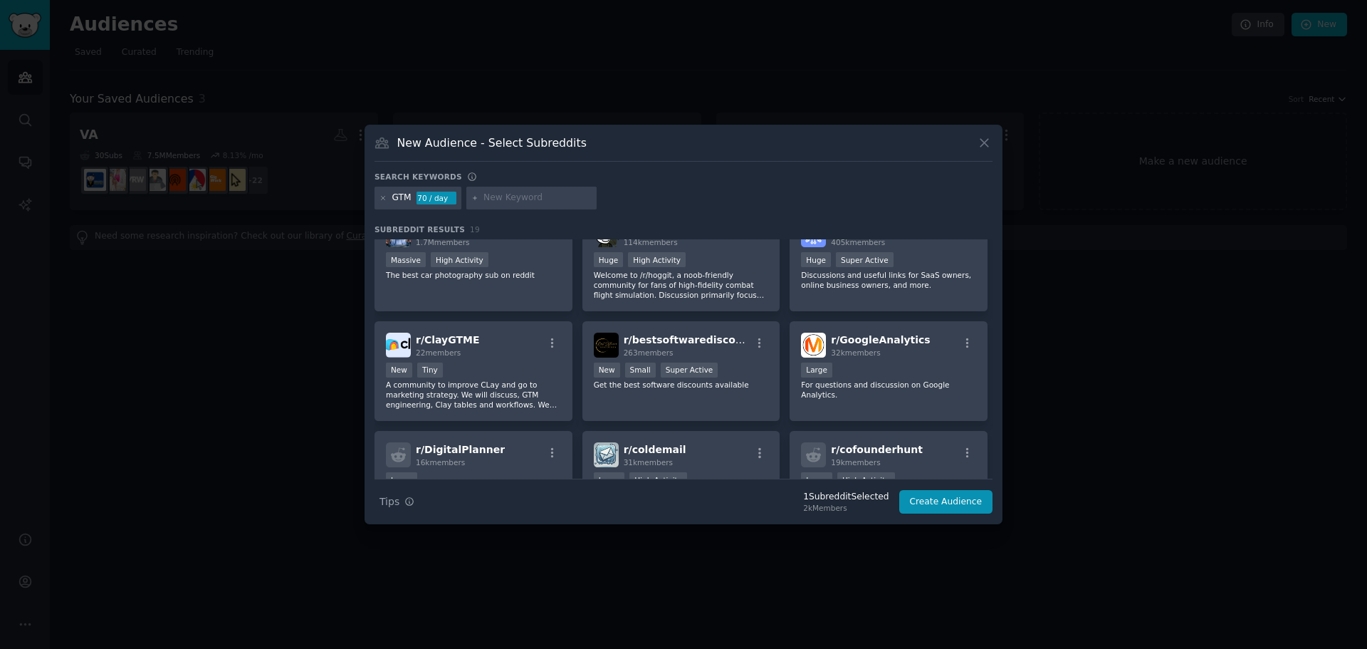
scroll to position [356, 0]
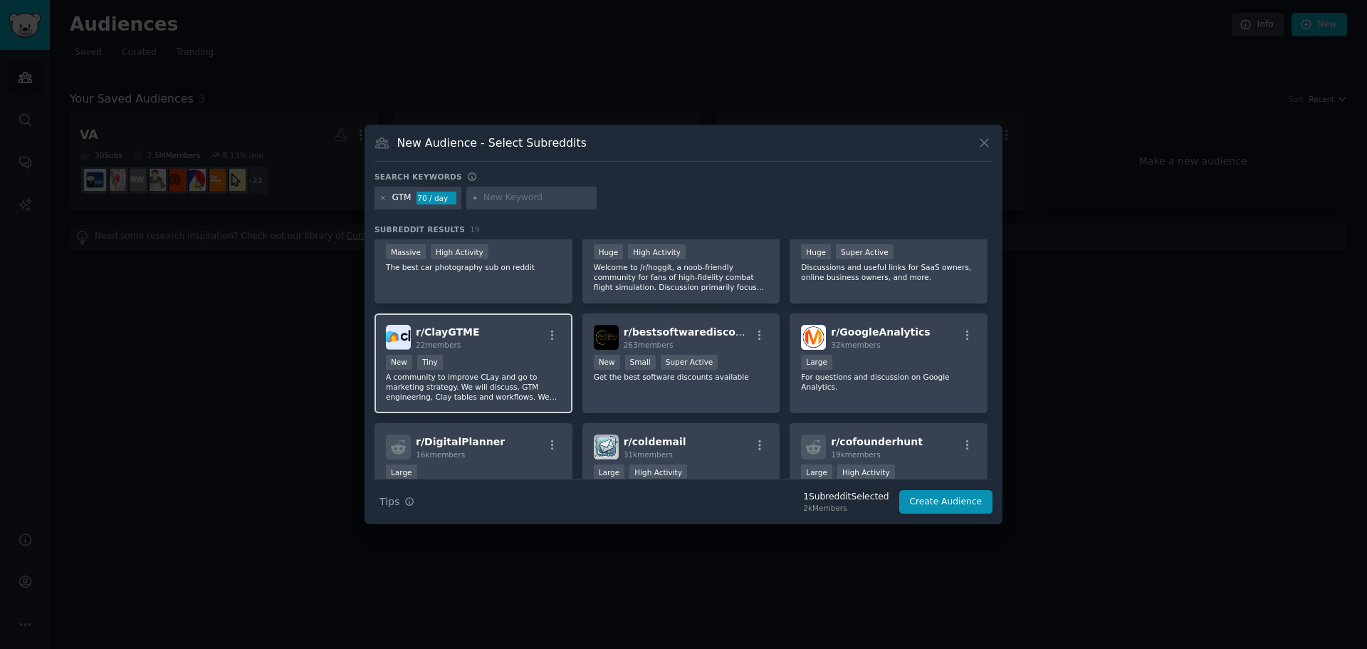
click at [465, 360] on div "New Tiny" at bounding box center [473, 364] width 175 height 18
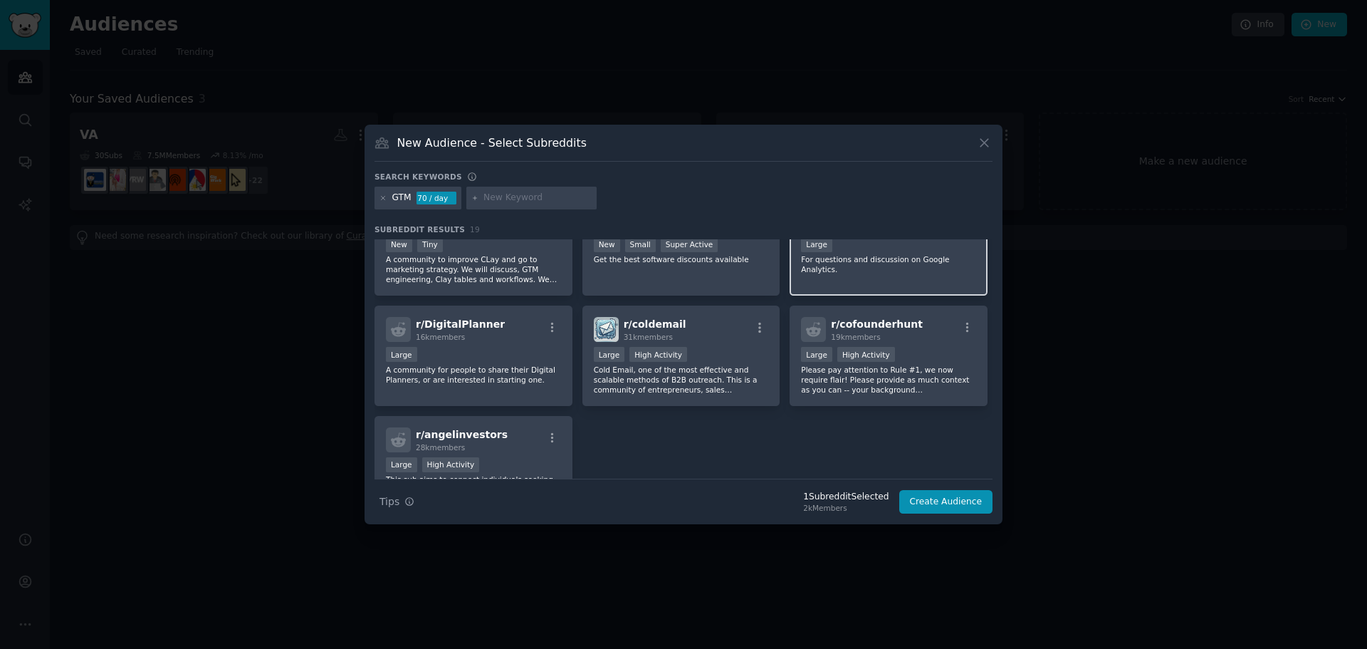
scroll to position [499, 0]
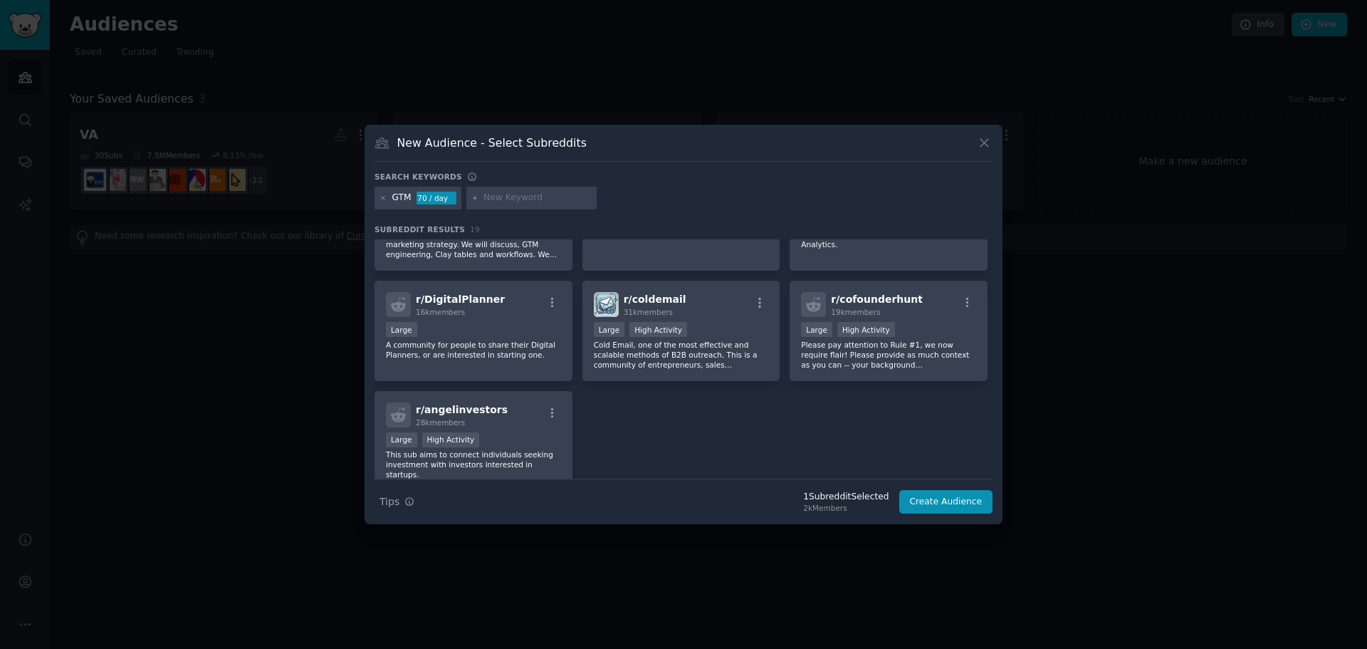
click at [520, 199] on input "text" at bounding box center [538, 198] width 108 height 13
type input "gotomarket"
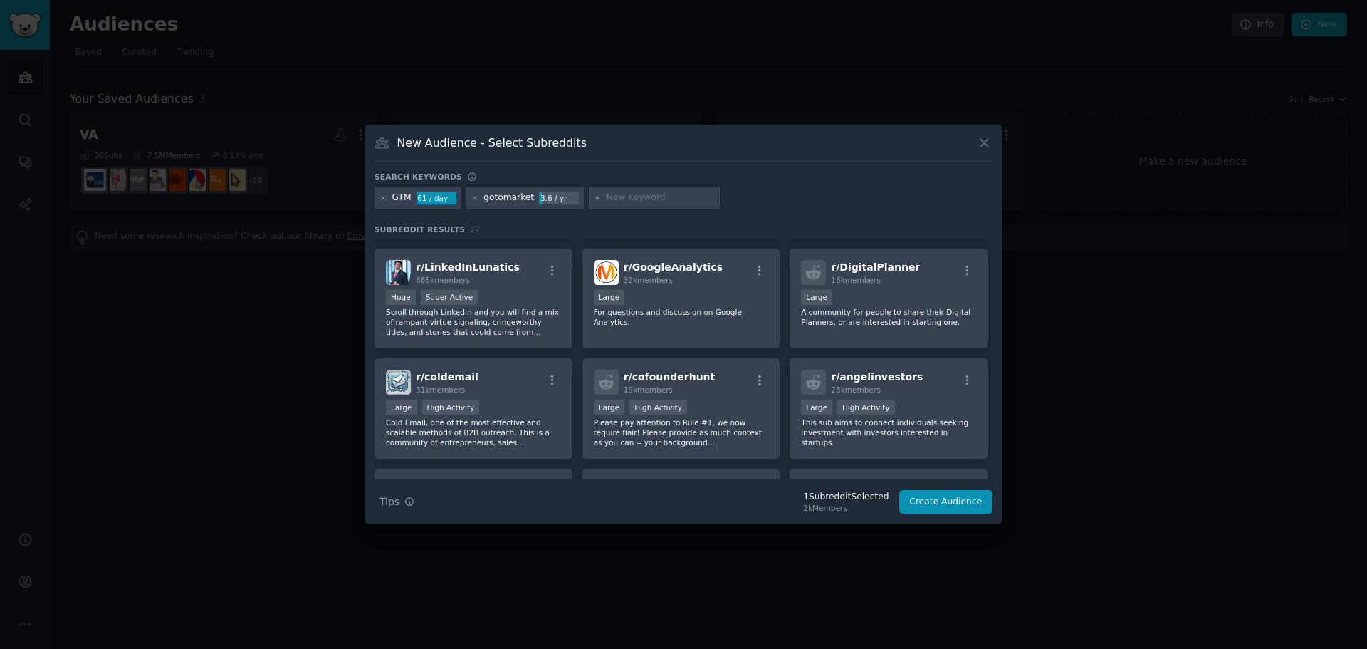
scroll to position [781, 0]
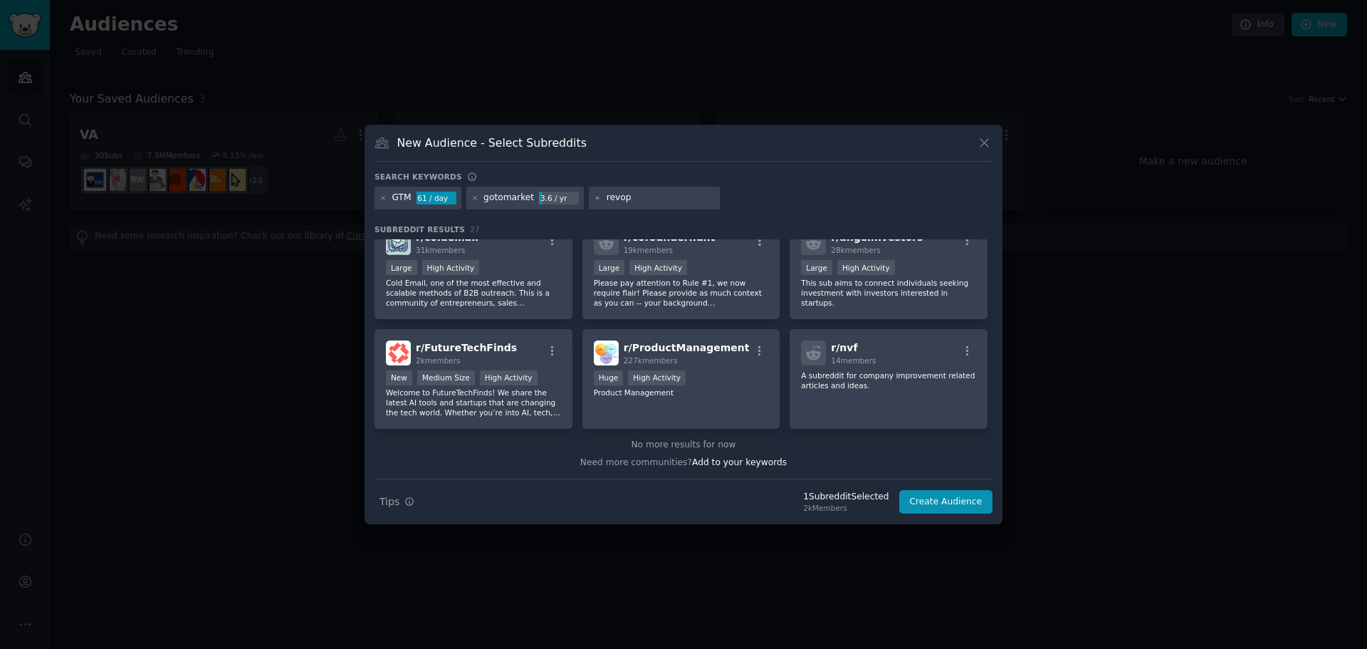
type input "revops"
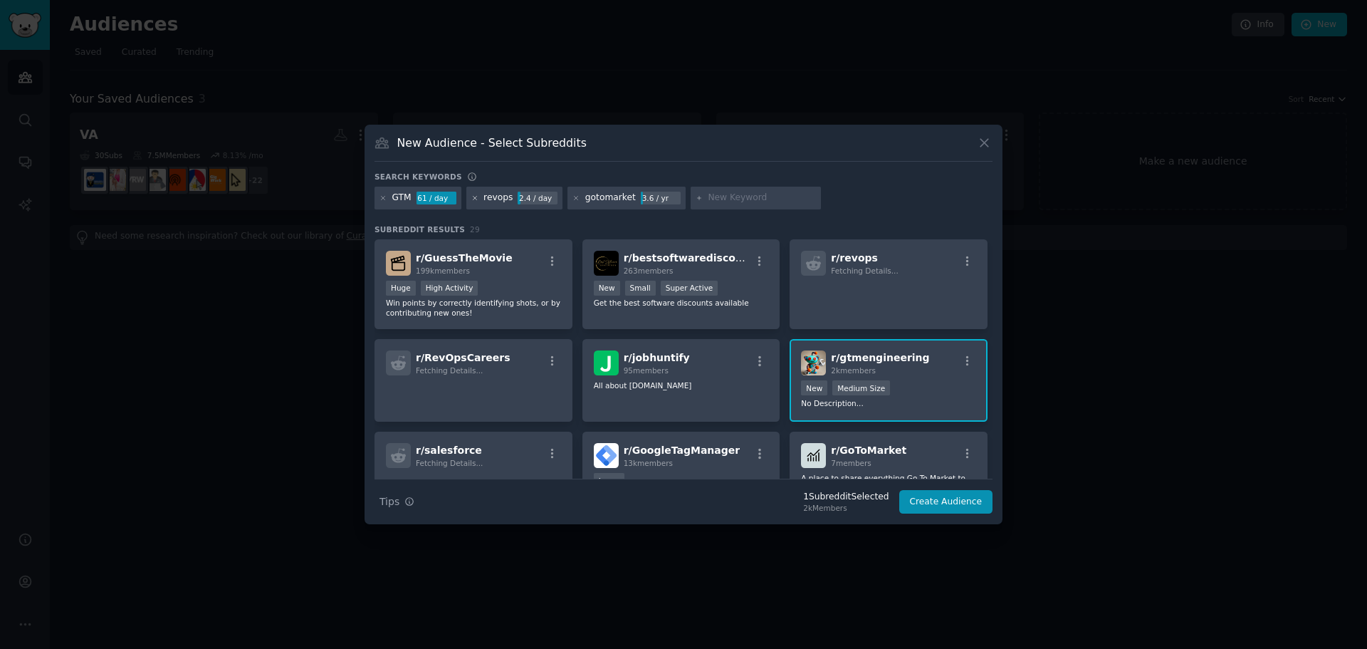
click at [473, 199] on icon at bounding box center [475, 198] width 8 height 8
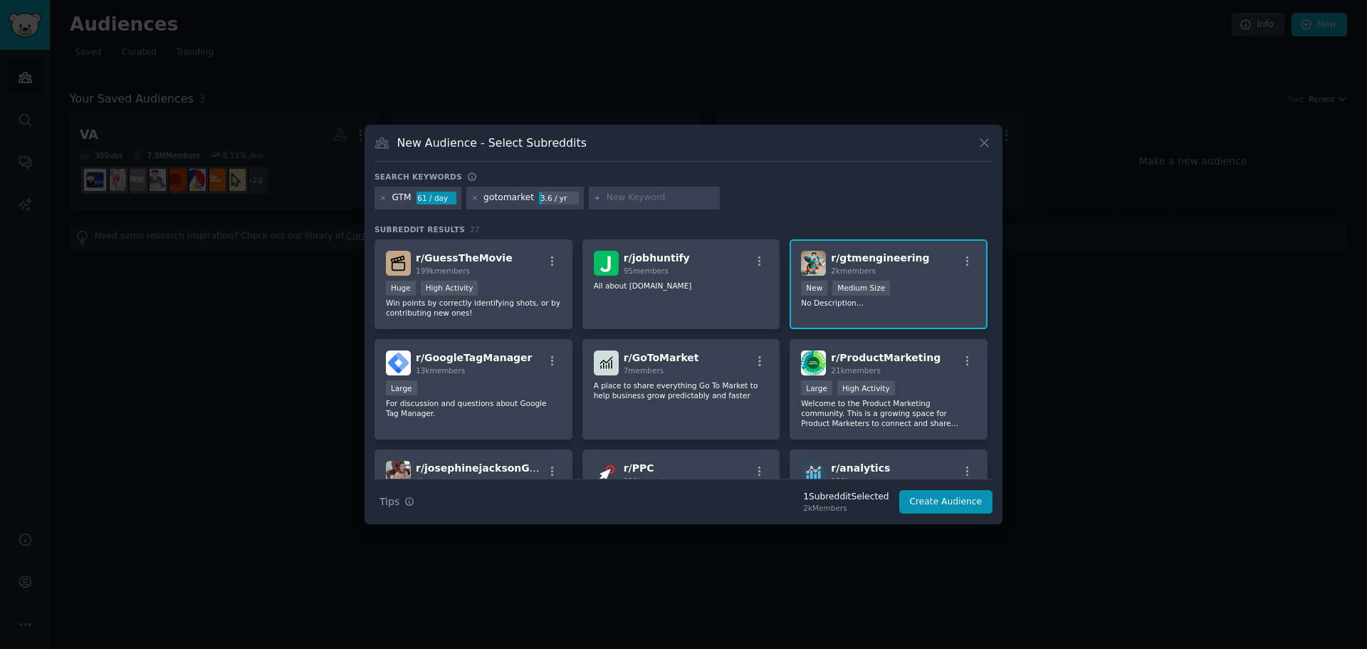
click at [473, 199] on icon at bounding box center [475, 198] width 8 height 8
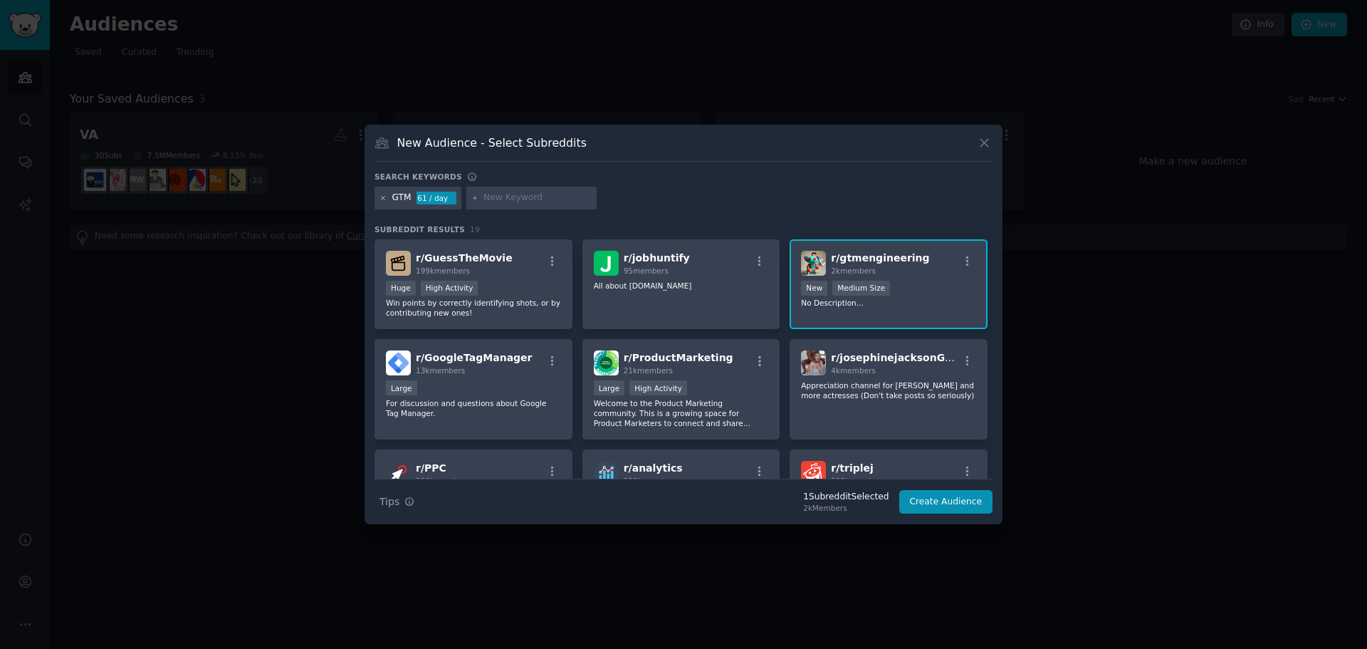
click at [381, 194] on icon at bounding box center [384, 198] width 8 height 8
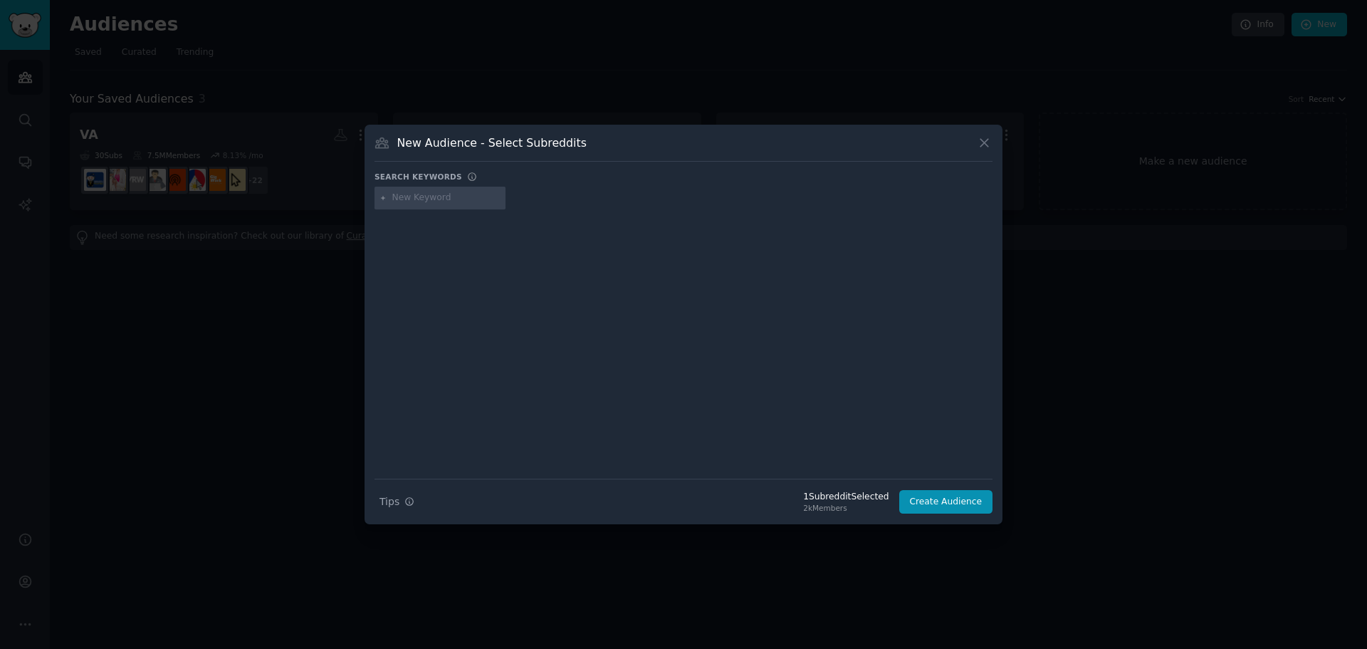
click at [399, 198] on input "text" at bounding box center [446, 198] width 108 height 13
type input "revops"
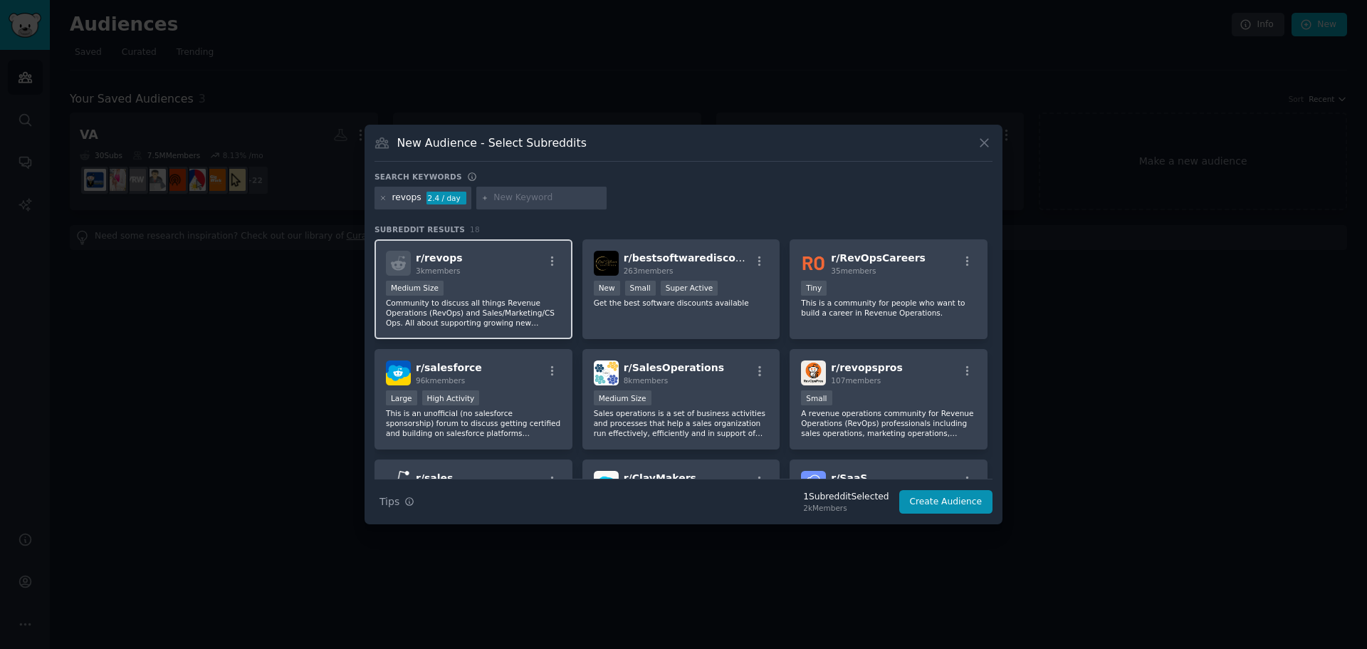
click at [513, 315] on p "Community to discuss all things Revenue Operations (RevOps) and Sales/Marketing…" at bounding box center [473, 313] width 175 height 30
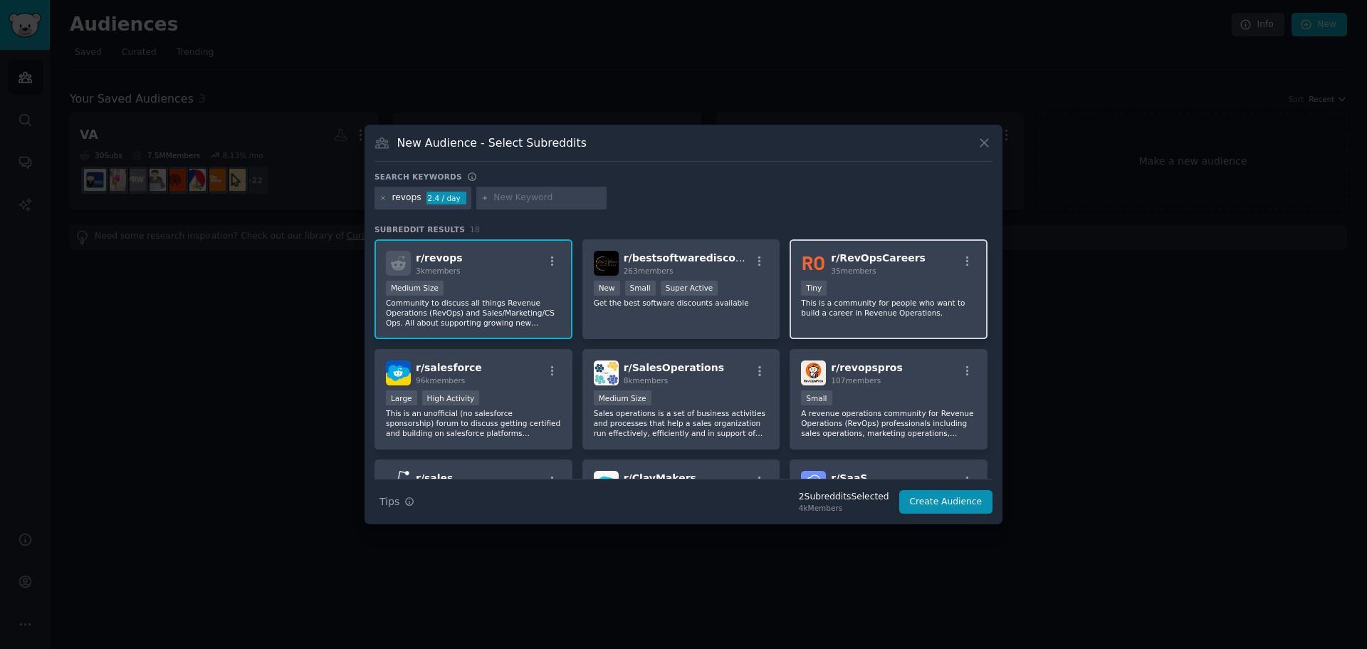
click at [925, 313] on p "This is a community for people who want to build a career in Revenue Operations." at bounding box center [888, 308] width 175 height 20
click at [929, 286] on div "Tiny" at bounding box center [888, 290] width 175 height 18
click at [897, 425] on p "A revenue operations community for Revenue Operations (RevOps) professionals in…" at bounding box center [888, 423] width 175 height 30
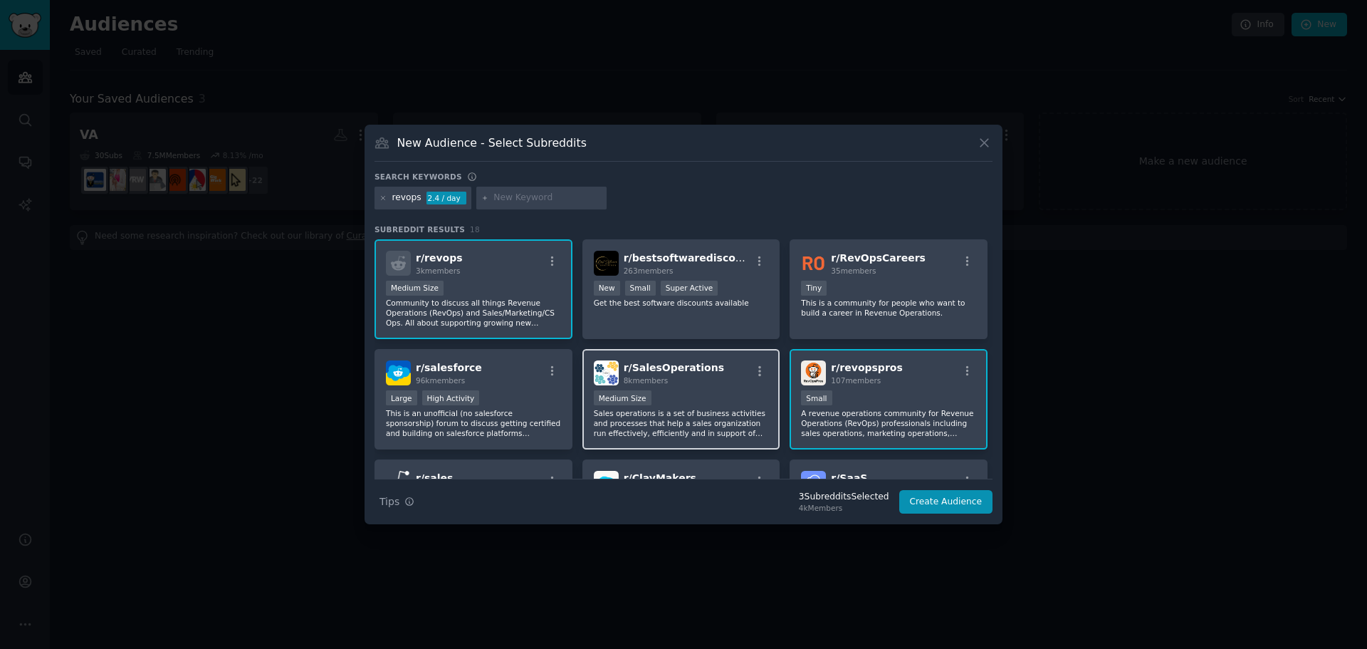
click at [669, 423] on p "Sales operations is a set of business activities and processes that help a sale…" at bounding box center [681, 423] width 175 height 30
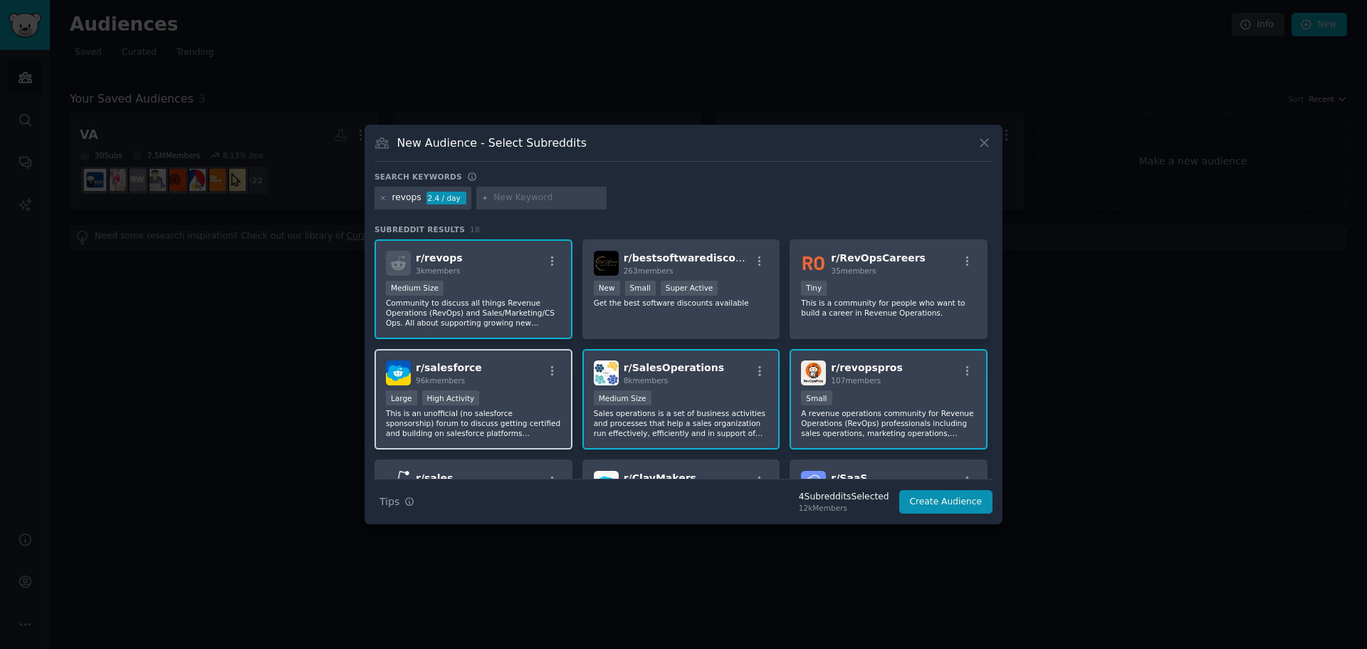
click at [529, 410] on p "This is an unofficial (no salesforce sponsorship) forum to discuss getting cert…" at bounding box center [473, 423] width 175 height 30
click at [514, 419] on p "This is an unofficial (no salesforce sponsorship) forum to discuss getting cert…" at bounding box center [473, 423] width 175 height 30
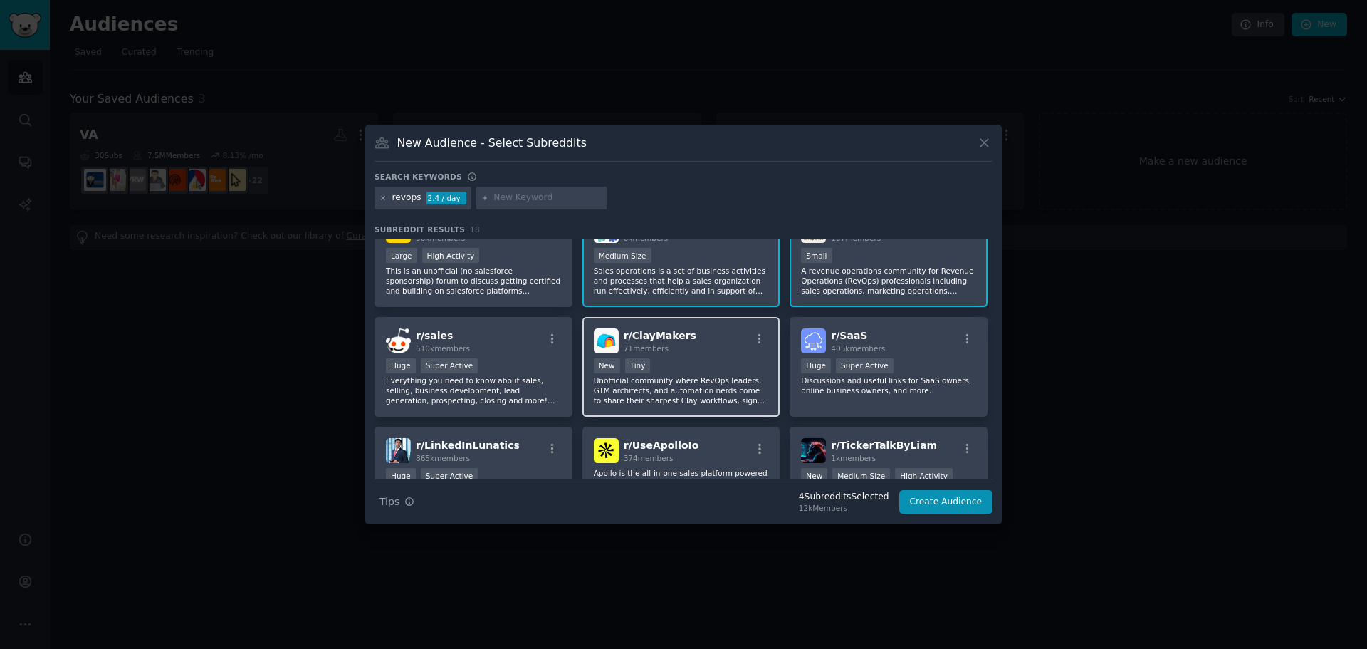
click at [714, 390] on p "Unofficial community where RevOps leaders, GTM architects, and automation nerds…" at bounding box center [681, 390] width 175 height 30
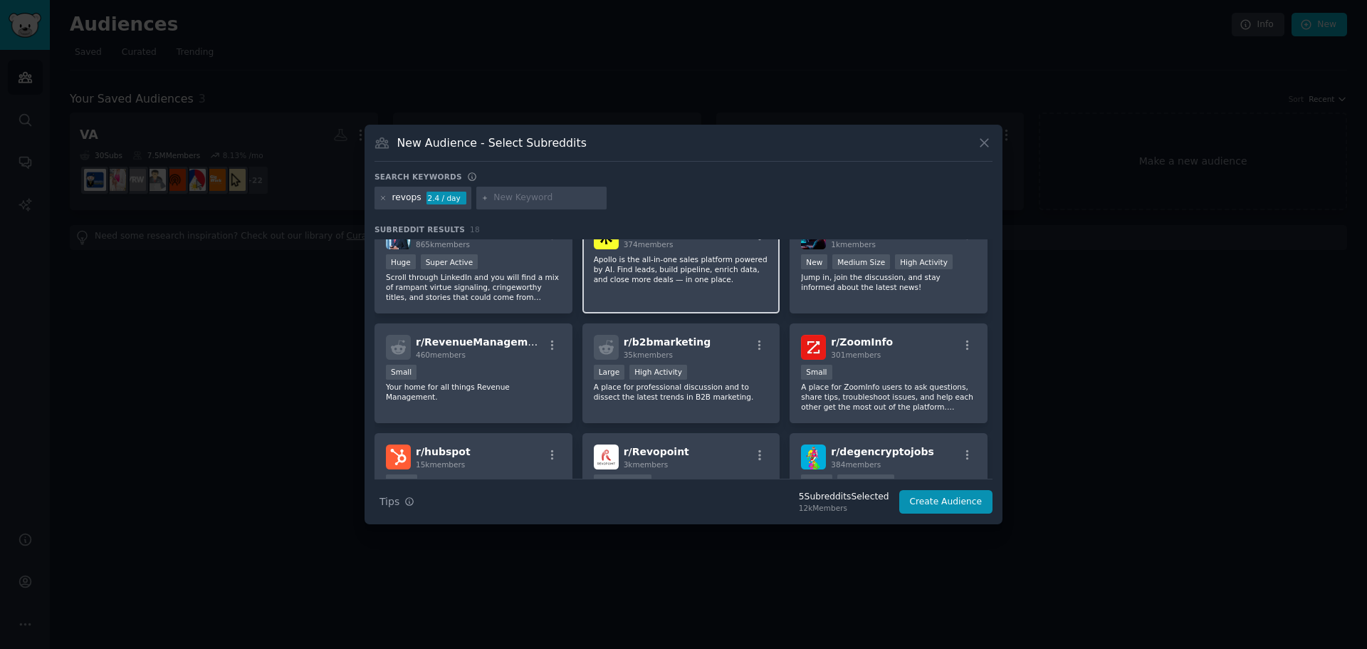
scroll to position [427, 0]
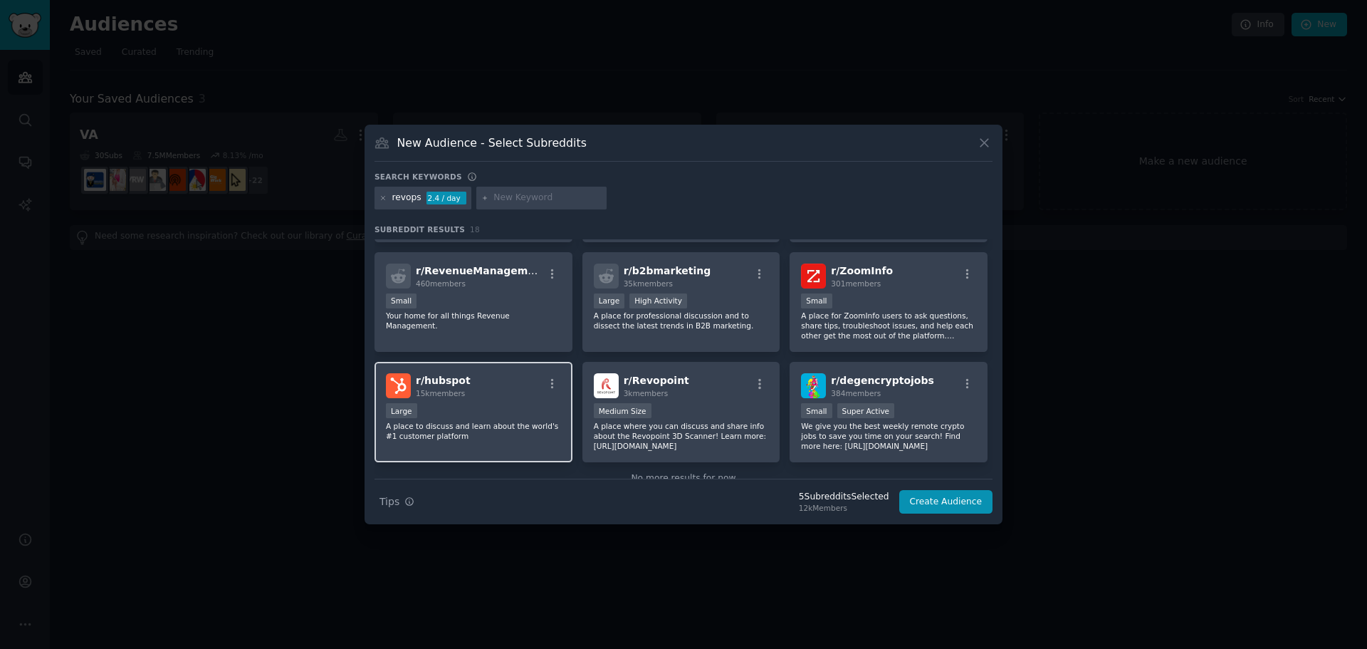
click at [514, 414] on div "Large" at bounding box center [473, 412] width 175 height 18
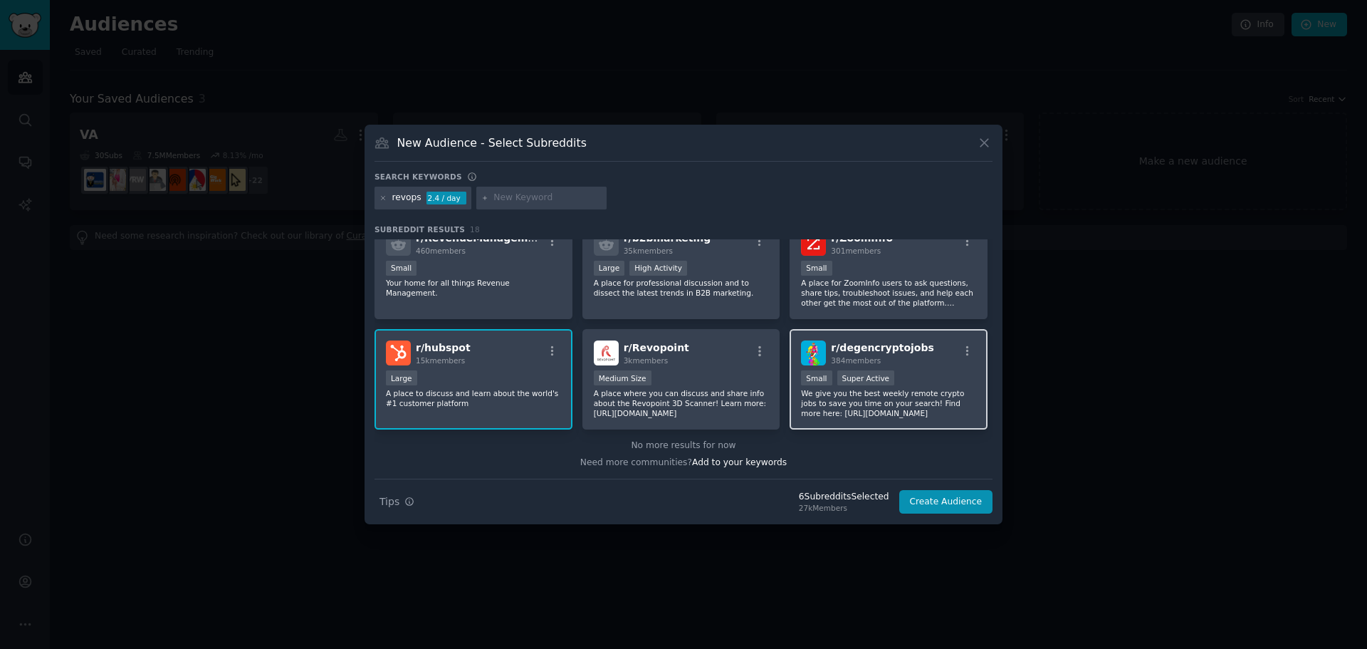
scroll to position [461, 0]
click at [528, 194] on input "text" at bounding box center [548, 198] width 108 height 13
type input "salesops"
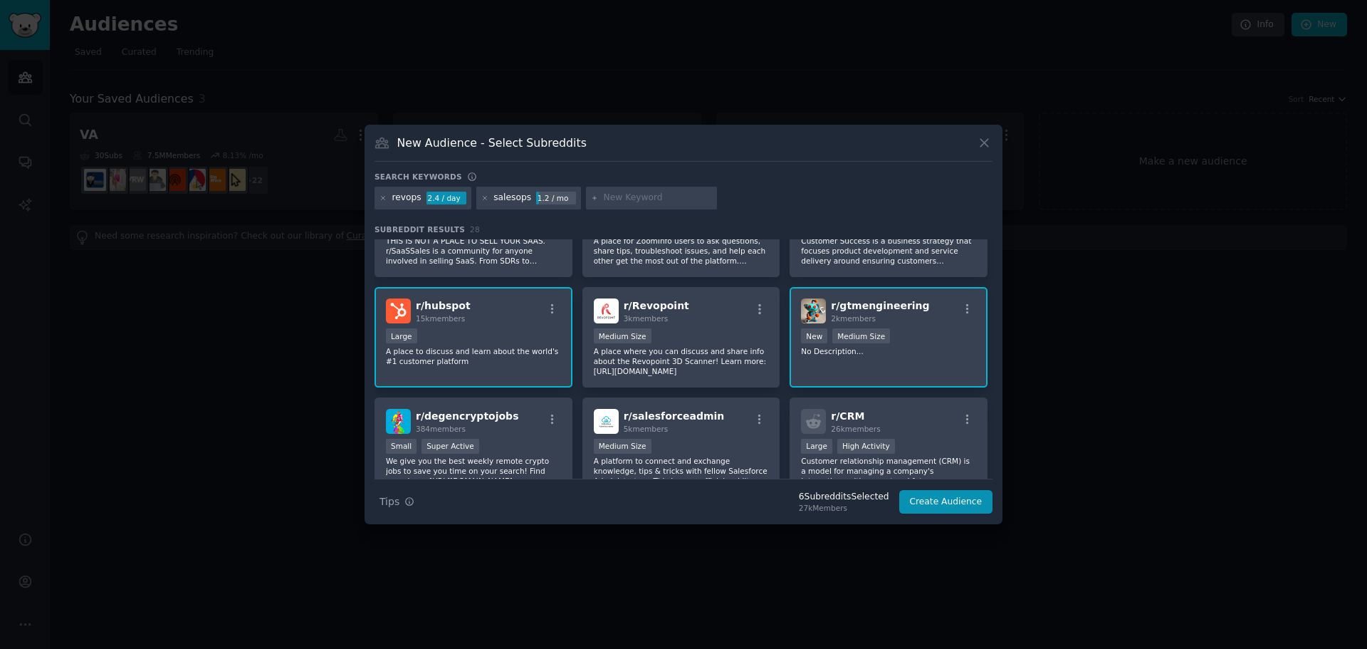
scroll to position [891, 0]
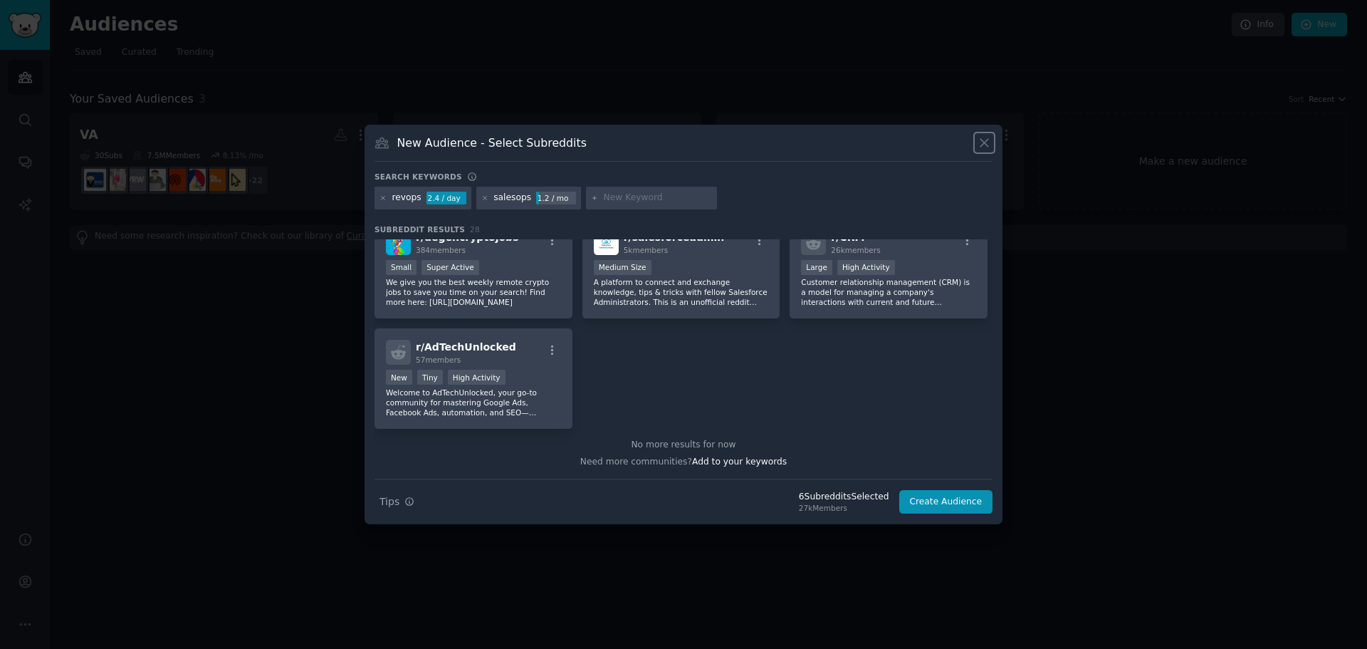
click at [989, 137] on icon at bounding box center [984, 142] width 15 height 15
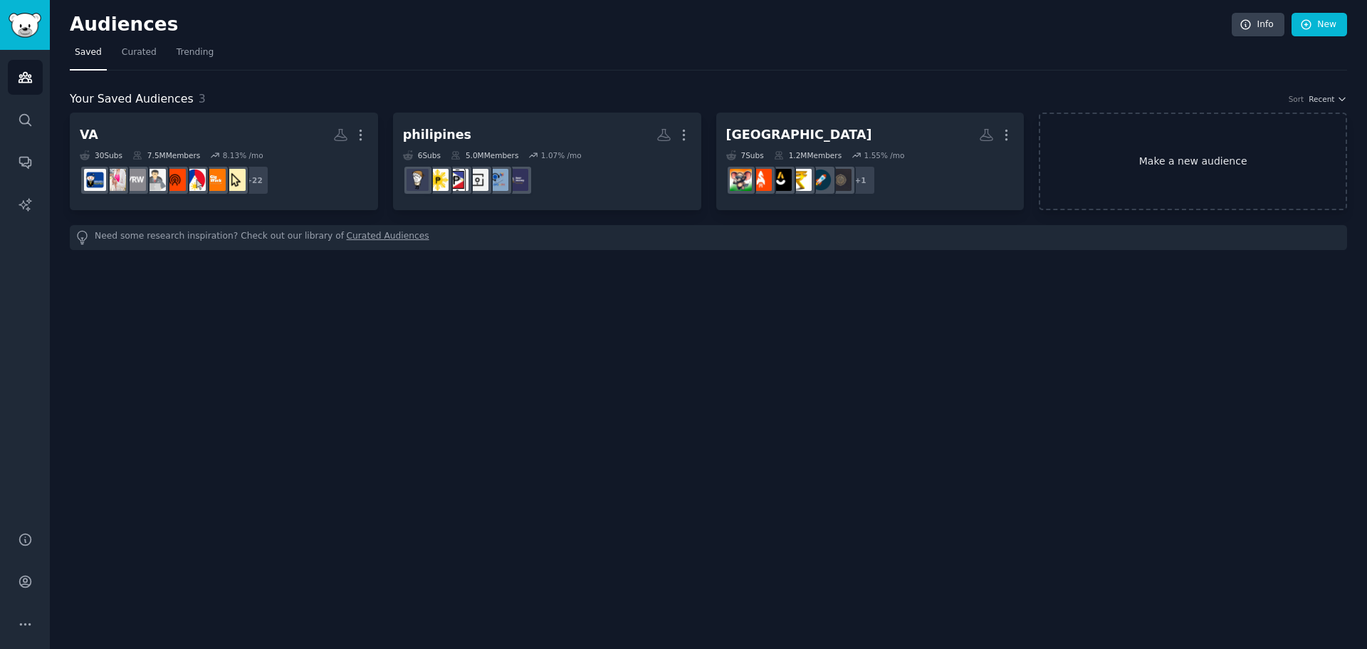
click at [1221, 169] on link "Make a new audience" at bounding box center [1193, 162] width 308 height 98
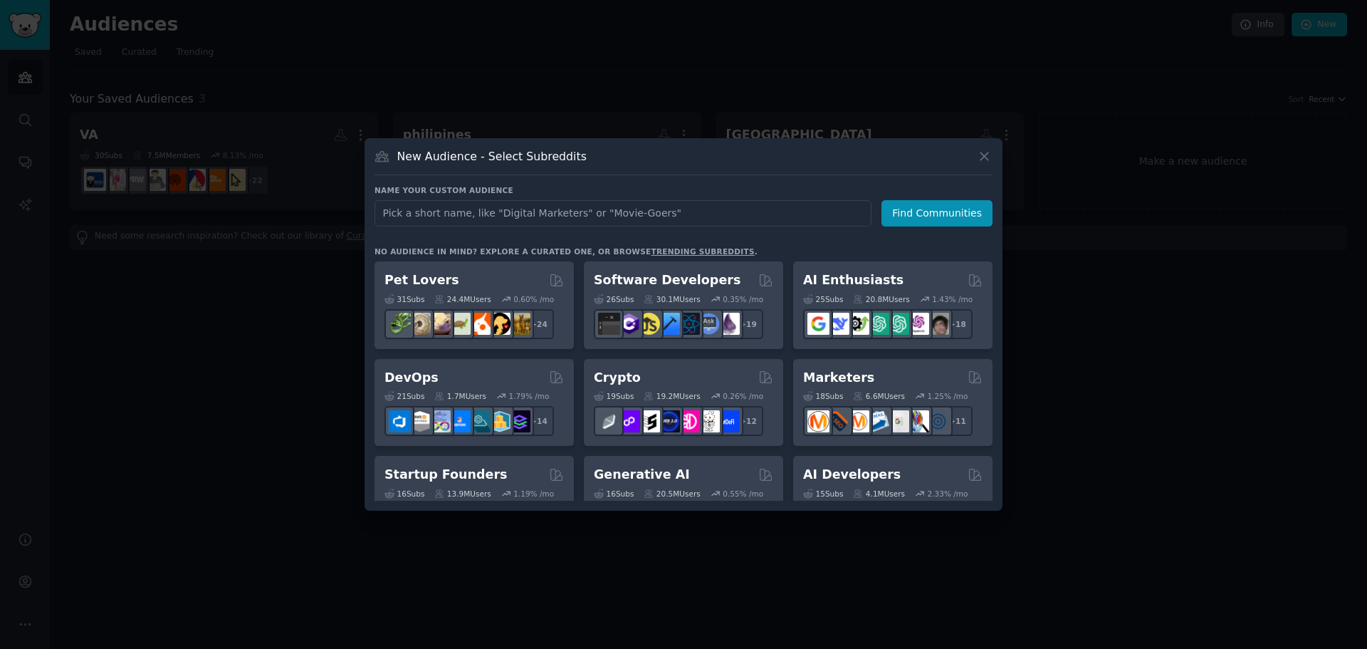
click at [600, 215] on input "text" at bounding box center [623, 213] width 497 height 26
type input "GTM"
click button "Find Communities" at bounding box center [937, 213] width 111 height 26
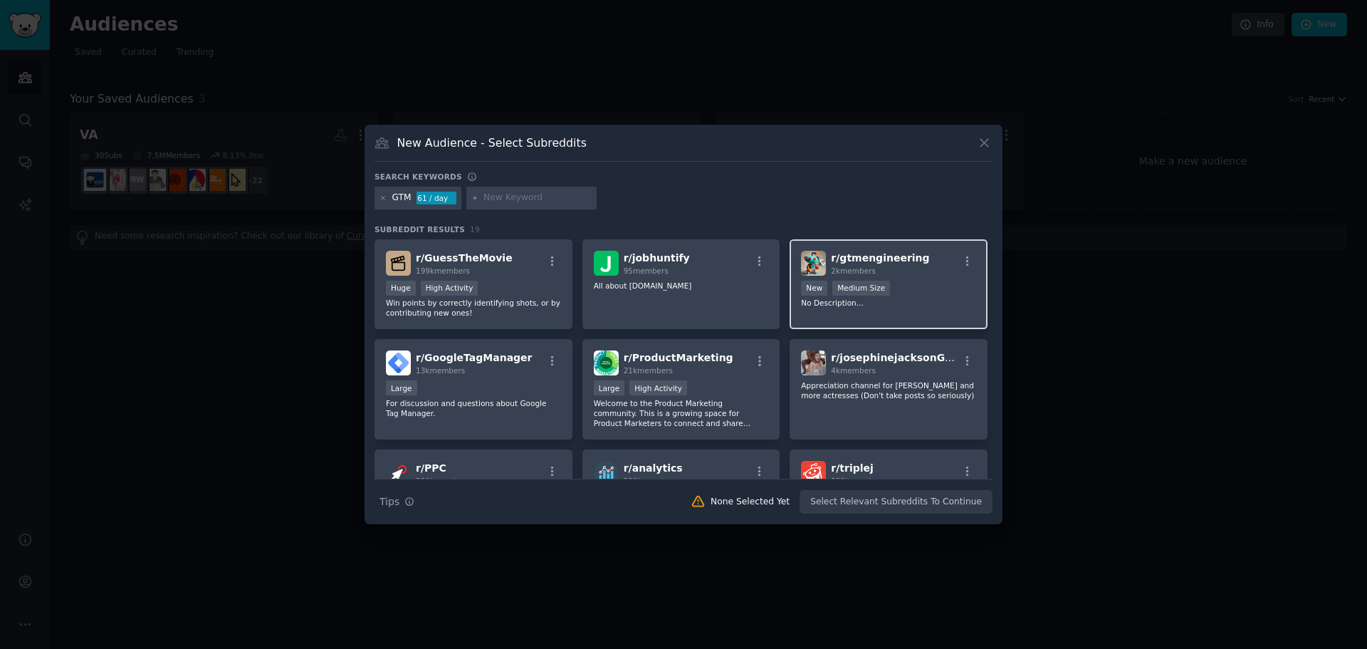
click at [920, 301] on p "No Description..." at bounding box center [888, 303] width 175 height 10
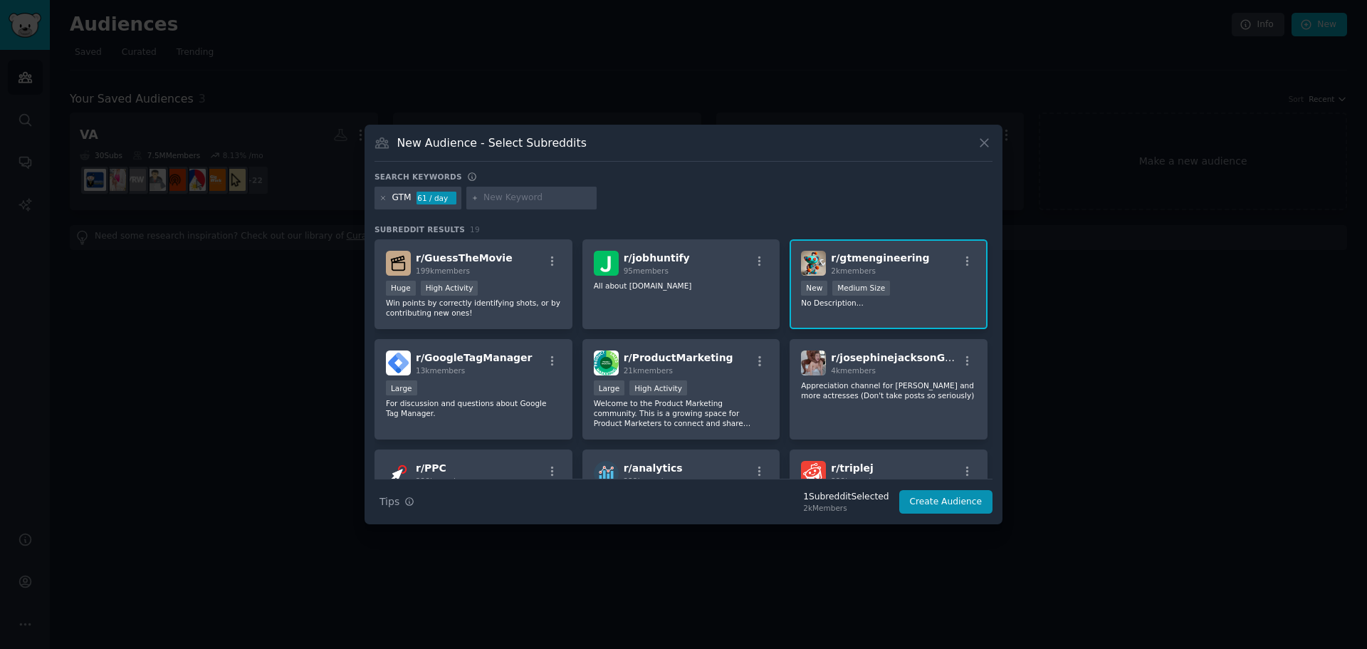
click at [514, 202] on input "text" at bounding box center [538, 198] width 108 height 13
type input "salesops"
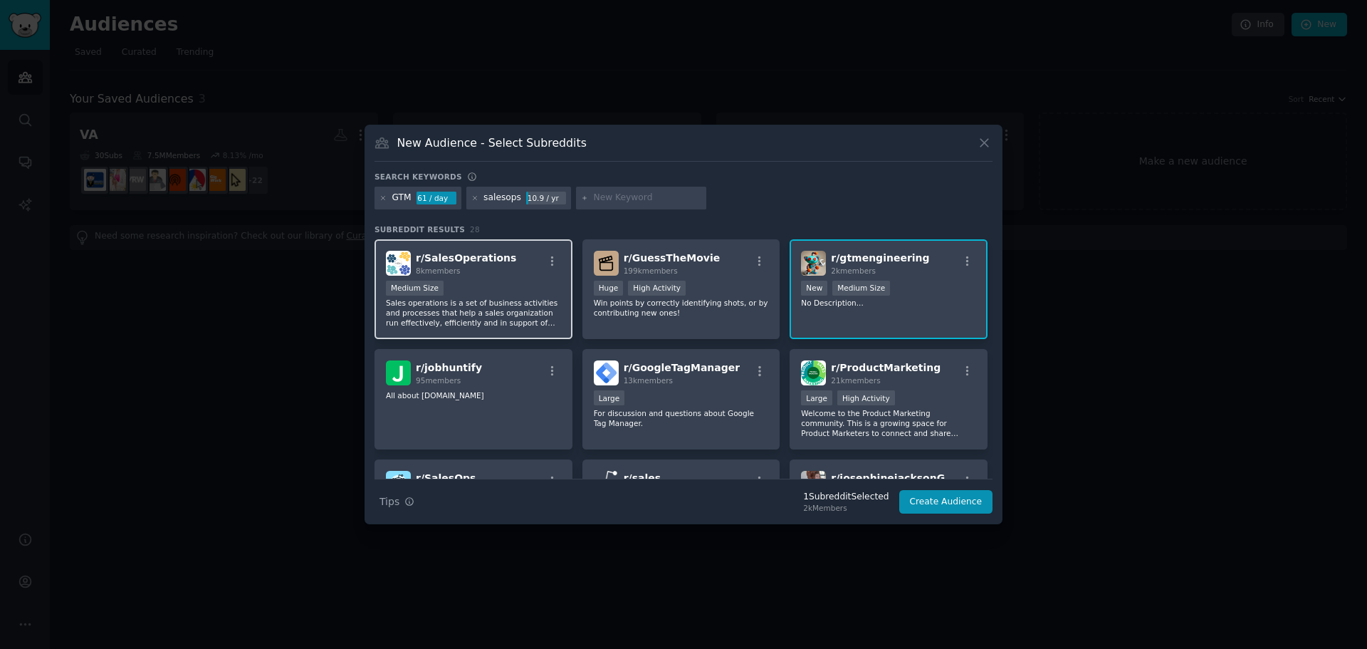
click at [496, 288] on div "Medium Size" at bounding box center [473, 290] width 175 height 18
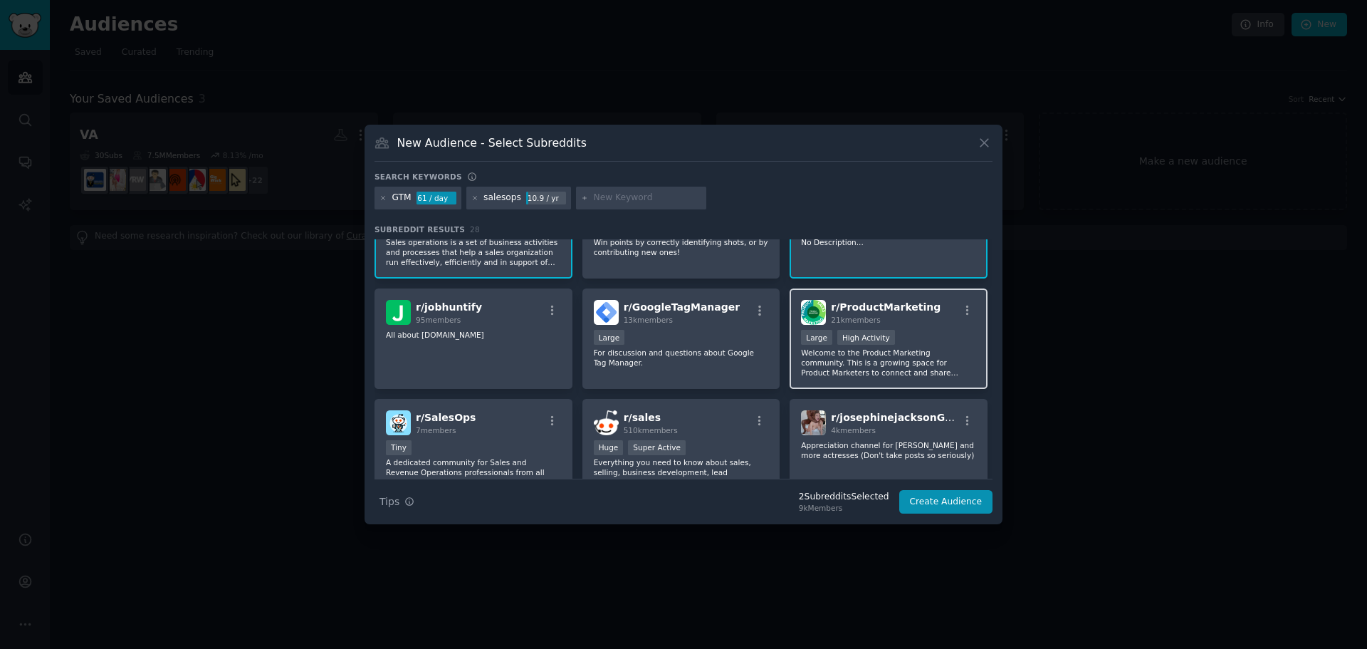
scroll to position [142, 0]
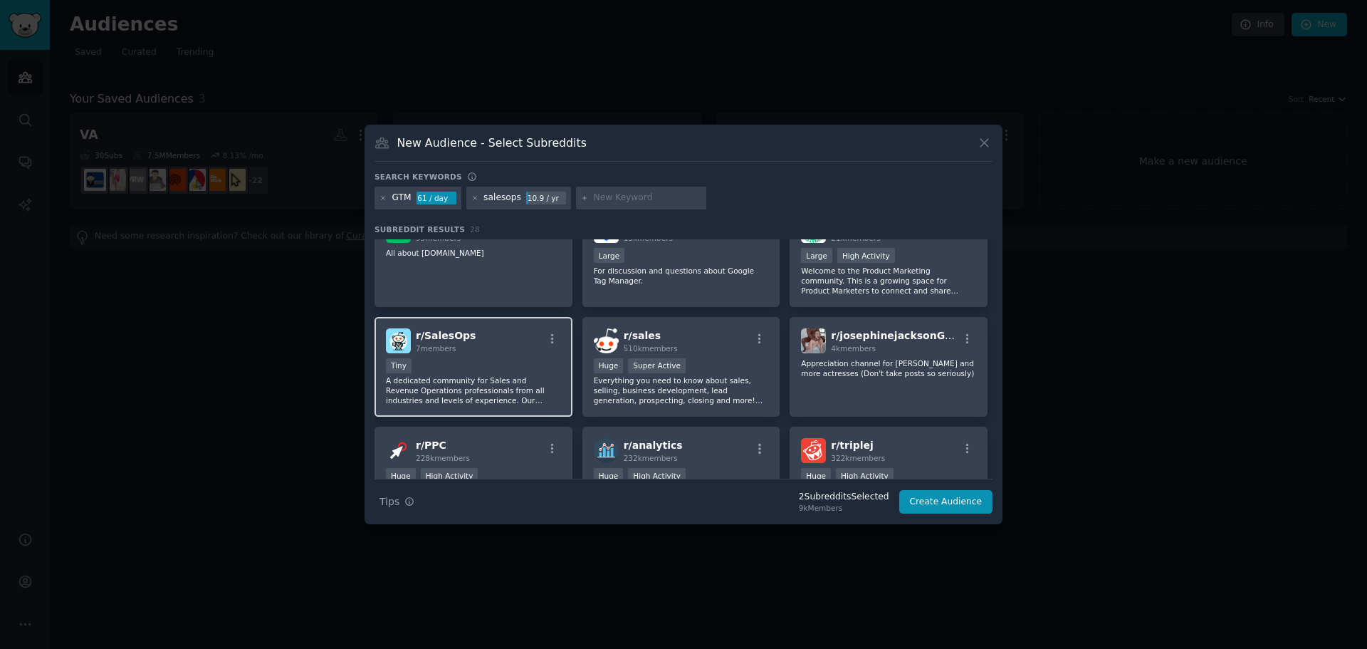
click at [497, 374] on div "Tiny" at bounding box center [473, 367] width 175 height 18
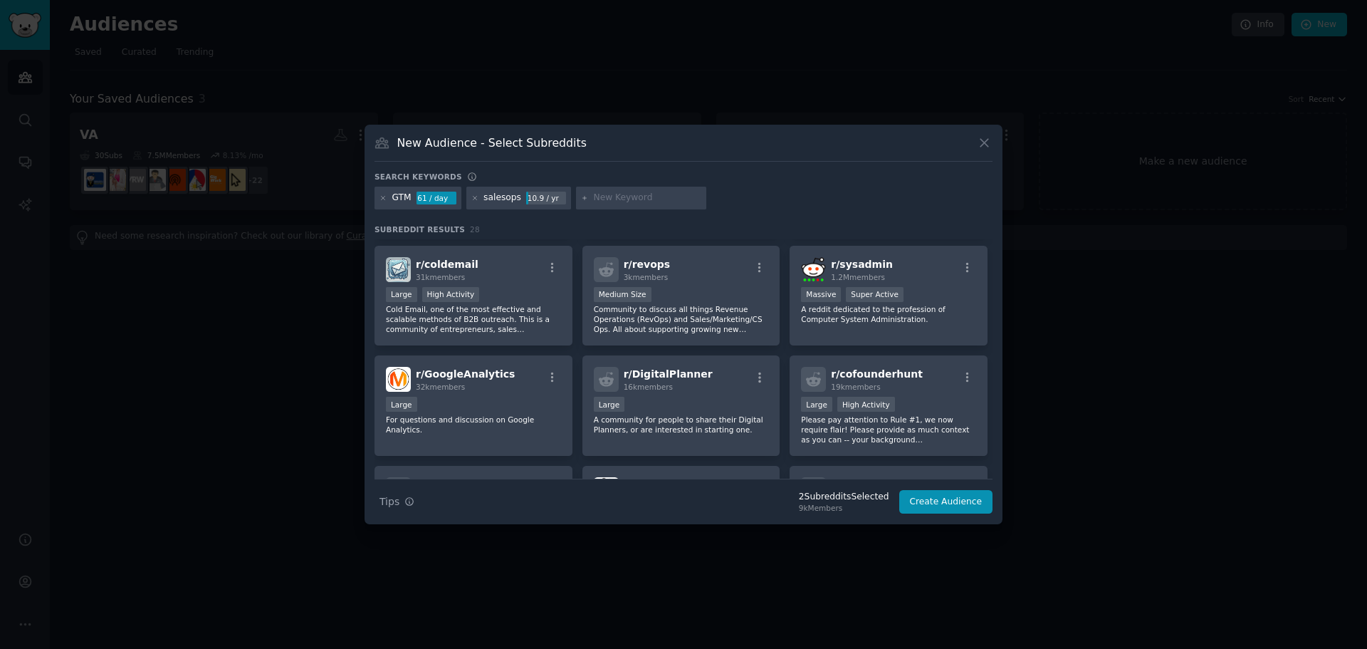
scroll to position [620, 0]
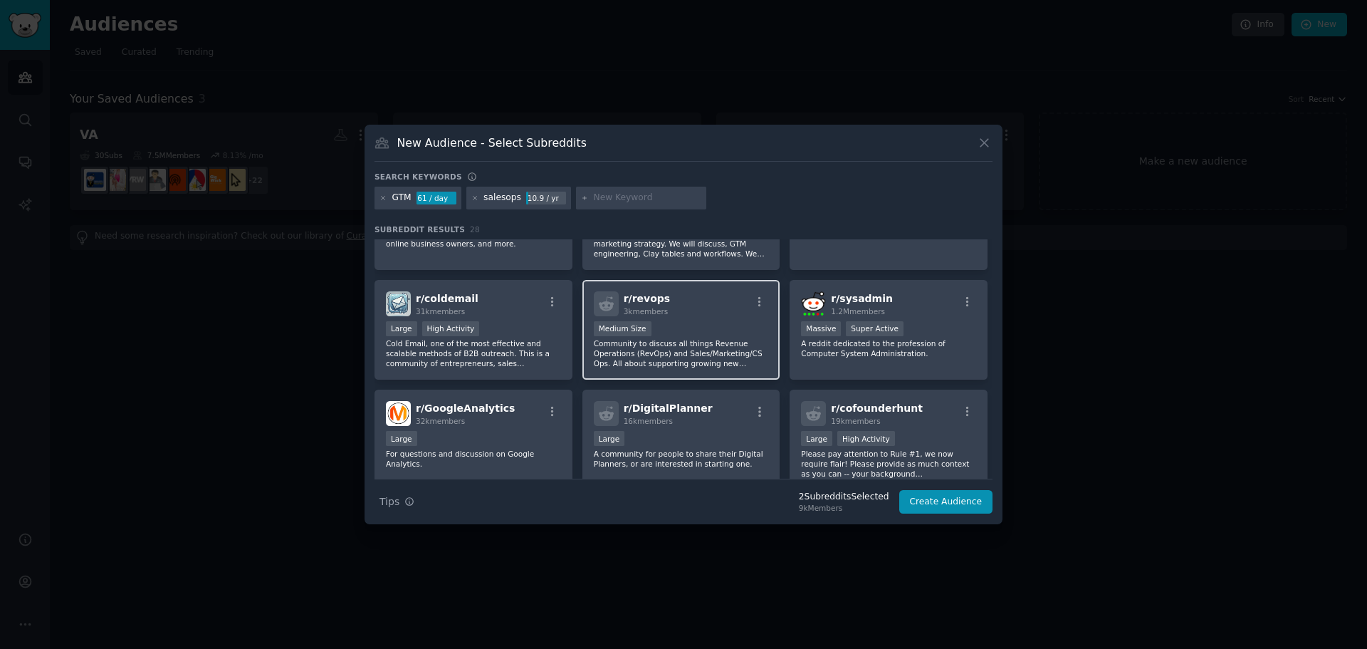
click at [701, 343] on p "Community to discuss all things Revenue Operations (RevOps) and Sales/Marketing…" at bounding box center [681, 353] width 175 height 30
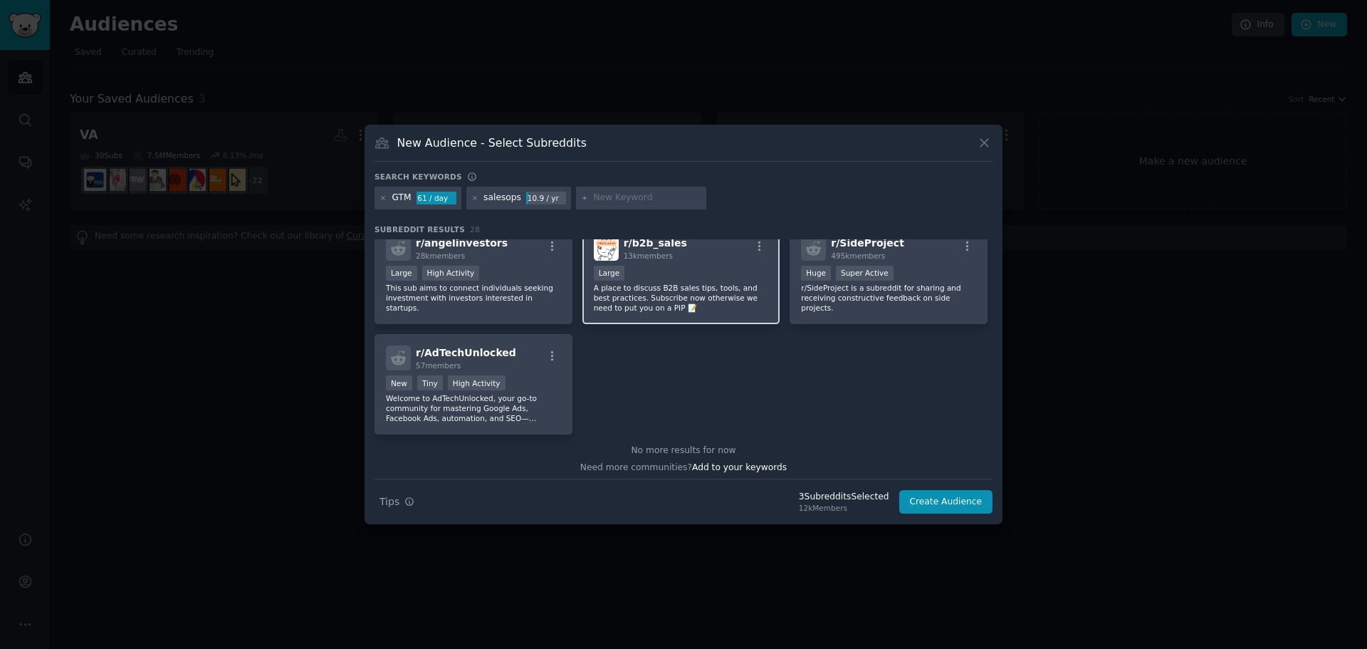
scroll to position [901, 0]
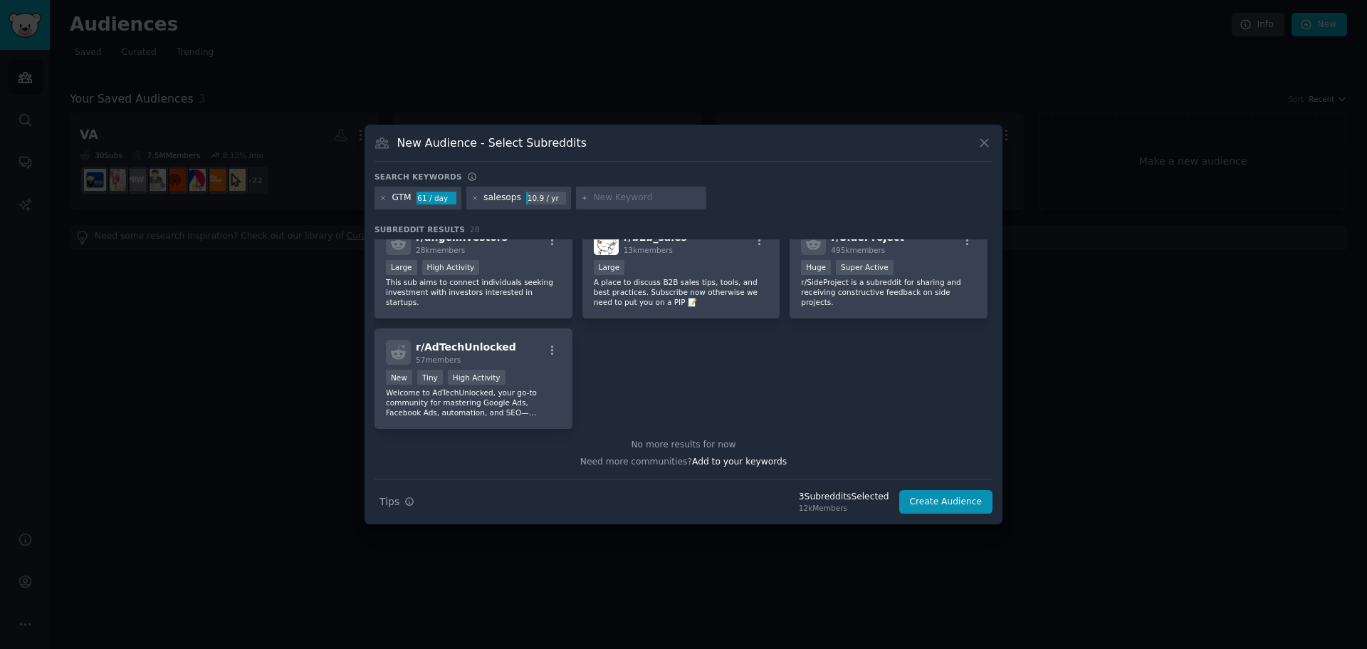
click at [627, 193] on input "text" at bounding box center [647, 198] width 108 height 13
type input "revops"
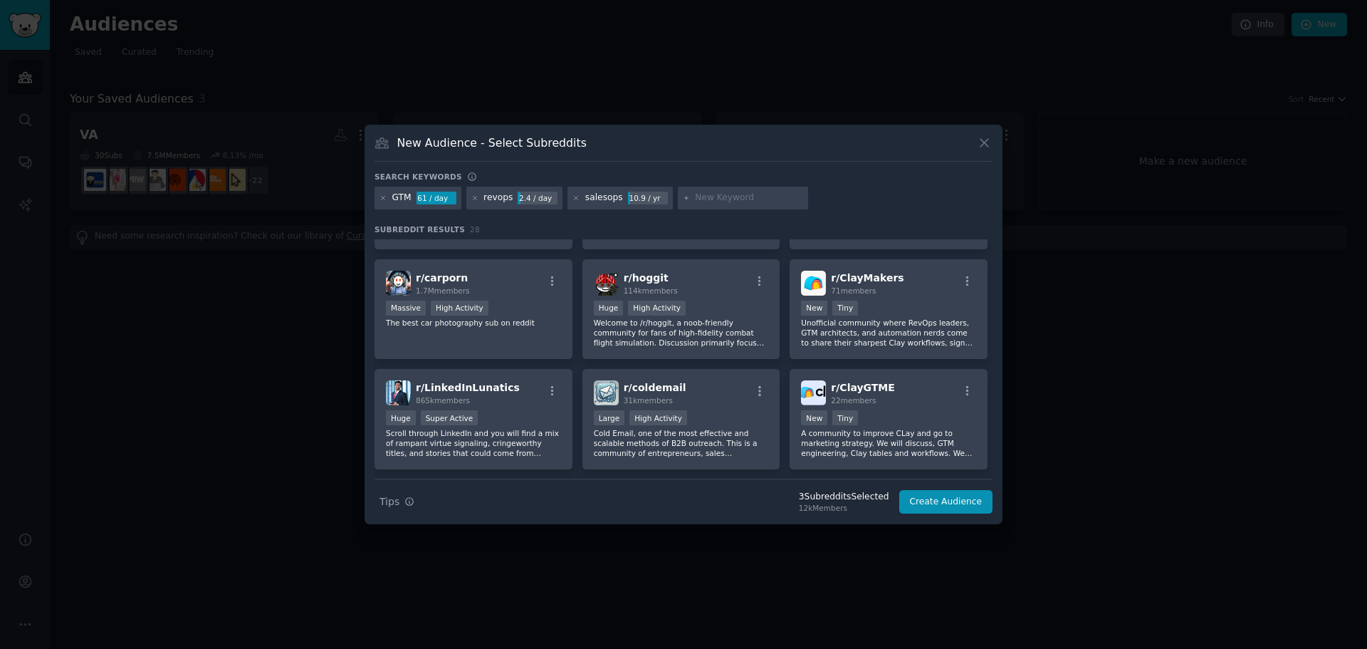
scroll to position [641, 0]
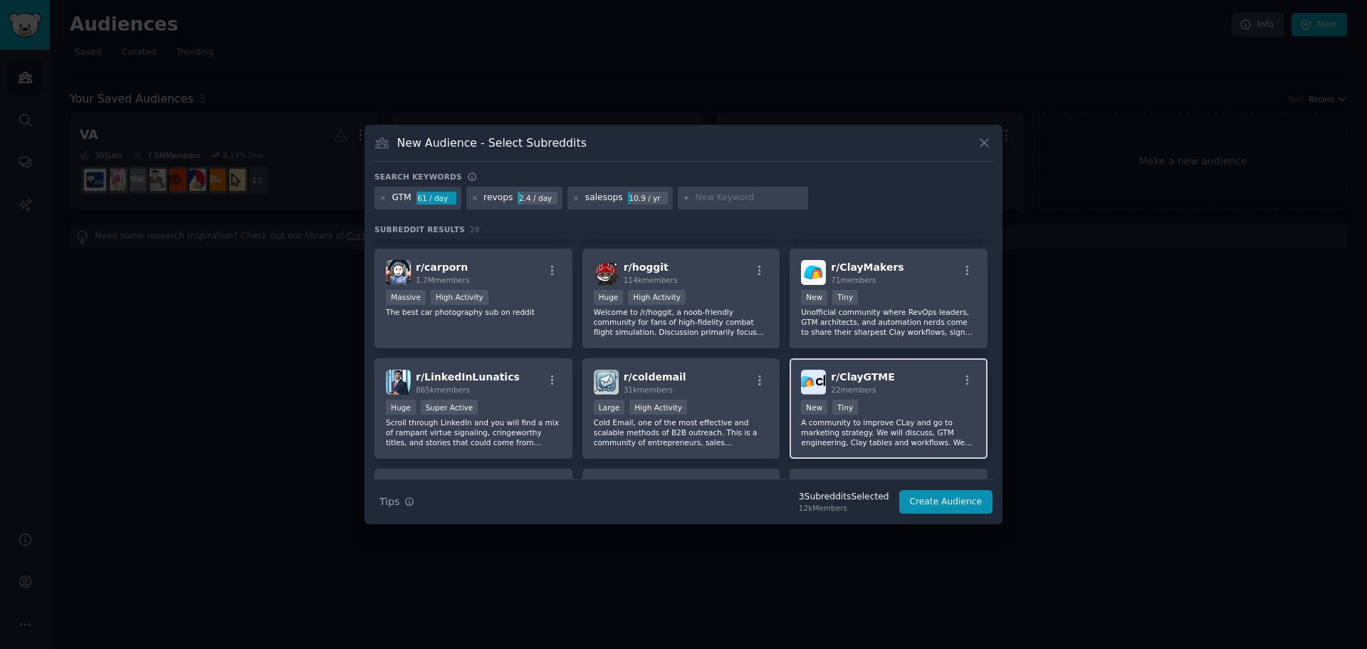
click at [939, 405] on div "New Tiny" at bounding box center [888, 409] width 175 height 18
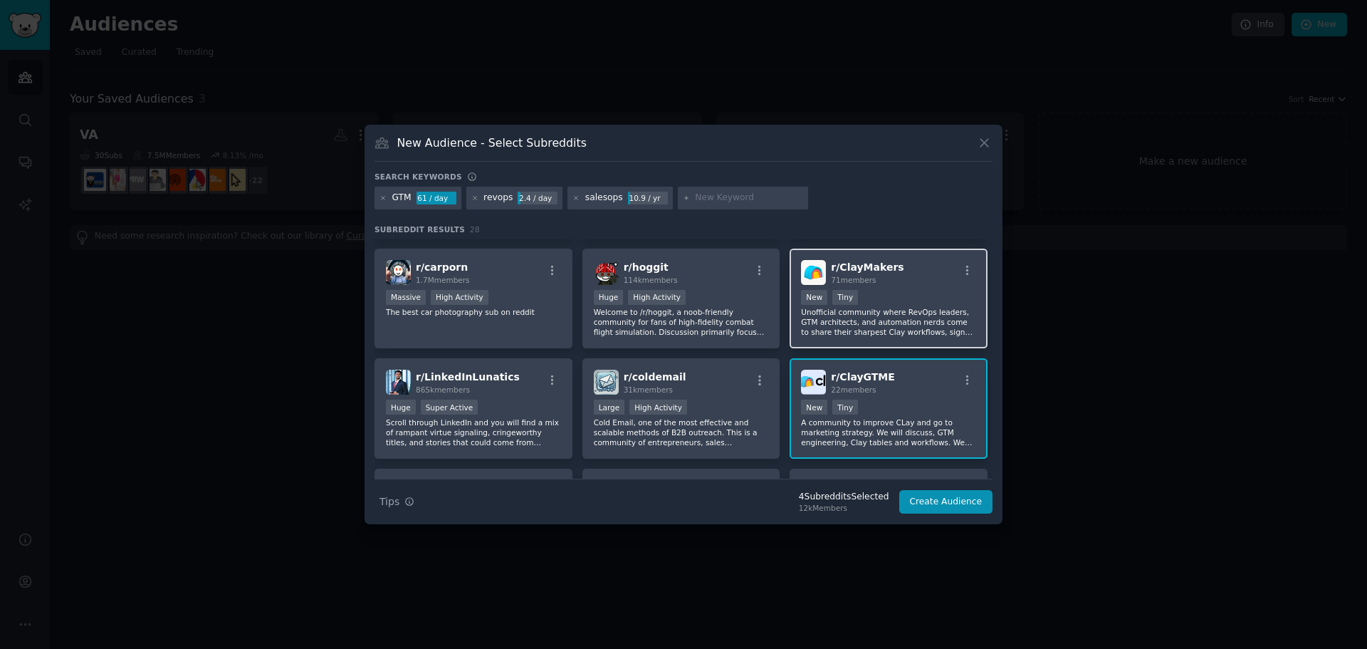
click at [926, 304] on div "New Tiny" at bounding box center [888, 299] width 175 height 18
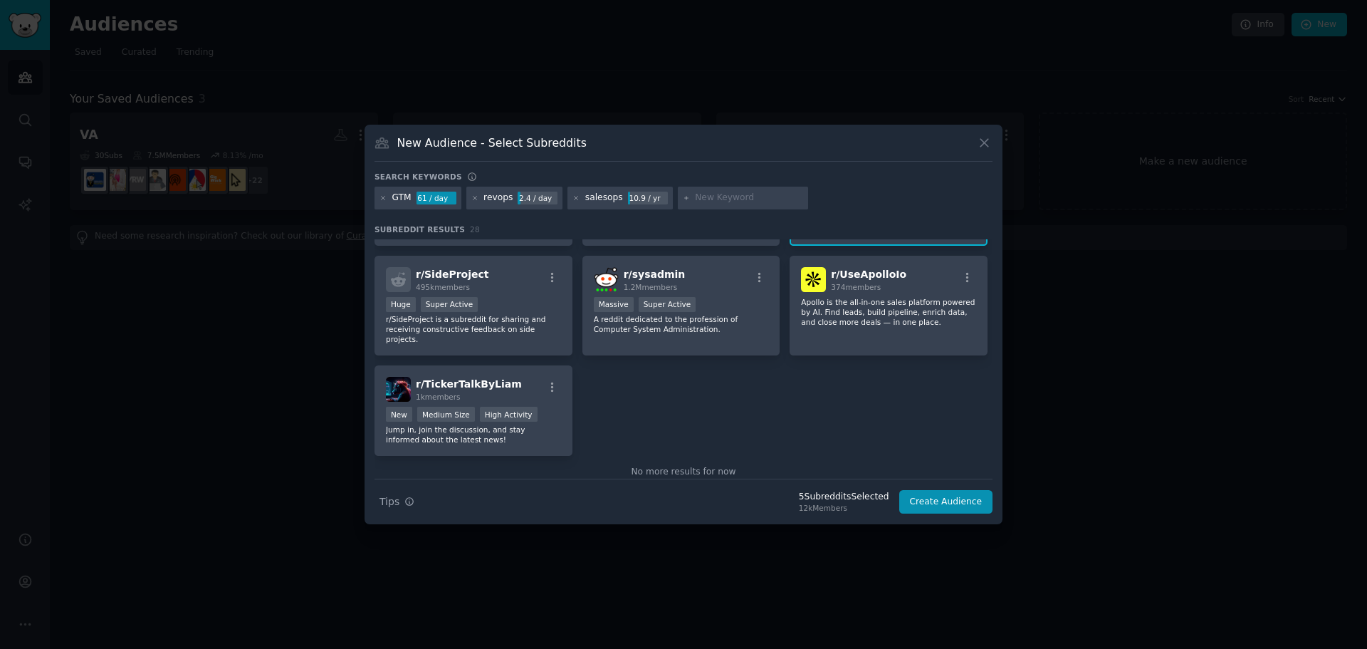
scroll to position [871, 0]
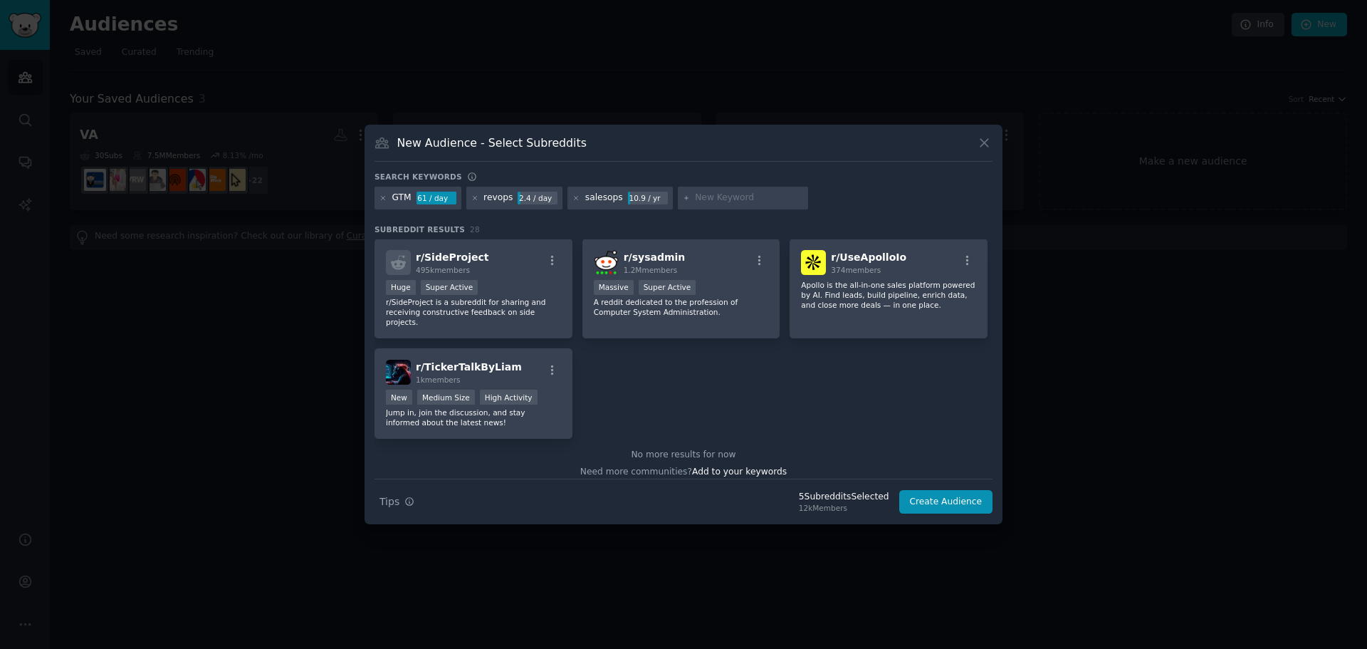
click at [726, 192] on input "text" at bounding box center [749, 198] width 108 height 13
type input "clay"
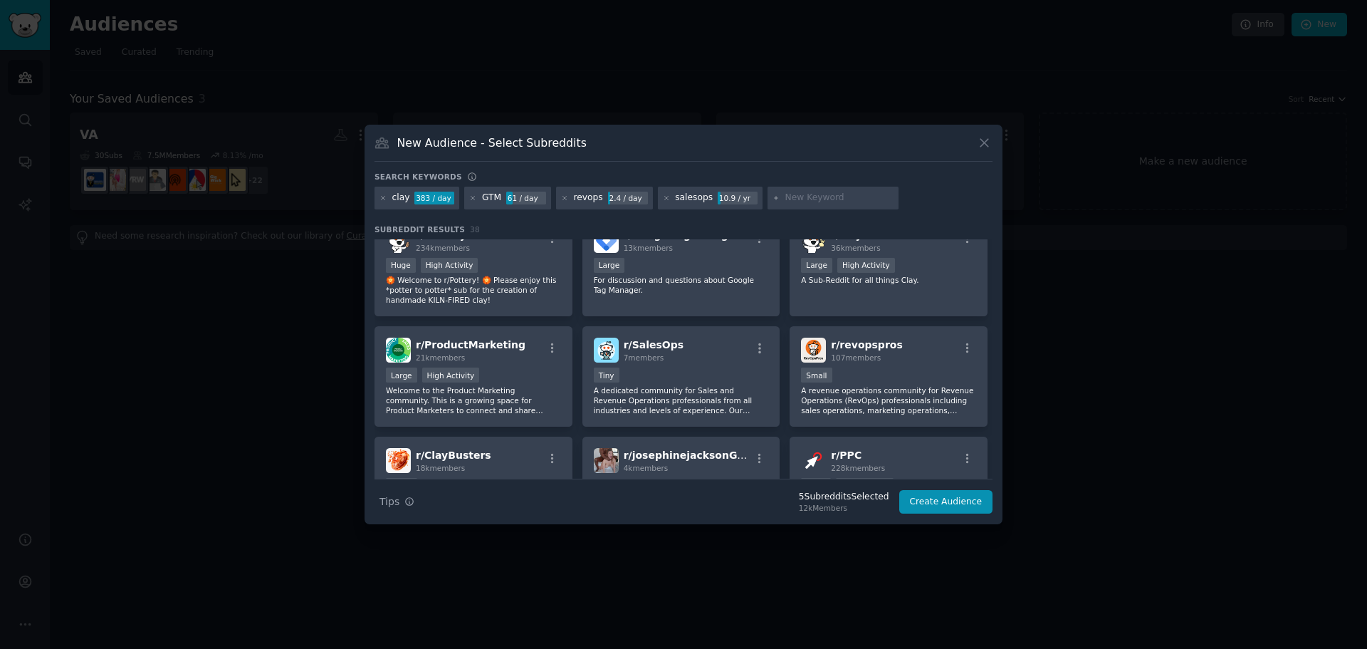
scroll to position [427, 0]
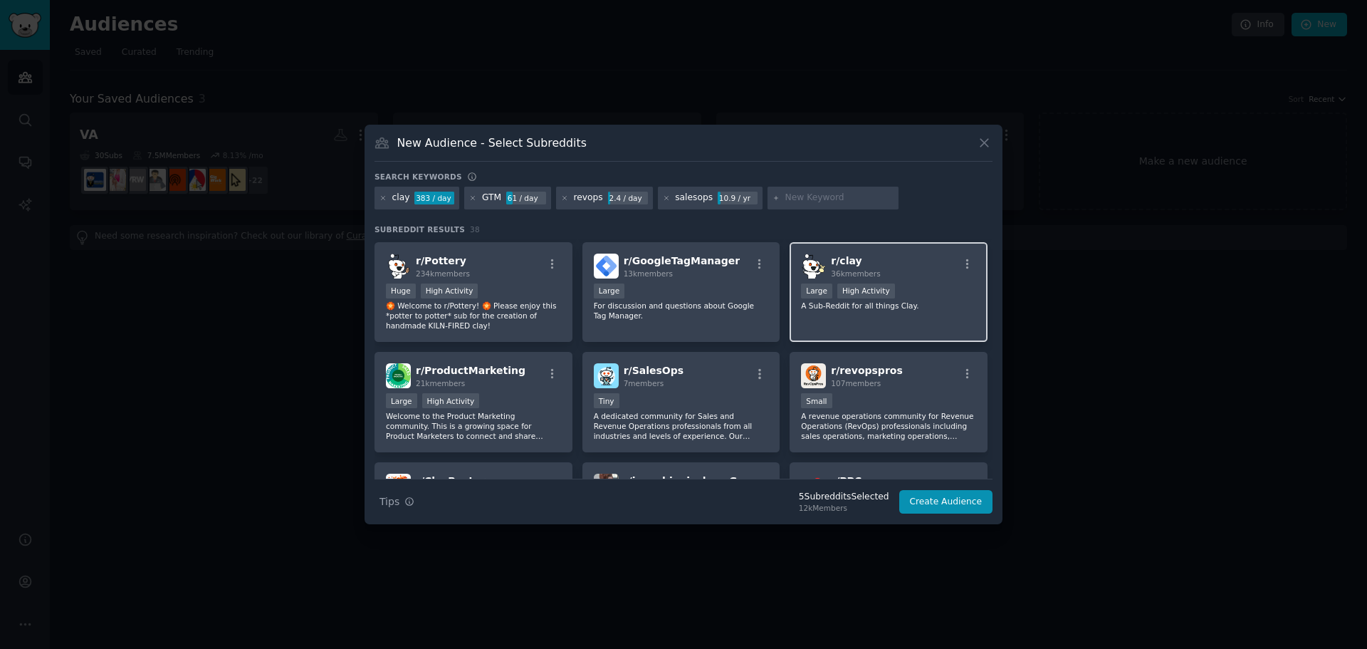
click at [935, 291] on div "Large High Activity" at bounding box center [888, 292] width 175 height 18
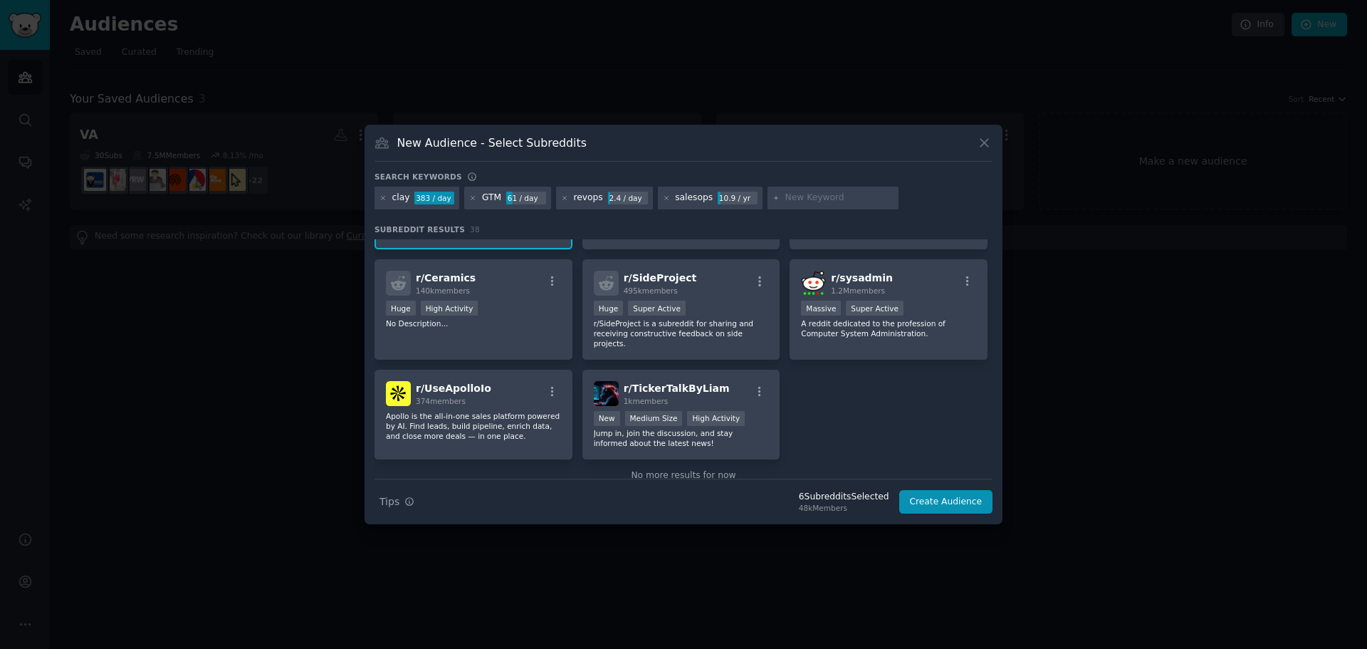
scroll to position [1201, 0]
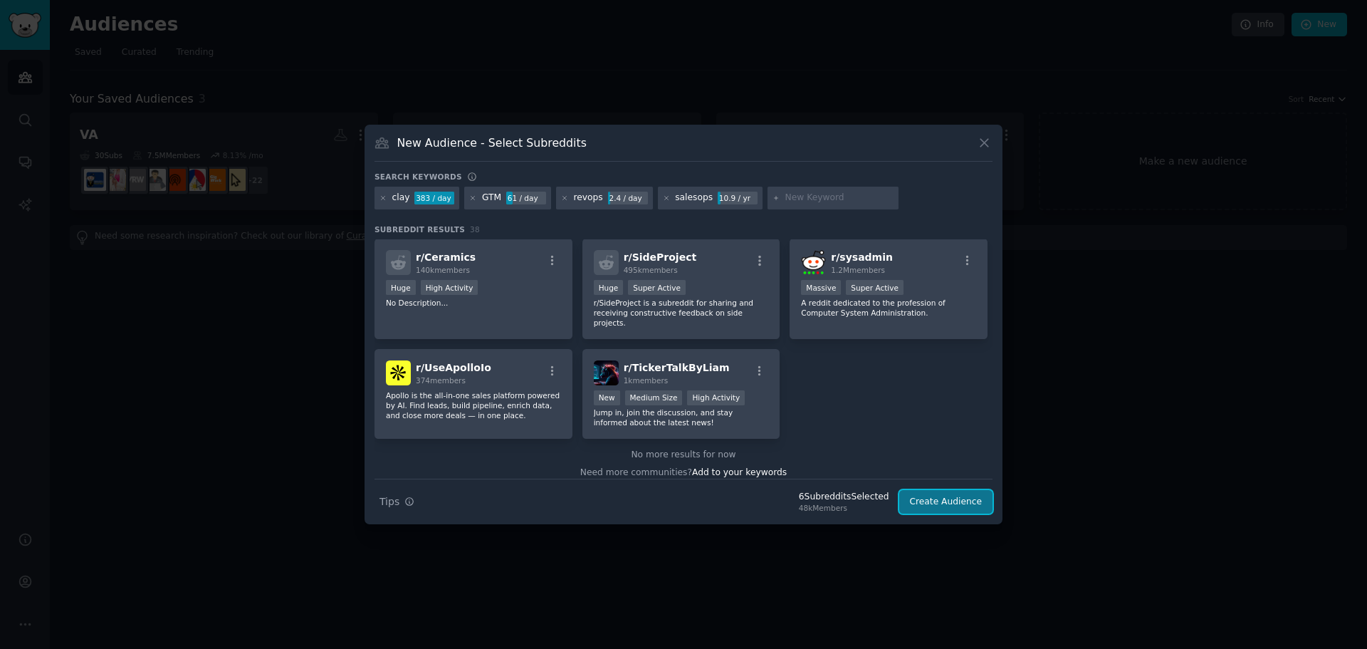
click at [952, 500] on button "Create Audience" at bounding box center [947, 502] width 94 height 24
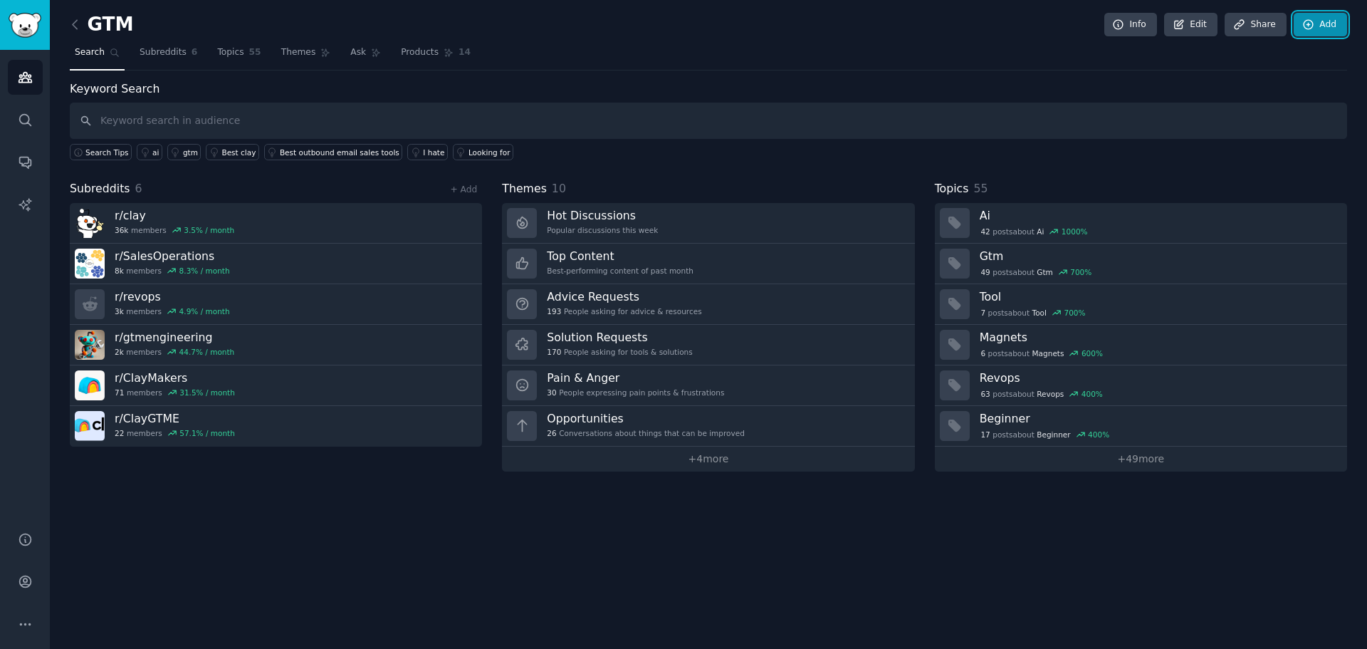
click at [1323, 30] on link "Add" at bounding box center [1320, 25] width 53 height 24
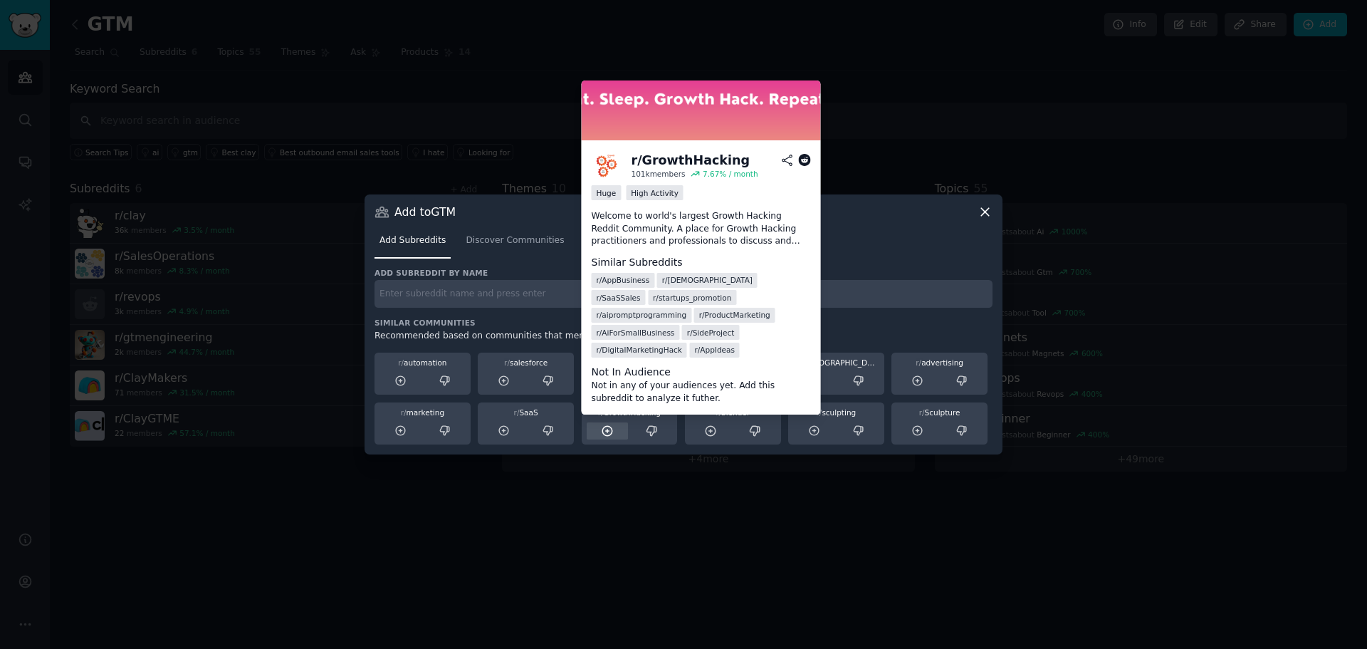
click at [605, 426] on icon at bounding box center [607, 430] width 13 height 13
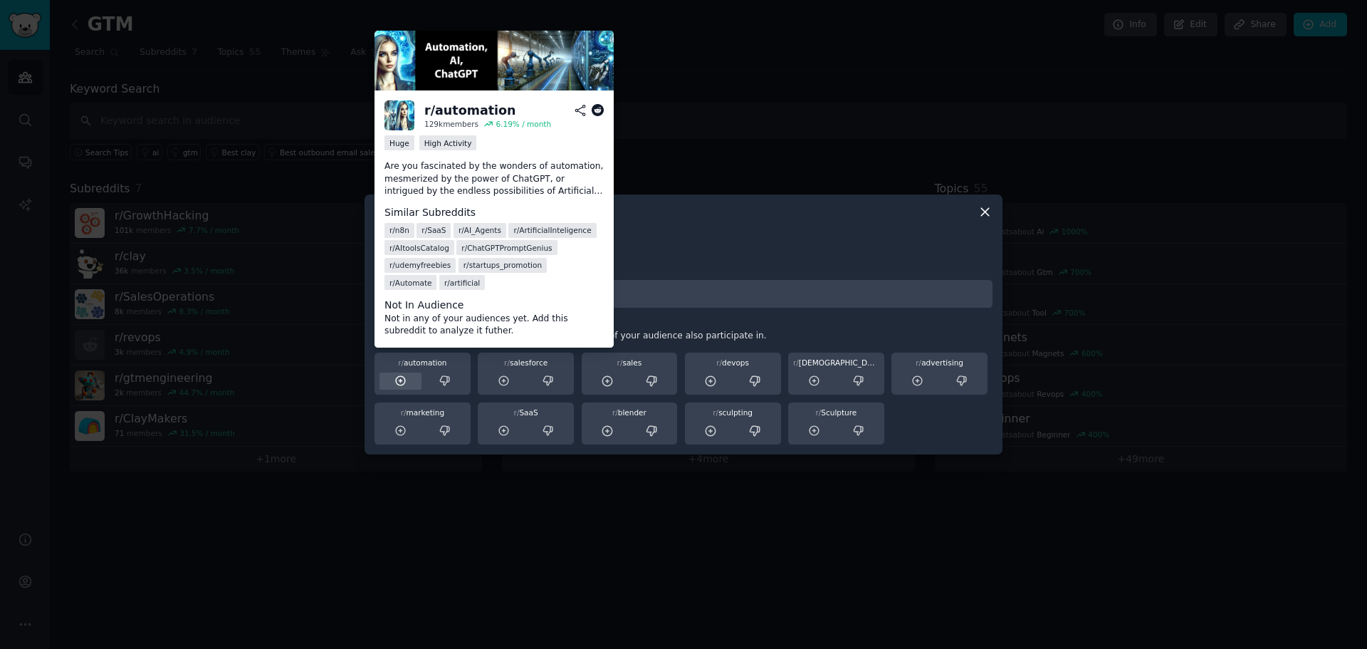
click at [403, 380] on icon at bounding box center [401, 381] width 13 height 13
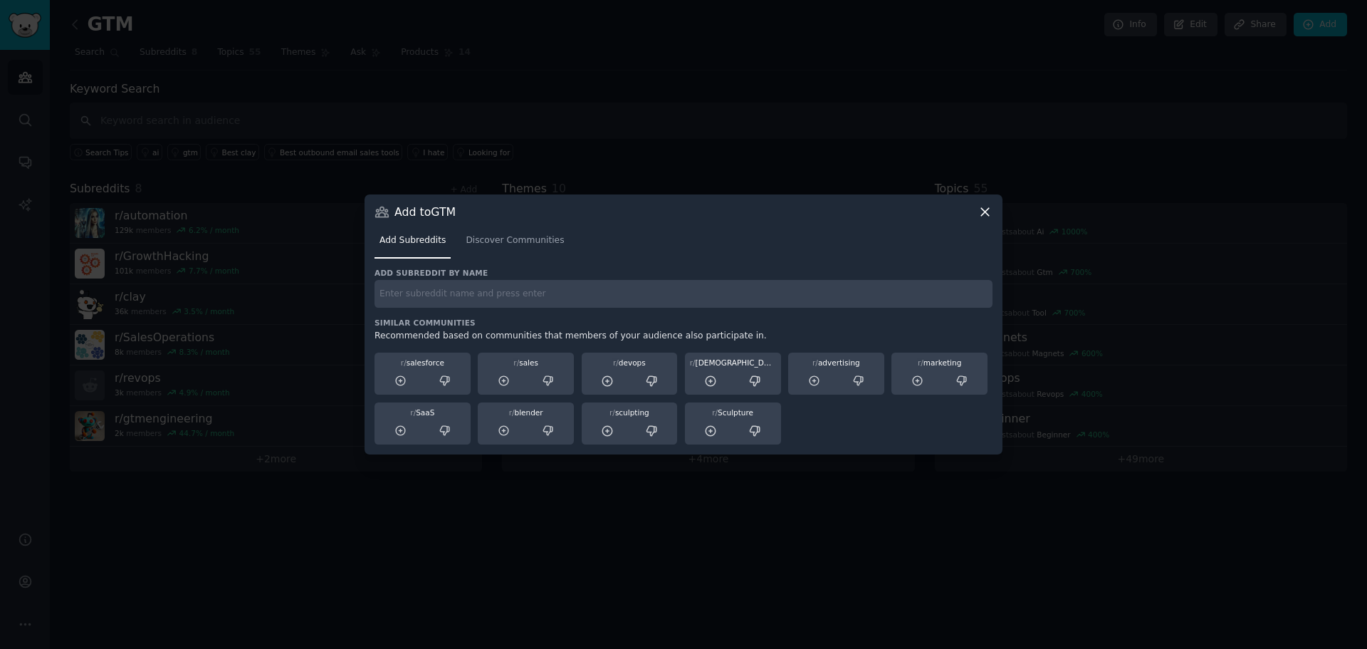
click at [984, 218] on icon at bounding box center [985, 211] width 15 height 15
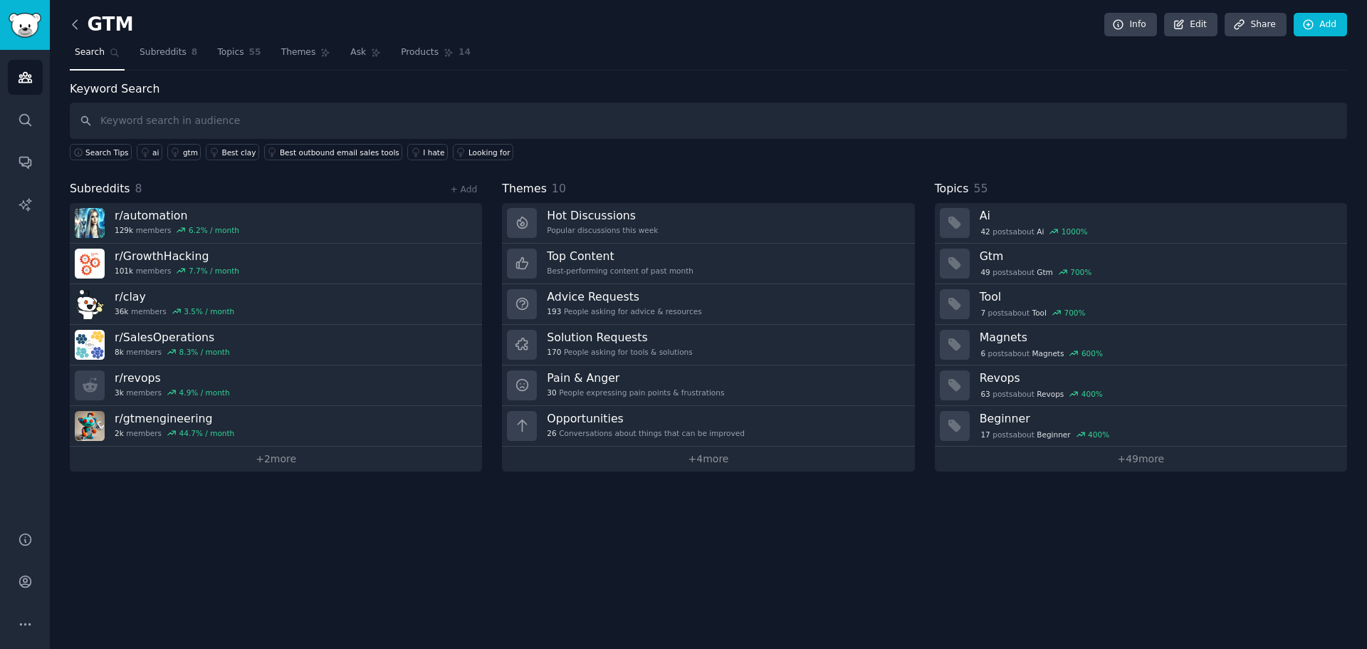
click at [75, 27] on icon at bounding box center [75, 24] width 4 height 9
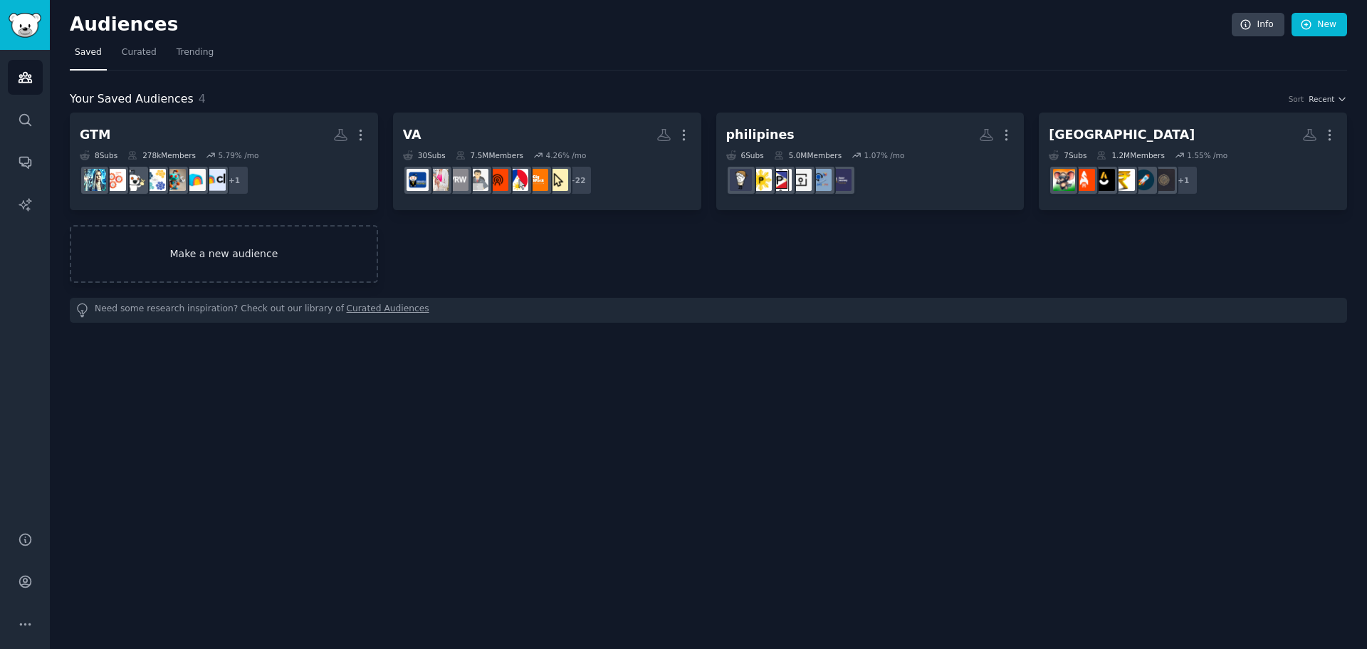
click at [247, 250] on link "Make a new audience" at bounding box center [224, 254] width 308 height 58
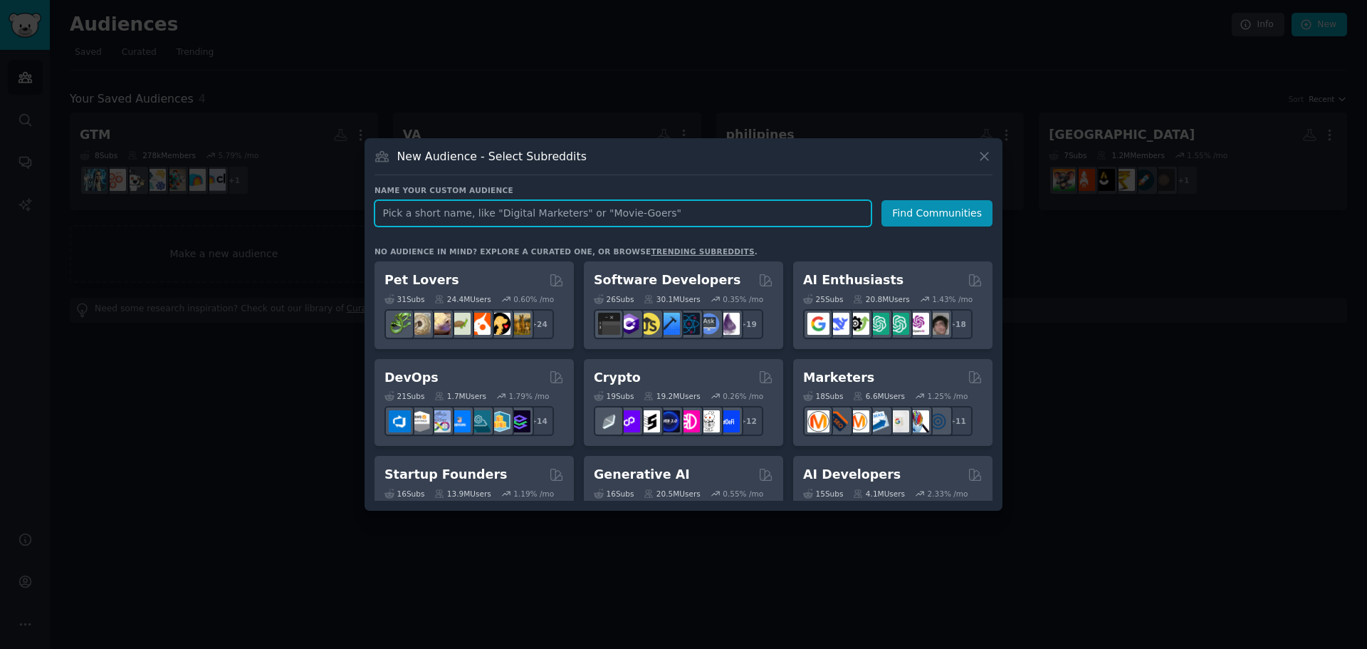
click at [585, 211] on input "text" at bounding box center [623, 213] width 497 height 26
type input "n8n"
click button "Find Communities" at bounding box center [937, 213] width 111 height 26
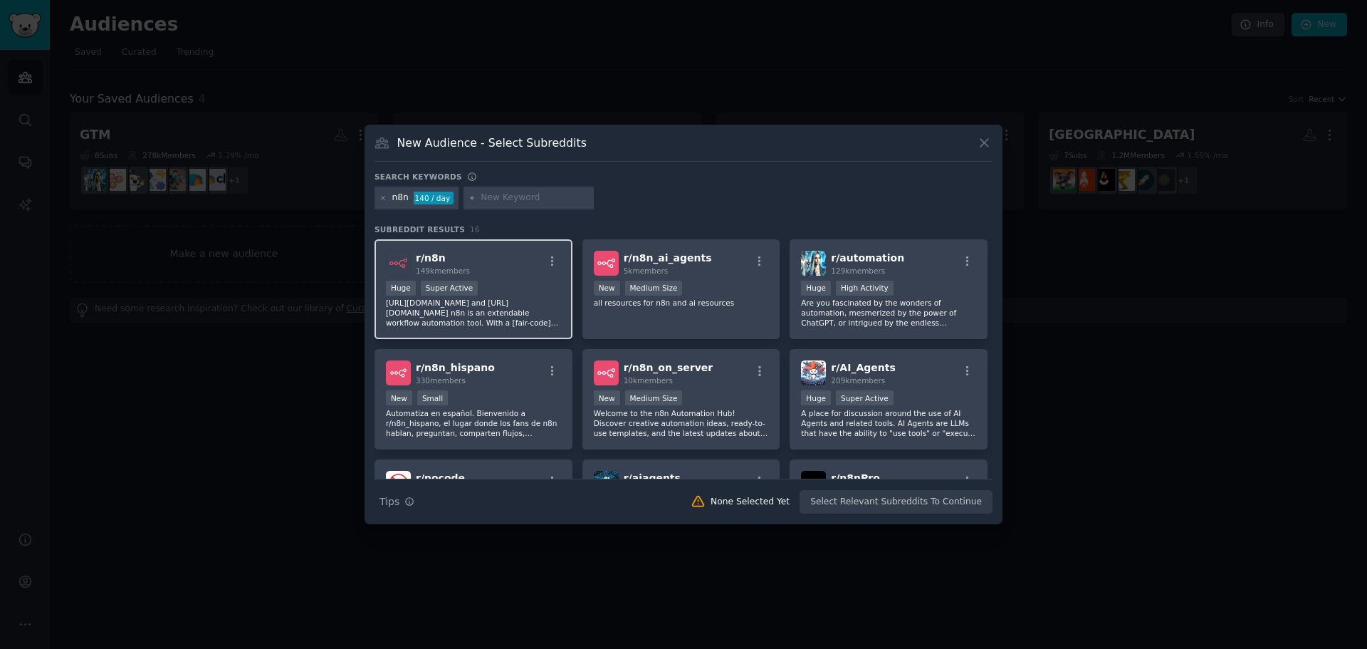
click at [483, 309] on p "https://n8n.io/ and https://github.com/n8n-io/n8n n8n is an extendable workflow…" at bounding box center [473, 313] width 175 height 30
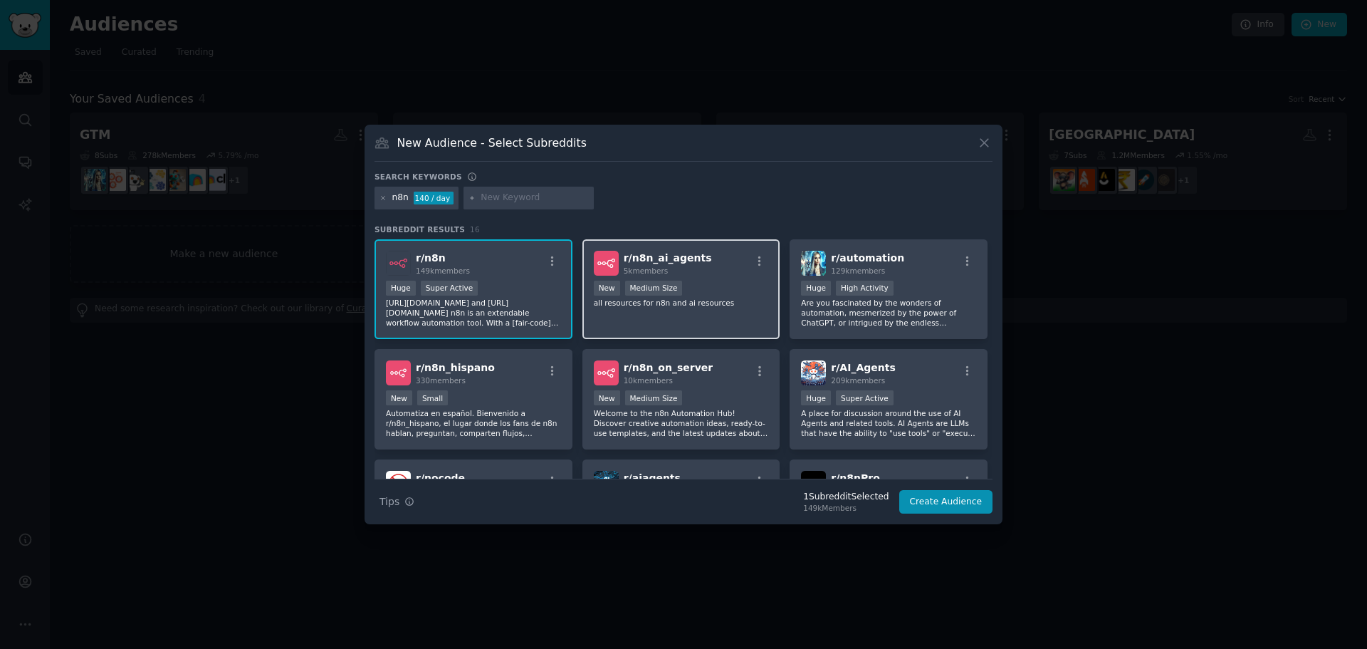
click at [716, 329] on div "r/ n8n_ai_agents 5k members New Medium Size all resources for n8n and ai resour…" at bounding box center [682, 289] width 198 height 100
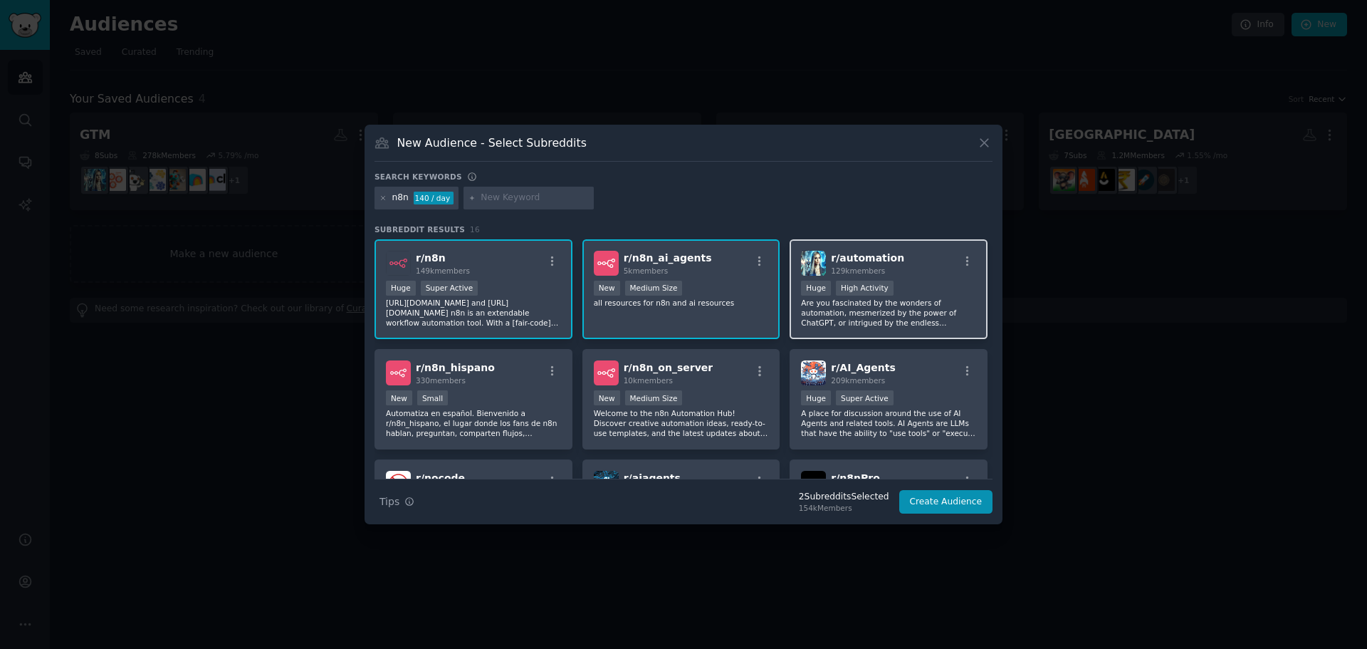
click at [887, 322] on p "Are you fascinated by the wonders of automation, mesmerized by the power of Cha…" at bounding box center [888, 313] width 175 height 30
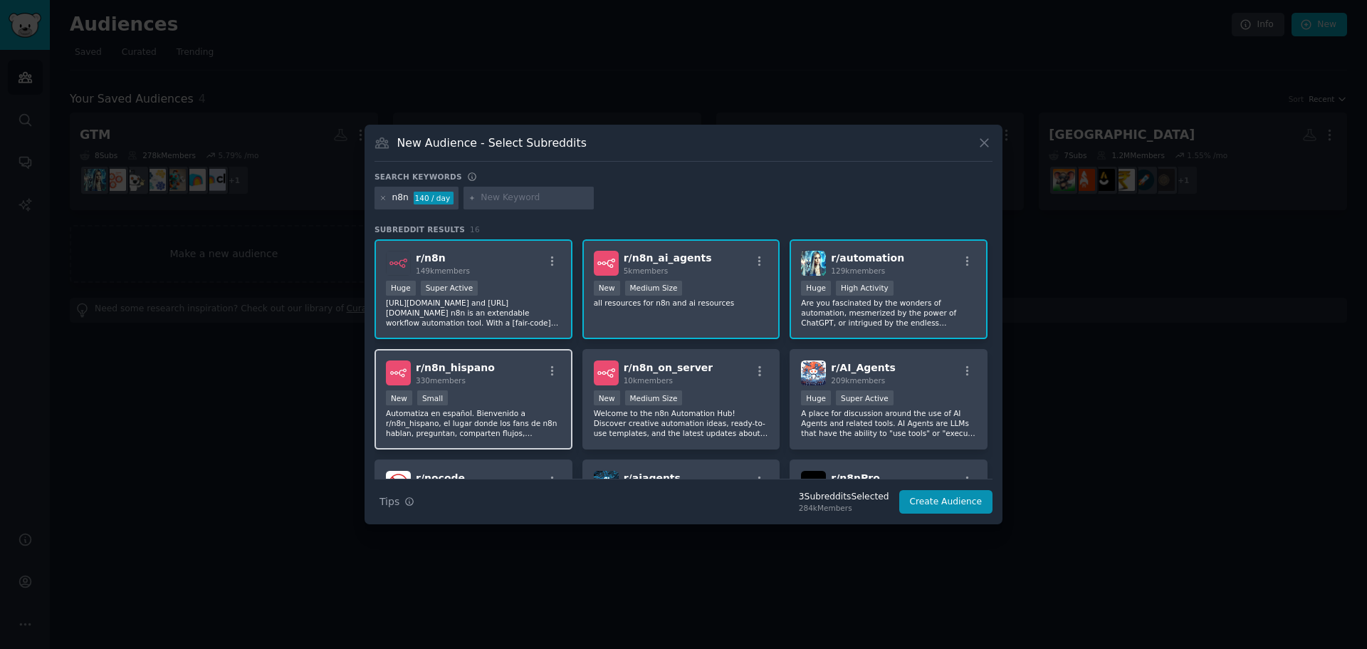
click at [523, 398] on div "New Small" at bounding box center [473, 399] width 175 height 18
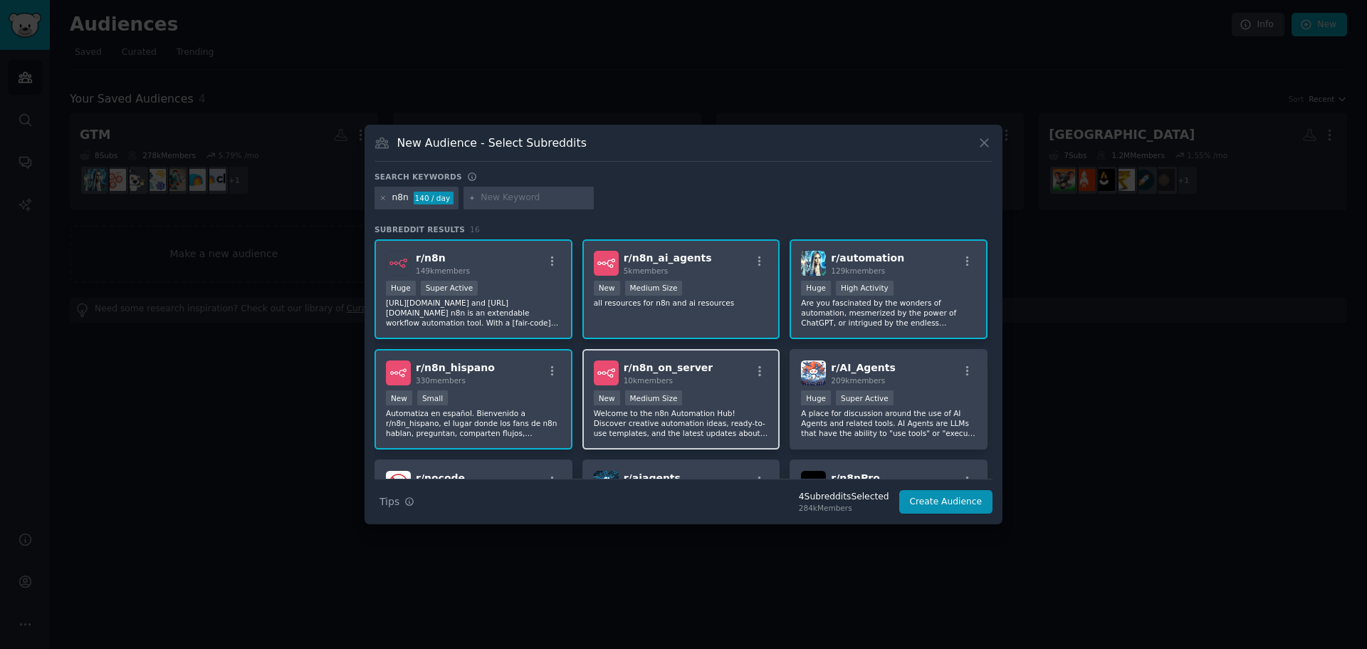
click at [727, 444] on div "r/ n8n_on_server 10k members New Medium Size Welcome to the n8n Automation Hub!…" at bounding box center [682, 399] width 198 height 100
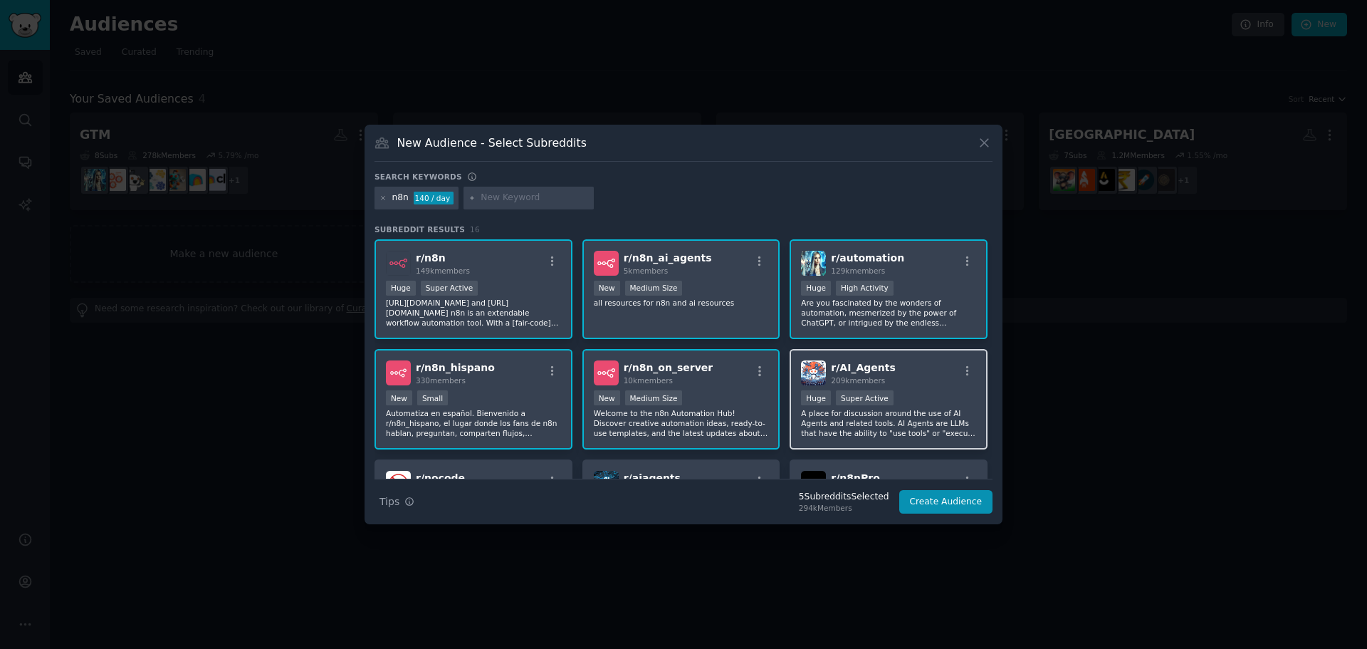
click at [857, 437] on p "A place for discussion around the use of AI Agents and related tools. AI Agents…" at bounding box center [888, 423] width 175 height 30
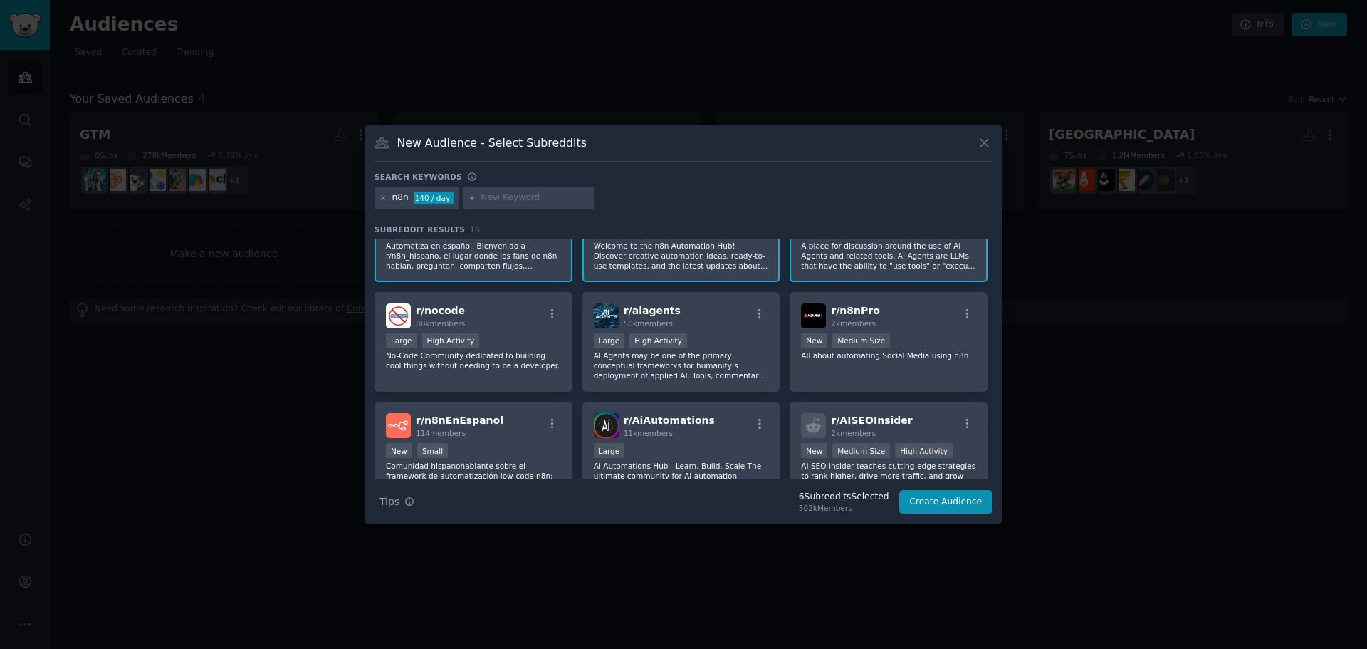
scroll to position [142, 0]
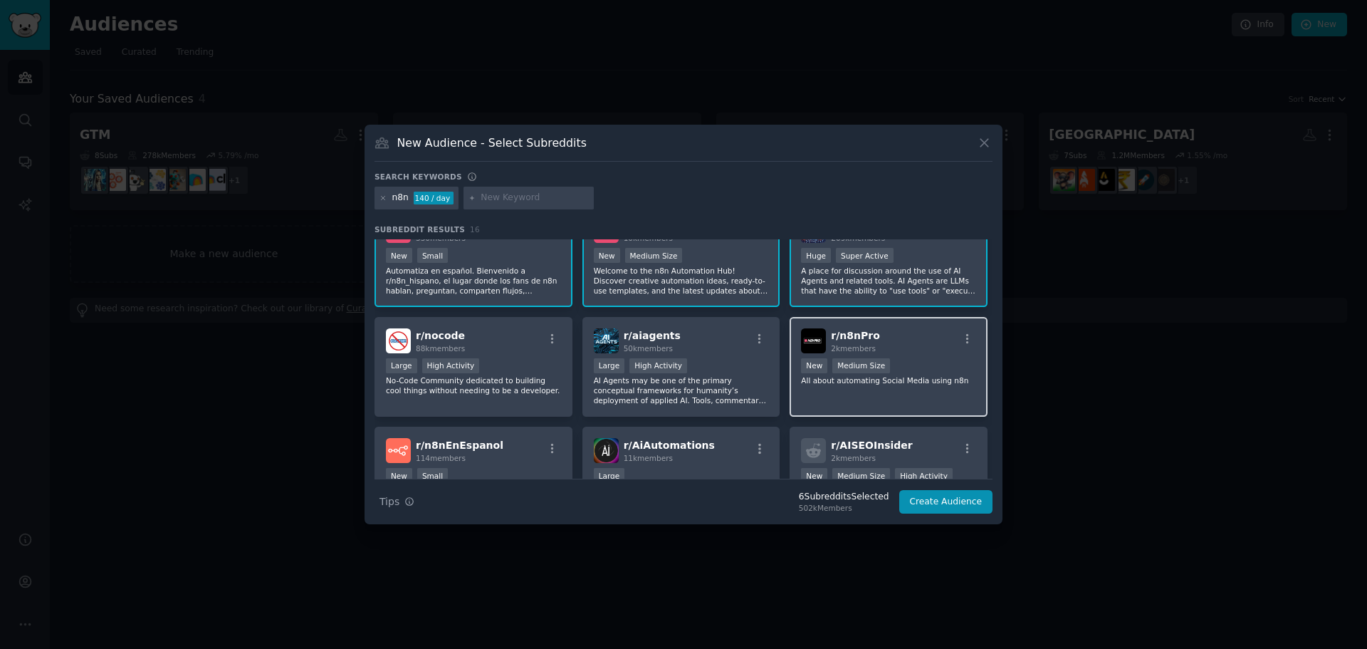
click at [916, 377] on p "All about automating Social Media using n8n" at bounding box center [888, 380] width 175 height 10
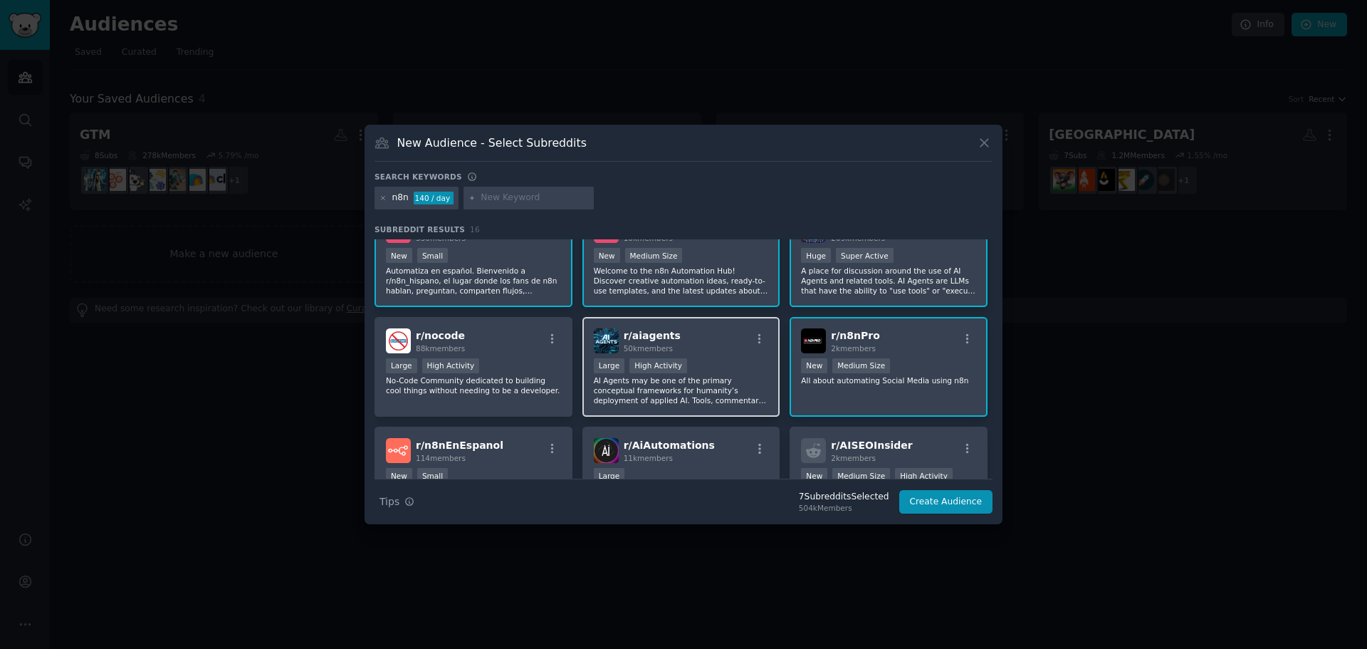
click at [689, 368] on div "Large High Activity" at bounding box center [681, 367] width 175 height 18
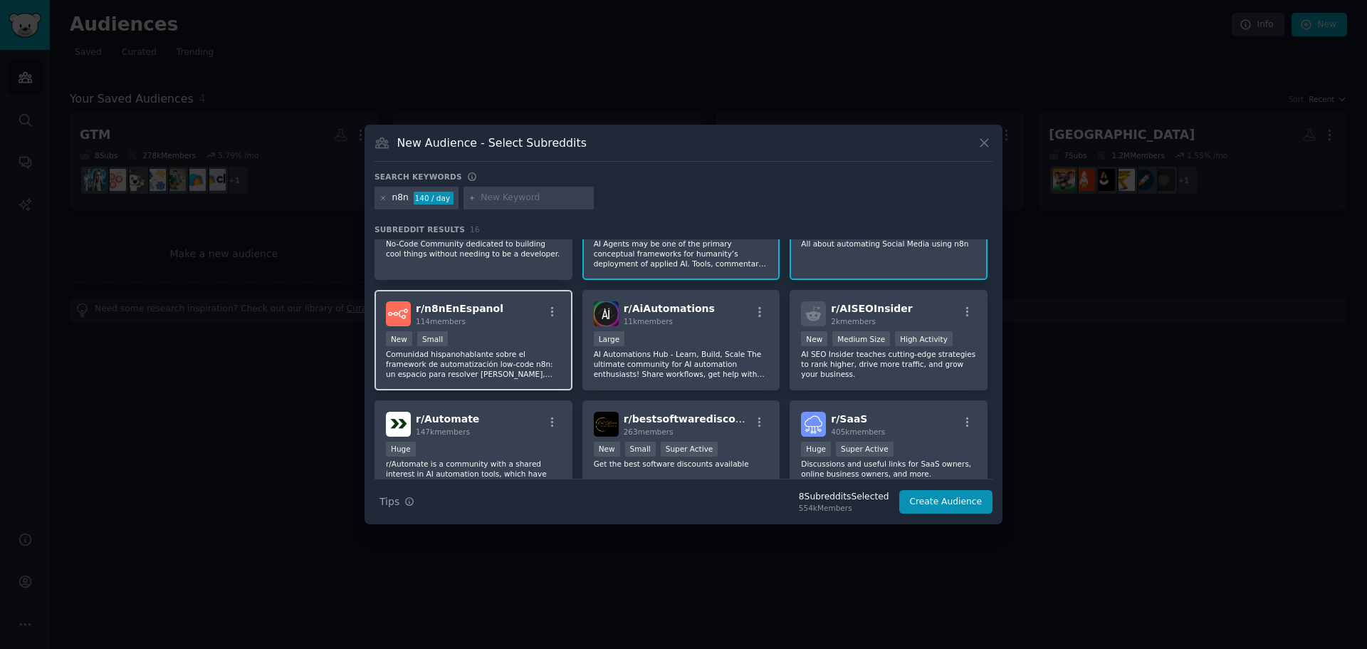
scroll to position [285, 0]
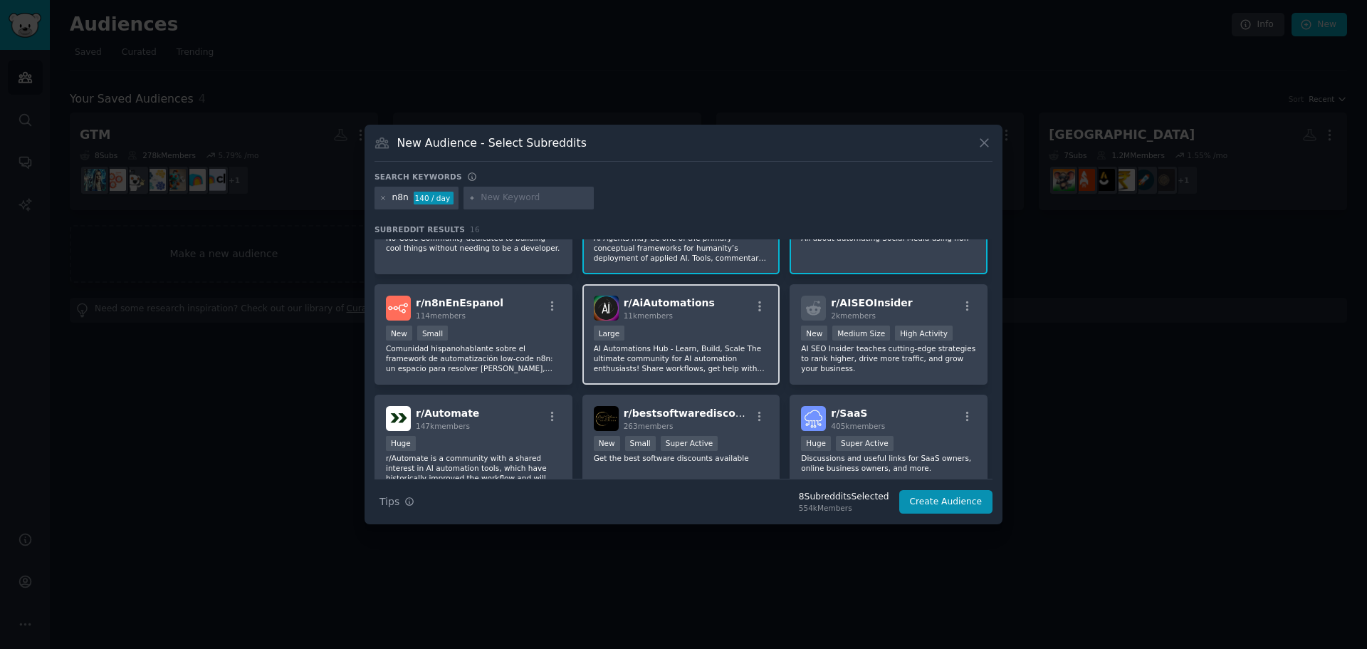
click at [703, 347] on p "AI Automations Hub - Learn, Build, Scale The ultimate community for AI automati…" at bounding box center [681, 358] width 175 height 30
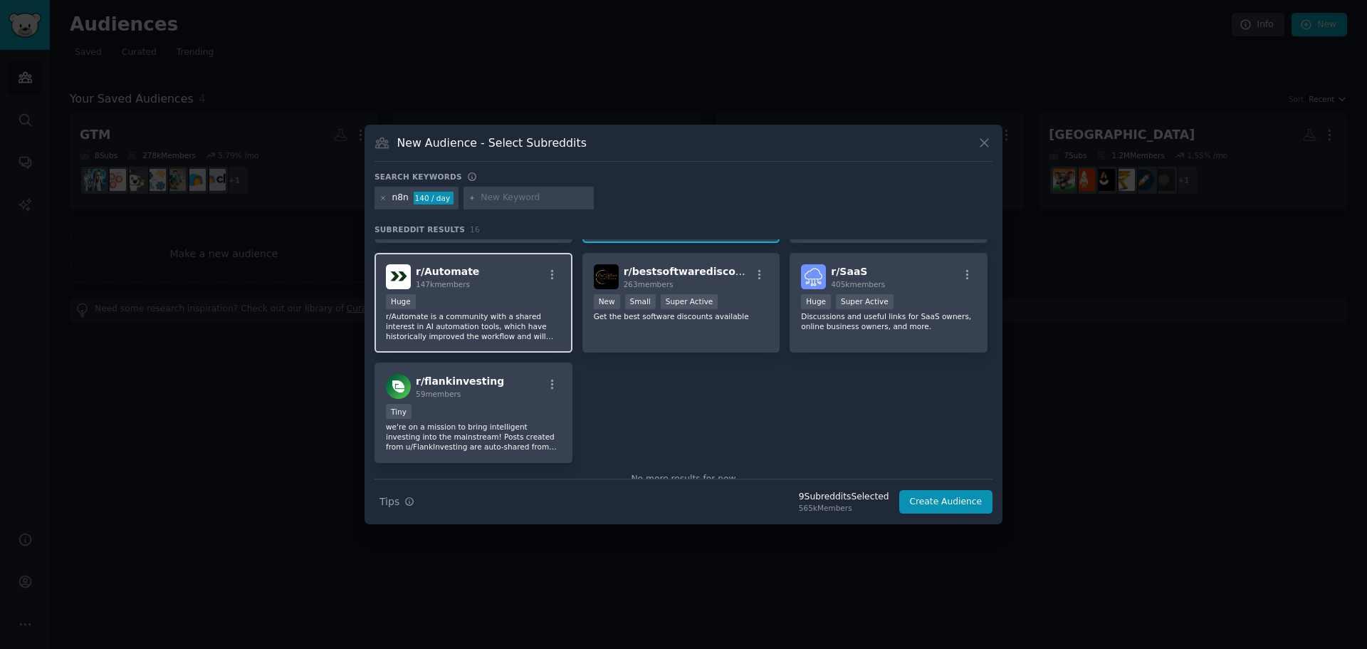
scroll to position [427, 0]
click at [502, 197] on input "text" at bounding box center [535, 198] width 108 height 13
type input "make"
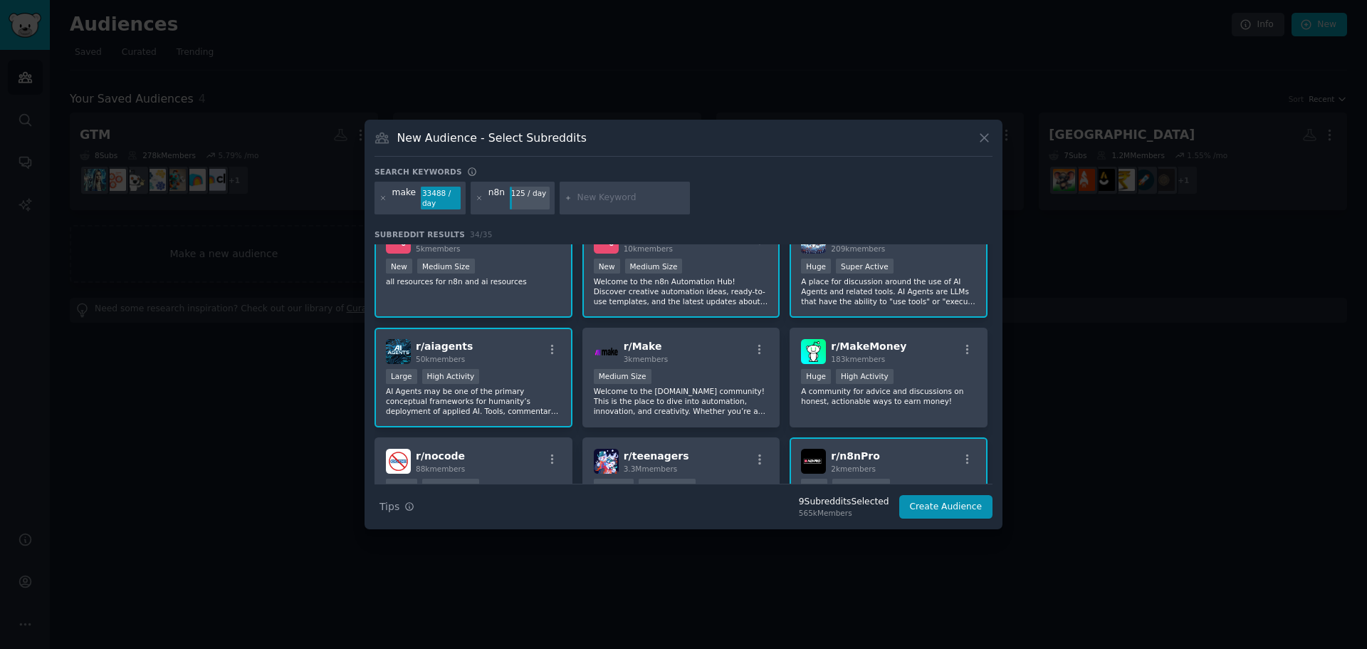
scroll to position [142, 0]
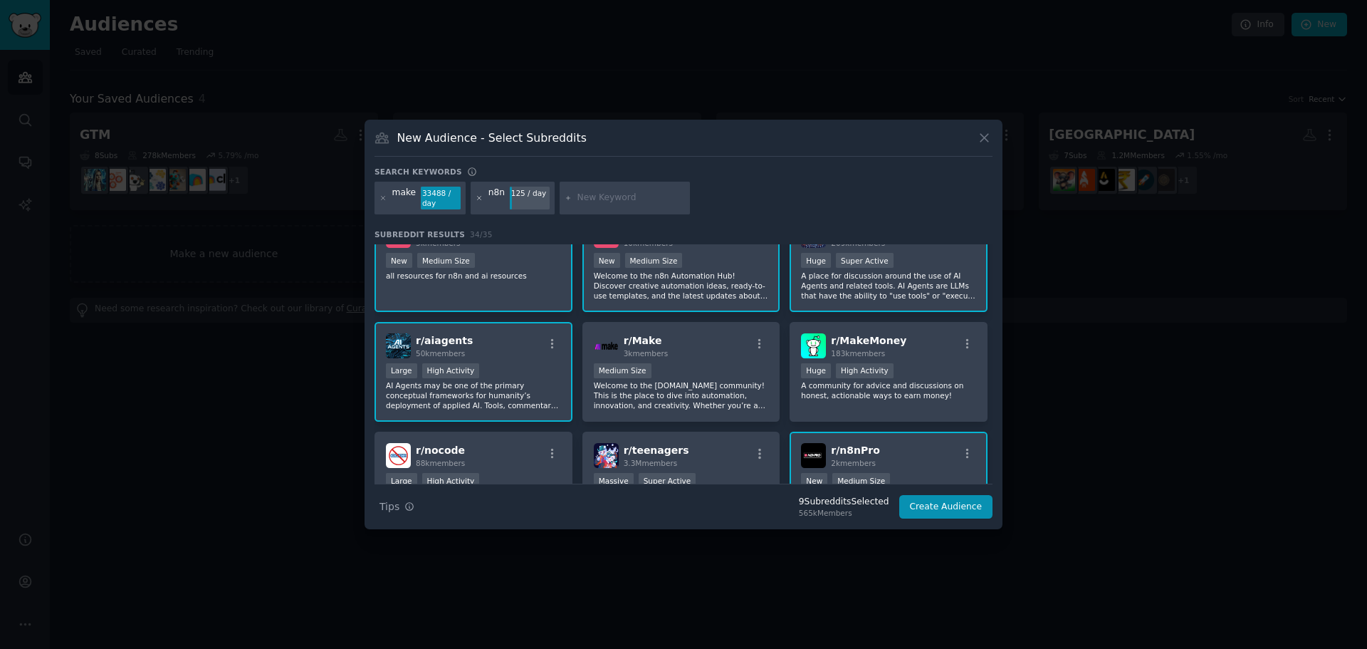
click at [476, 198] on icon at bounding box center [480, 198] width 8 height 8
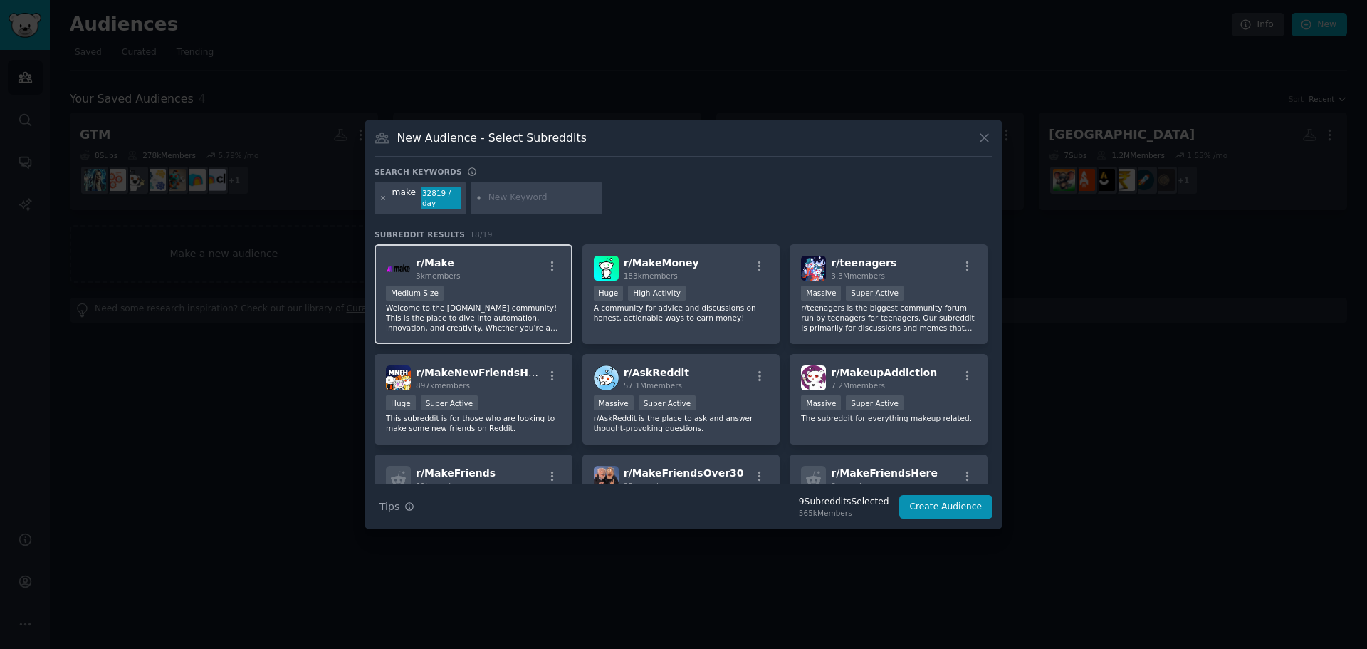
click at [516, 298] on div "Medium Size" at bounding box center [473, 295] width 175 height 18
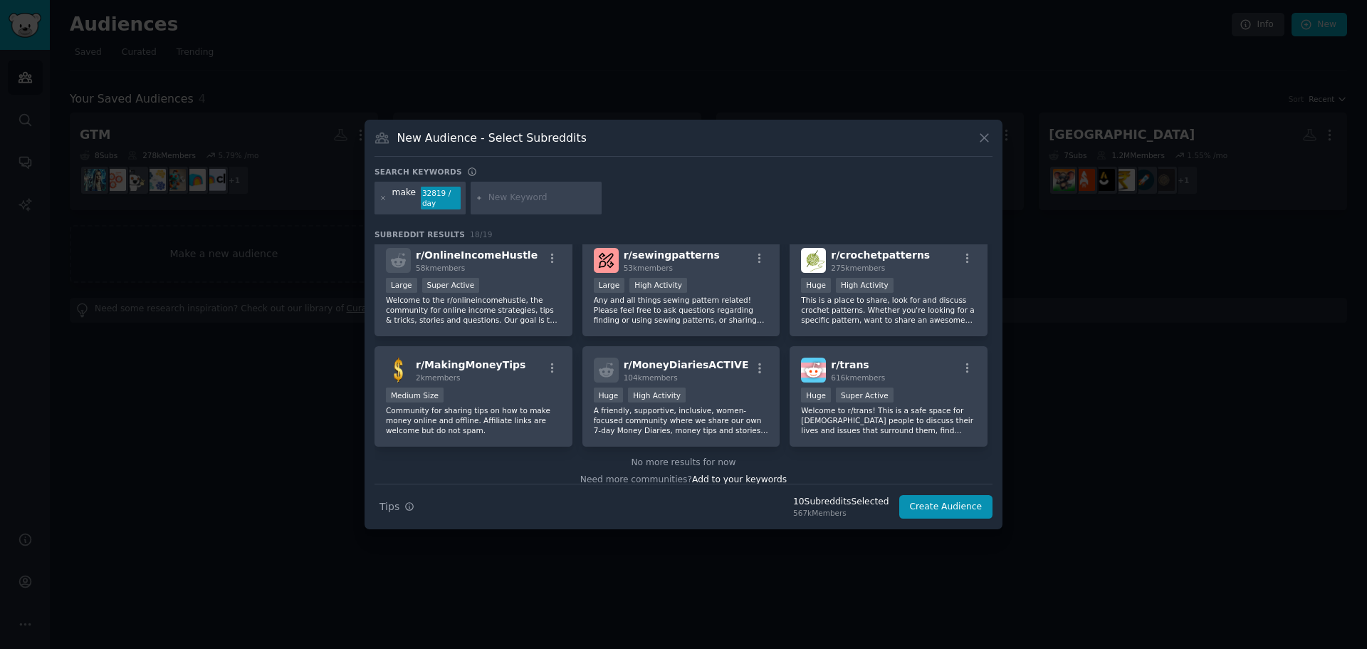
scroll to position [441, 0]
click at [516, 199] on input "text" at bounding box center [543, 198] width 108 height 13
type input "huggingface"
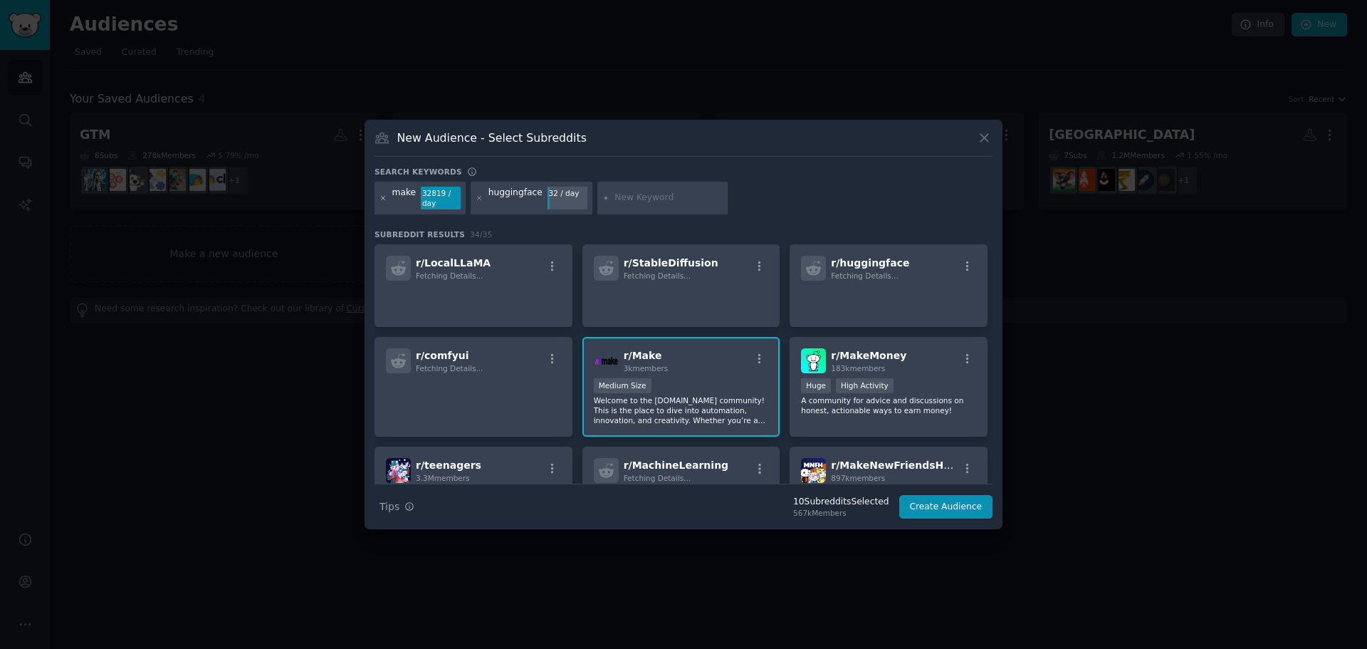
click at [383, 197] on icon at bounding box center [384, 198] width 8 height 8
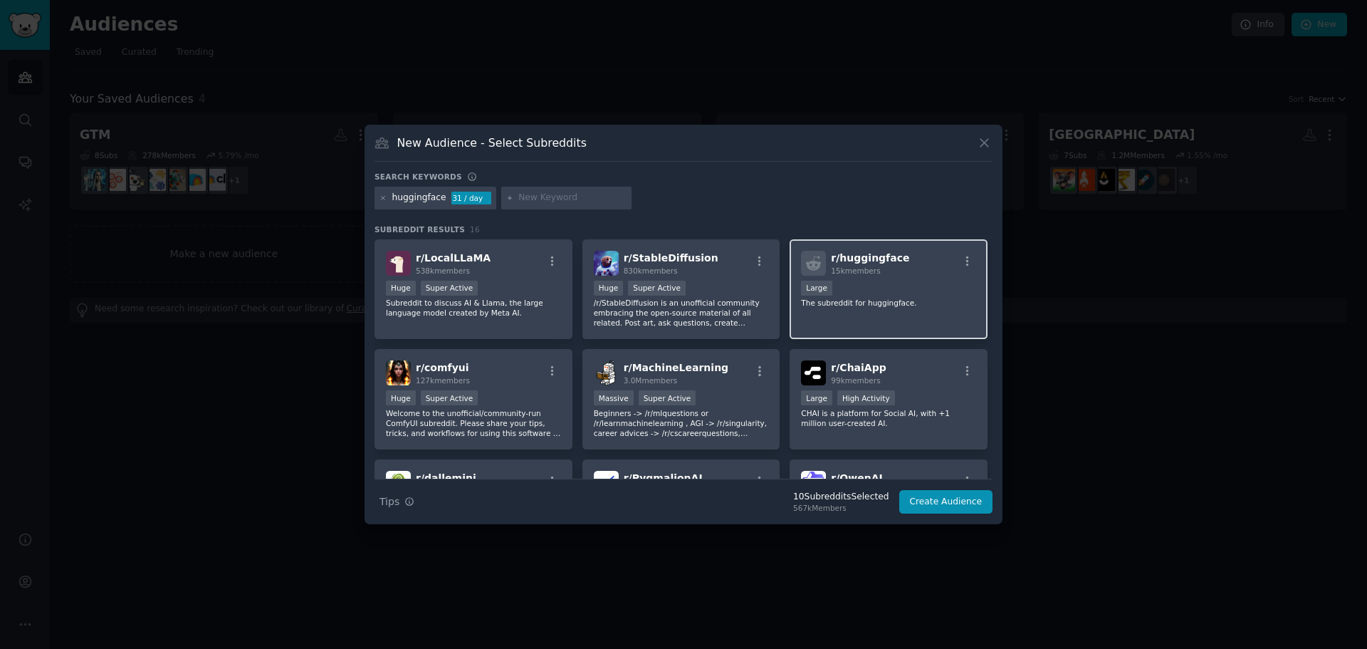
click at [925, 315] on div "r/ huggingface 15k members Large The subreddit for huggingface." at bounding box center [889, 289] width 198 height 100
click at [532, 202] on input "text" at bounding box center [573, 198] width 108 height 13
type input "AI"
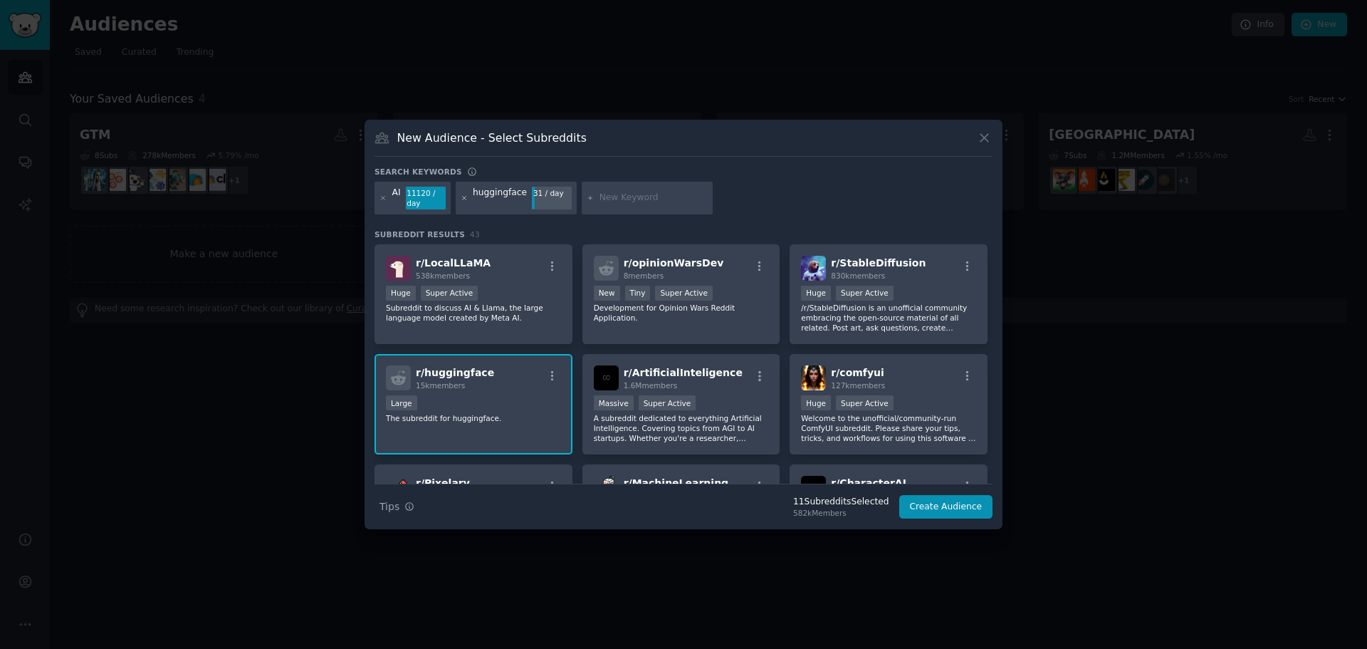
click at [464, 199] on icon at bounding box center [464, 198] width 4 height 4
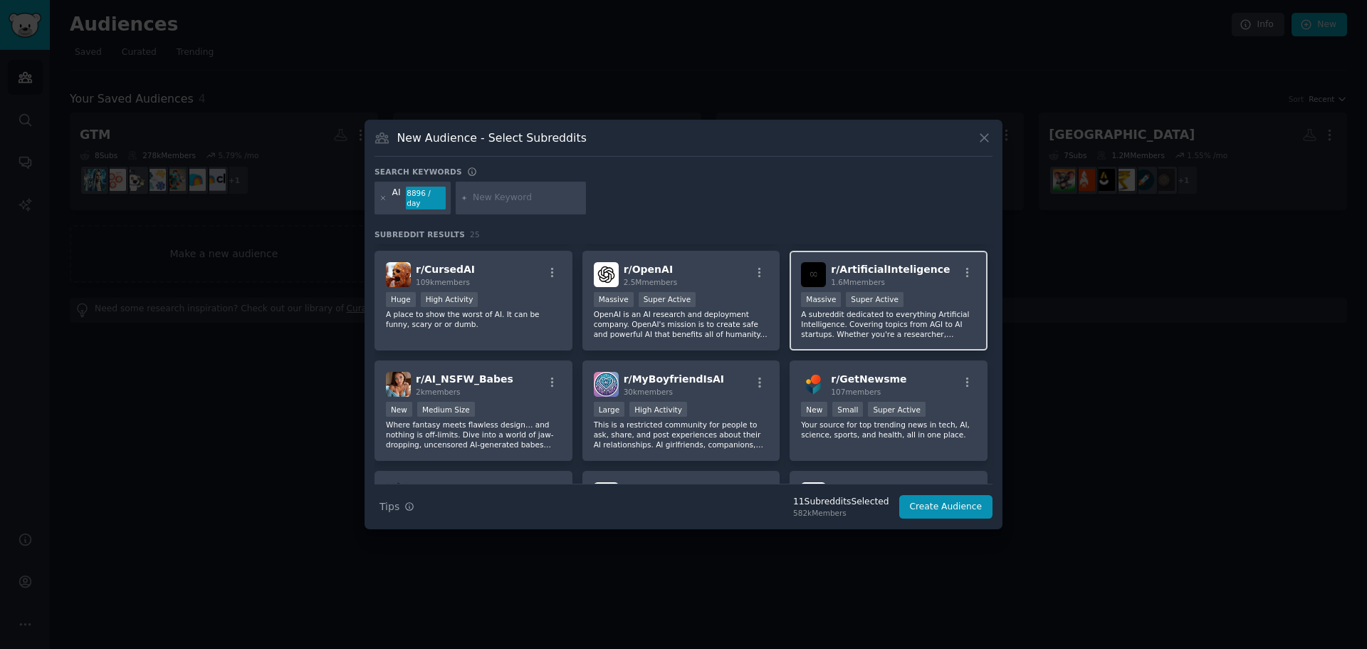
scroll to position [356, 0]
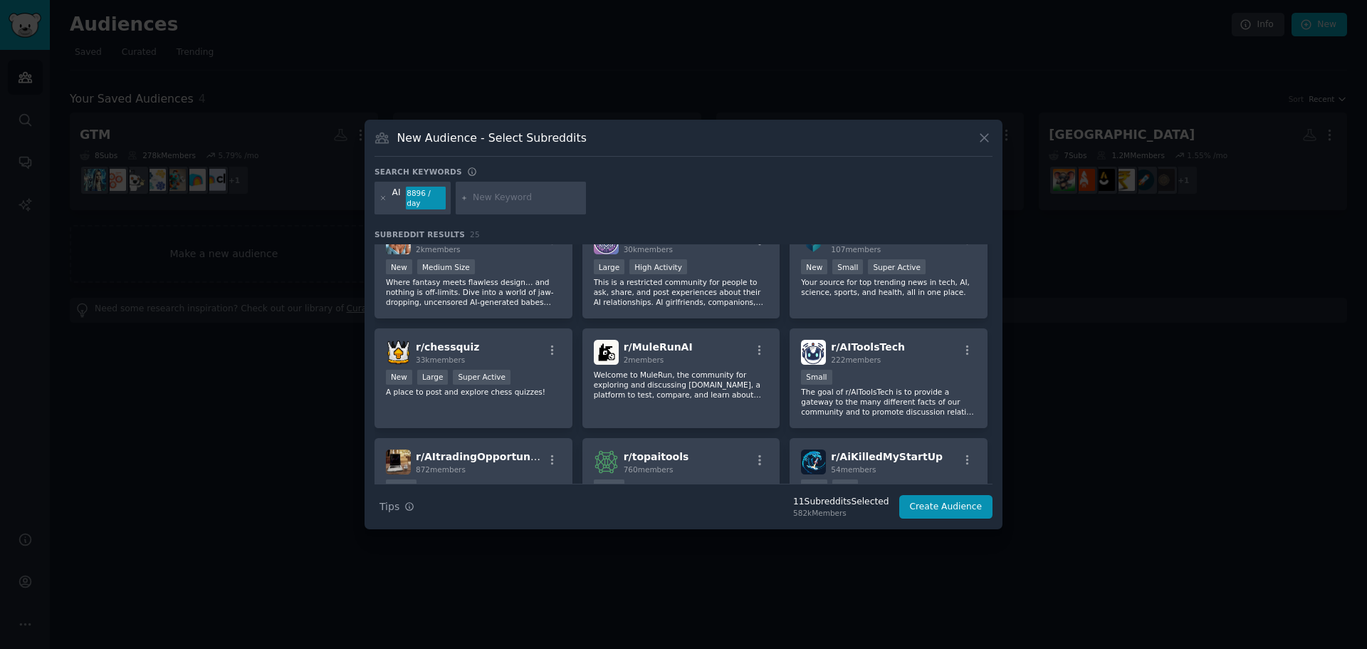
click at [907, 389] on p "The goal of r/AIToolsTech is to provide a gateway to the many different facts o…" at bounding box center [888, 402] width 175 height 30
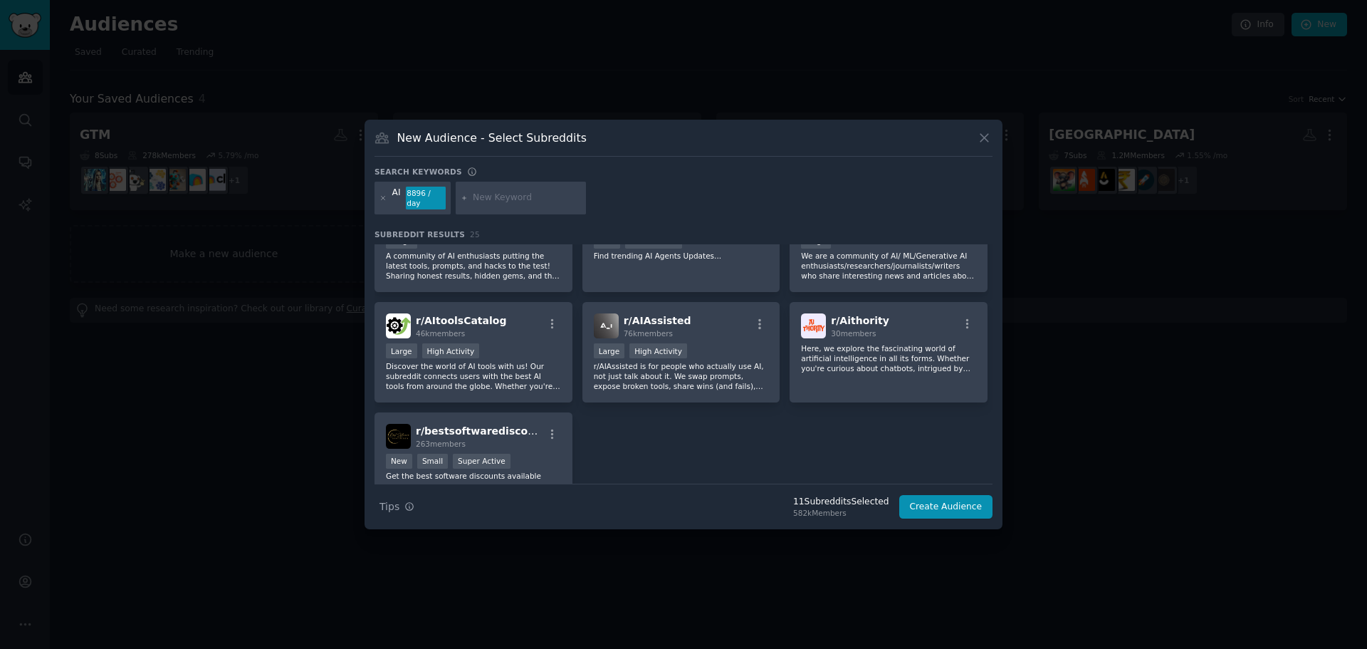
scroll to position [771, 0]
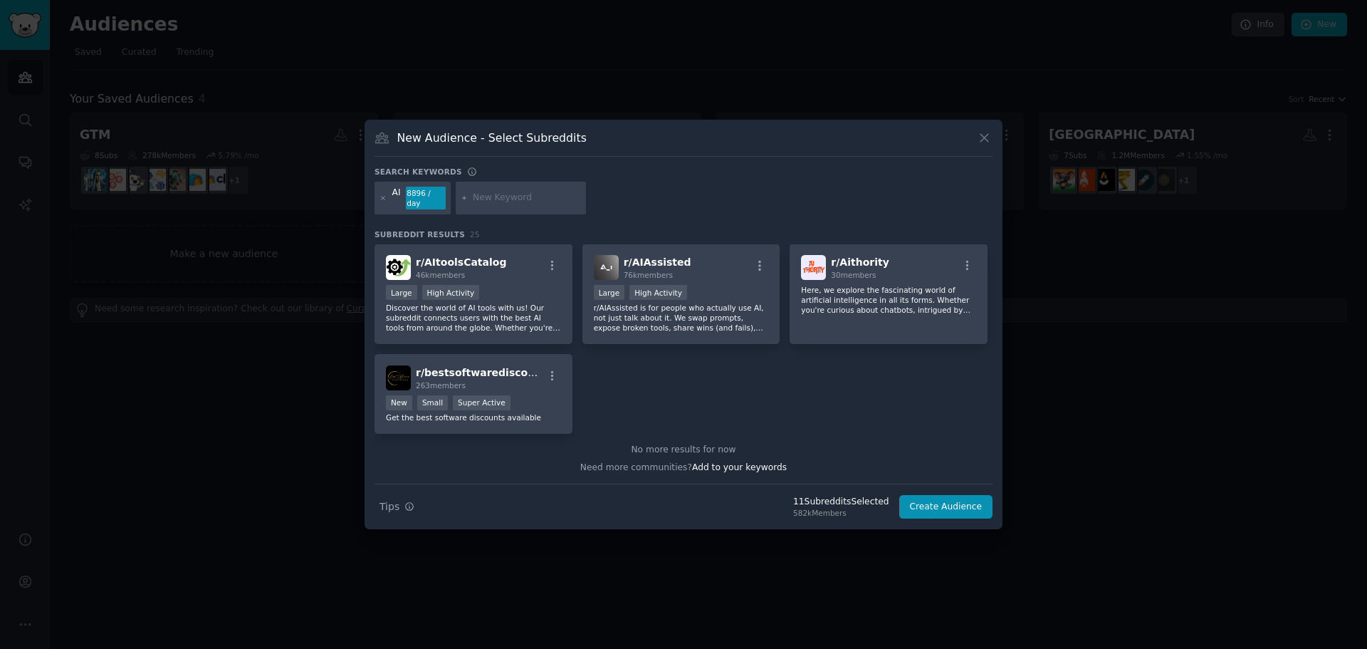
click at [509, 197] on input "text" at bounding box center [527, 198] width 108 height 13
type input "LLM"
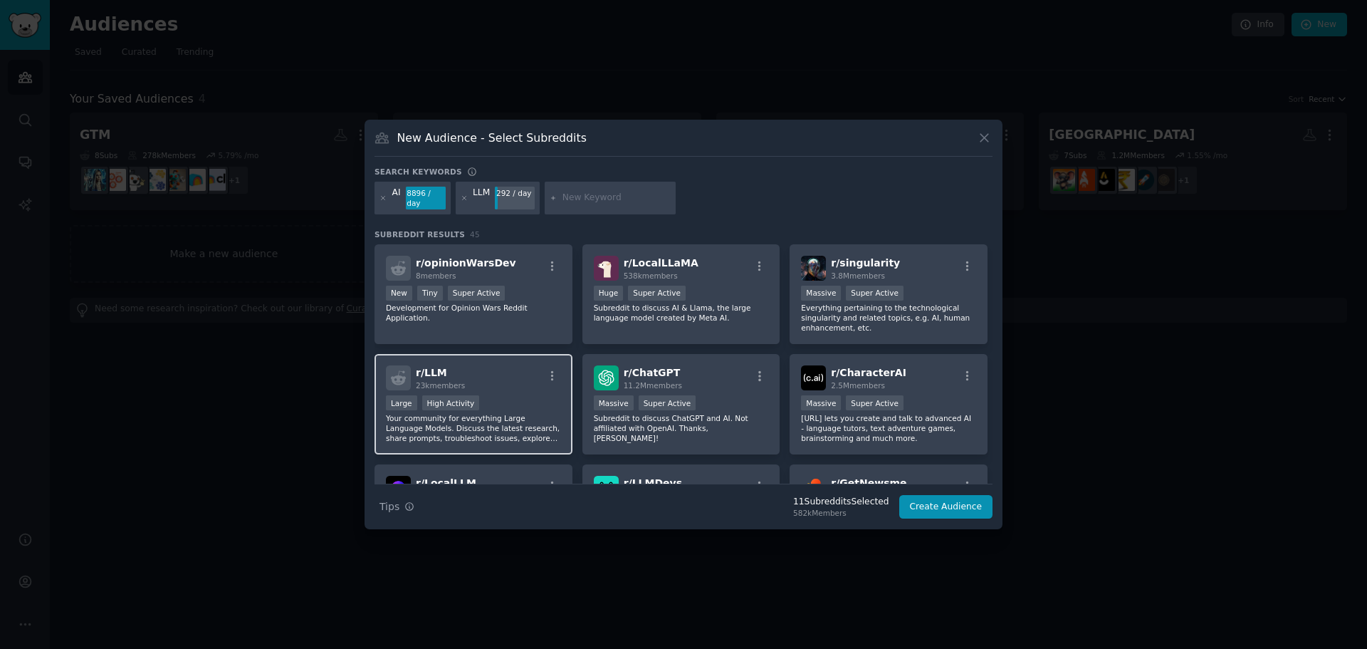
click at [526, 413] on p "Your community for everything Large Language Models. Discuss the latest researc…" at bounding box center [473, 428] width 175 height 30
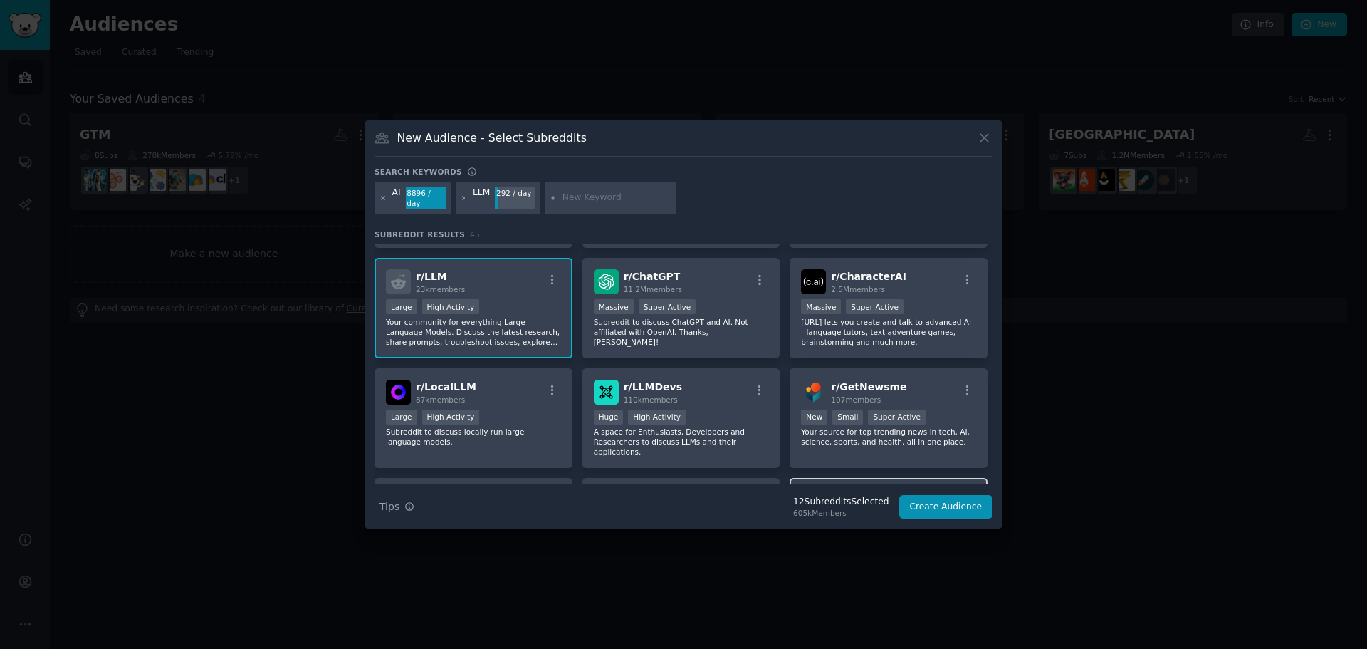
scroll to position [71, 0]
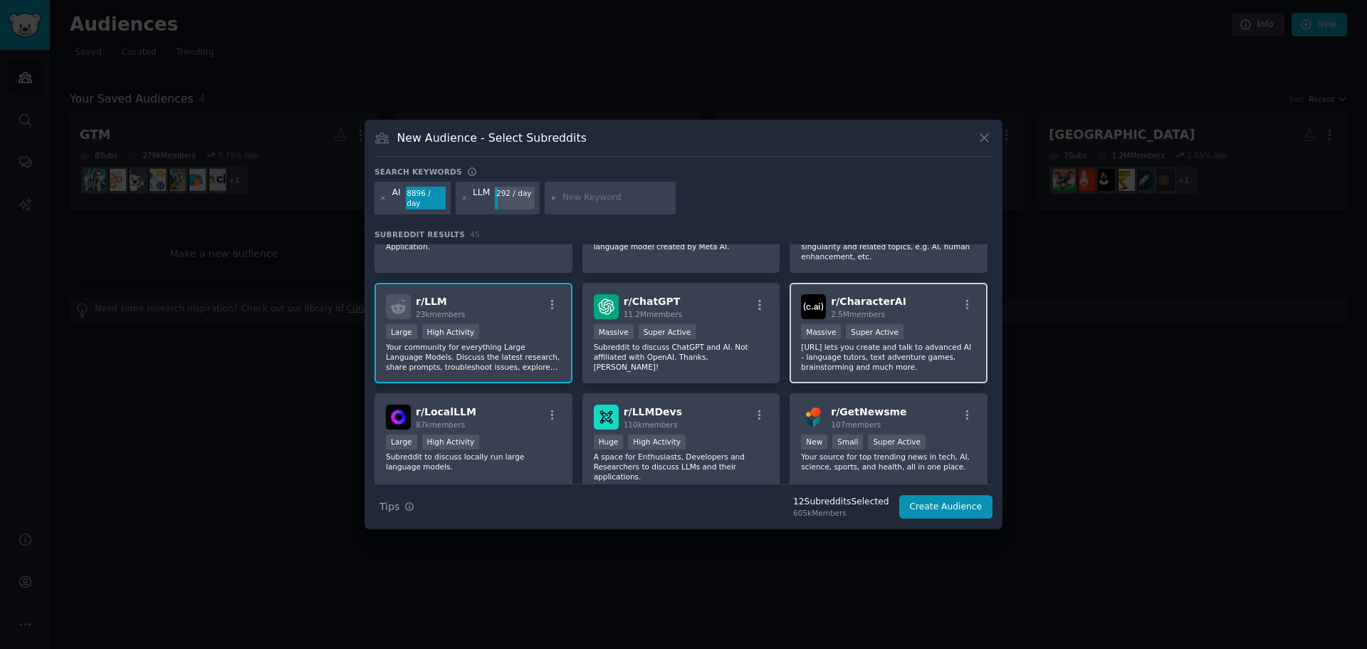
click at [950, 310] on div "r/ CharacterAI 2.5M members" at bounding box center [888, 306] width 175 height 25
click at [533, 415] on div "r/ LocalLLM 87k members" at bounding box center [473, 417] width 175 height 25
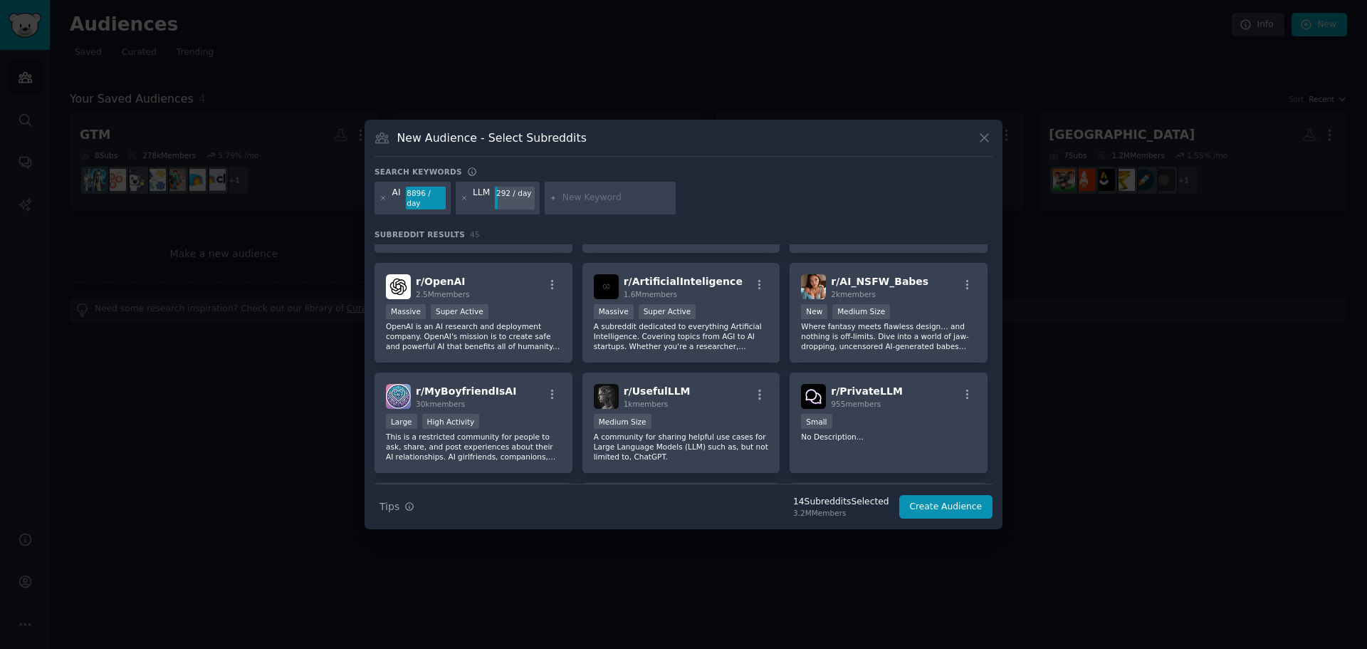
scroll to position [427, 0]
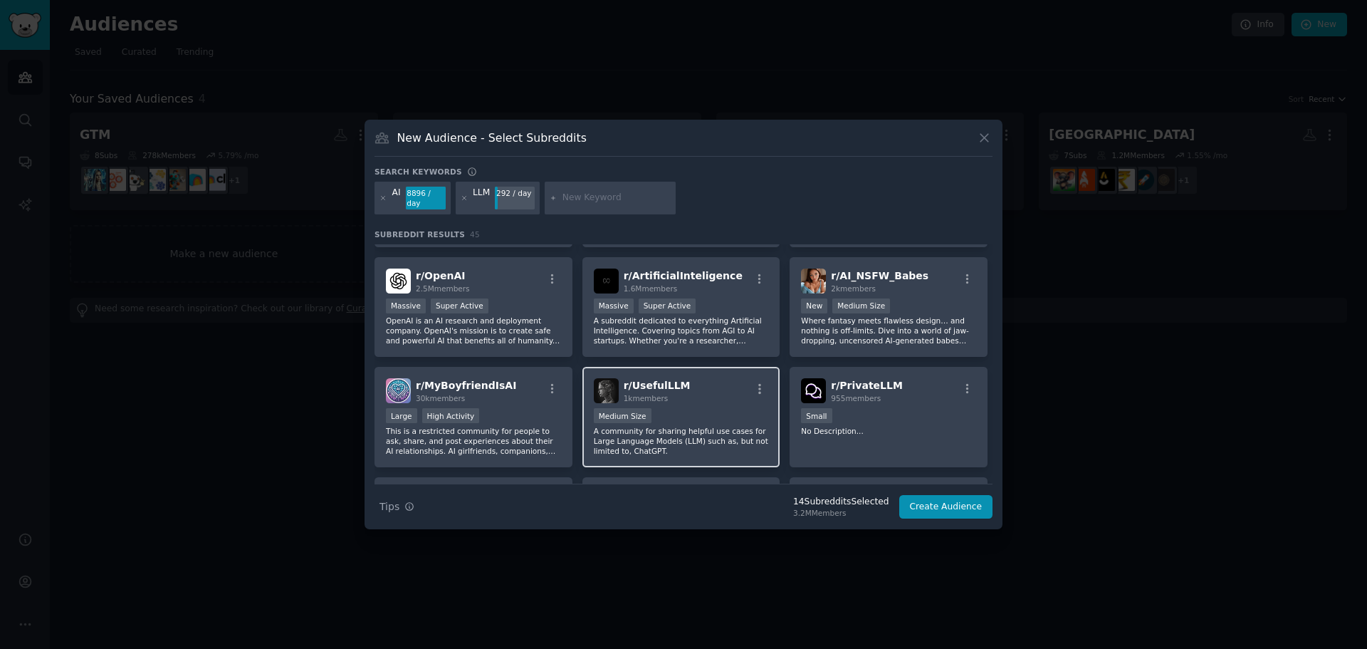
click at [729, 426] on p "A community for sharing helpful use cases for Large Language Models (LLM) such …" at bounding box center [681, 441] width 175 height 30
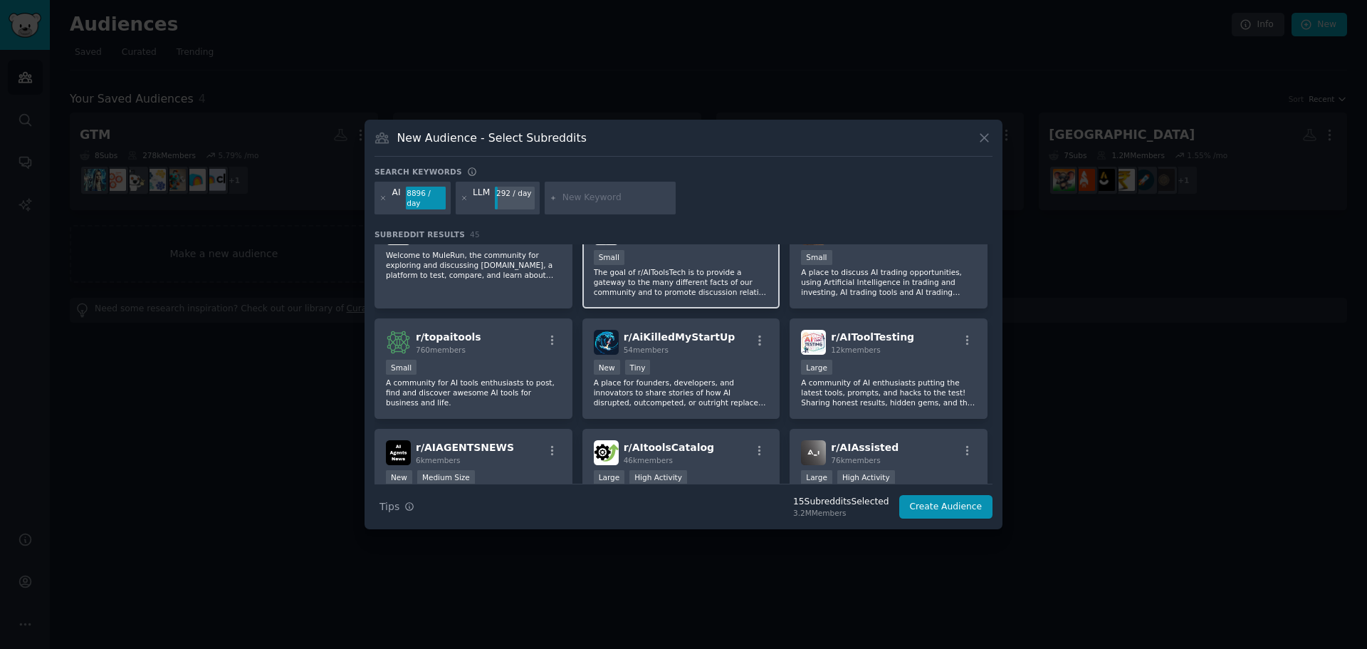
scroll to position [926, 0]
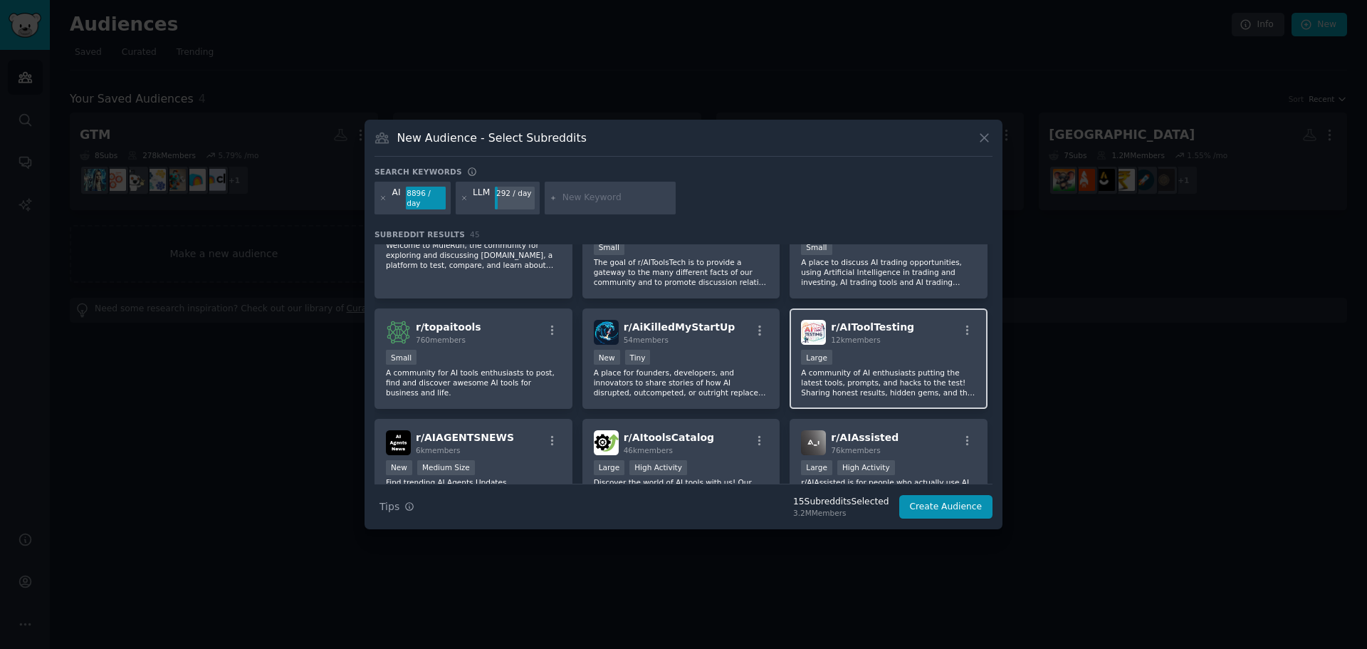
click at [871, 350] on div "Large" at bounding box center [888, 359] width 175 height 18
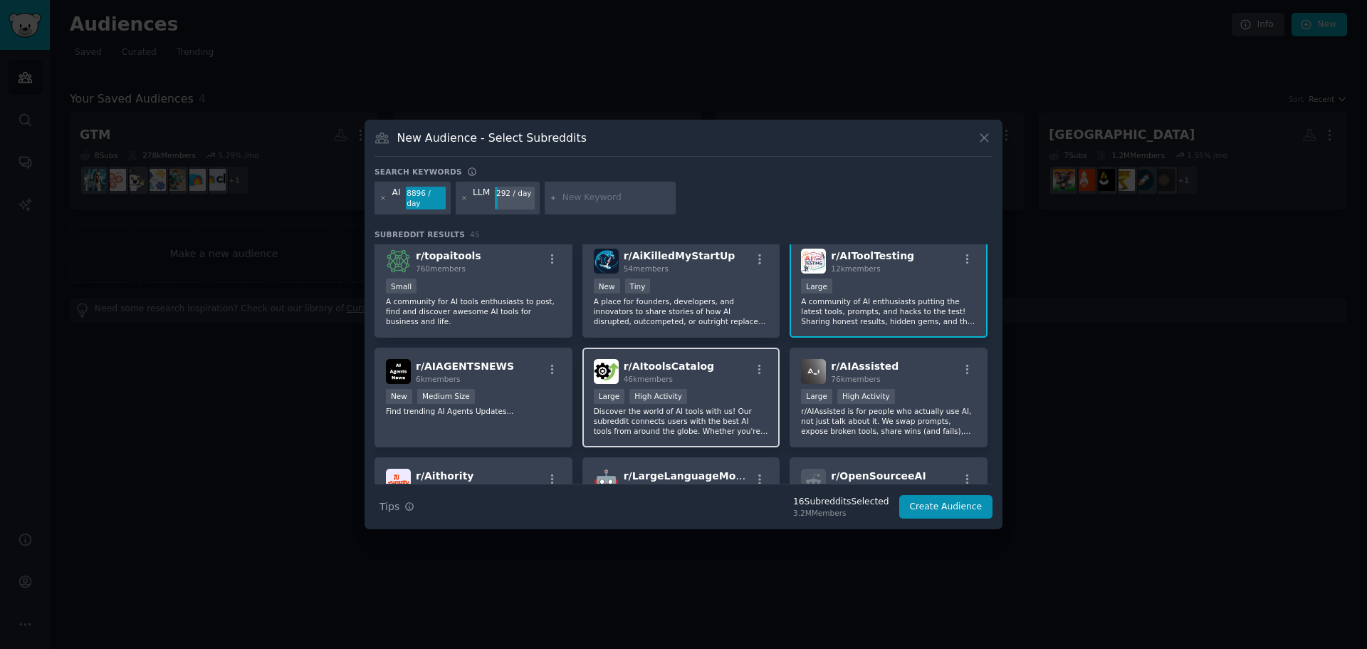
click at [728, 406] on p "Discover the world of AI tools with us! Our subreddit connects users with the b…" at bounding box center [681, 421] width 175 height 30
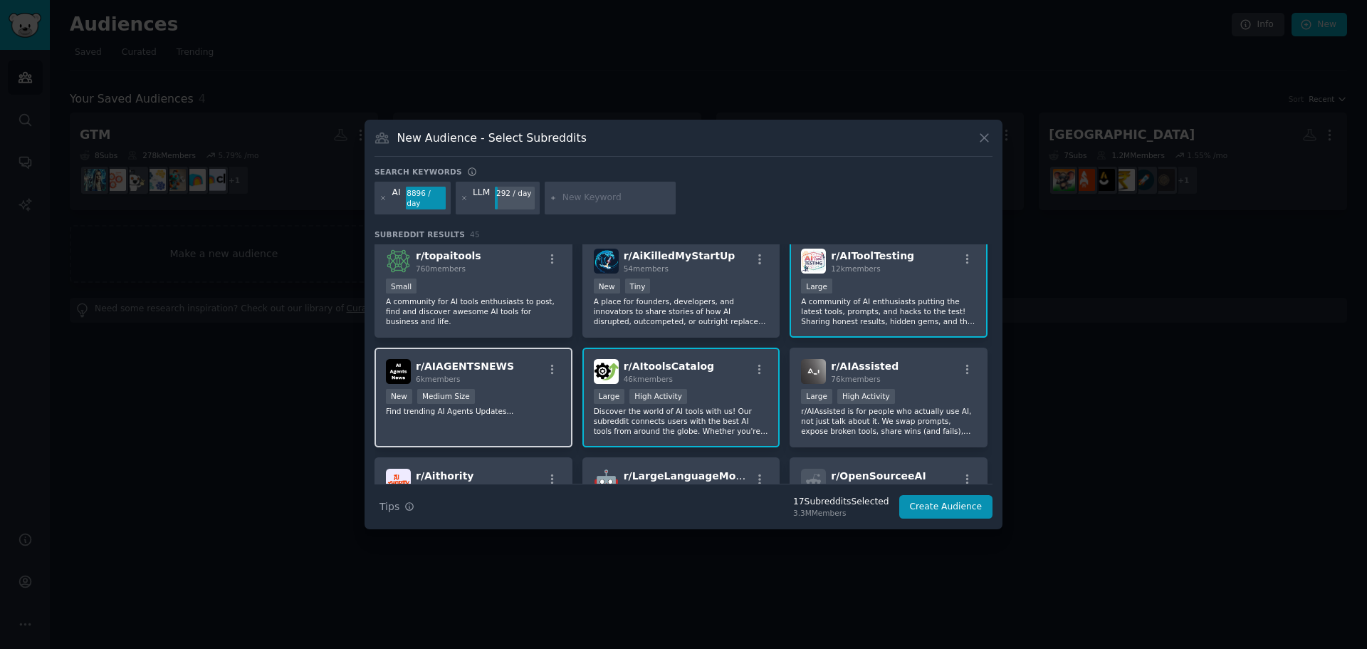
click at [526, 389] on div "New Medium Size" at bounding box center [473, 398] width 175 height 18
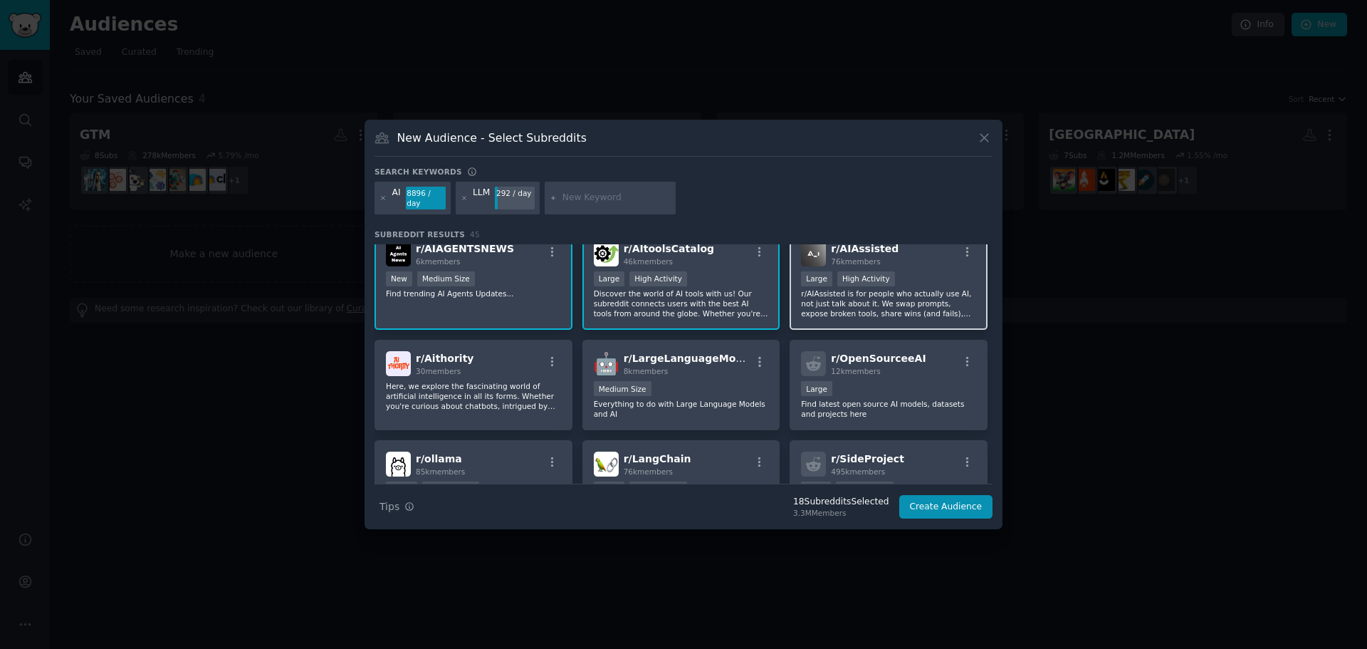
scroll to position [1140, 0]
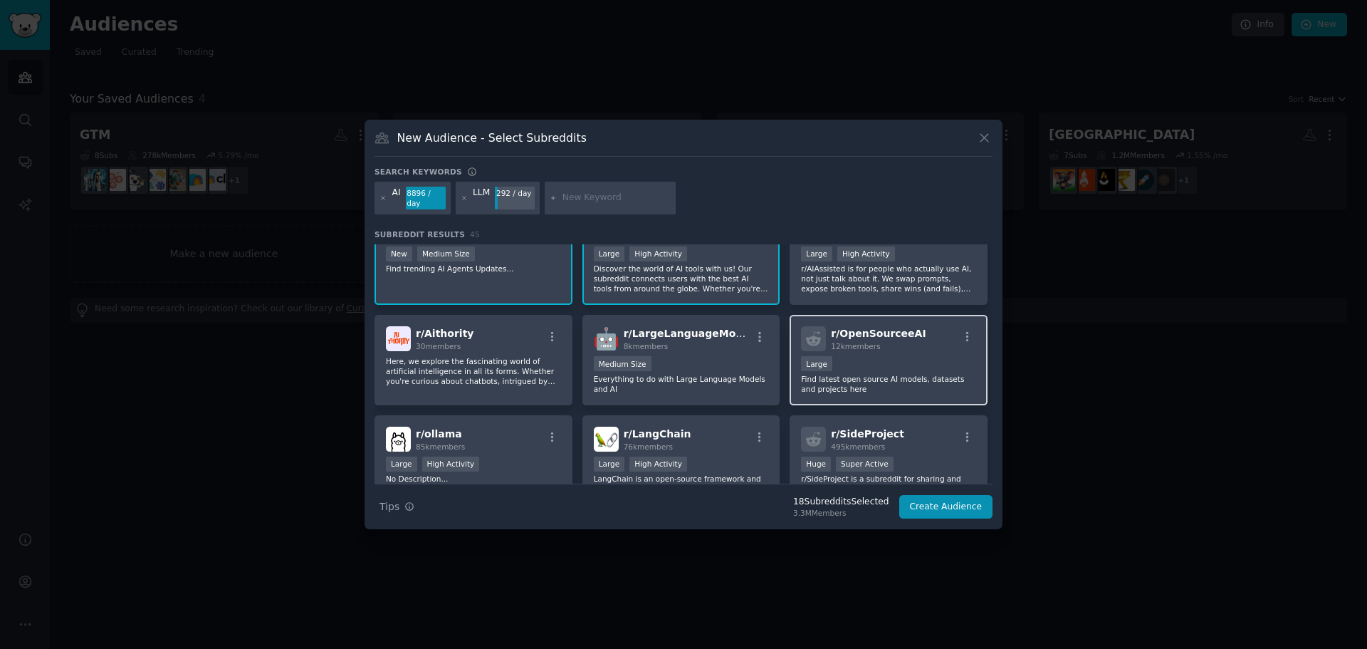
click at [902, 341] on div "12k members" at bounding box center [878, 346] width 95 height 10
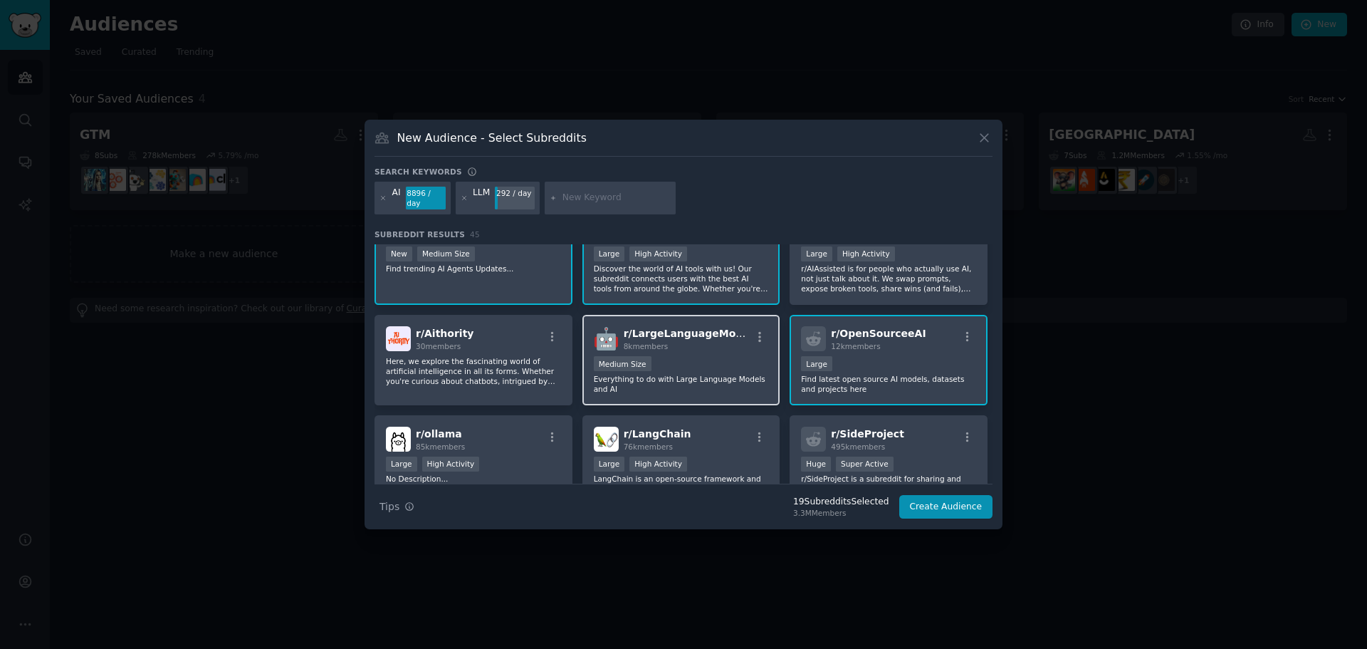
click at [683, 356] on div "Medium Size" at bounding box center [681, 365] width 175 height 18
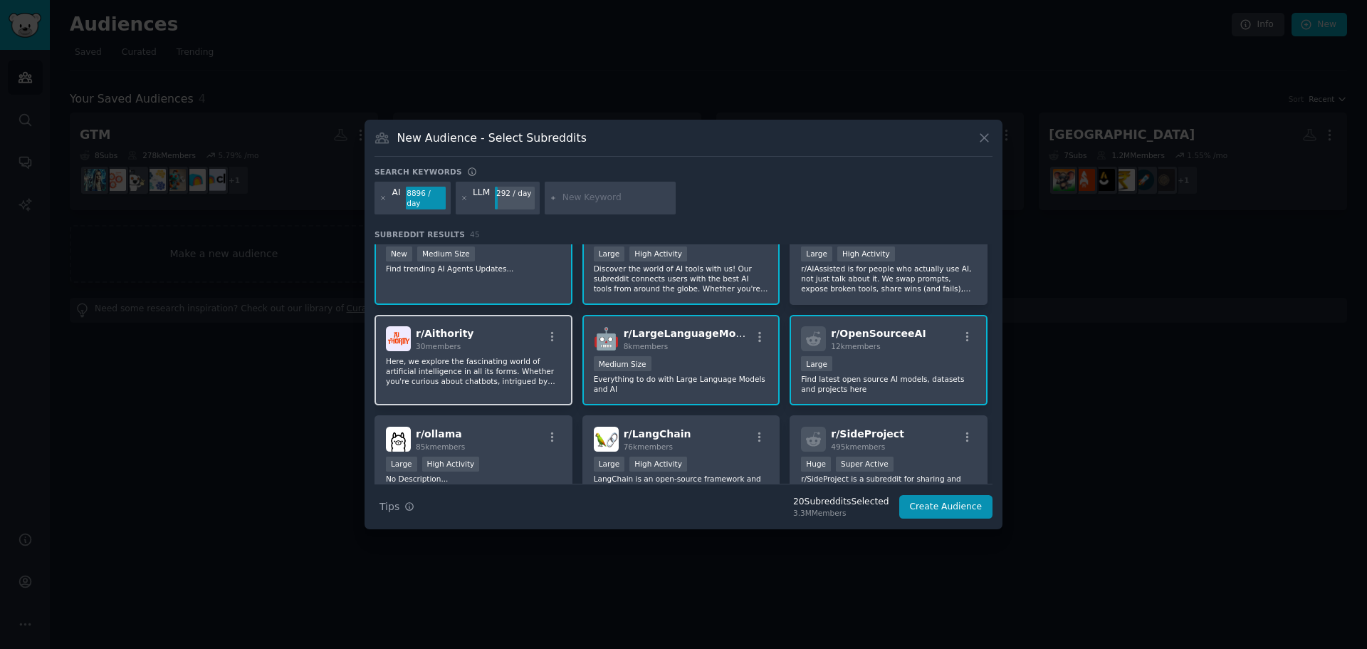
click at [464, 338] on div "r/ Aithority 30 members Here, we explore the fascinating world of artificial in…" at bounding box center [474, 360] width 198 height 90
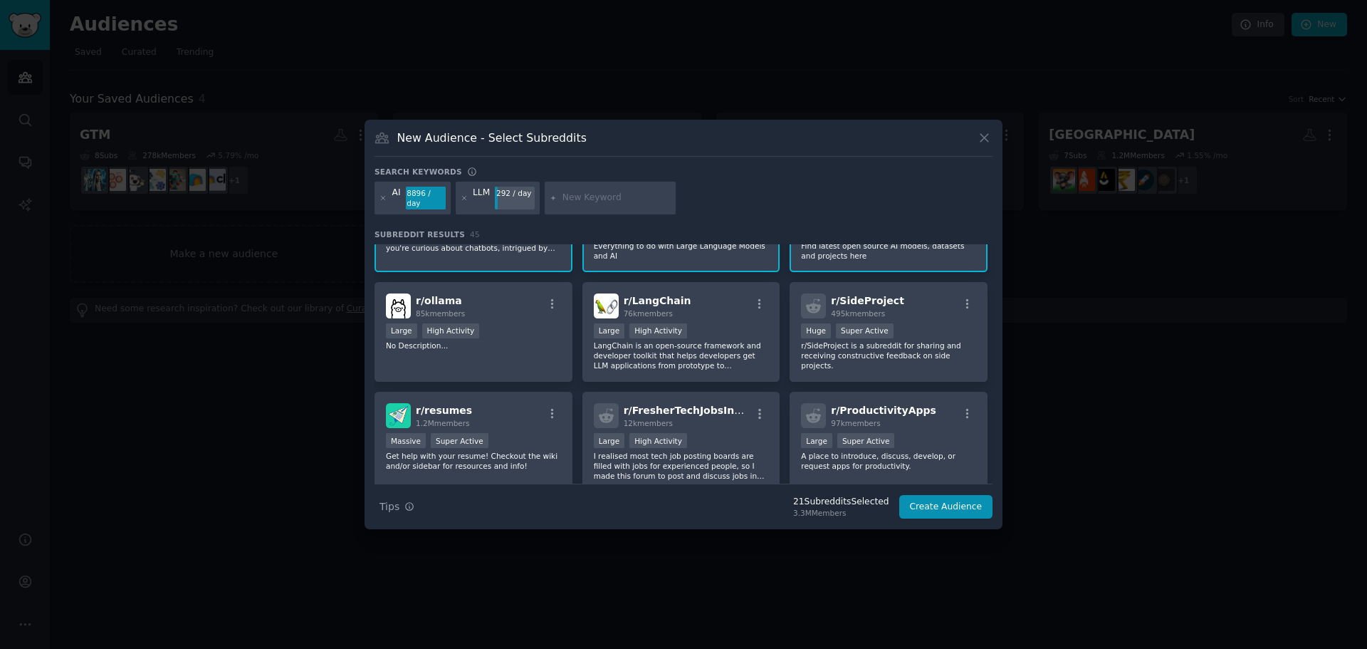
scroll to position [1282, 0]
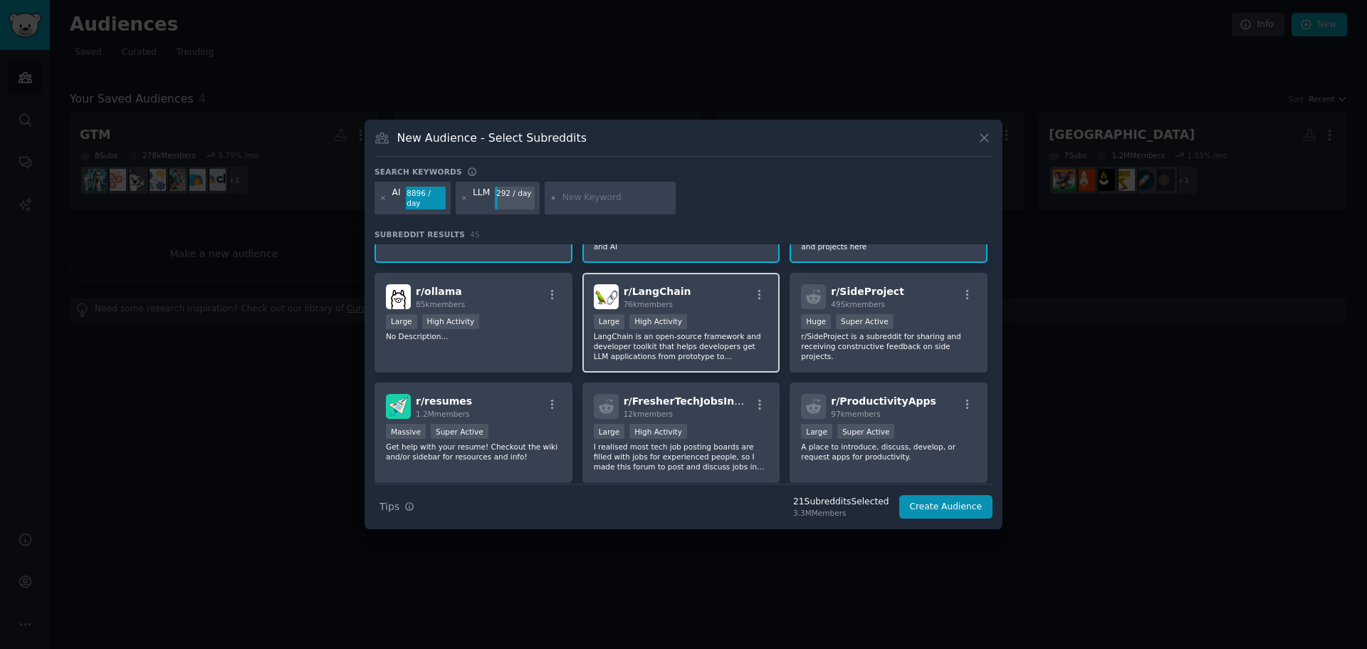
click at [709, 331] on p "LangChain is an open-source framework and developer toolkit that helps develope…" at bounding box center [681, 346] width 175 height 30
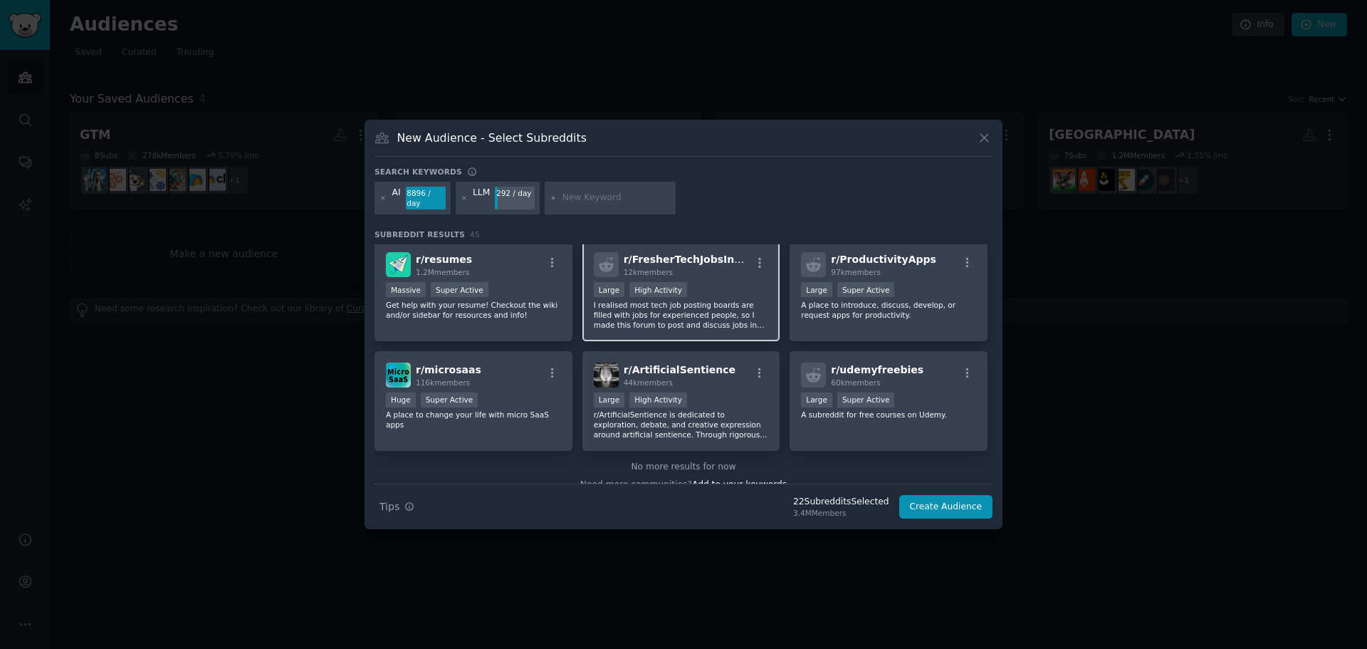
scroll to position [1424, 0]
click at [959, 509] on button "Create Audience" at bounding box center [947, 507] width 94 height 24
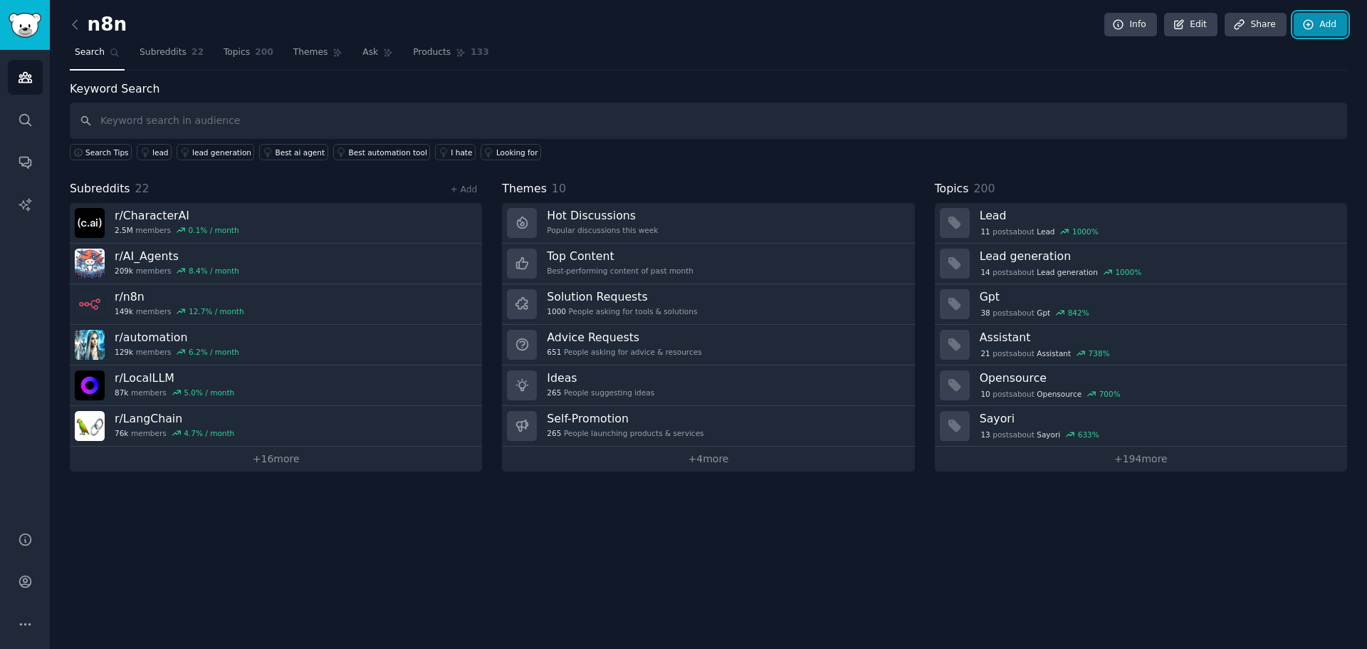
click at [1318, 17] on link "Add" at bounding box center [1320, 25] width 53 height 24
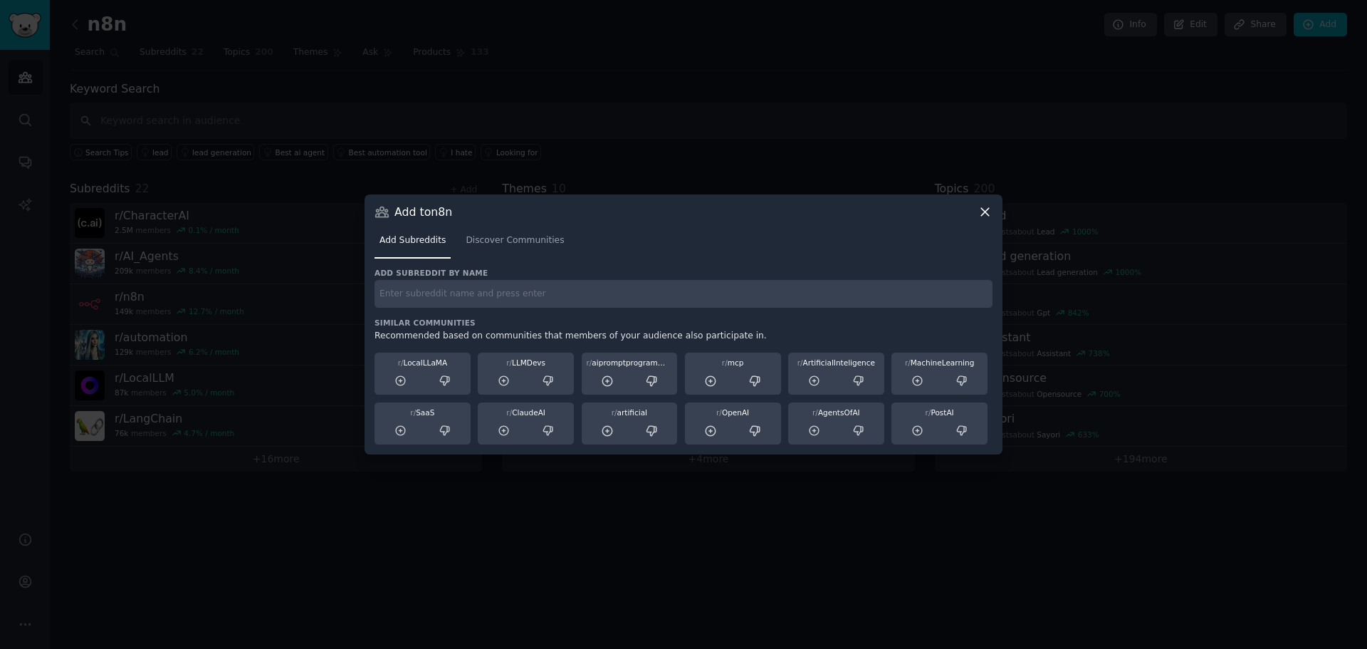
click at [675, 552] on div at bounding box center [683, 324] width 1367 height 649
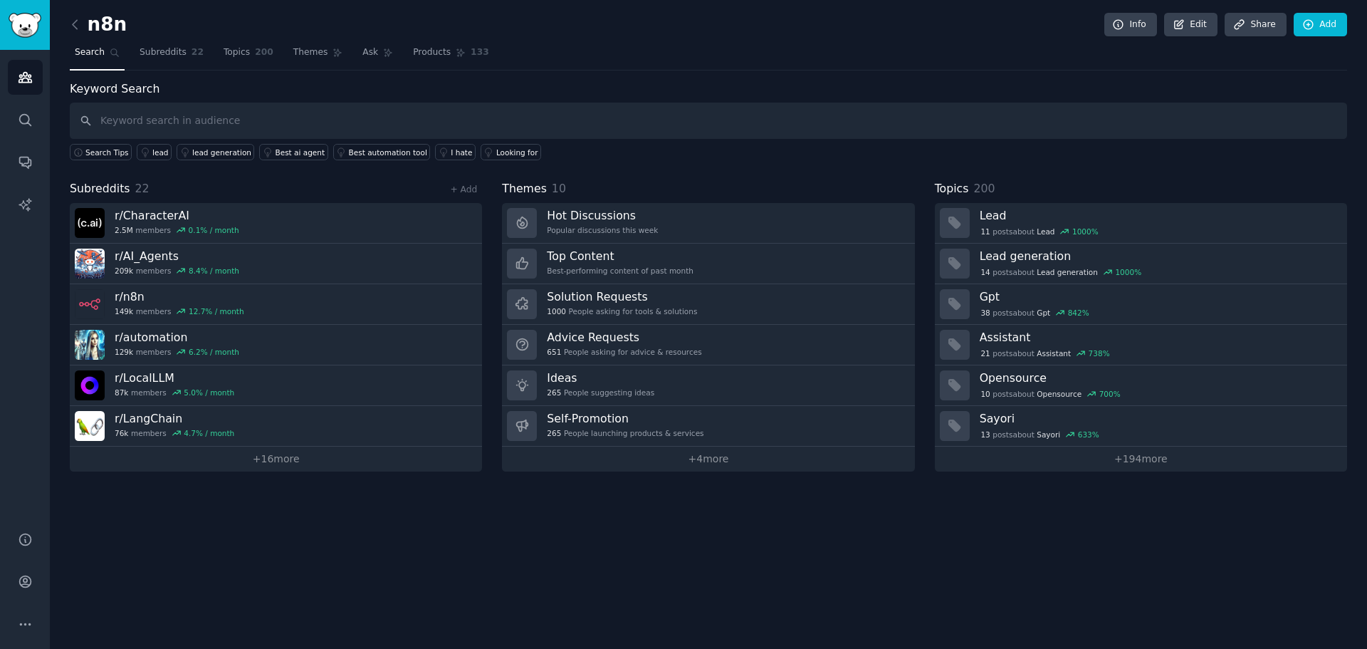
drag, startPoint x: 157, startPoint y: 50, endPoint x: 222, endPoint y: 77, distance: 70.2
click at [157, 50] on span "Subreddits" at bounding box center [163, 52] width 47 height 13
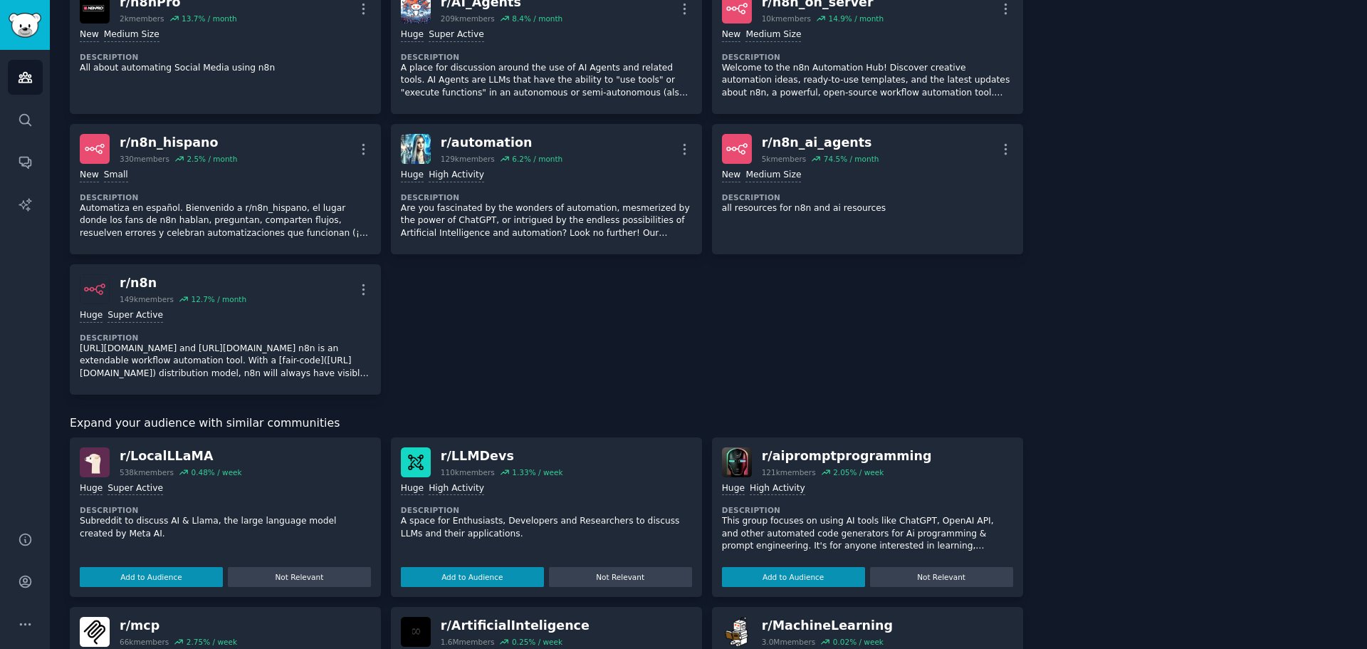
scroll to position [1068, 0]
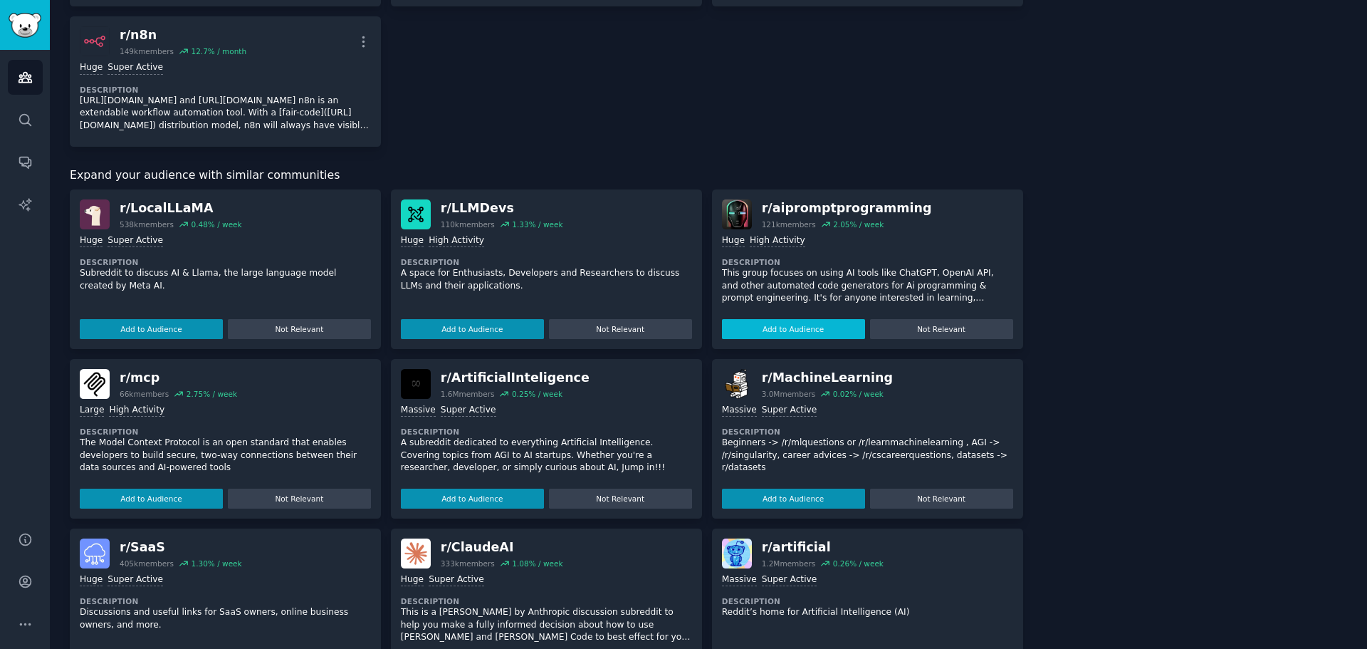
click at [811, 325] on button "Add to Audience" at bounding box center [793, 329] width 143 height 20
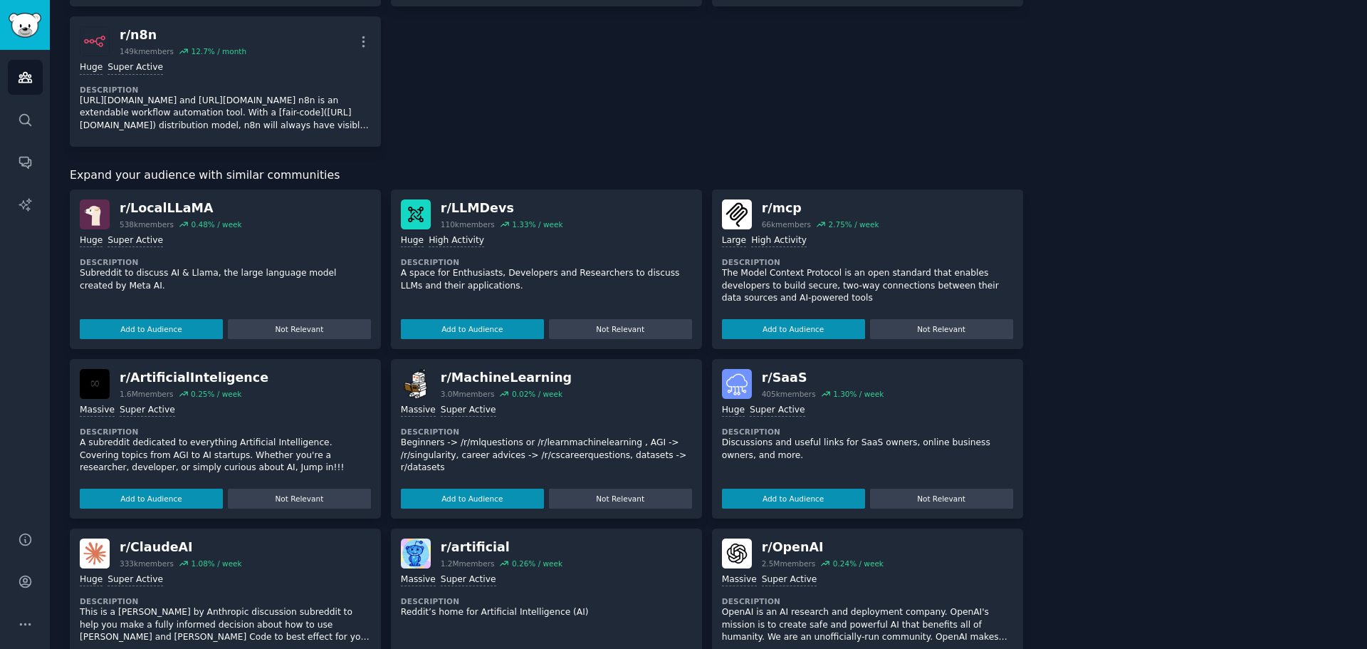
scroll to position [1043, 0]
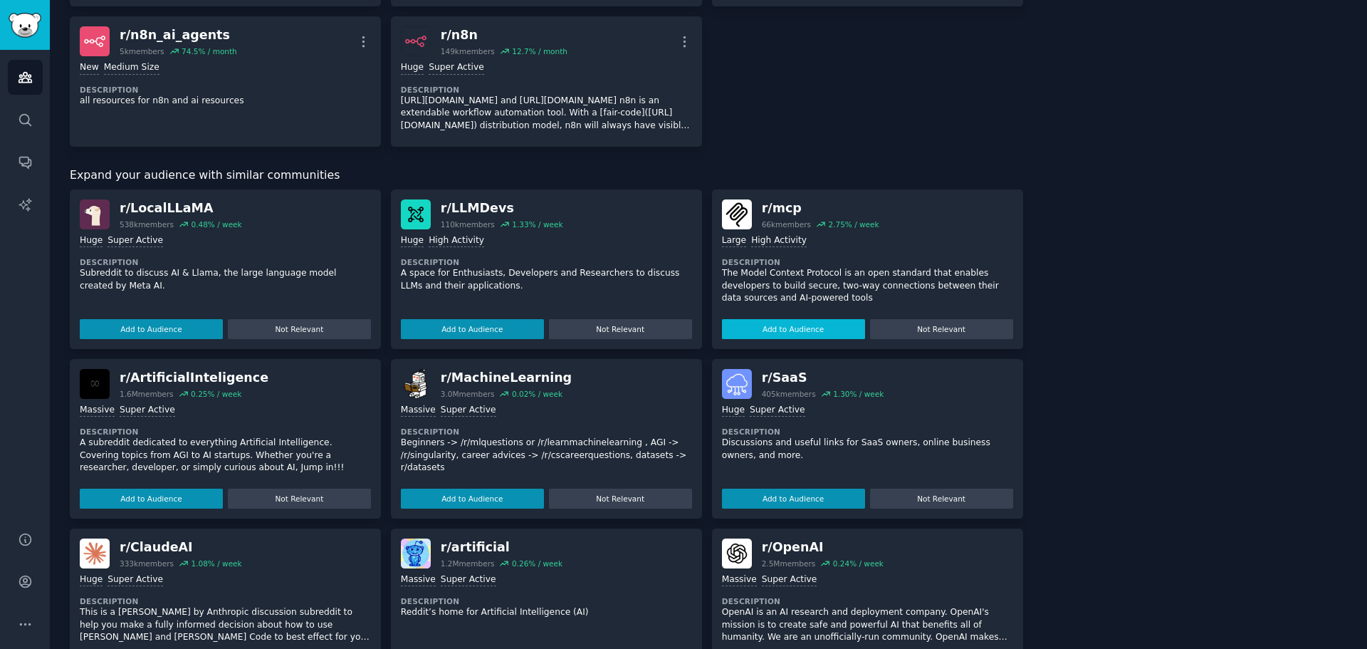
click at [832, 333] on button "Add to Audience" at bounding box center [793, 329] width 143 height 20
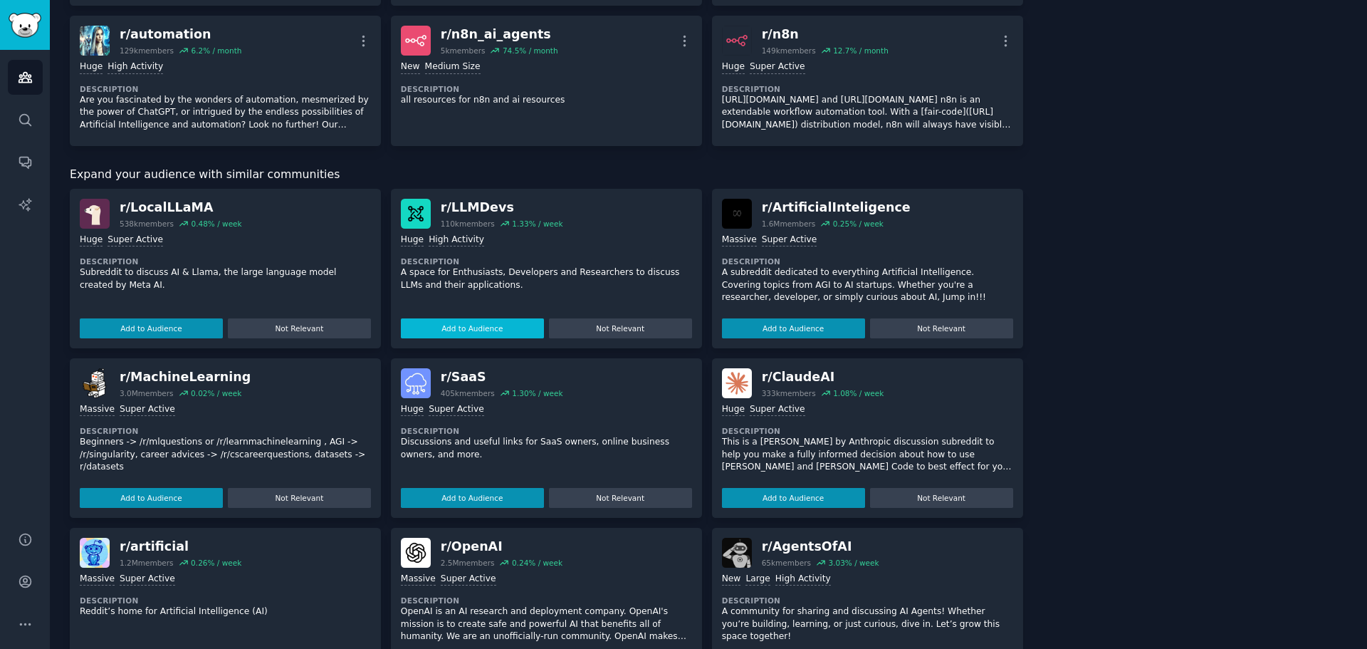
scroll to position [1043, 0]
drag, startPoint x: 805, startPoint y: 499, endPoint x: 837, endPoint y: 497, distance: 32.1
click at [805, 499] on button "Add to Audience" at bounding box center [793, 499] width 143 height 20
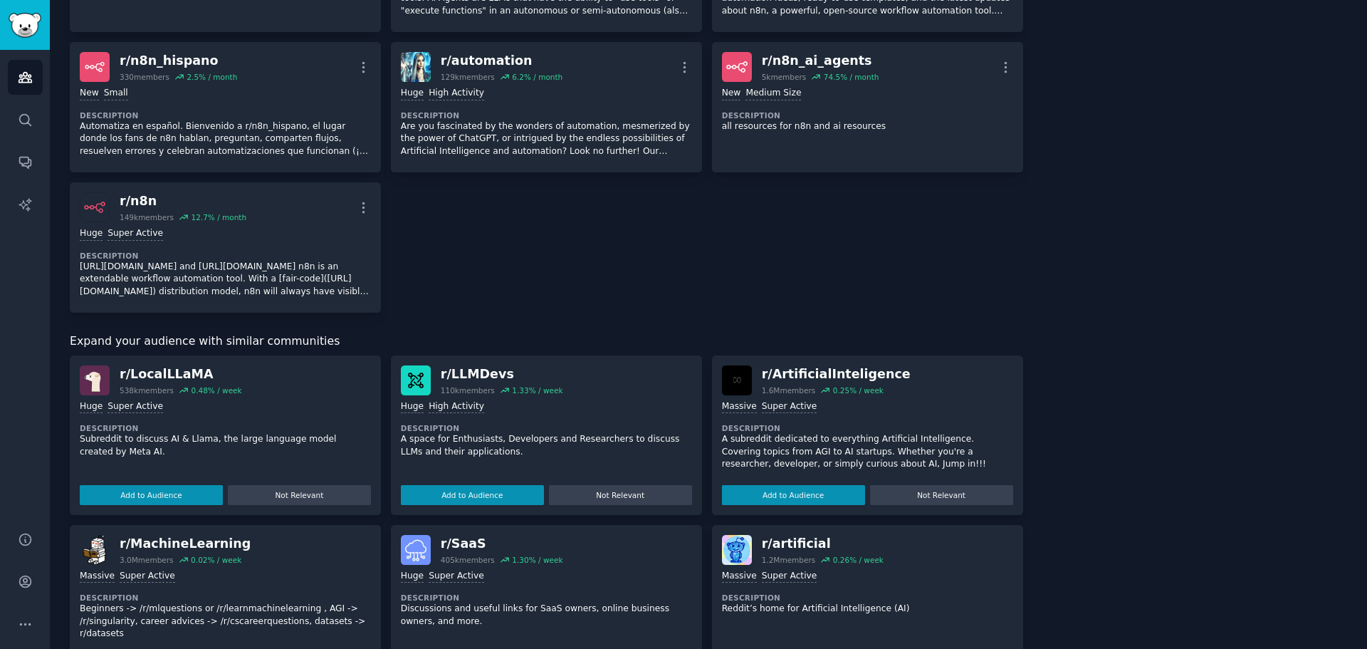
scroll to position [1068, 0]
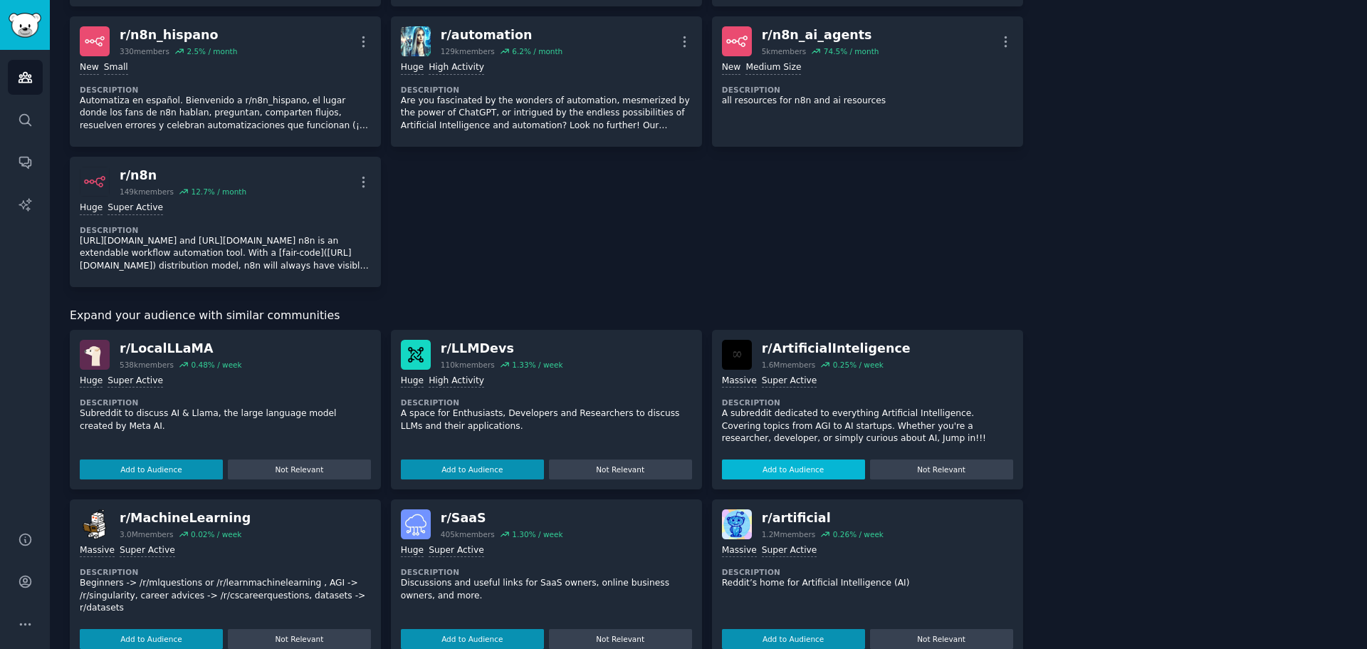
click at [797, 467] on button "Add to Audience" at bounding box center [793, 469] width 143 height 20
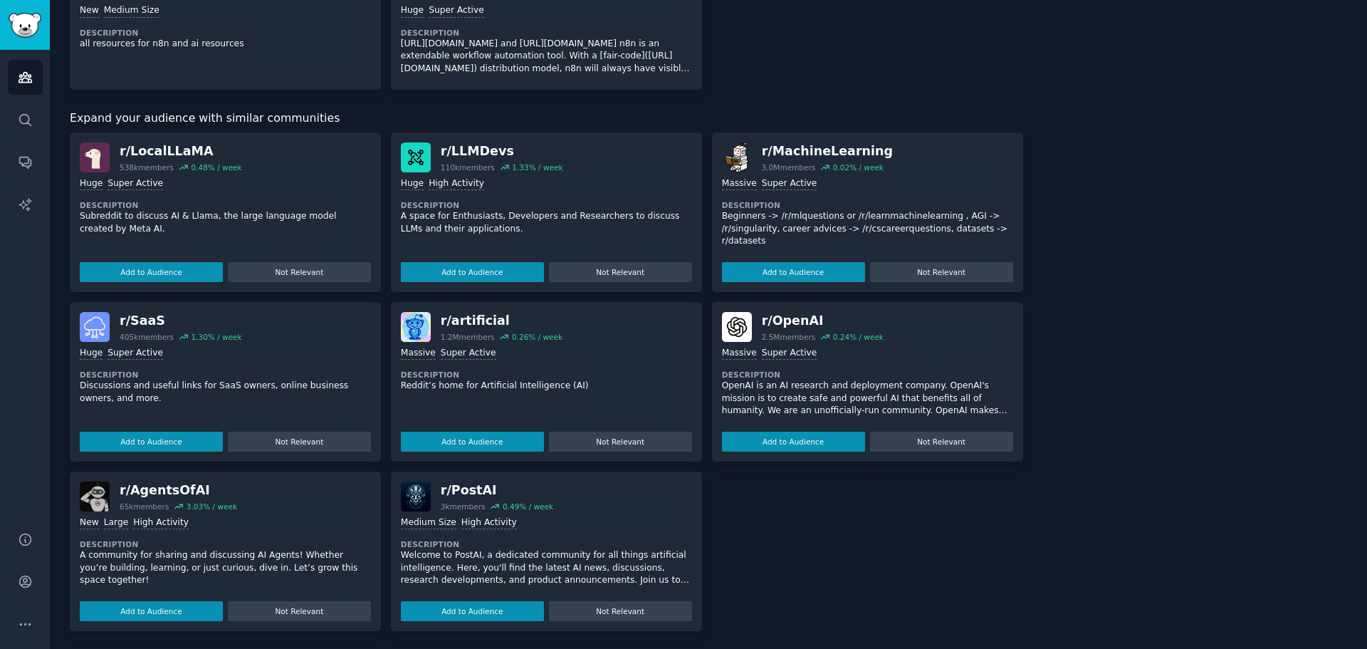
scroll to position [1243, 0]
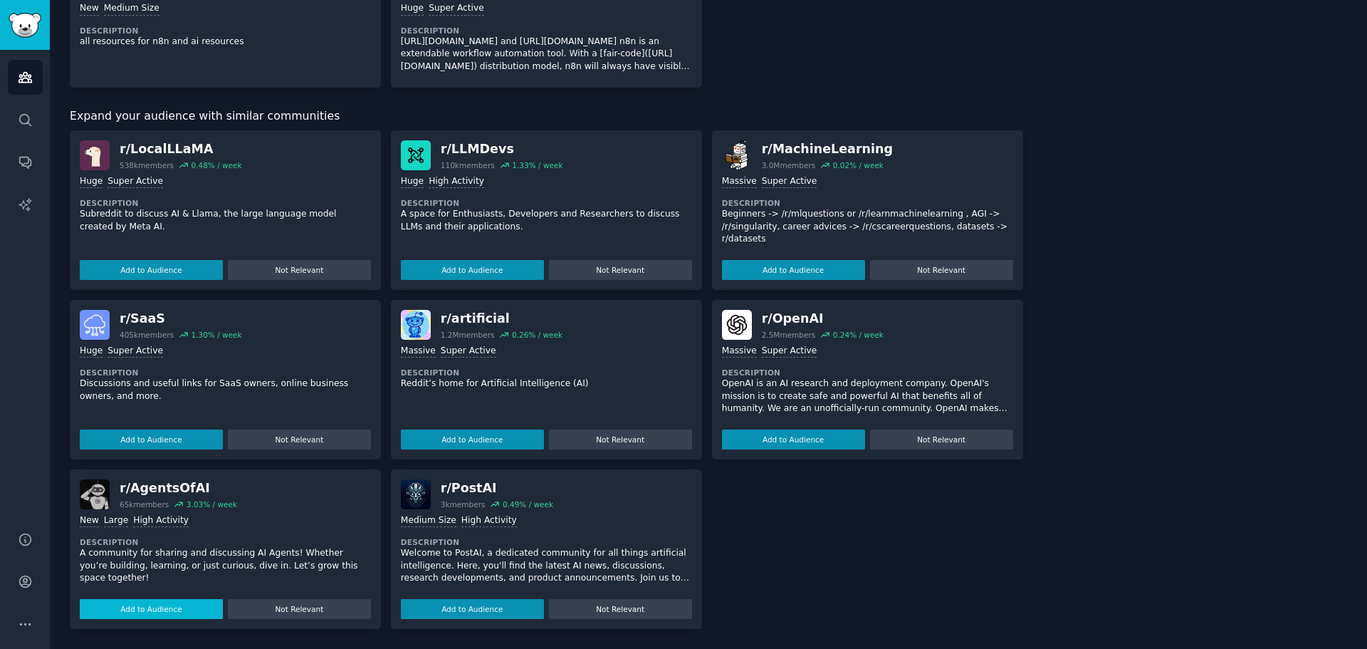
click at [177, 614] on button "Add to Audience" at bounding box center [151, 609] width 143 height 20
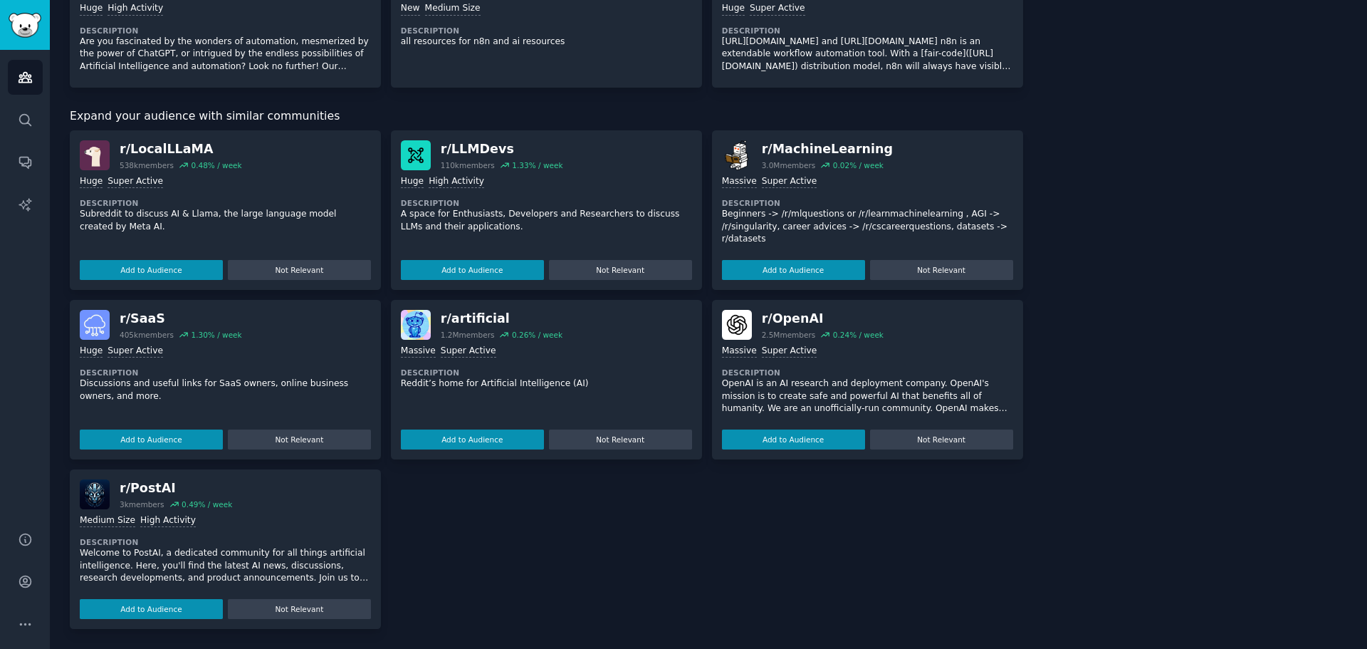
scroll to position [1242, 0]
click at [793, 436] on button "Add to Audience" at bounding box center [793, 439] width 143 height 20
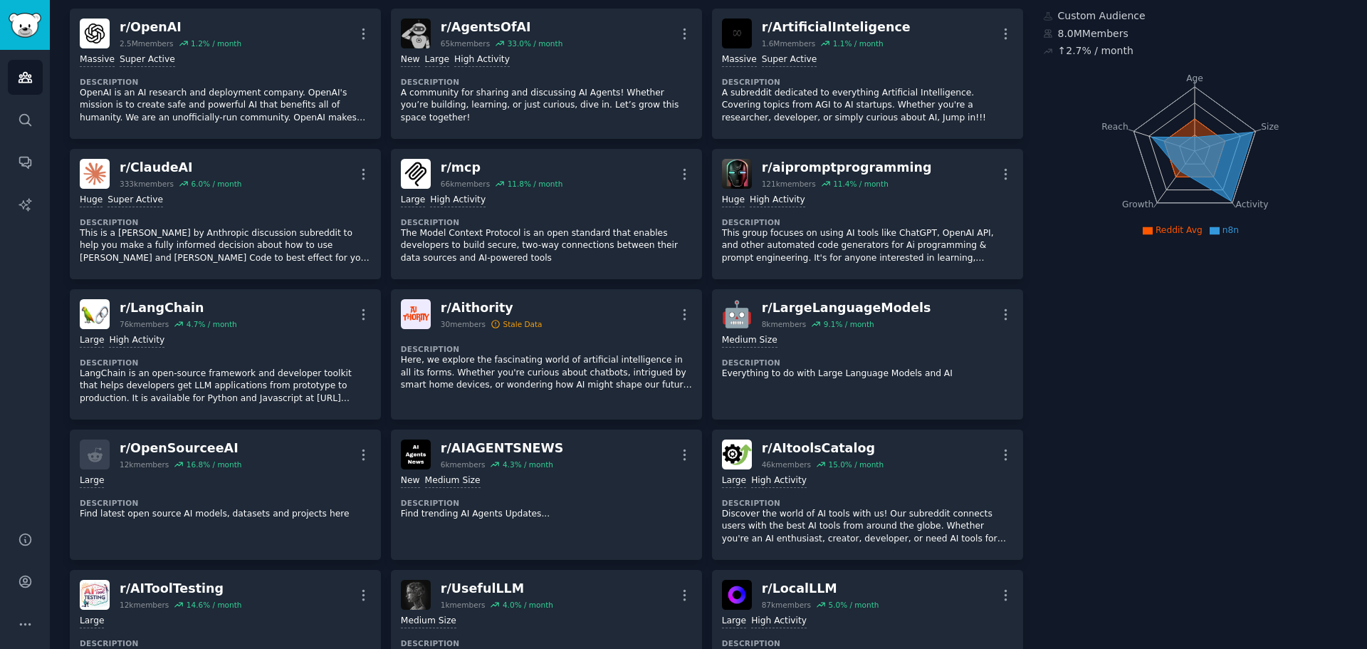
scroll to position [0, 0]
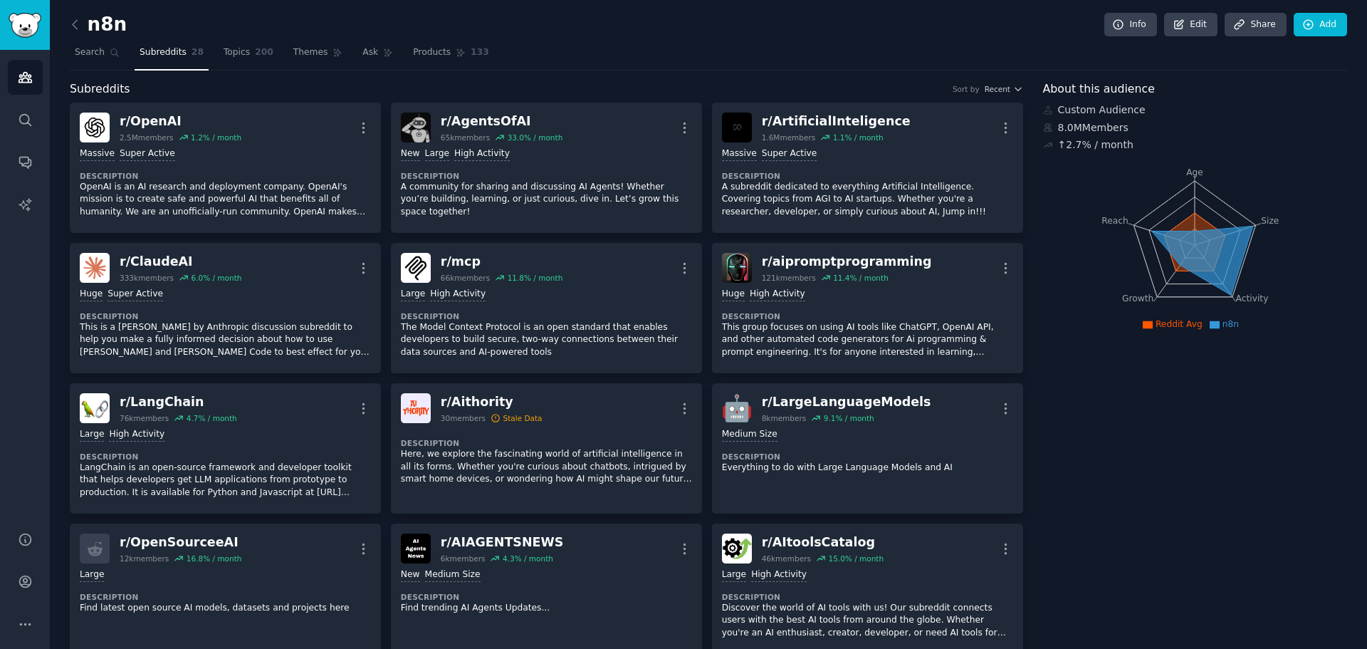
click at [114, 25] on h2 "n8n" at bounding box center [98, 25] width 57 height 23
click at [71, 21] on icon at bounding box center [75, 24] width 15 height 15
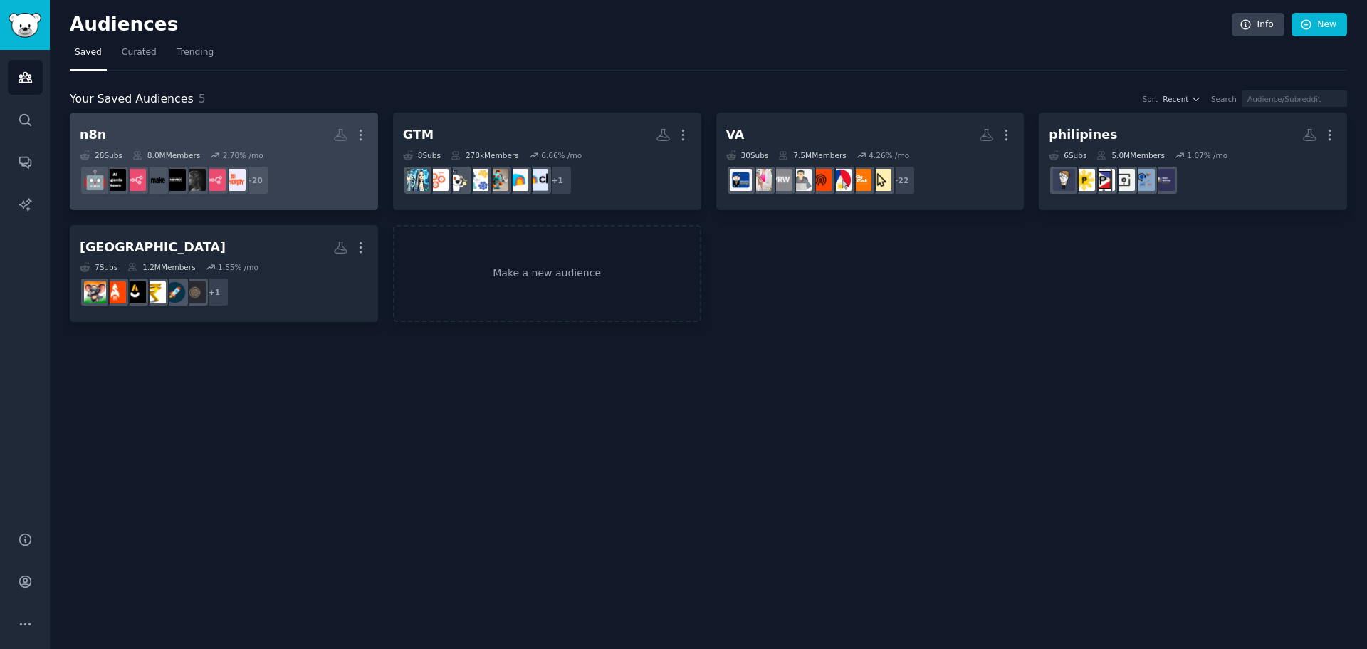
click at [177, 123] on h2 "n8n More" at bounding box center [224, 135] width 288 height 25
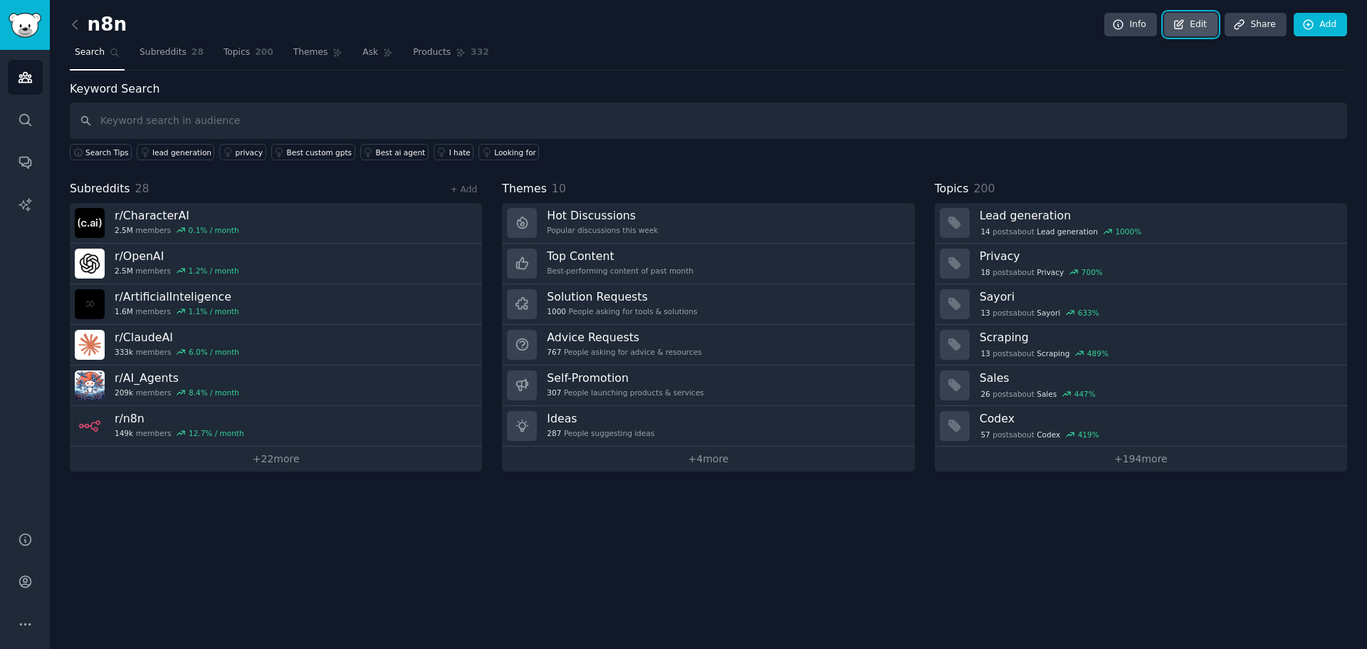
click at [1203, 24] on link "Edit" at bounding box center [1190, 25] width 53 height 24
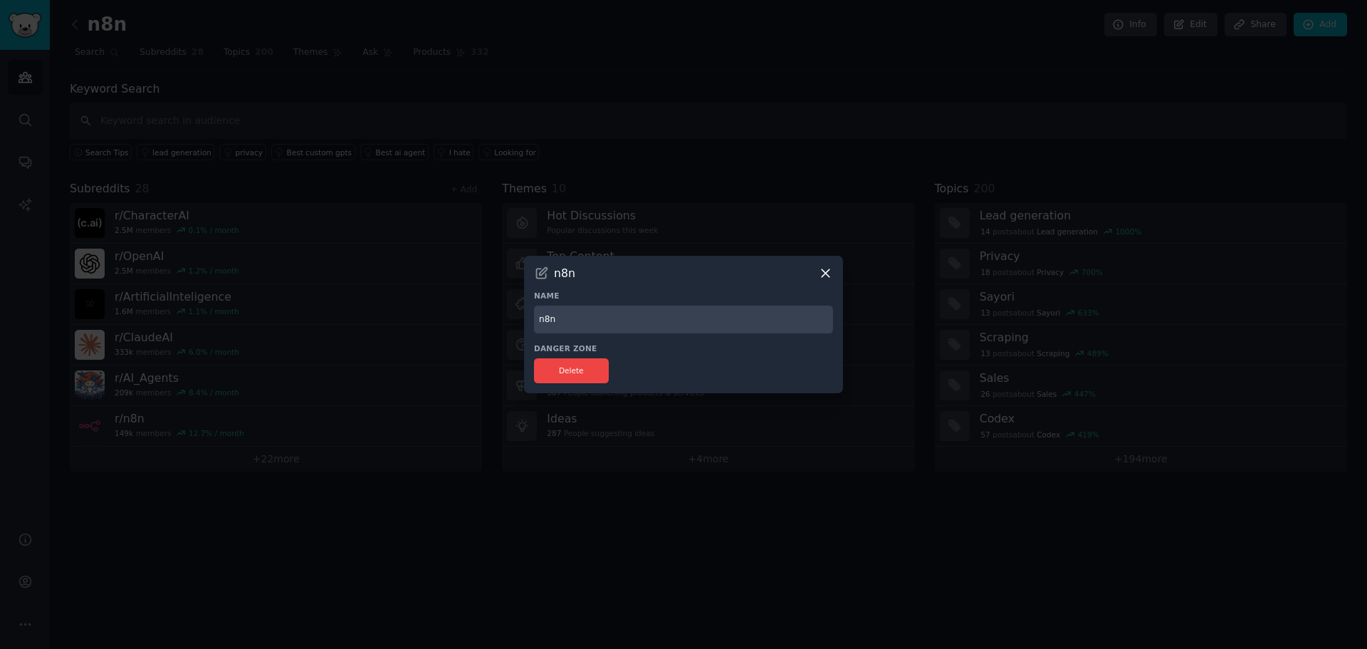
drag, startPoint x: 570, startPoint y: 318, endPoint x: 458, endPoint y: 318, distance: 111.8
click at [458, 318] on div "​ n8n Name n8n Danger Zone Delete" at bounding box center [684, 324] width 1358 height 649
type input "AI/n8n"
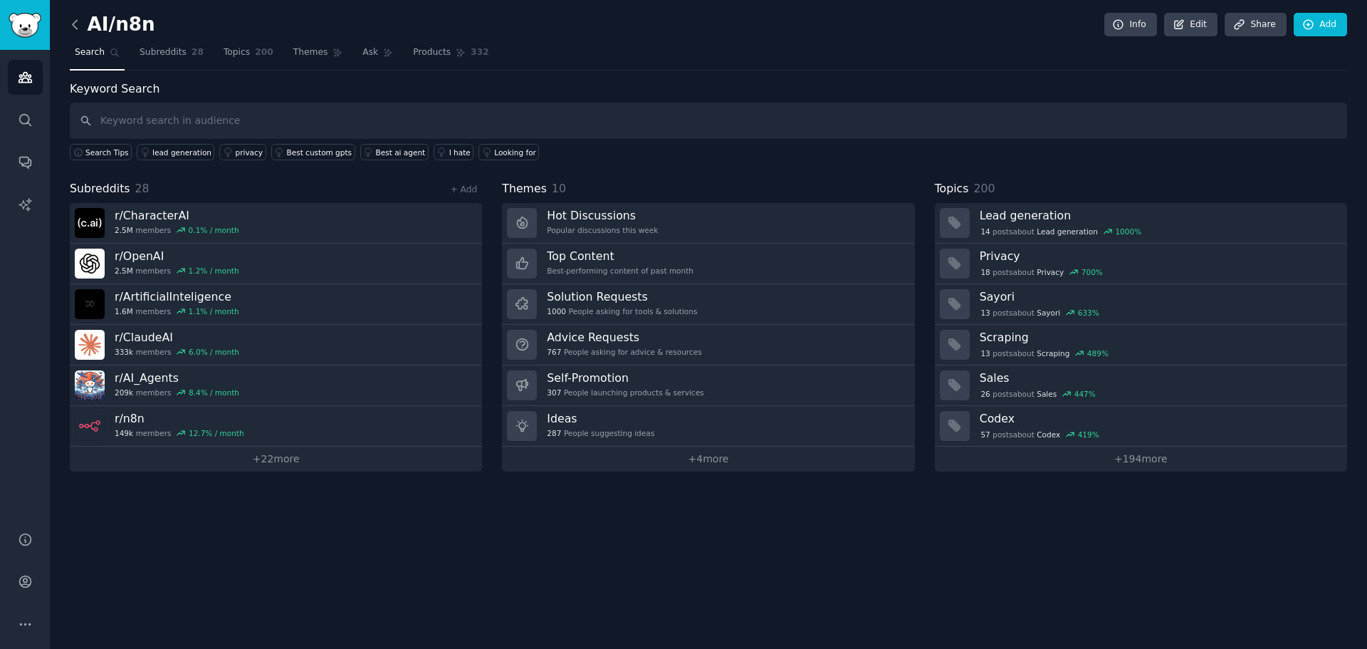
click at [71, 24] on icon at bounding box center [75, 24] width 15 height 15
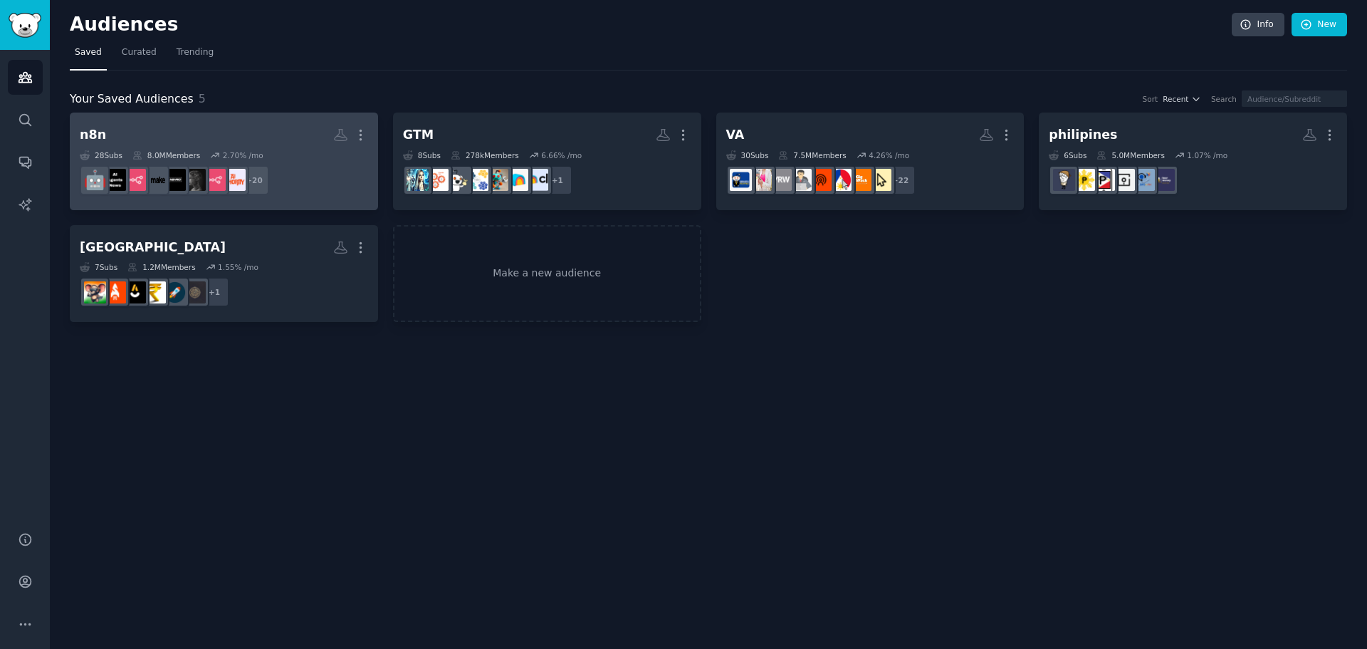
click at [199, 120] on link "n8n More 28 Sub s 8.0M Members 2.70 % /mo + 20" at bounding box center [224, 162] width 308 height 98
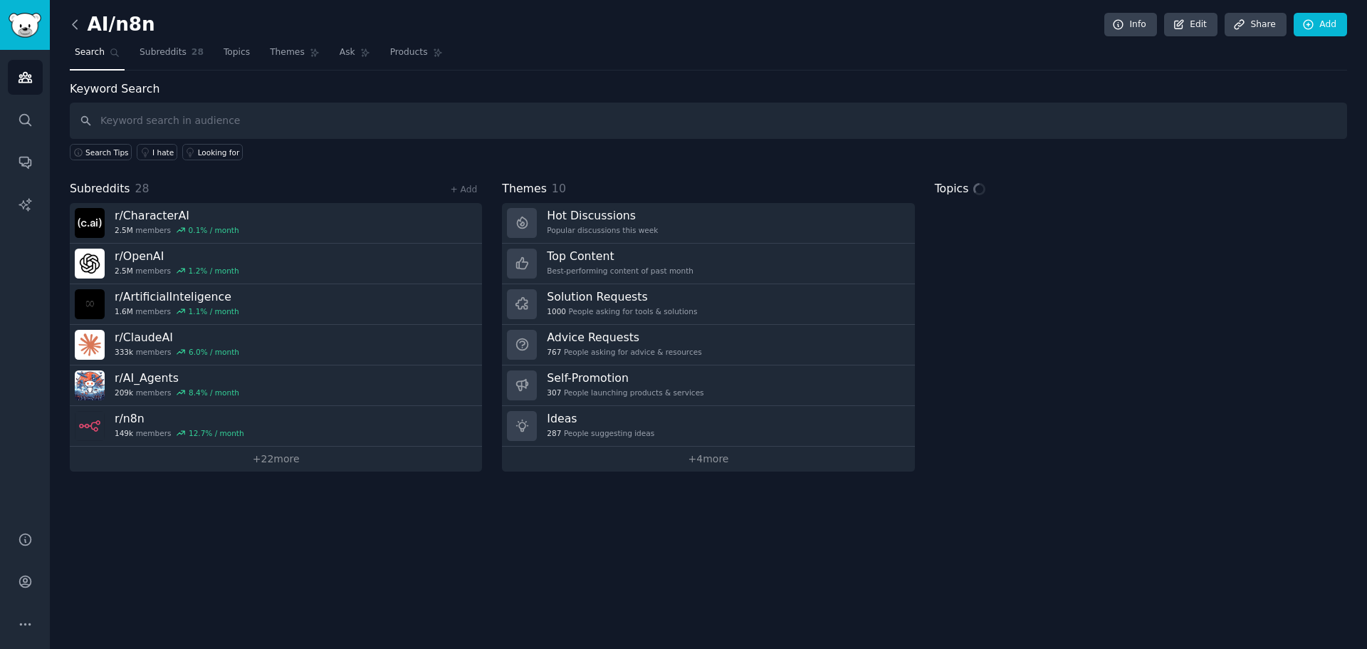
click at [73, 26] on icon at bounding box center [75, 24] width 15 height 15
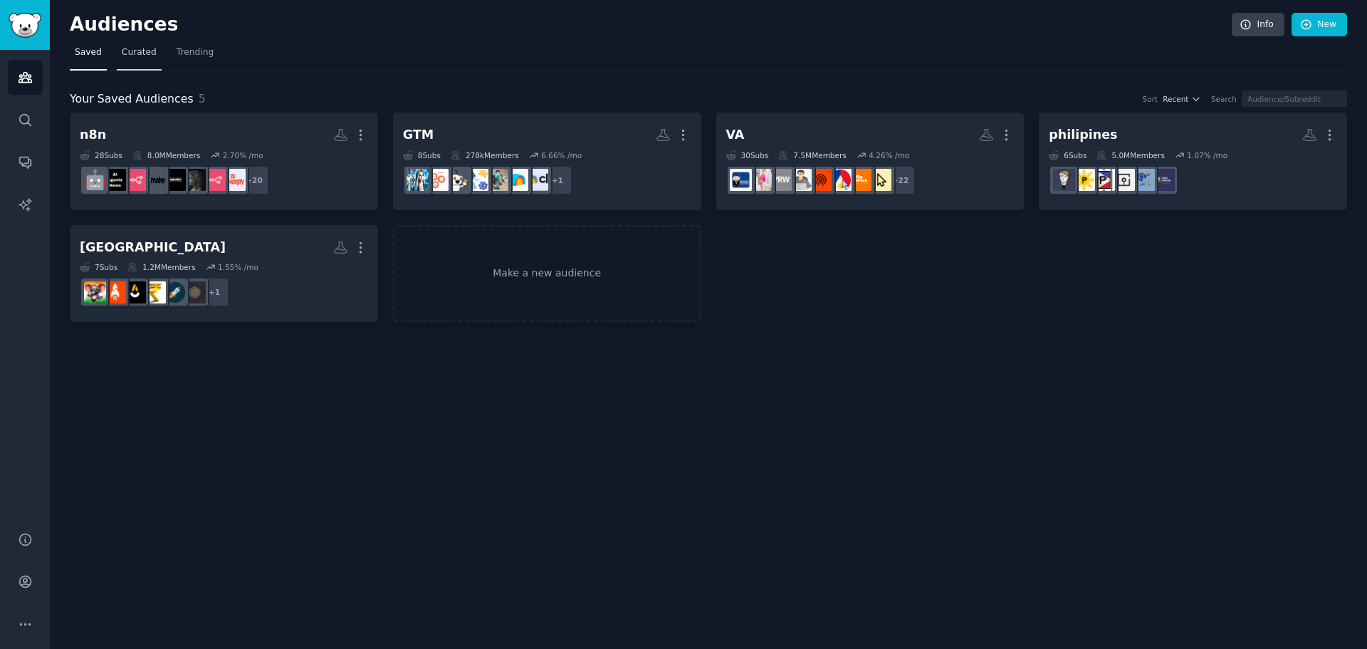
click at [132, 51] on span "Curated" at bounding box center [139, 52] width 35 height 13
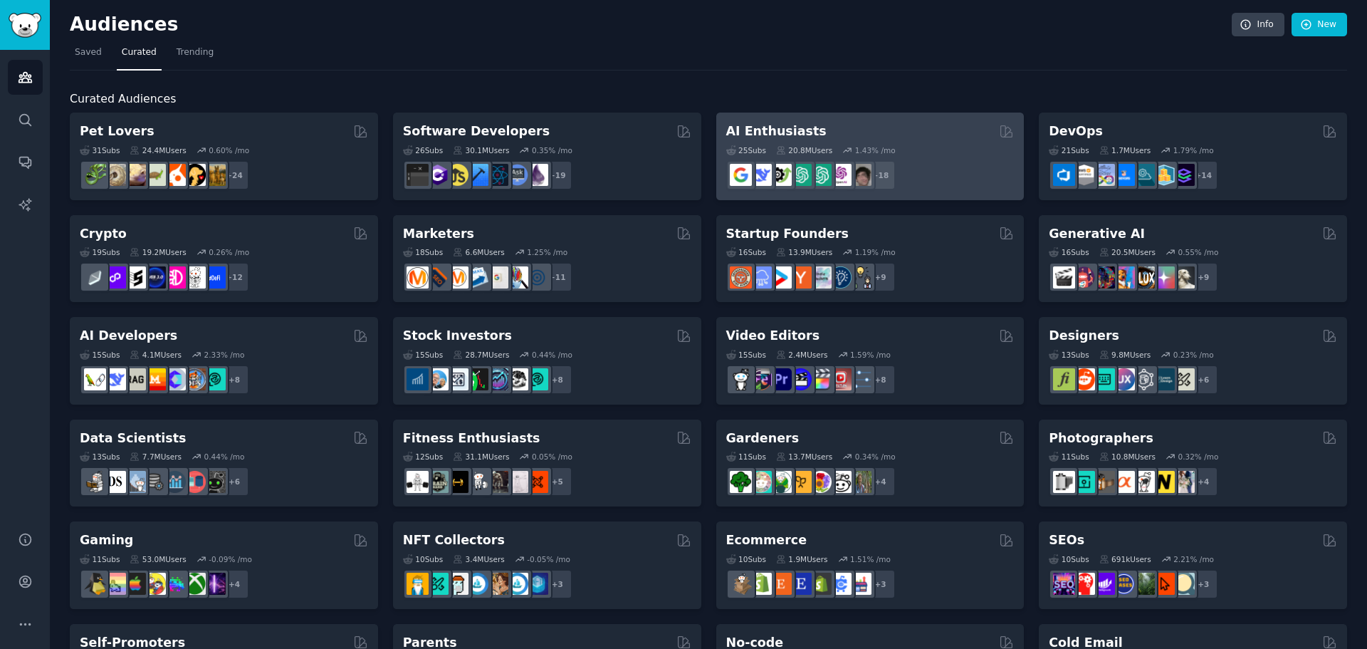
click at [791, 130] on h2 "AI Enthusiasts" at bounding box center [776, 132] width 100 height 18
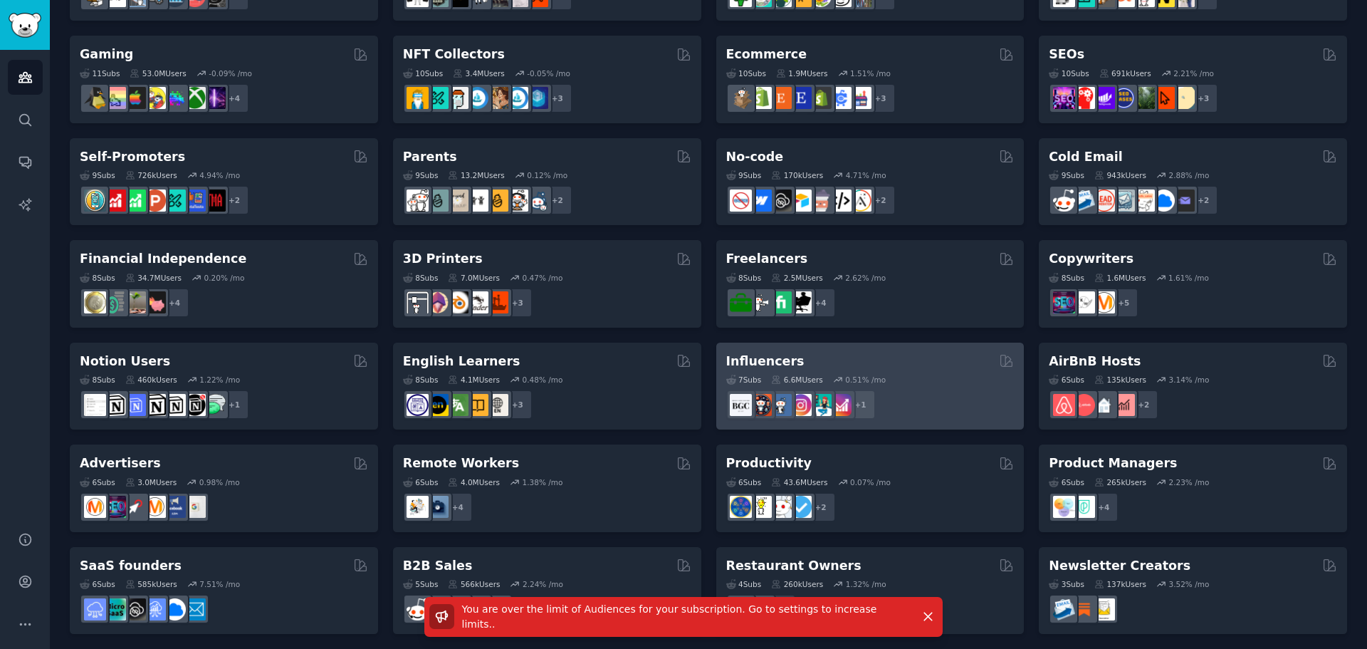
scroll to position [491, 0]
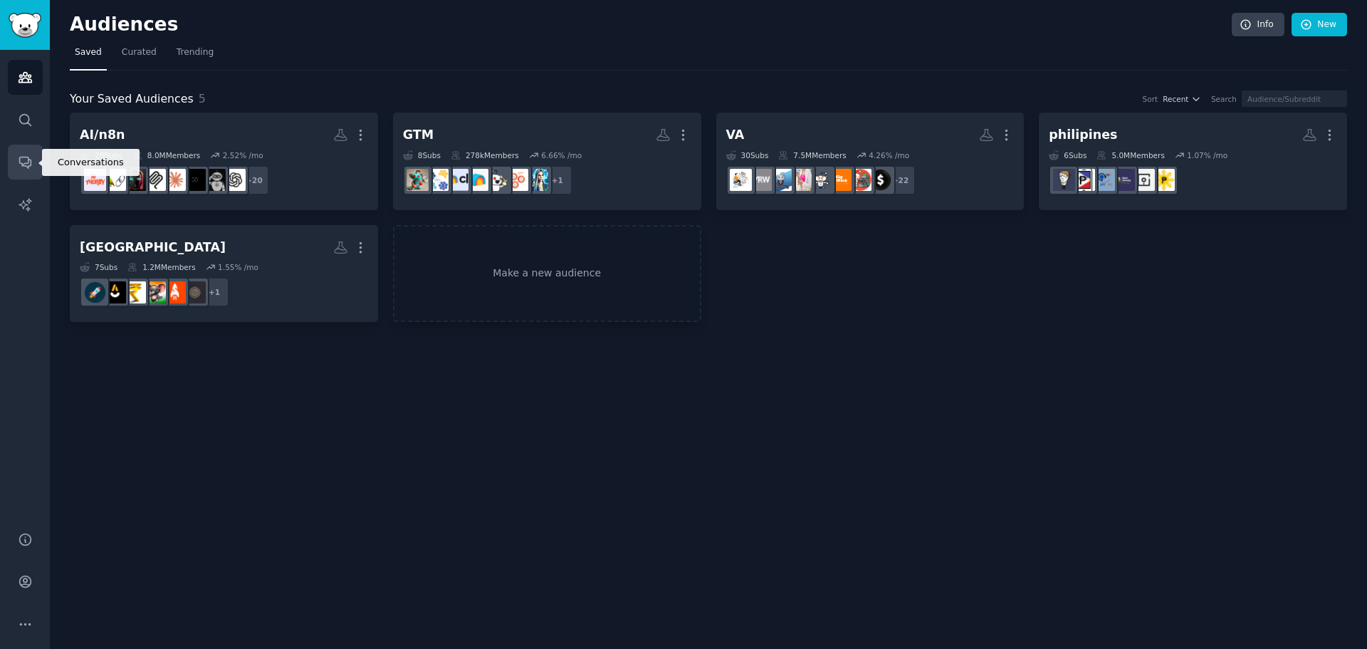
click at [32, 151] on link "Conversations" at bounding box center [25, 162] width 35 height 35
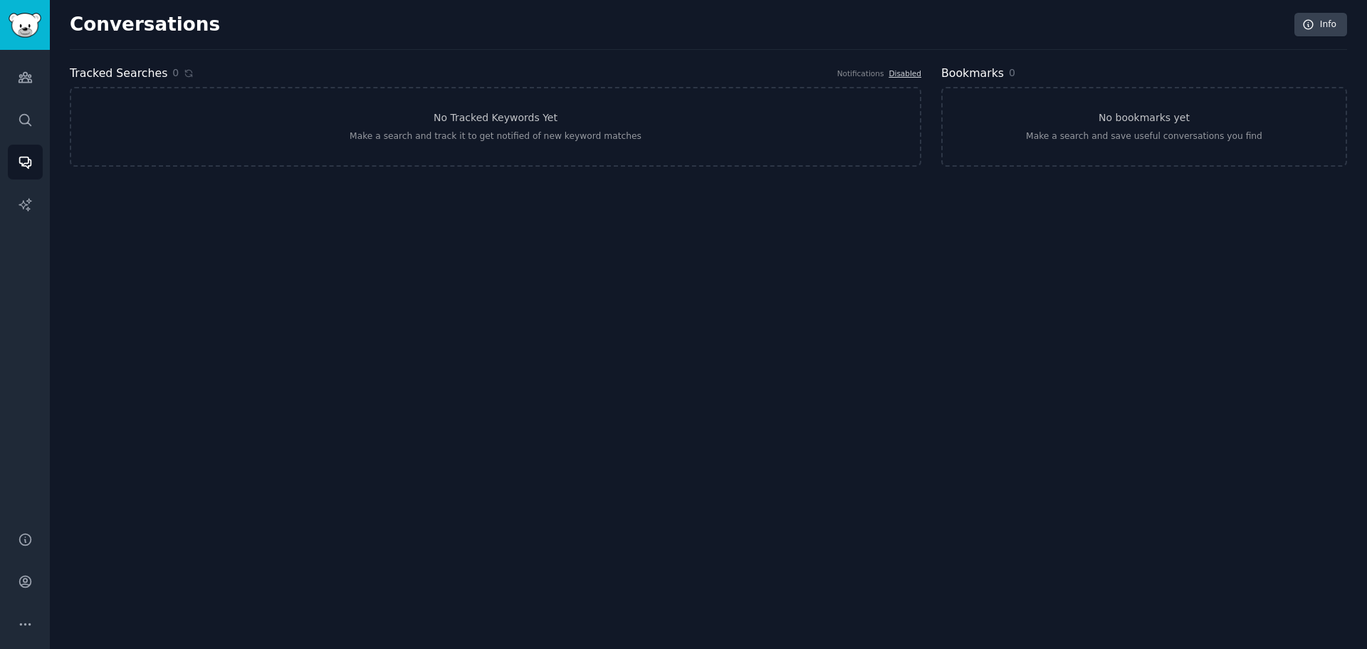
click at [673, 167] on div "Conversations Info Tracked Searches 0 Notifications Disabled No Tracked Keyword…" at bounding box center [709, 98] width 1278 height 157
click at [500, 123] on h3 "No Tracked Keywords Yet" at bounding box center [496, 117] width 124 height 15
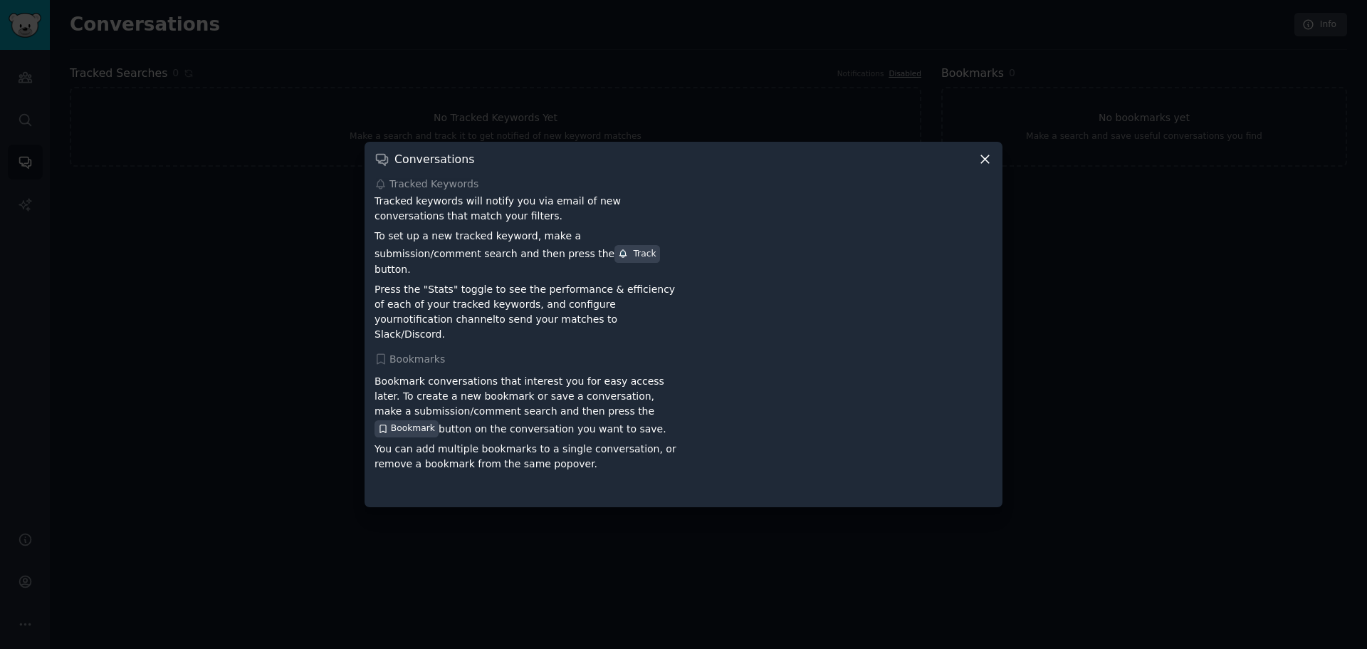
click at [981, 167] on icon at bounding box center [985, 159] width 15 height 15
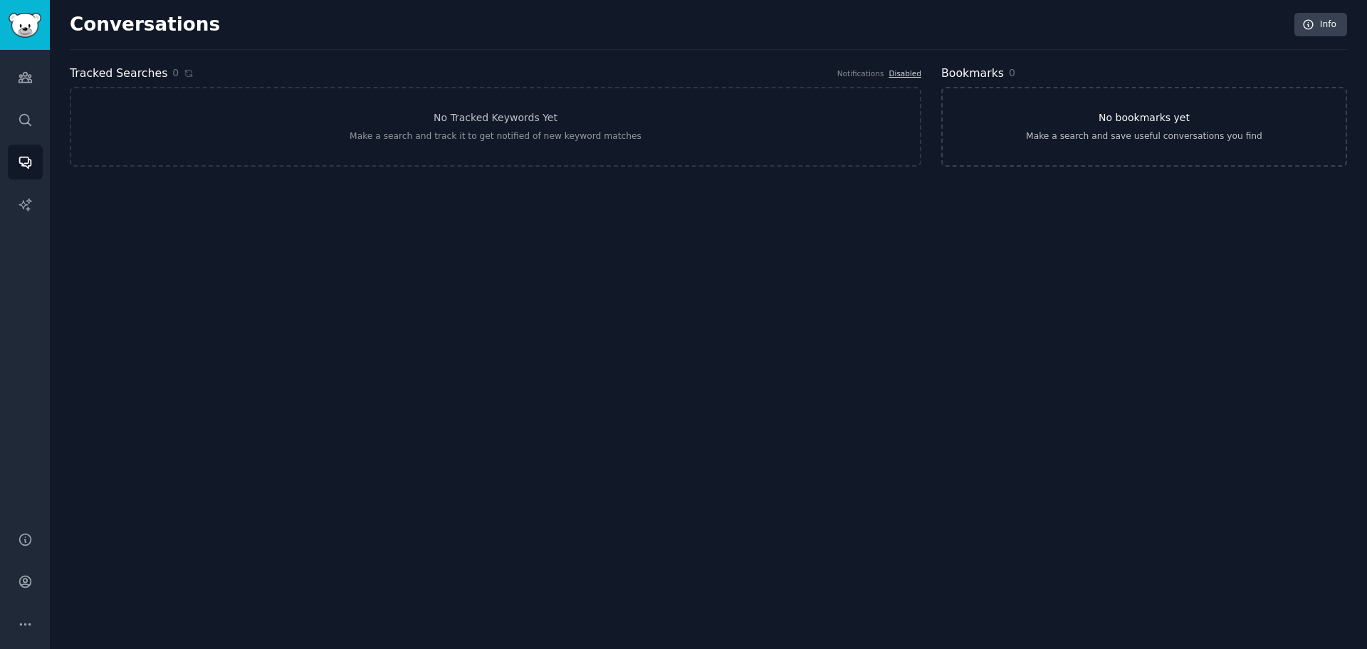
click at [1151, 149] on link "No bookmarks yet Make a search and save useful conversations you find" at bounding box center [1145, 127] width 406 height 80
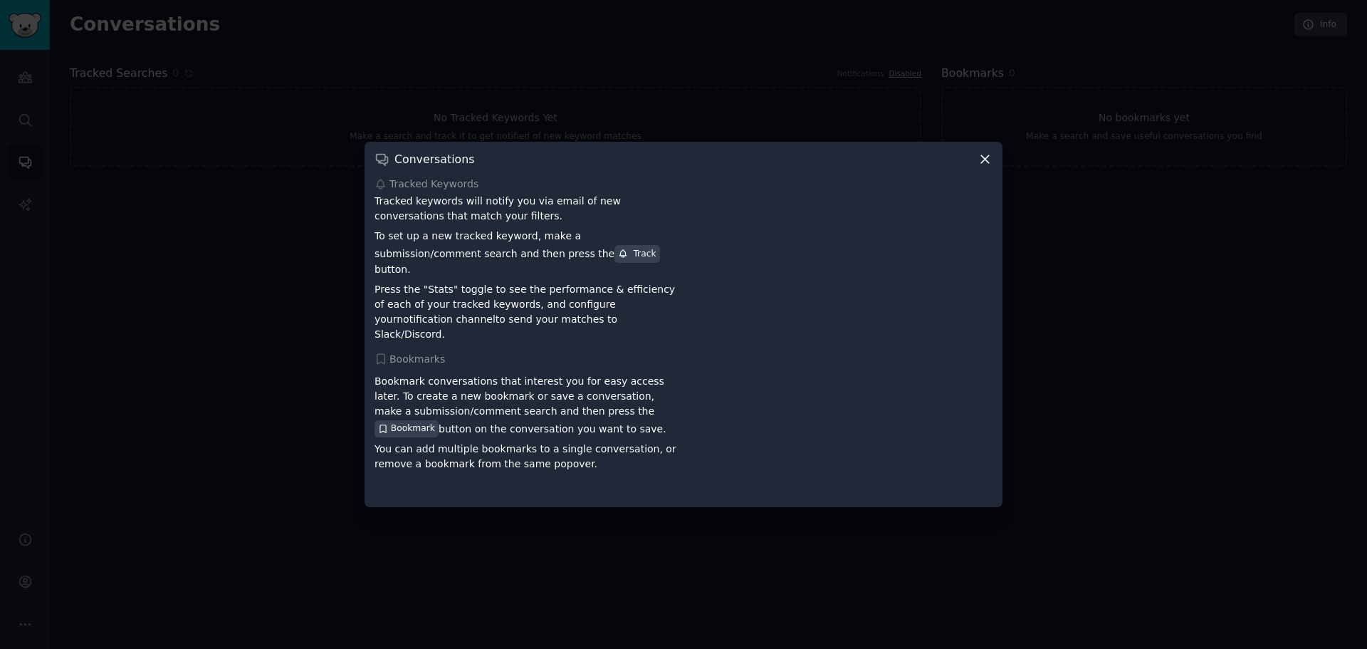
click at [984, 162] on icon at bounding box center [985, 159] width 15 height 15
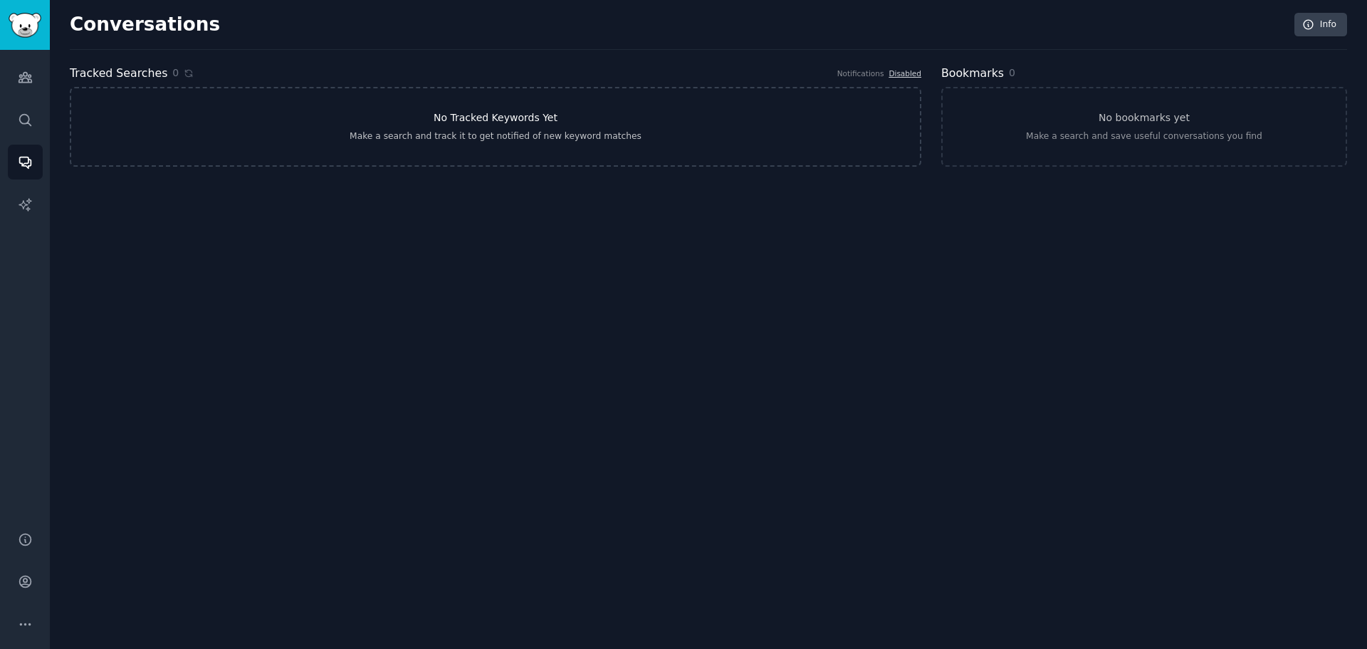
click at [598, 90] on link "No Tracked Keywords Yet Make a search and track it to get notified of new keywo…" at bounding box center [496, 127] width 852 height 80
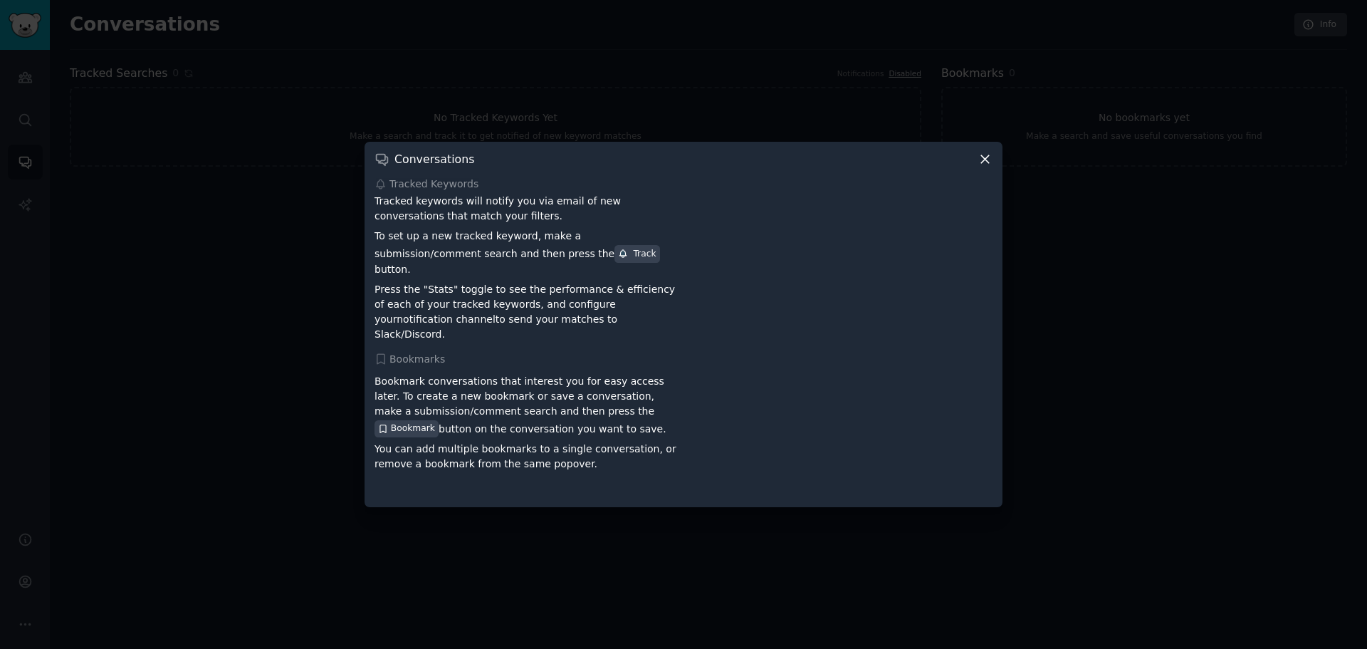
click at [984, 163] on icon at bounding box center [985, 159] width 8 height 8
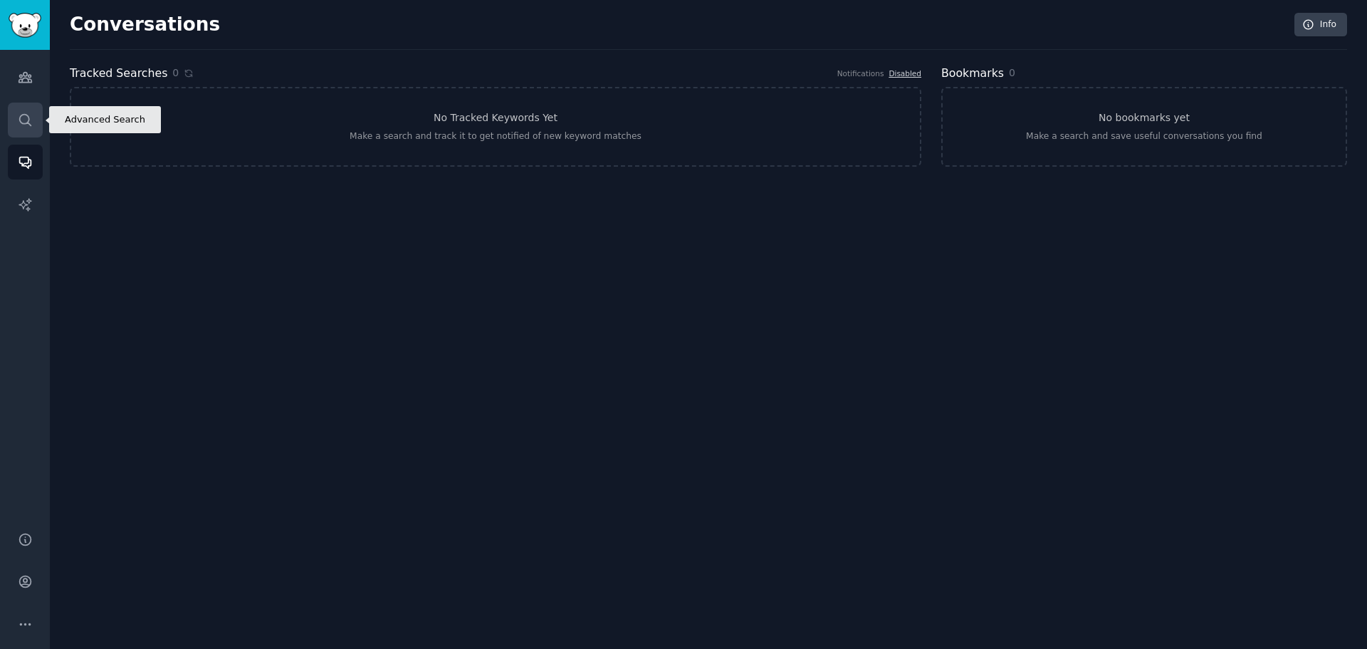
click at [31, 129] on link "Search" at bounding box center [25, 120] width 35 height 35
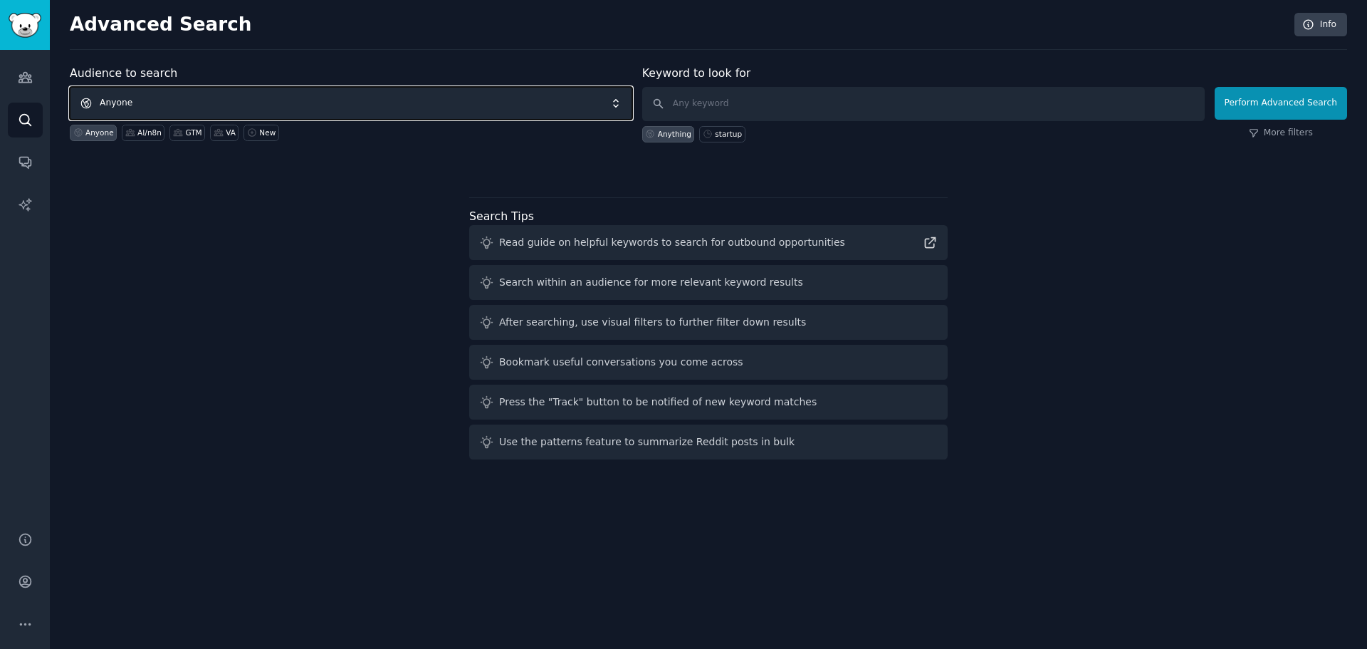
click at [333, 104] on span "Anyone" at bounding box center [351, 103] width 563 height 33
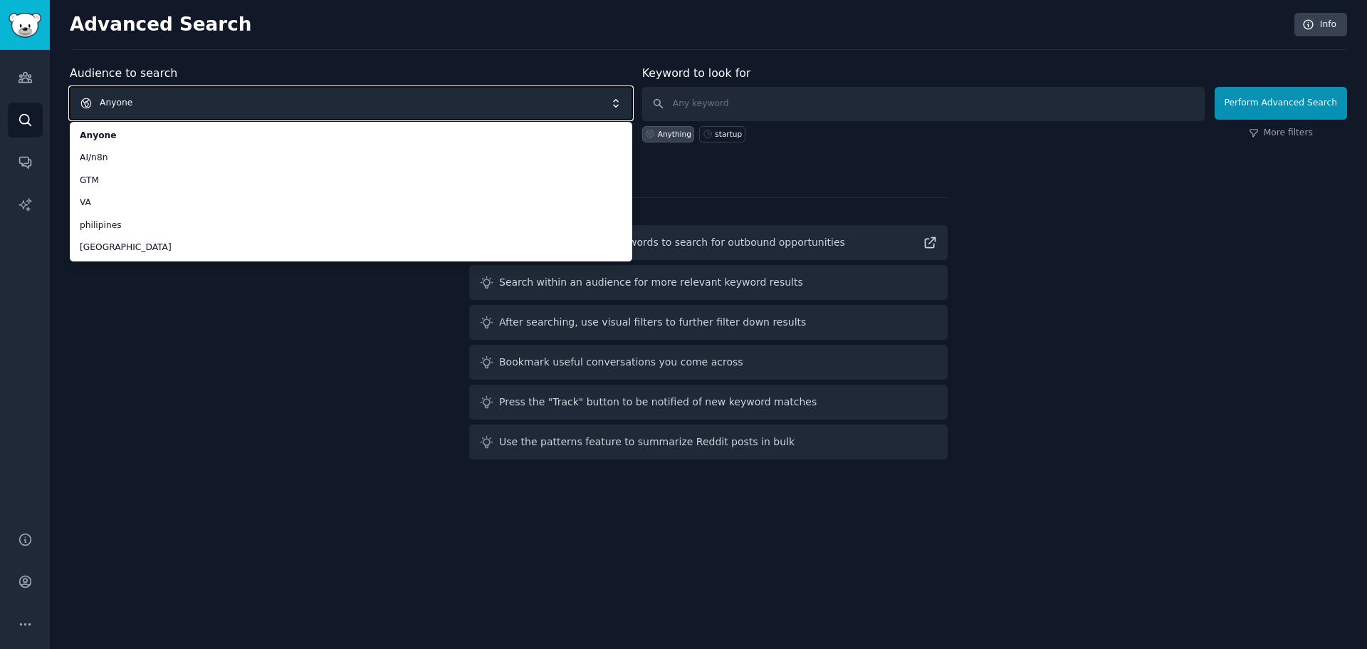
click at [132, 98] on span "Anyone" at bounding box center [351, 103] width 563 height 33
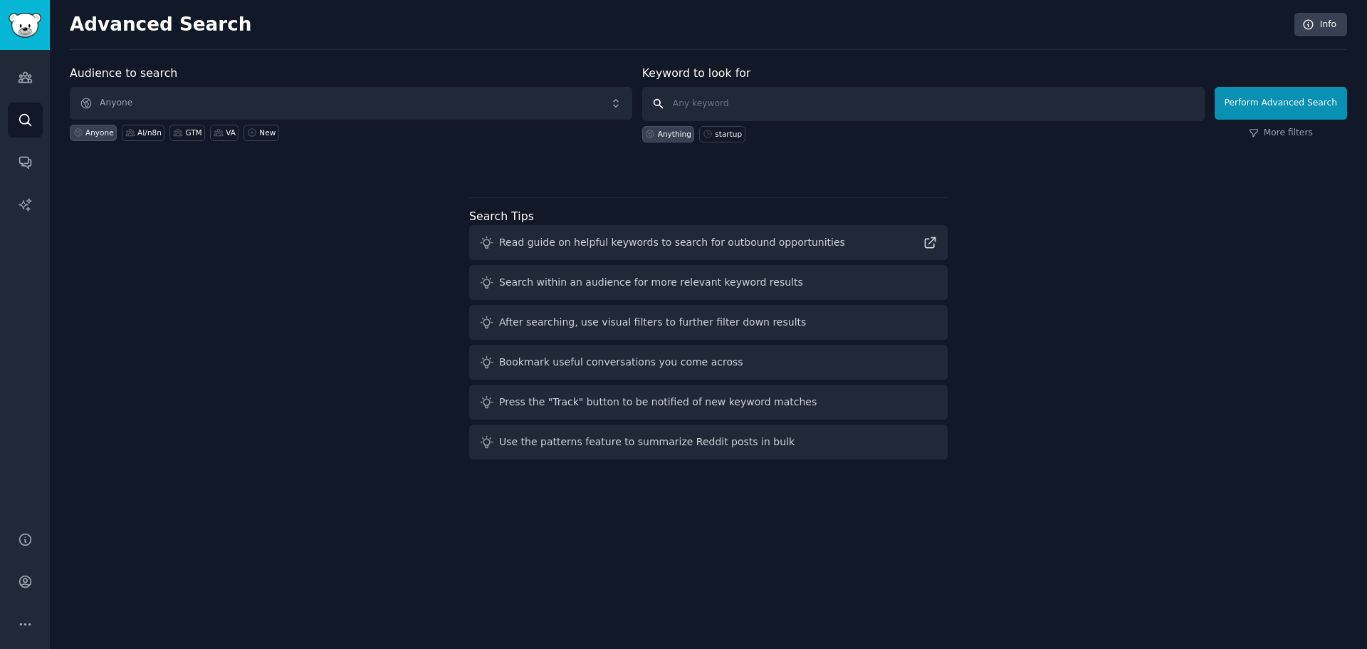
click at [796, 103] on input "text" at bounding box center [923, 104] width 563 height 34
type input "sales navigator"
click button "Perform Advanced Search" at bounding box center [1281, 103] width 132 height 33
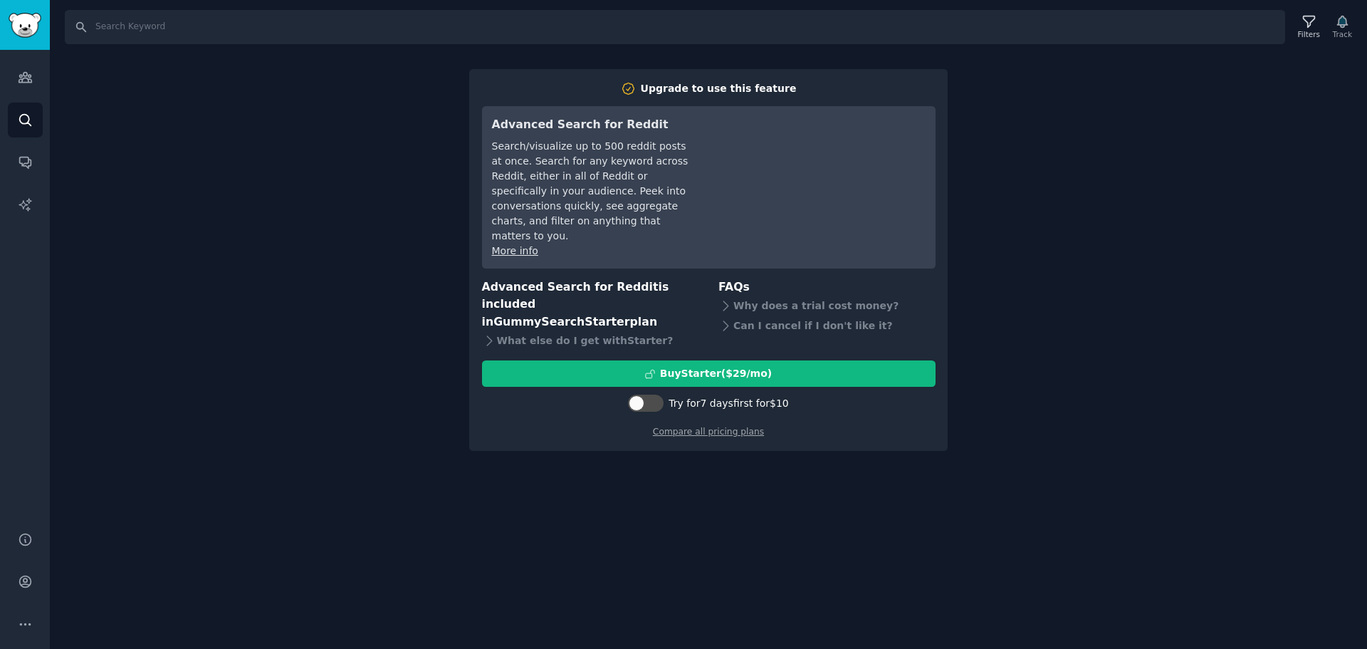
click at [1210, 321] on div "Search Filters Track Upgrade to use this feature Advanced Search for Reddit Sea…" at bounding box center [709, 324] width 1318 height 649
click at [13, 83] on link "Audiences" at bounding box center [25, 77] width 35 height 35
